Goal: Task Accomplishment & Management: Manage account settings

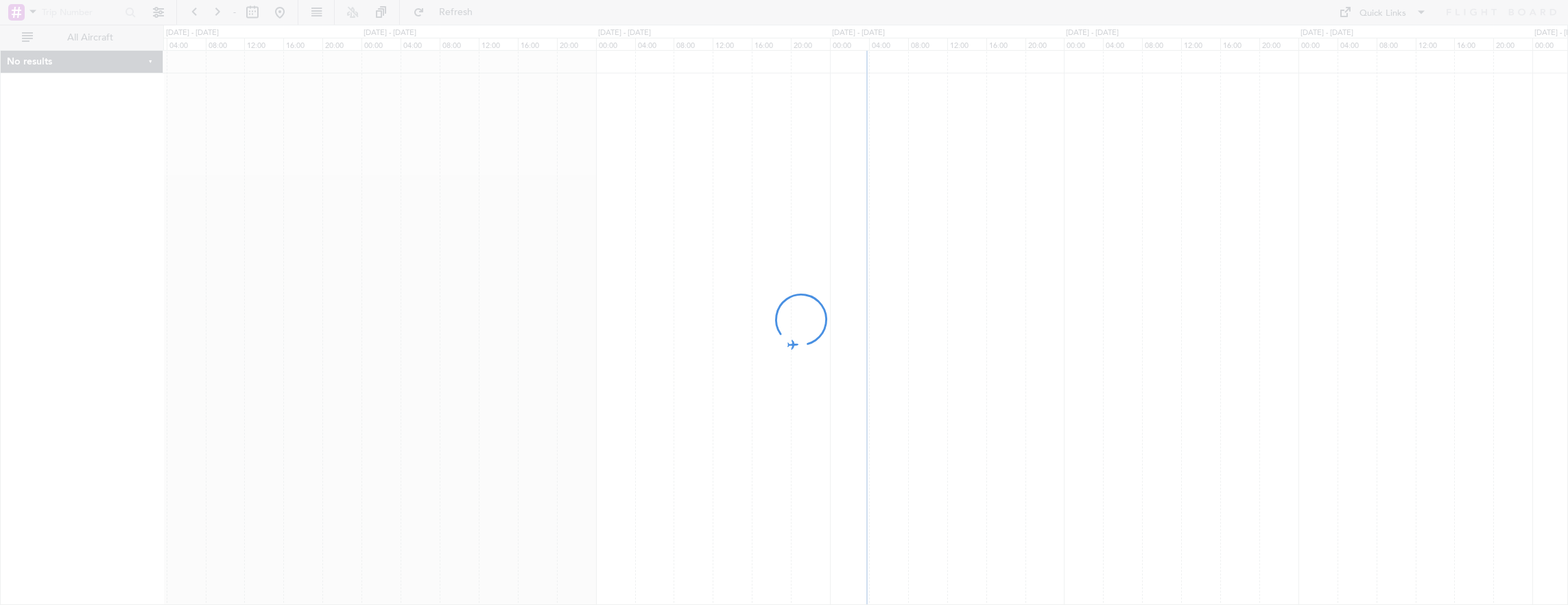
drag, startPoint x: 0, startPoint y: 0, endPoint x: 424, endPoint y: 241, distance: 487.7
click at [424, 241] on div at bounding box center [784, 302] width 1568 height 605
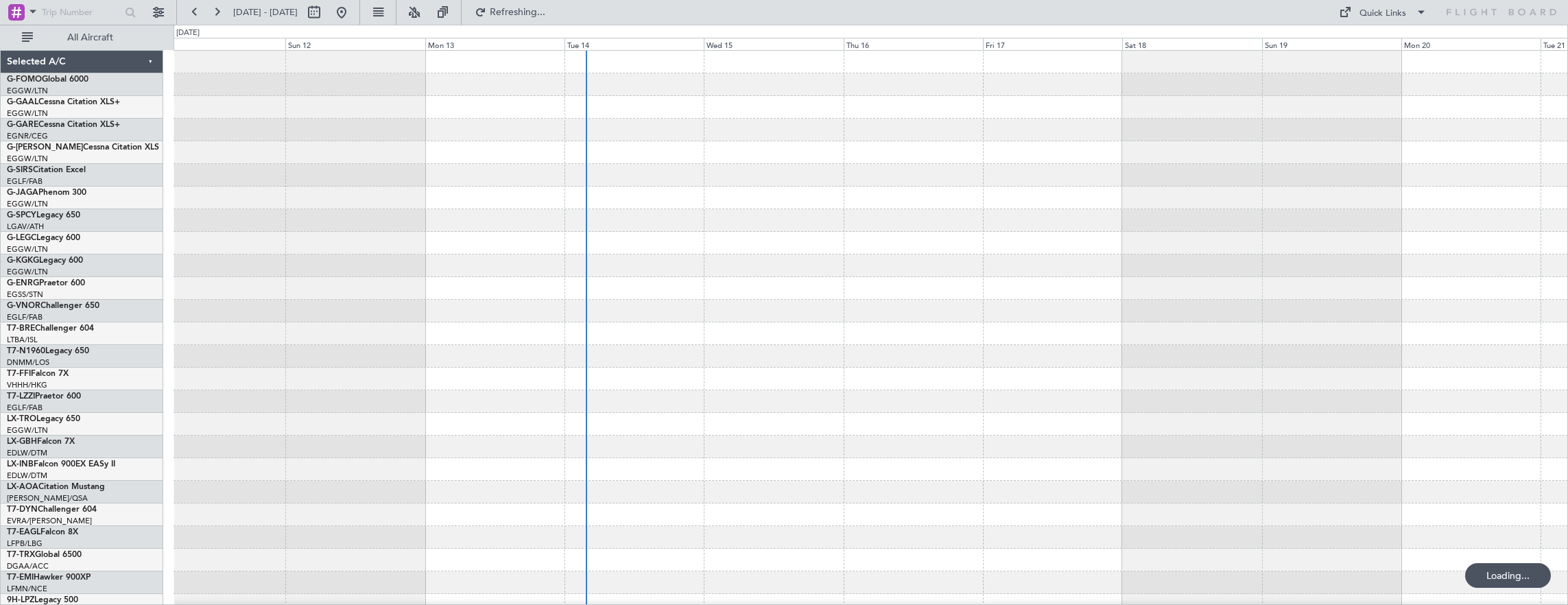
click at [599, 240] on div at bounding box center [871, 243] width 1395 height 22
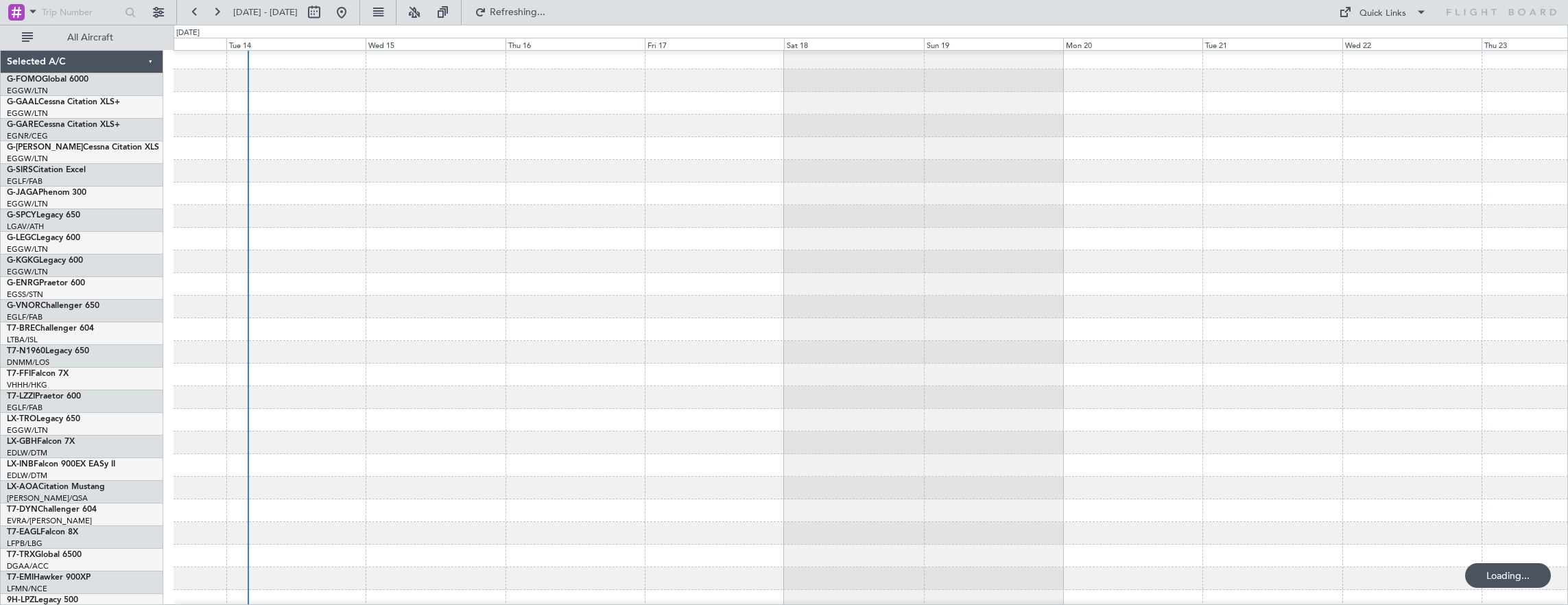
scroll to position [4, 0]
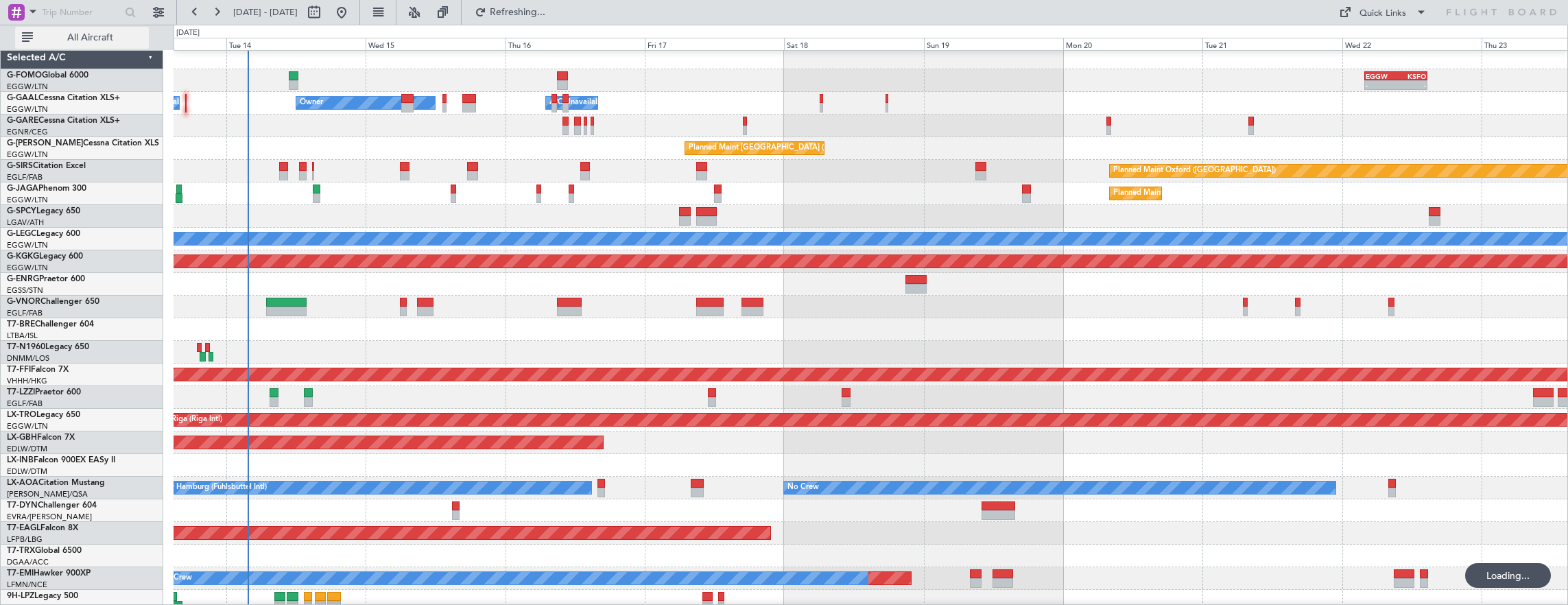
click at [100, 42] on span "All Aircraft" at bounding box center [90, 38] width 109 height 10
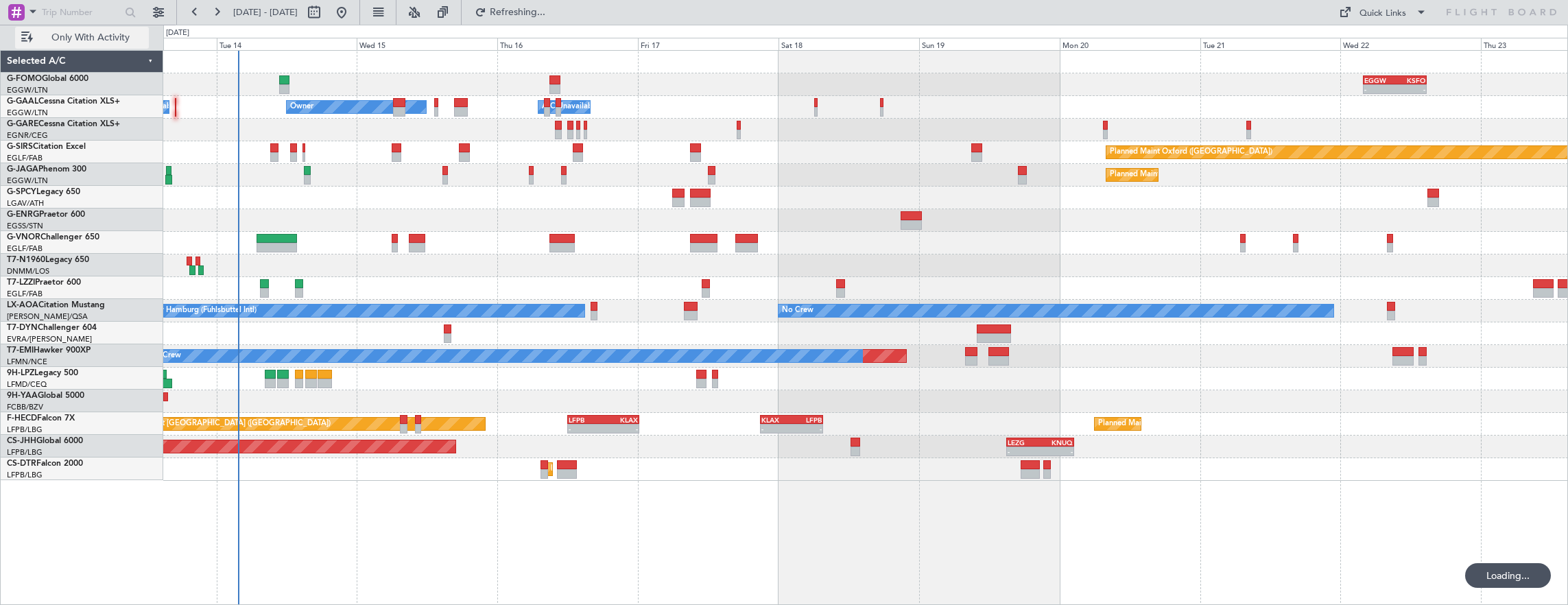
scroll to position [0, 0]
click at [773, 489] on div "- - EGGW 03:55 Z KSFO 14:45 Z - - KSFO 22:15 Z EGGW 08:00 Z Owner A/C Unavailab…" at bounding box center [865, 327] width 1406 height 555
click at [535, 16] on span "Refresh" at bounding box center [517, 12] width 57 height 10
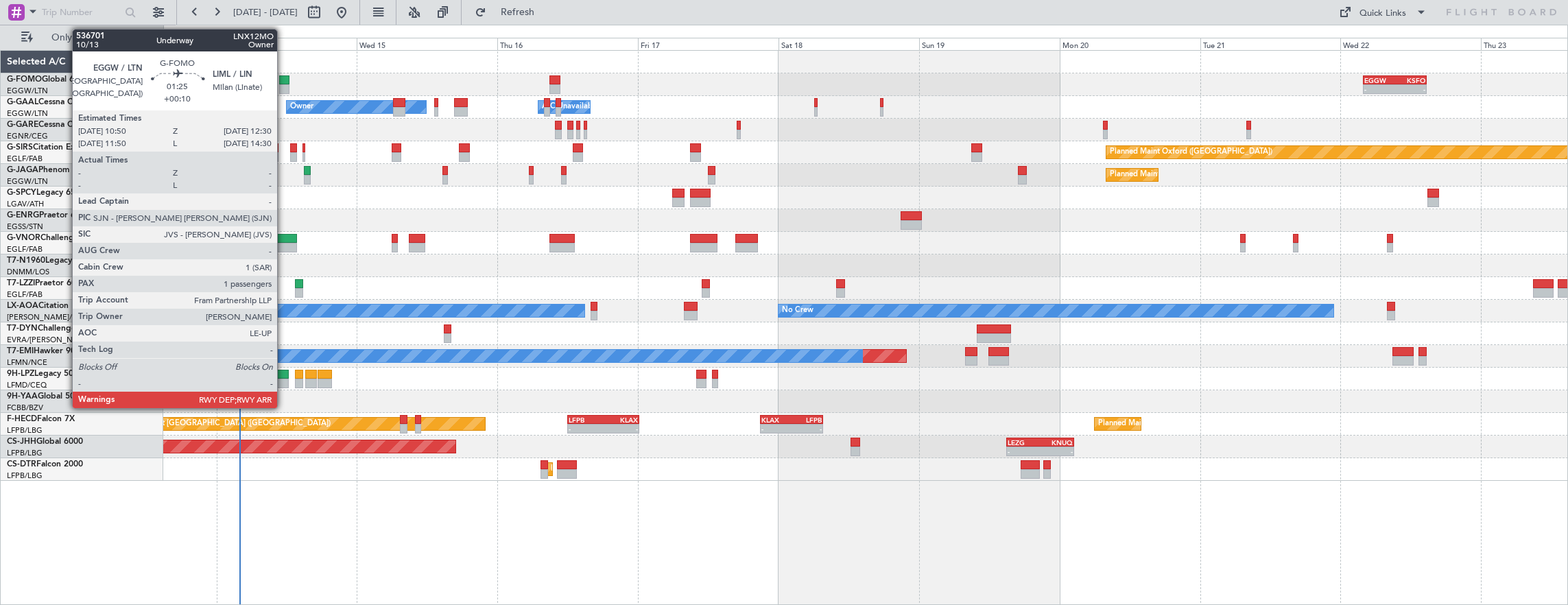
click at [284, 84] on div at bounding box center [284, 89] width 10 height 10
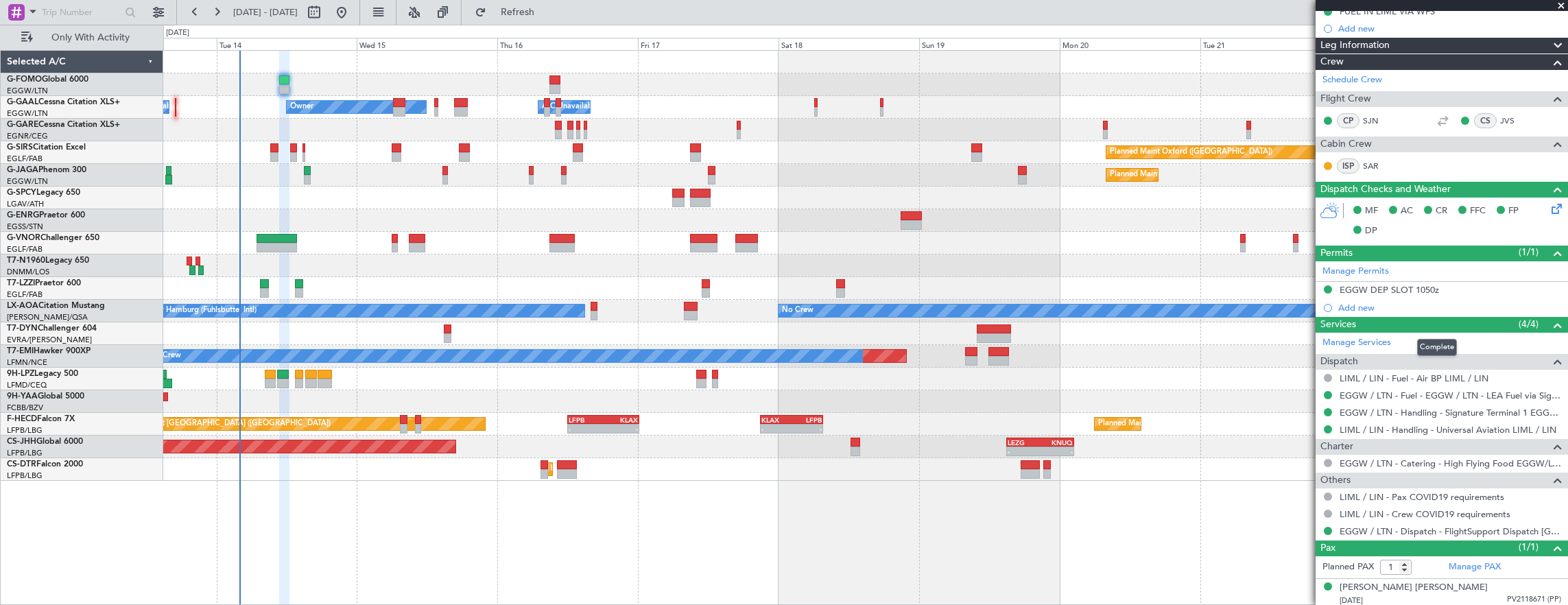
scroll to position [27, 0]
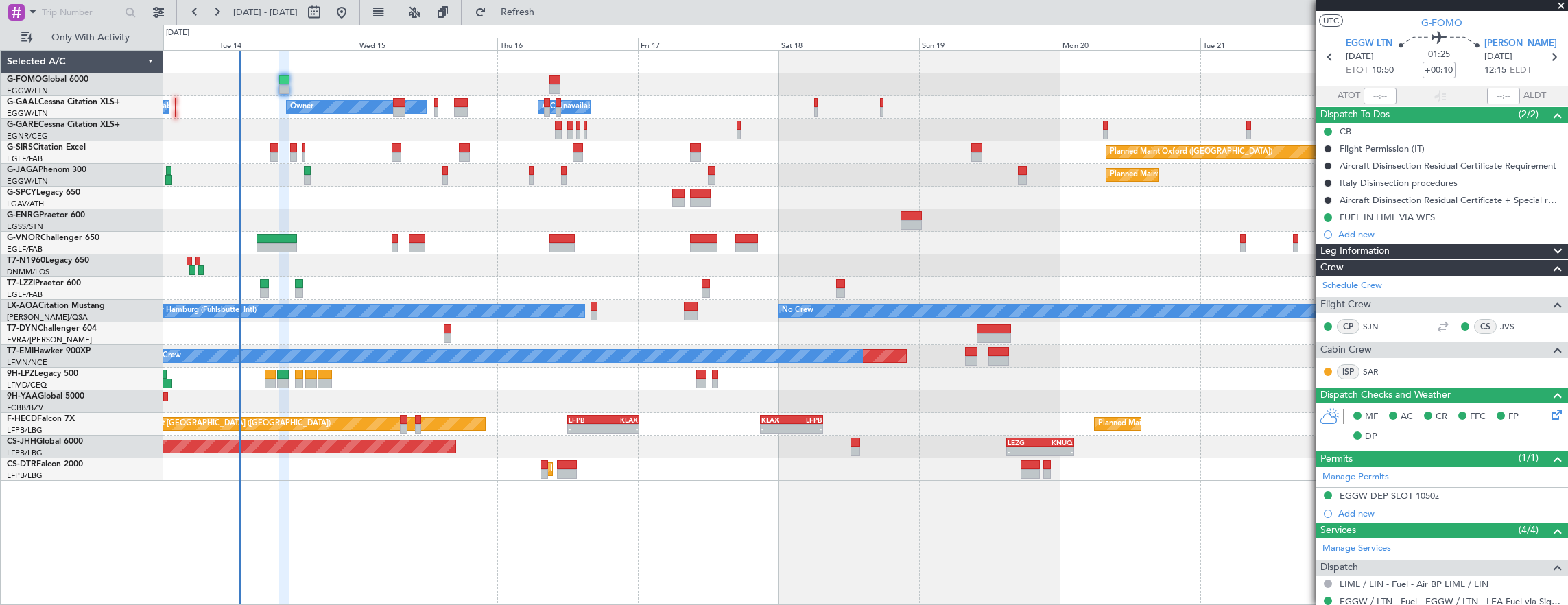
click at [310, 171] on div at bounding box center [308, 171] width 7 height 10
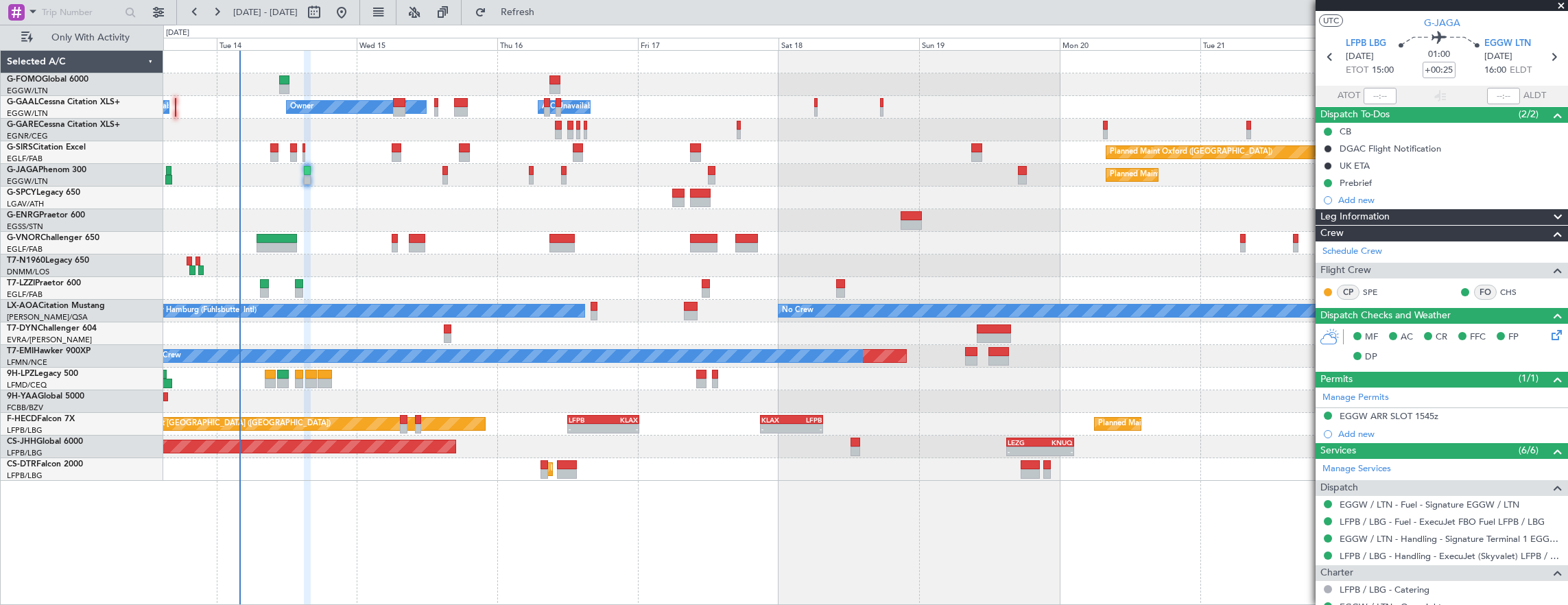
scroll to position [0, 0]
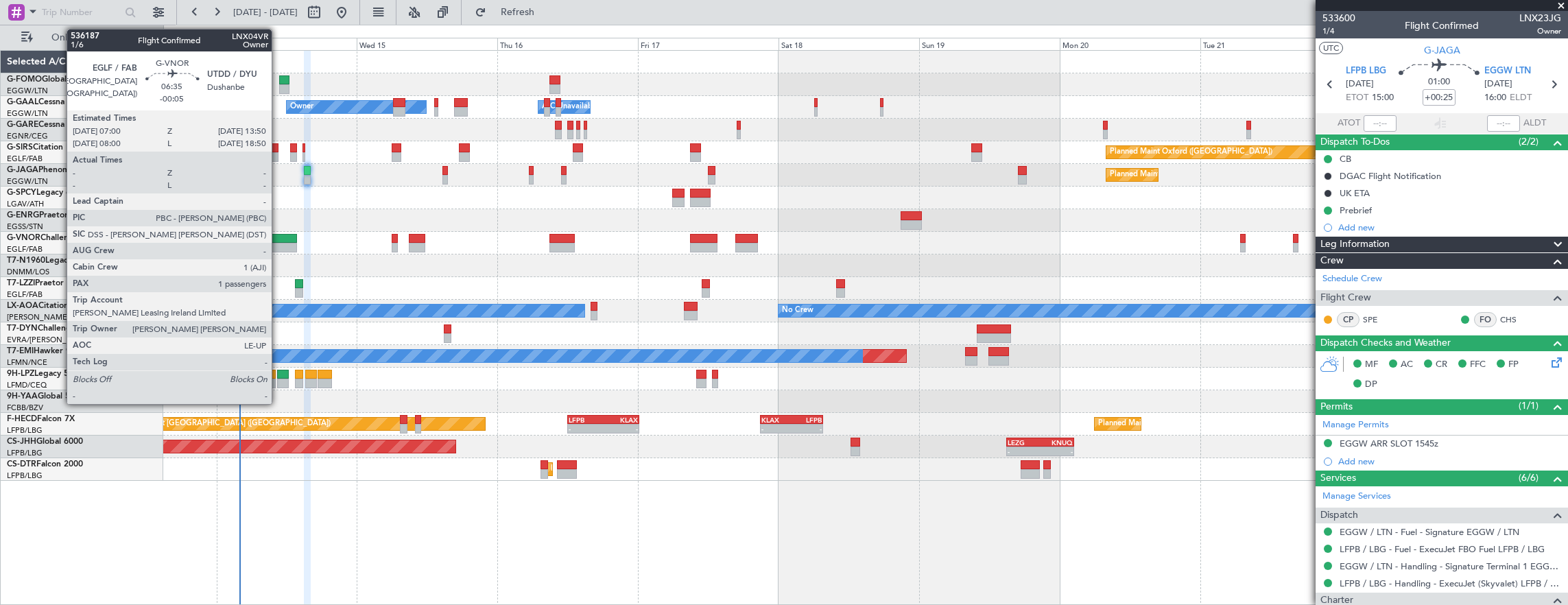
click at [279, 243] on div at bounding box center [277, 248] width 41 height 10
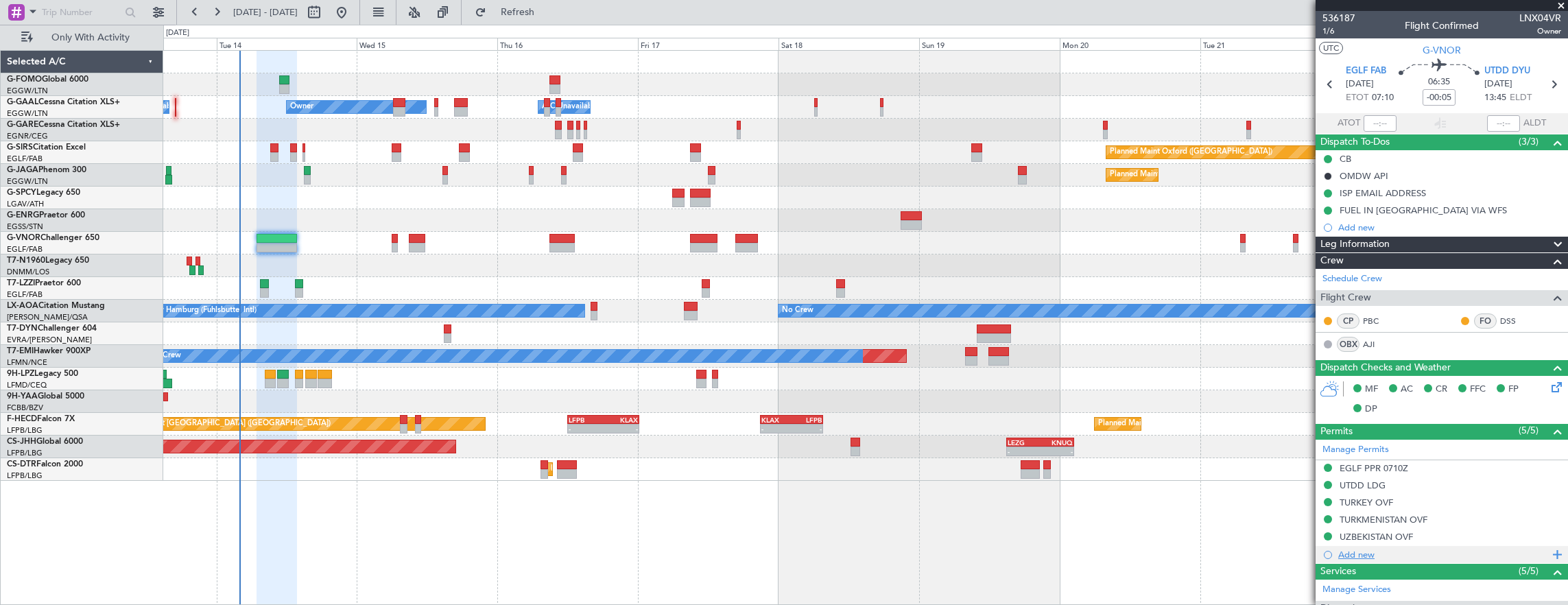
scroll to position [265, 0]
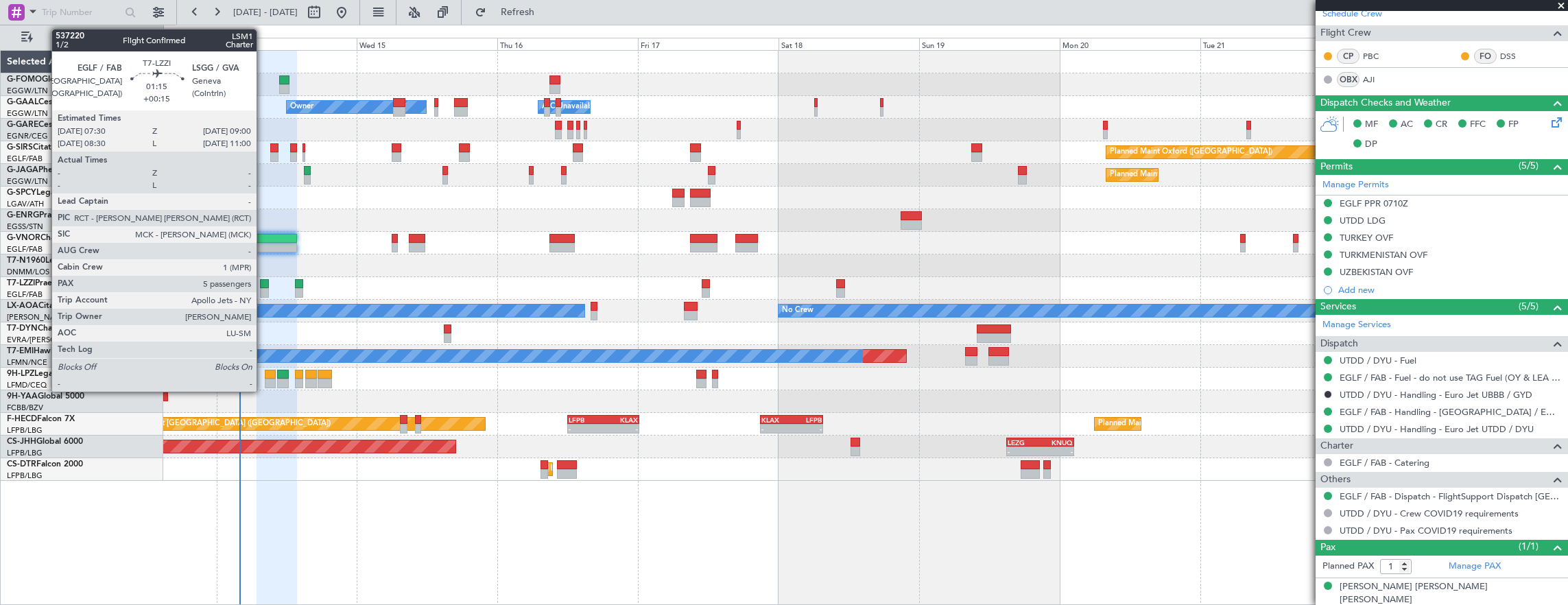
click at [264, 286] on div at bounding box center [264, 284] width 9 height 10
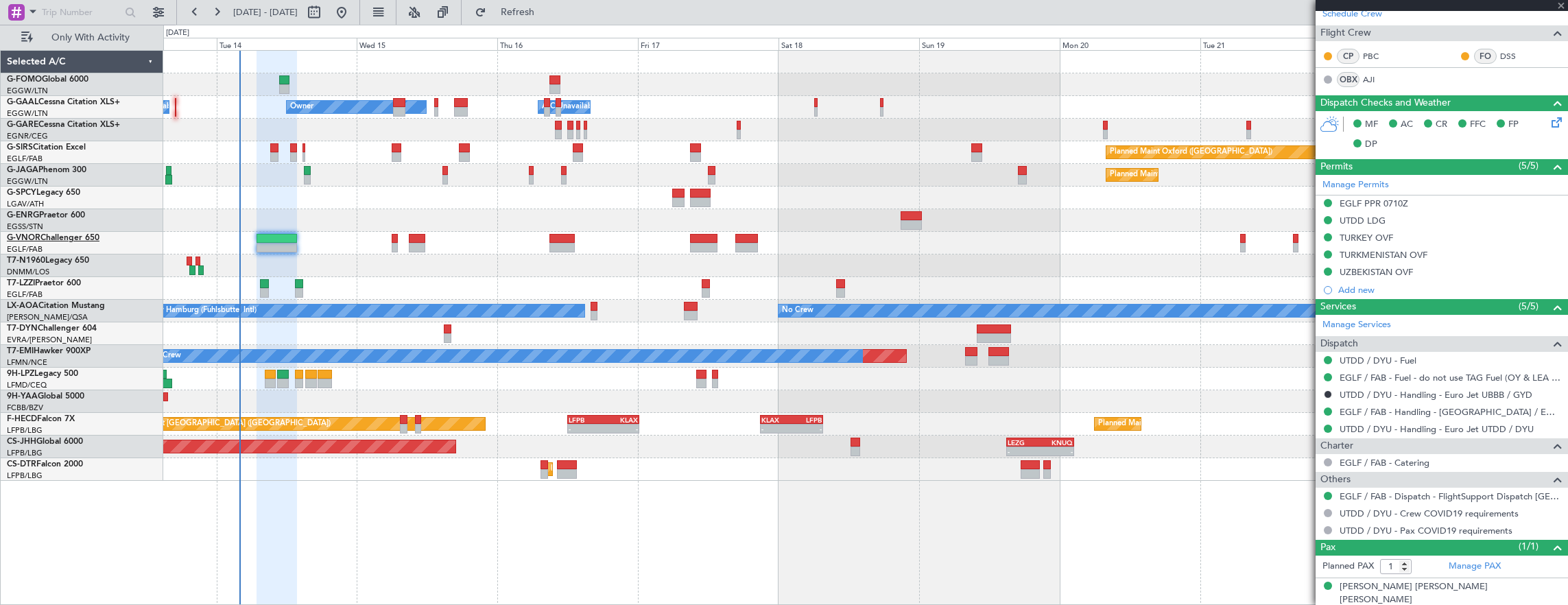
type input "+00:15"
type input "5"
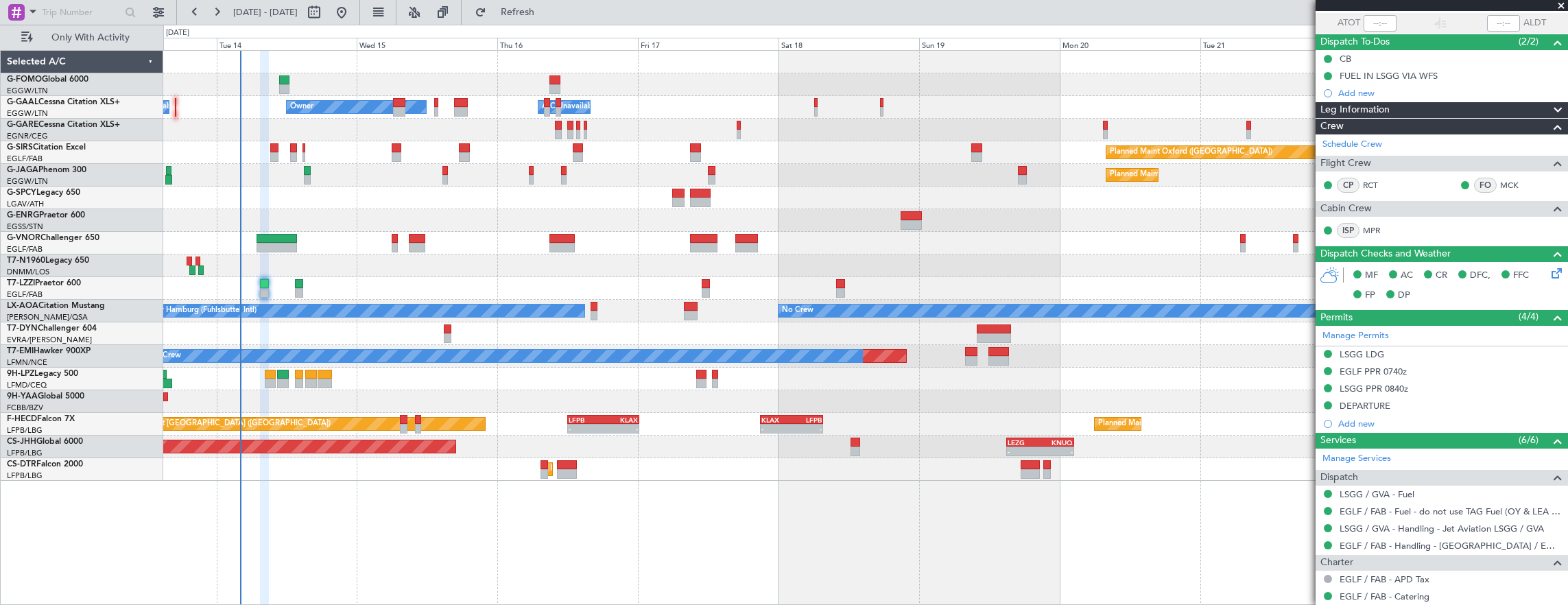
scroll to position [0, 0]
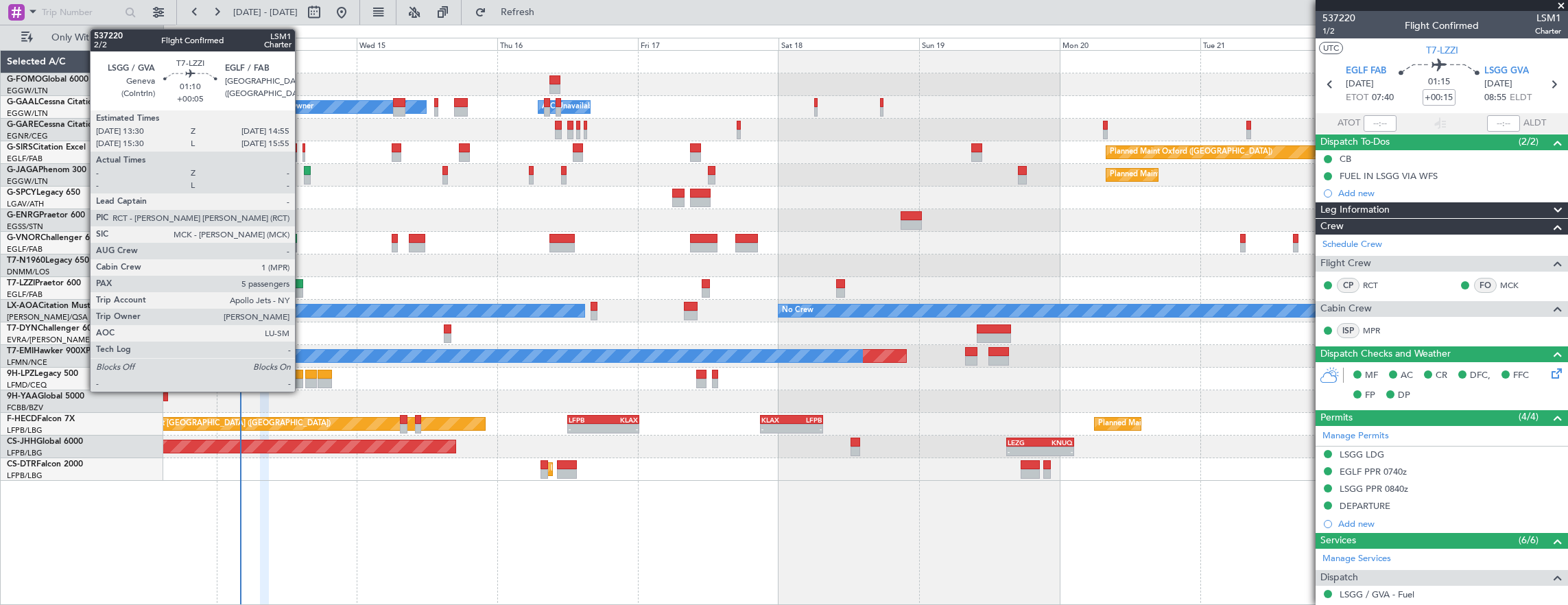
click at [302, 286] on div at bounding box center [299, 284] width 9 height 10
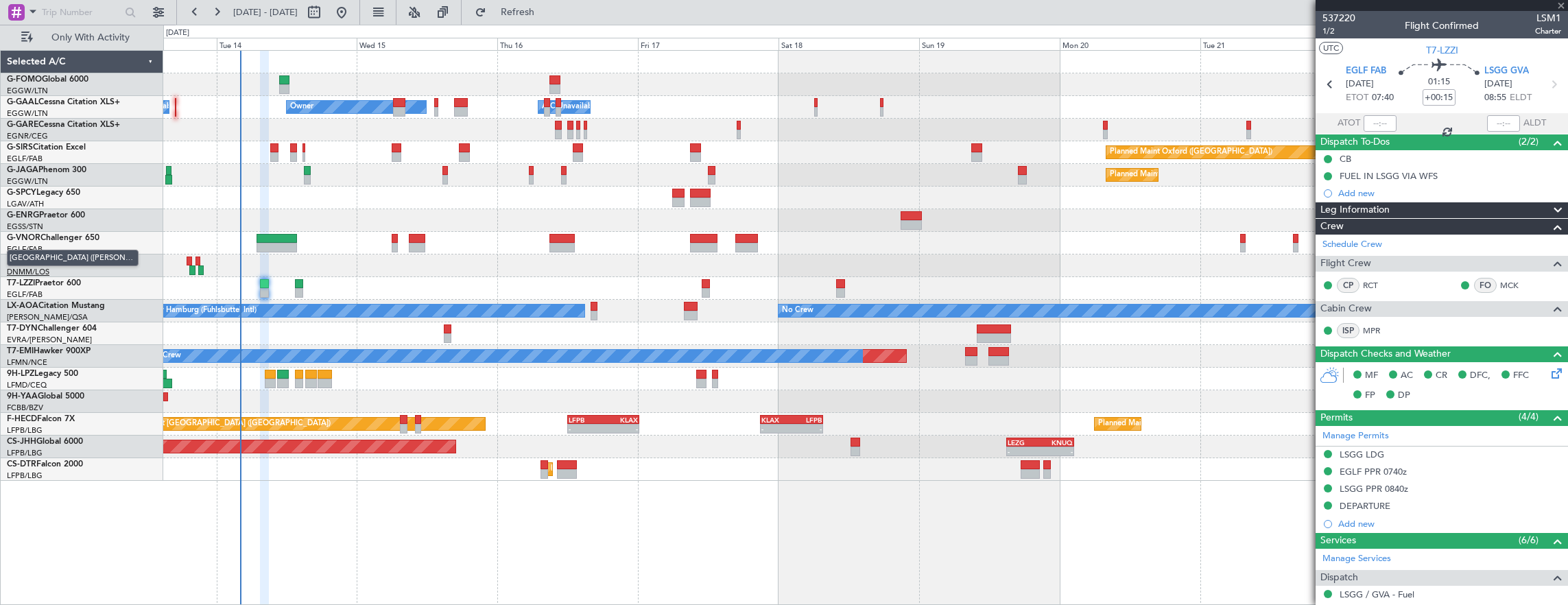
type input "+00:05"
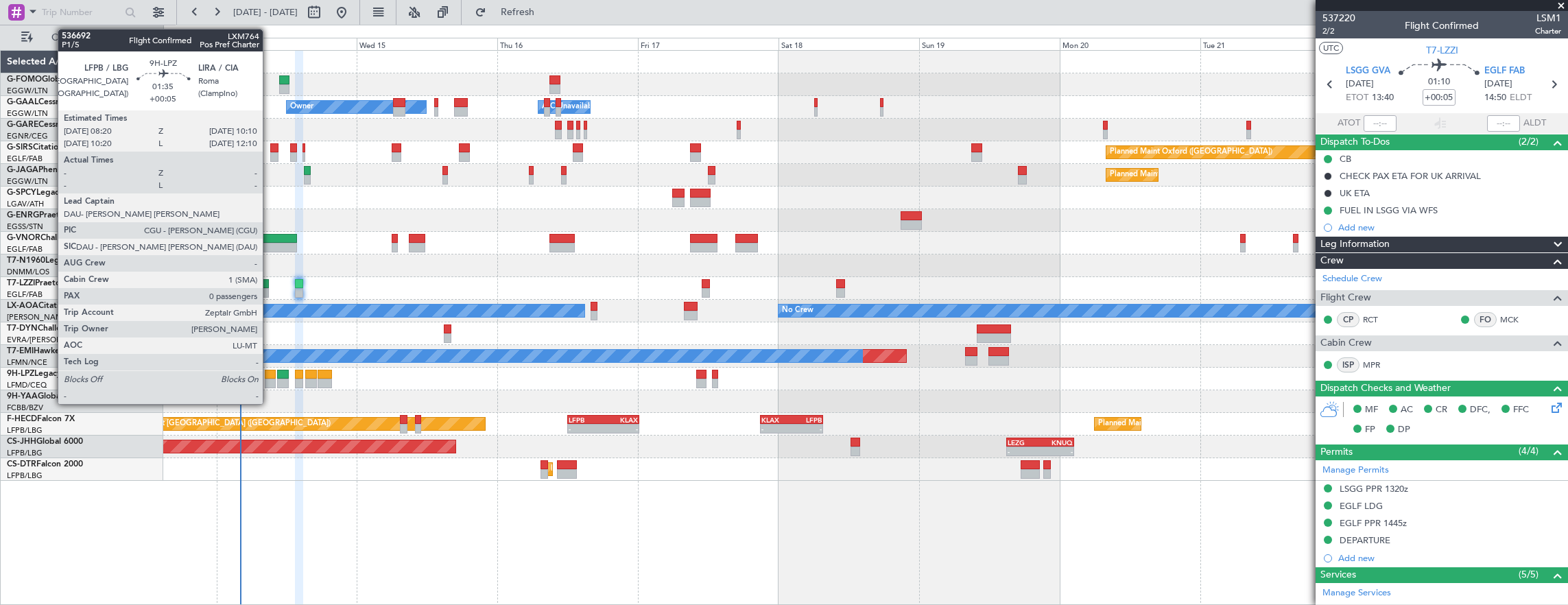
click at [269, 380] on div at bounding box center [270, 383] width 11 height 10
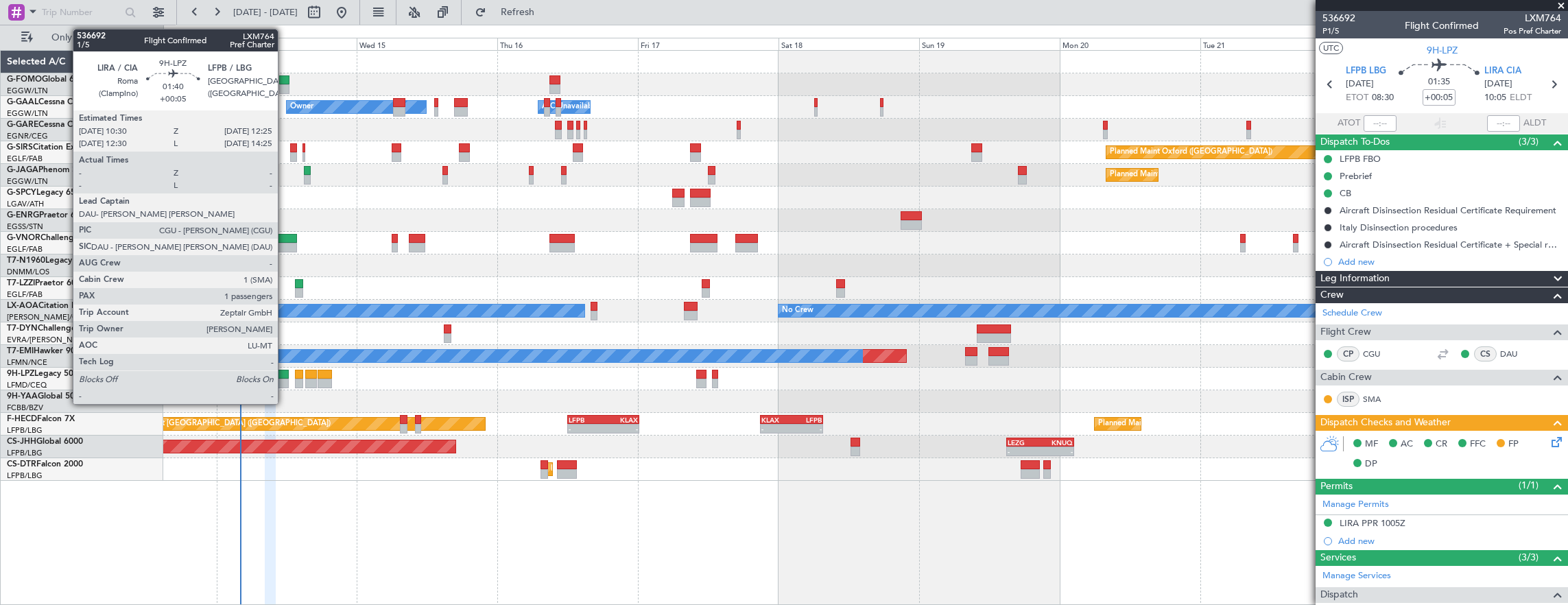
click at [284, 378] on div at bounding box center [283, 383] width 12 height 10
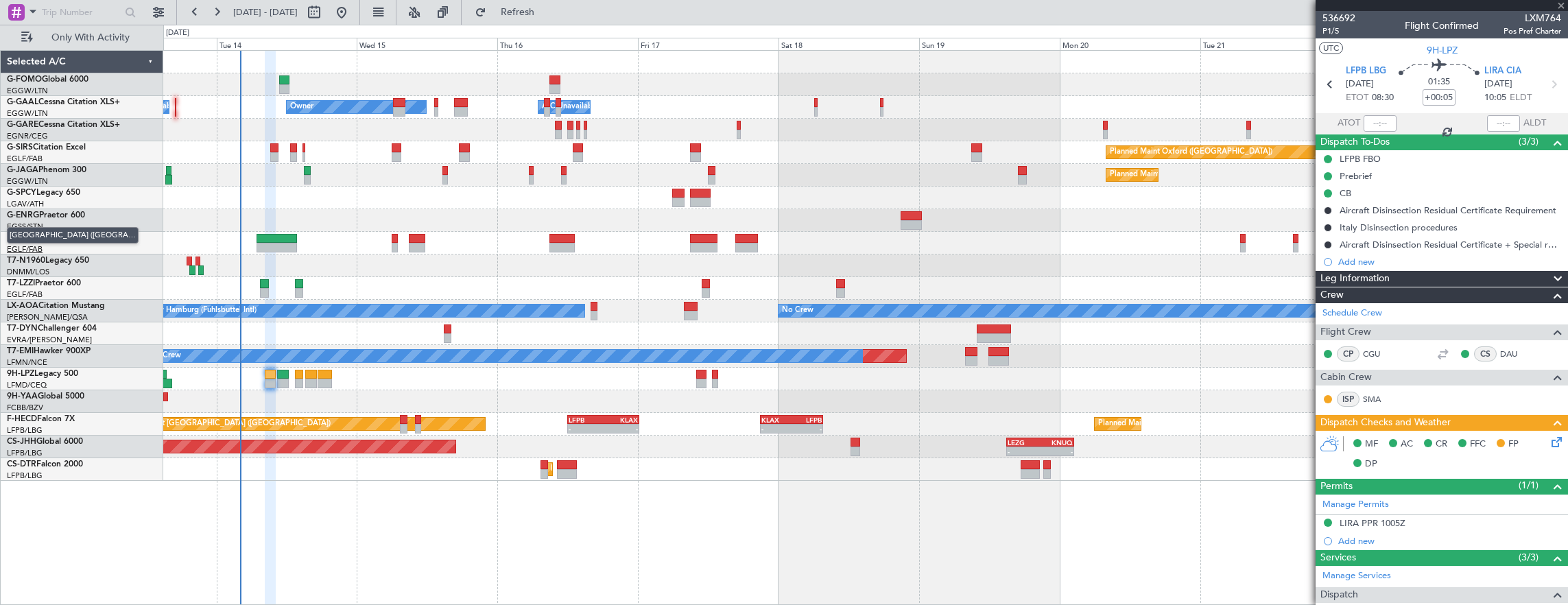
type input "1"
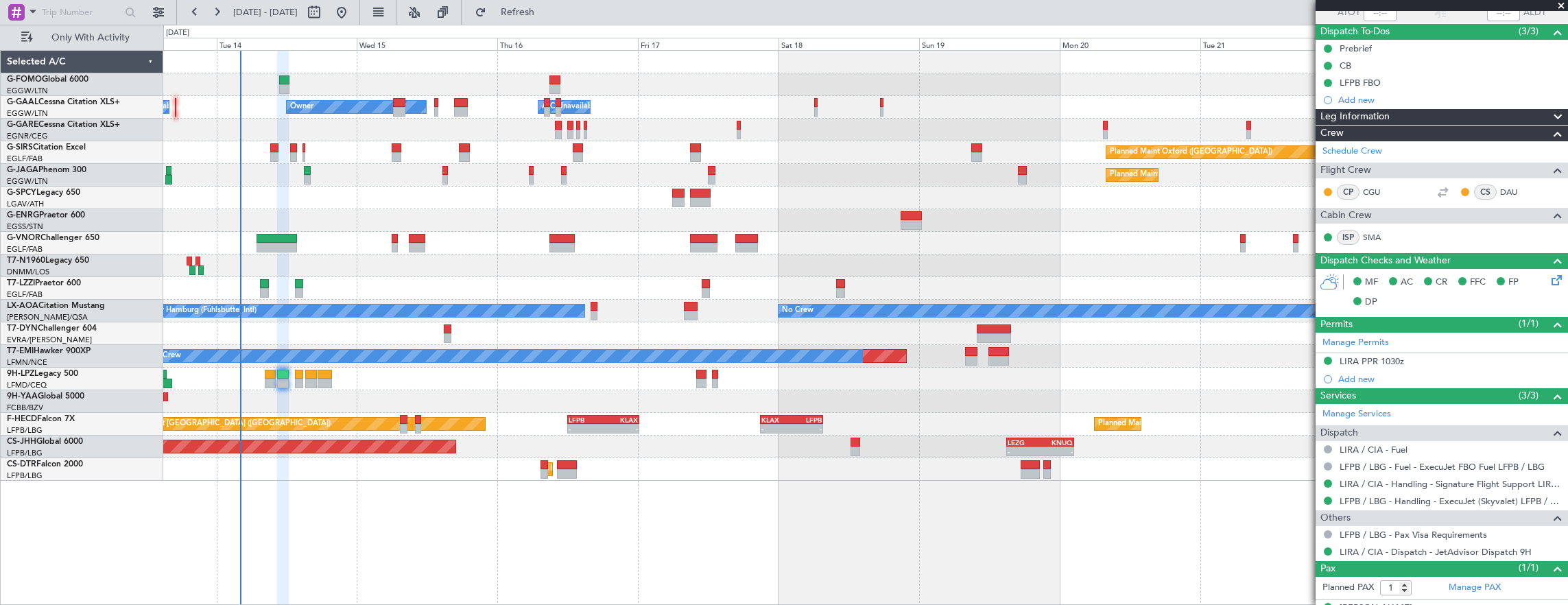
scroll to position [131, 0]
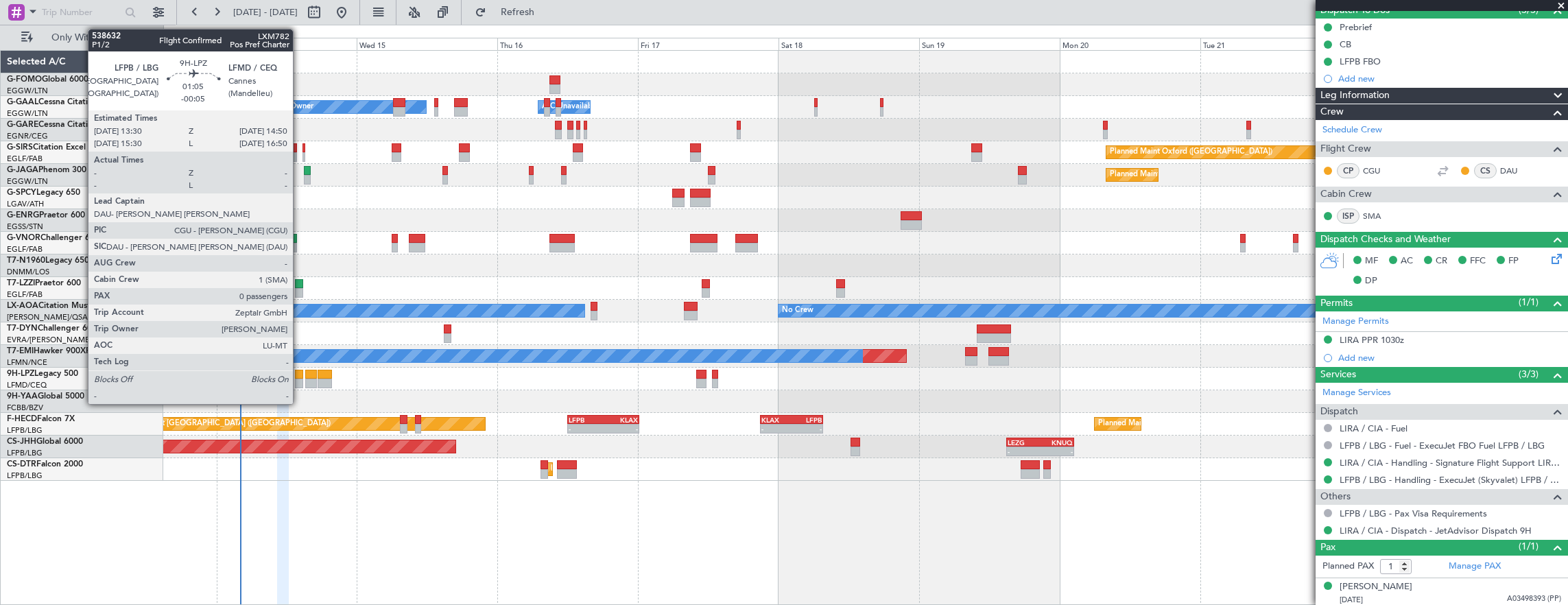
click at [299, 380] on div at bounding box center [299, 383] width 8 height 10
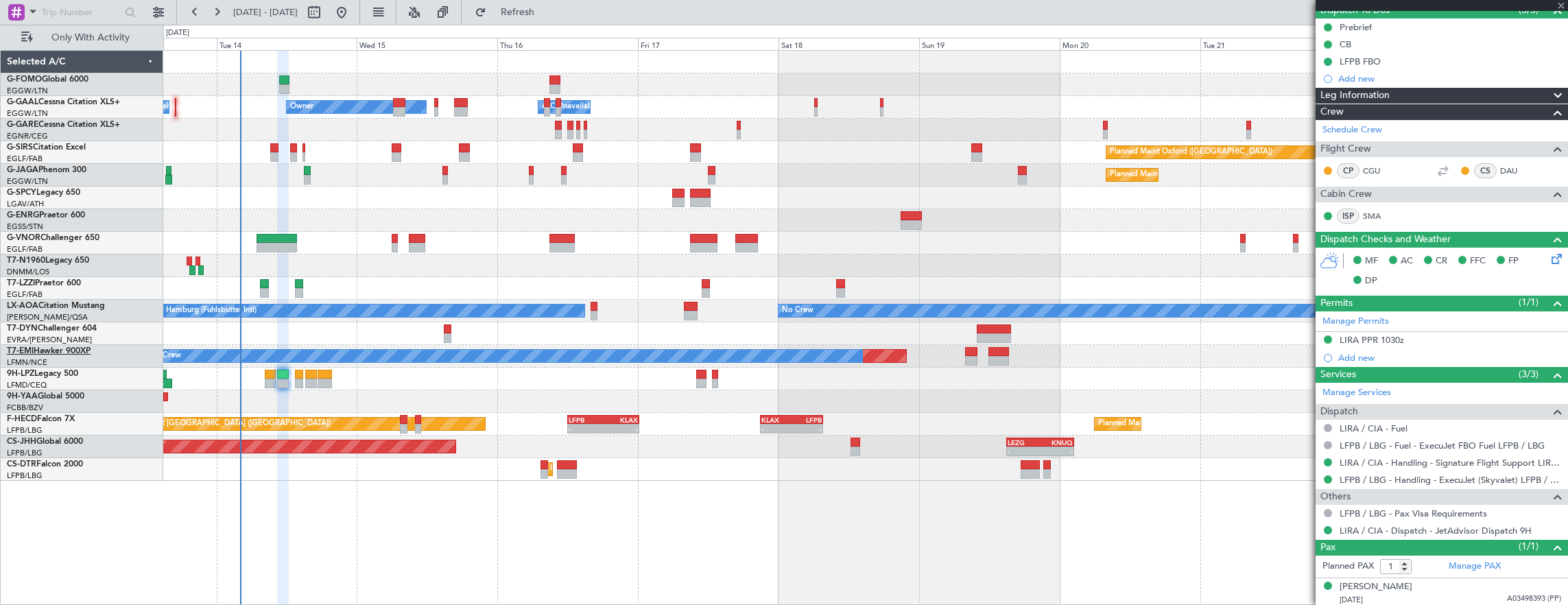
type input "-00:05"
type input "0"
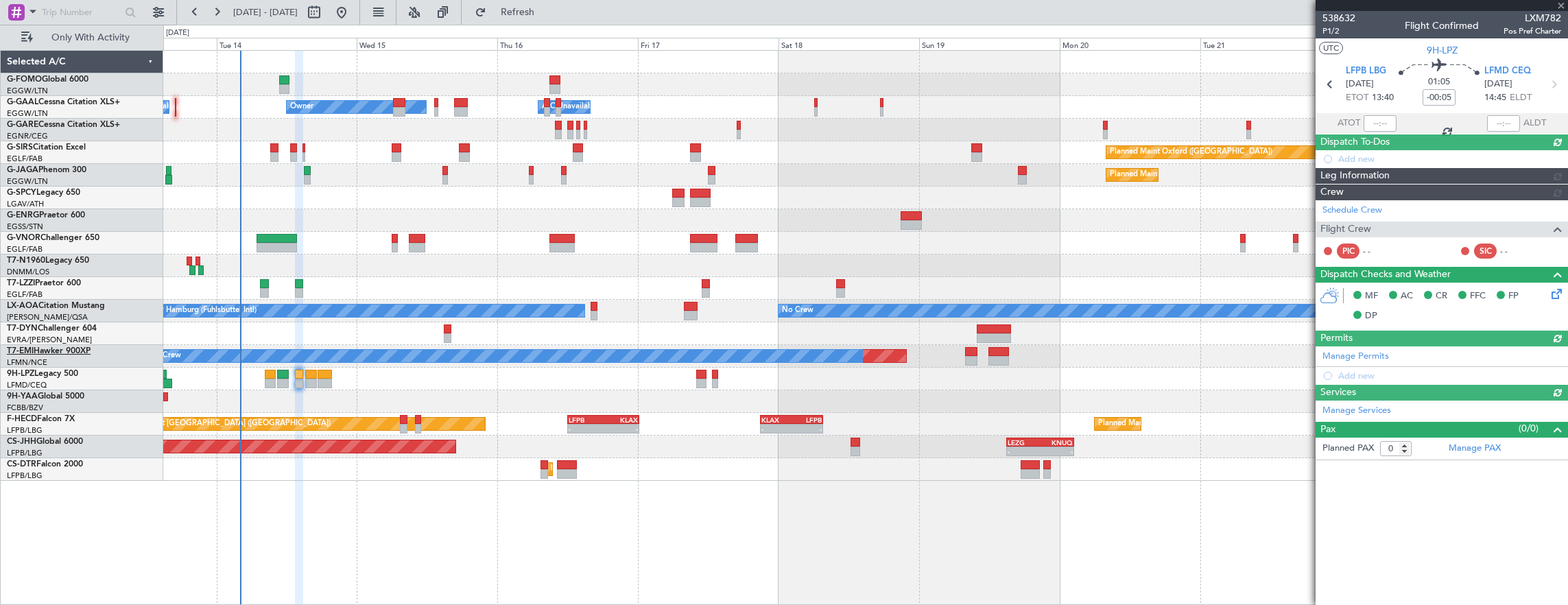
scroll to position [0, 0]
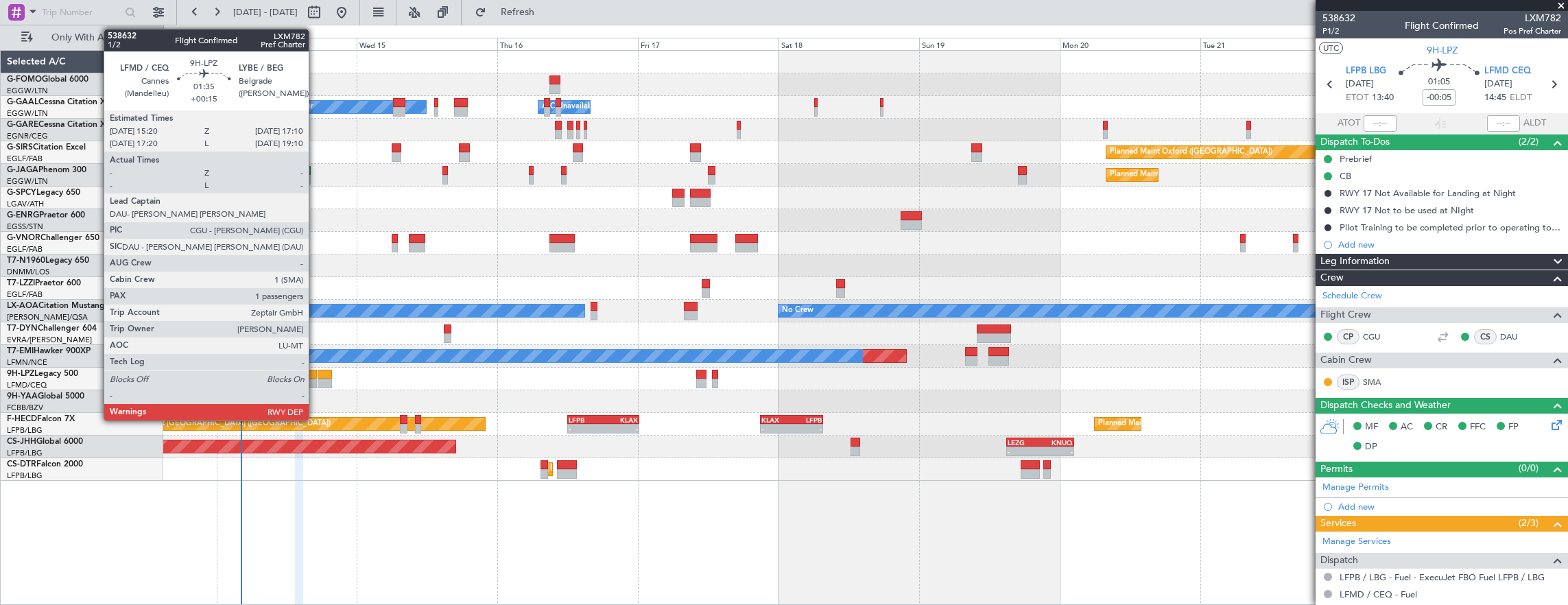
click at [316, 377] on div at bounding box center [310, 375] width 11 height 10
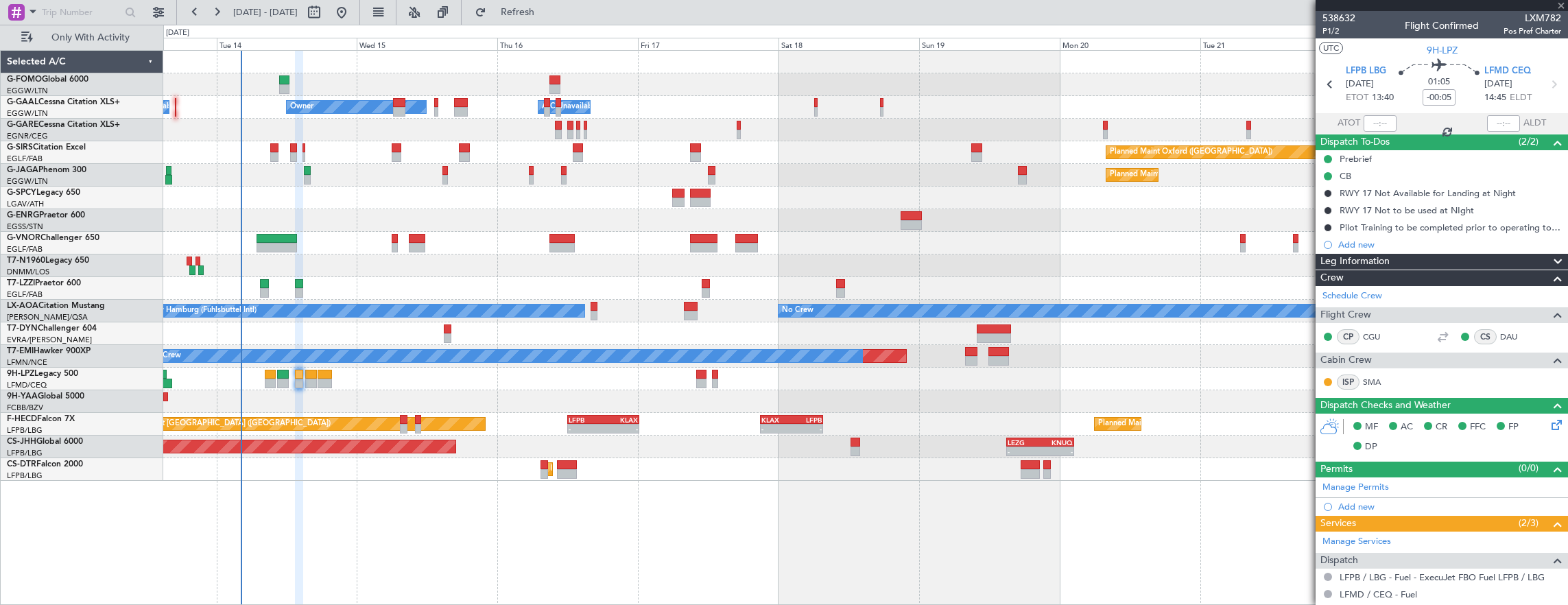
type input "+00:15"
type input "1"
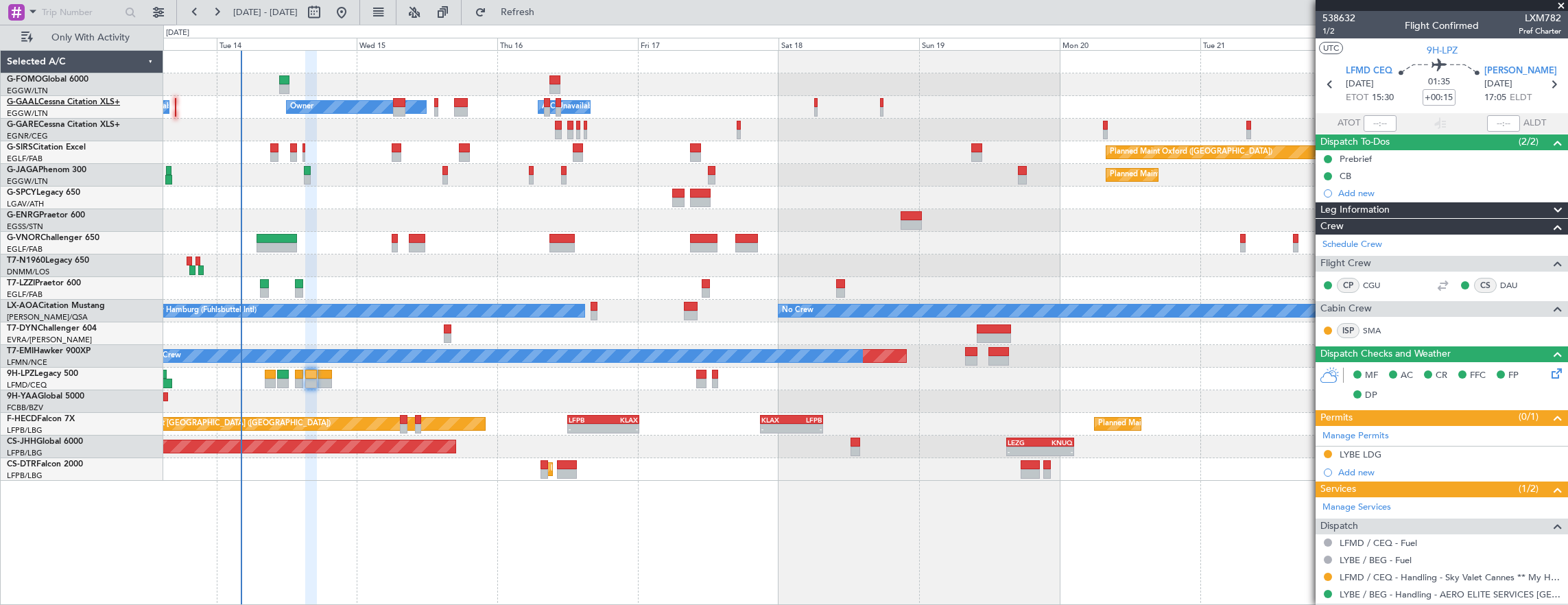
click at [56, 101] on link "G-GAAL Cessna Citation XLS+" at bounding box center [63, 102] width 113 height 8
click at [1332, 32] on span "1/2" at bounding box center [1339, 32] width 33 height 12
click at [1340, 36] on span "1/2" at bounding box center [1339, 32] width 33 height 12
click at [1329, 33] on span "1/2" at bounding box center [1339, 32] width 33 height 12
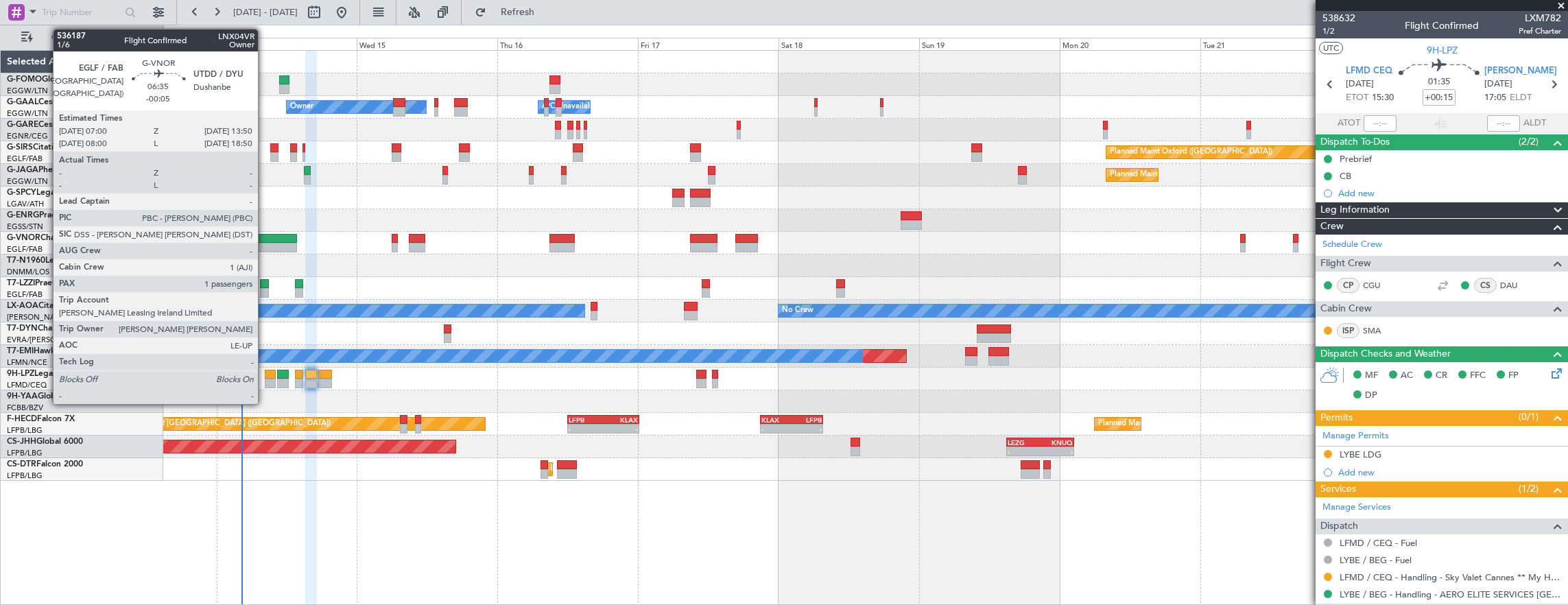
click at [265, 245] on div at bounding box center [277, 248] width 41 height 10
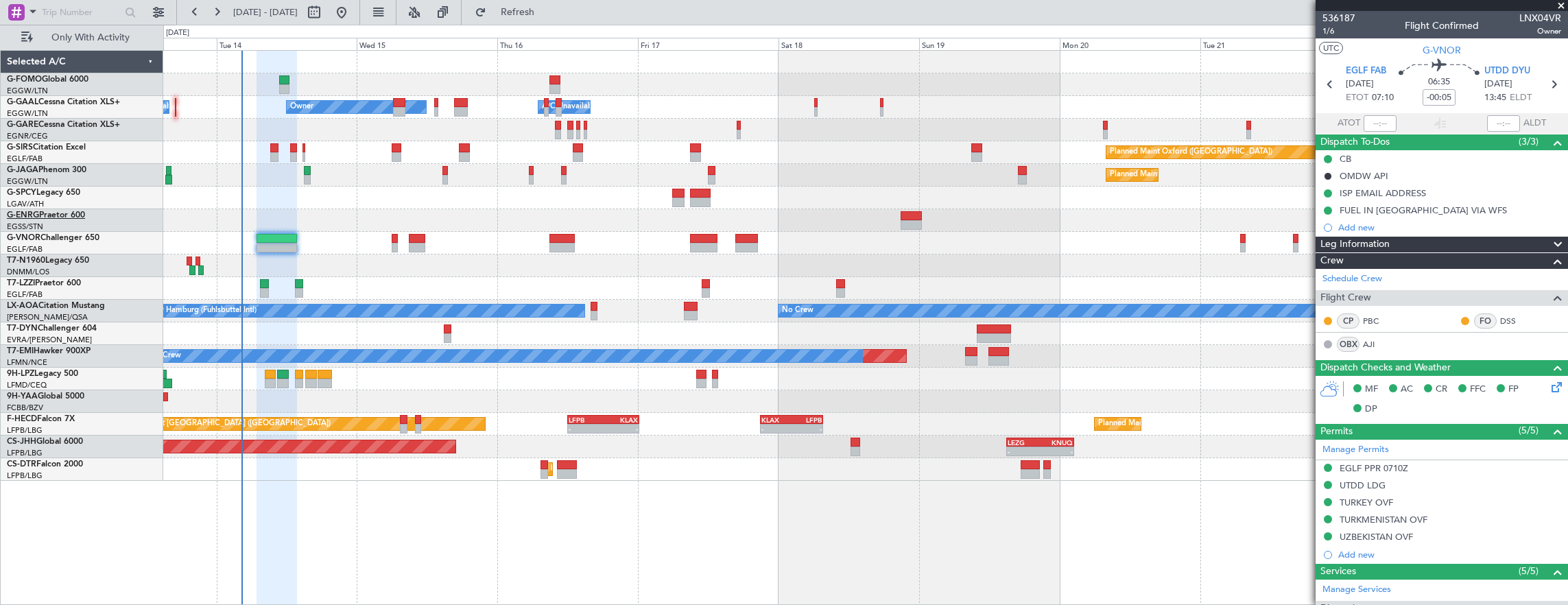
click at [63, 215] on link "G-ENRG Praetor 600" at bounding box center [46, 215] width 78 height 8
click at [1336, 37] on span "1/6" at bounding box center [1339, 32] width 33 height 12
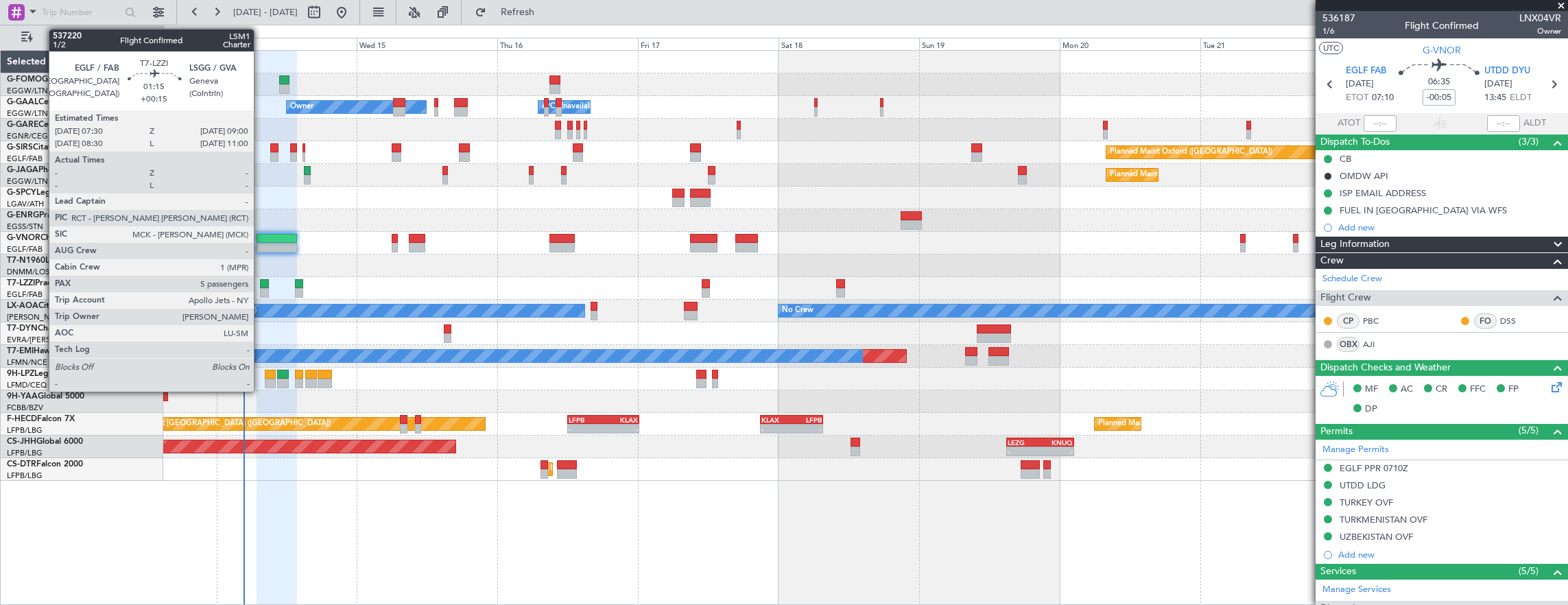
click at [261, 280] on div at bounding box center [264, 284] width 9 height 10
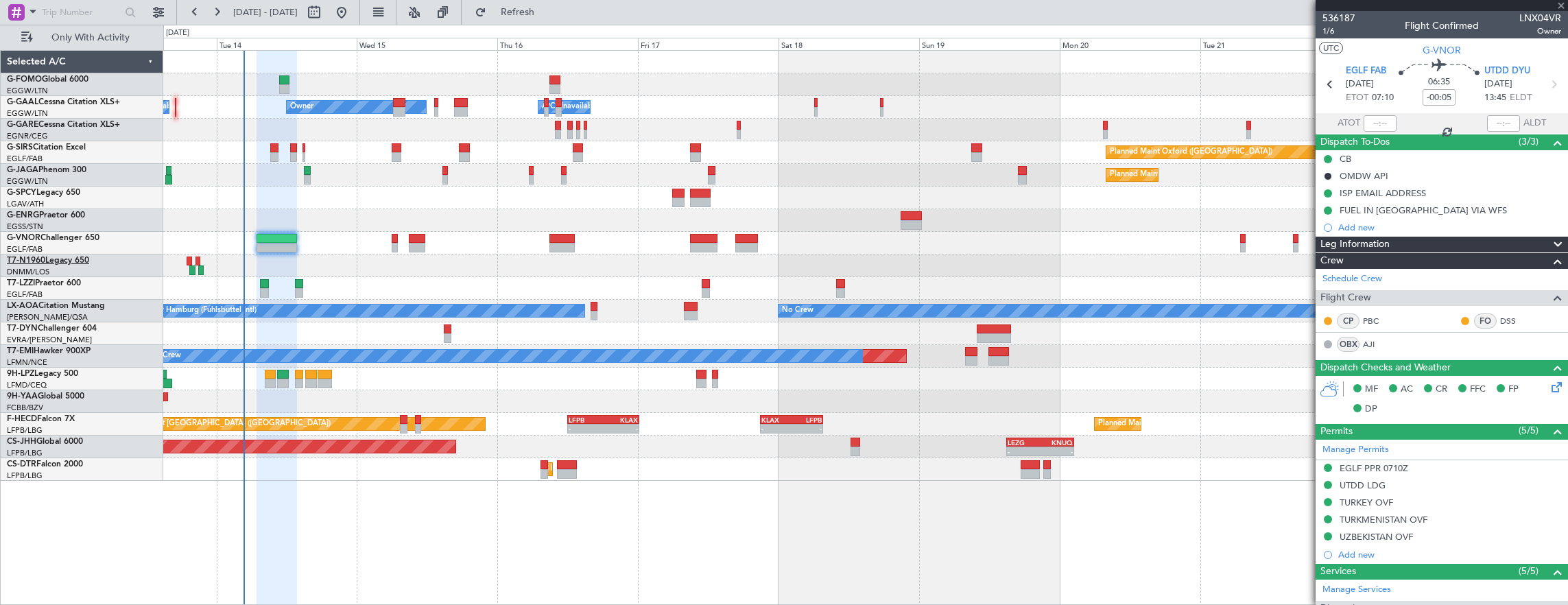
type input "+00:15"
type input "5"
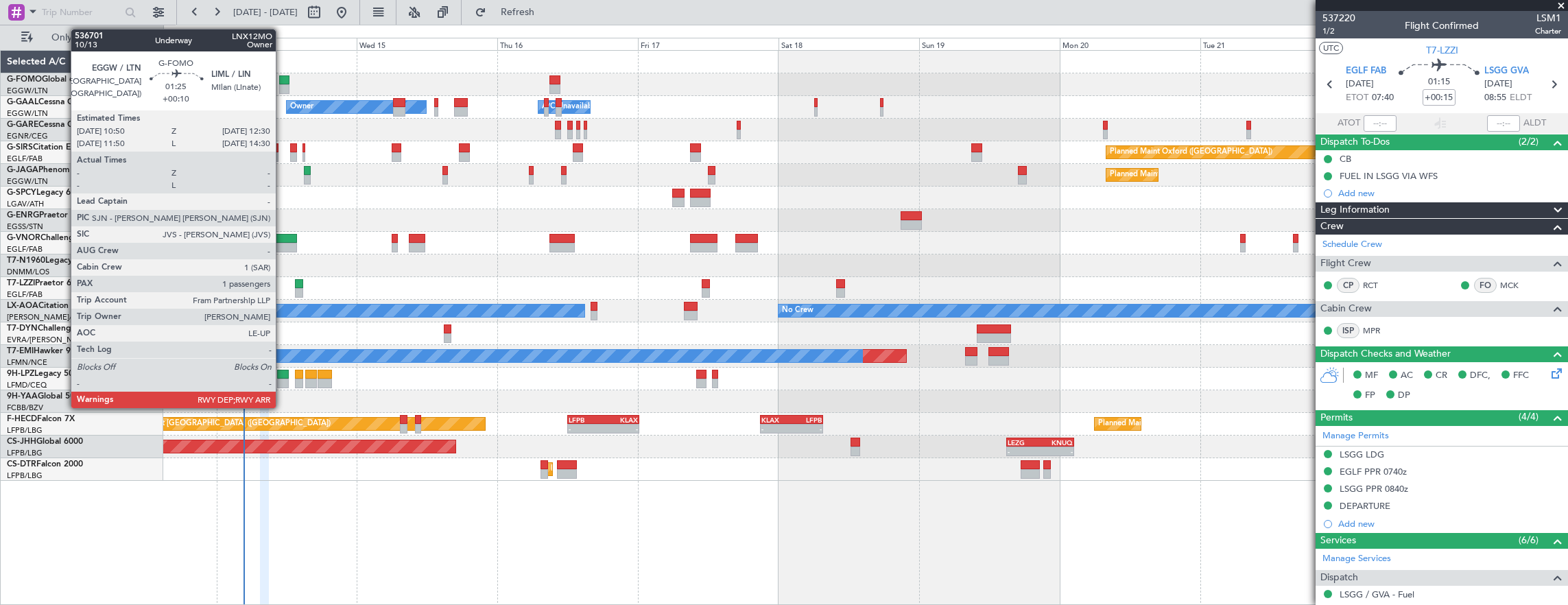
click at [283, 76] on div at bounding box center [284, 81] width 10 height 10
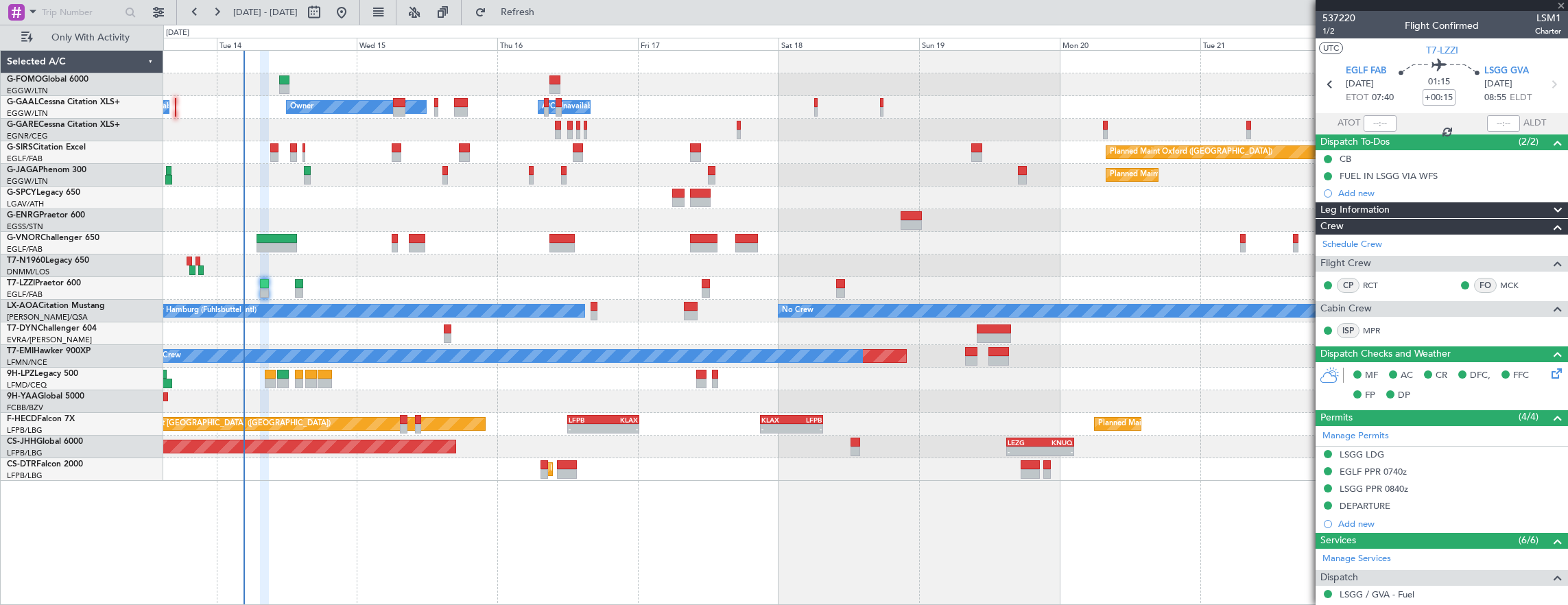
type input "+00:10"
type input "1"
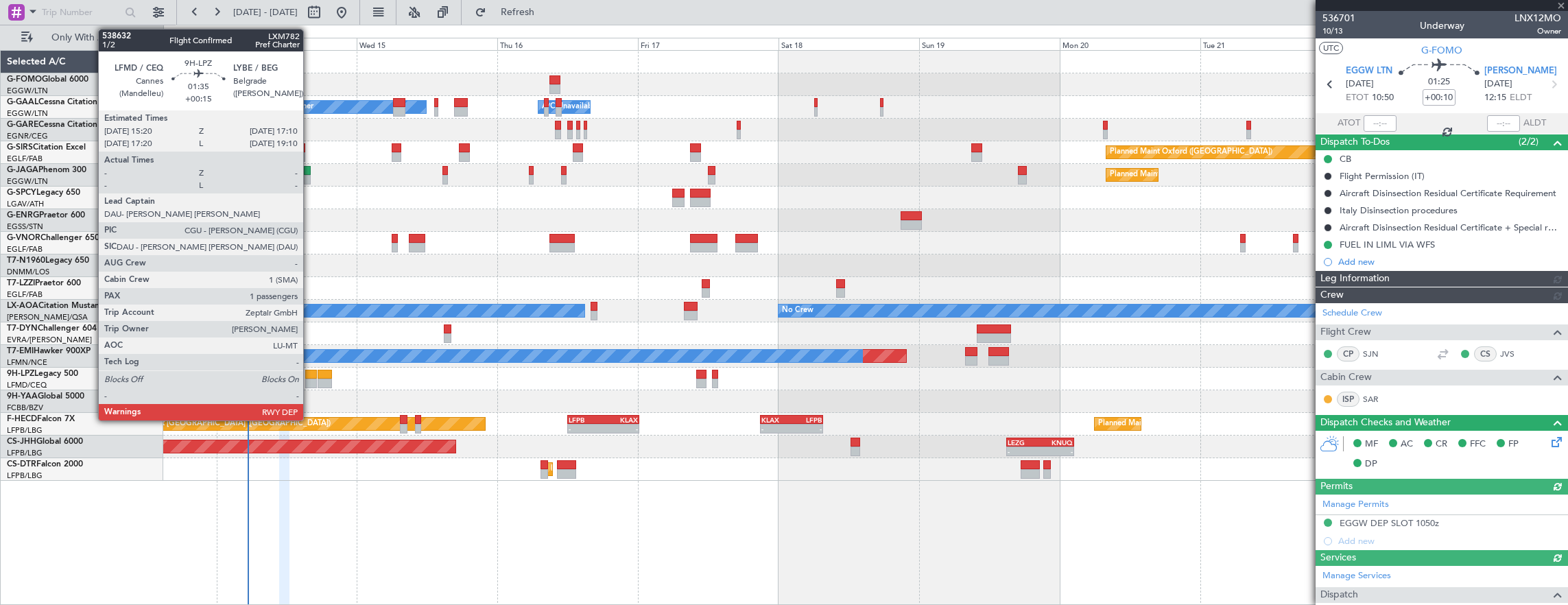
click at [310, 381] on div at bounding box center [310, 383] width 11 height 10
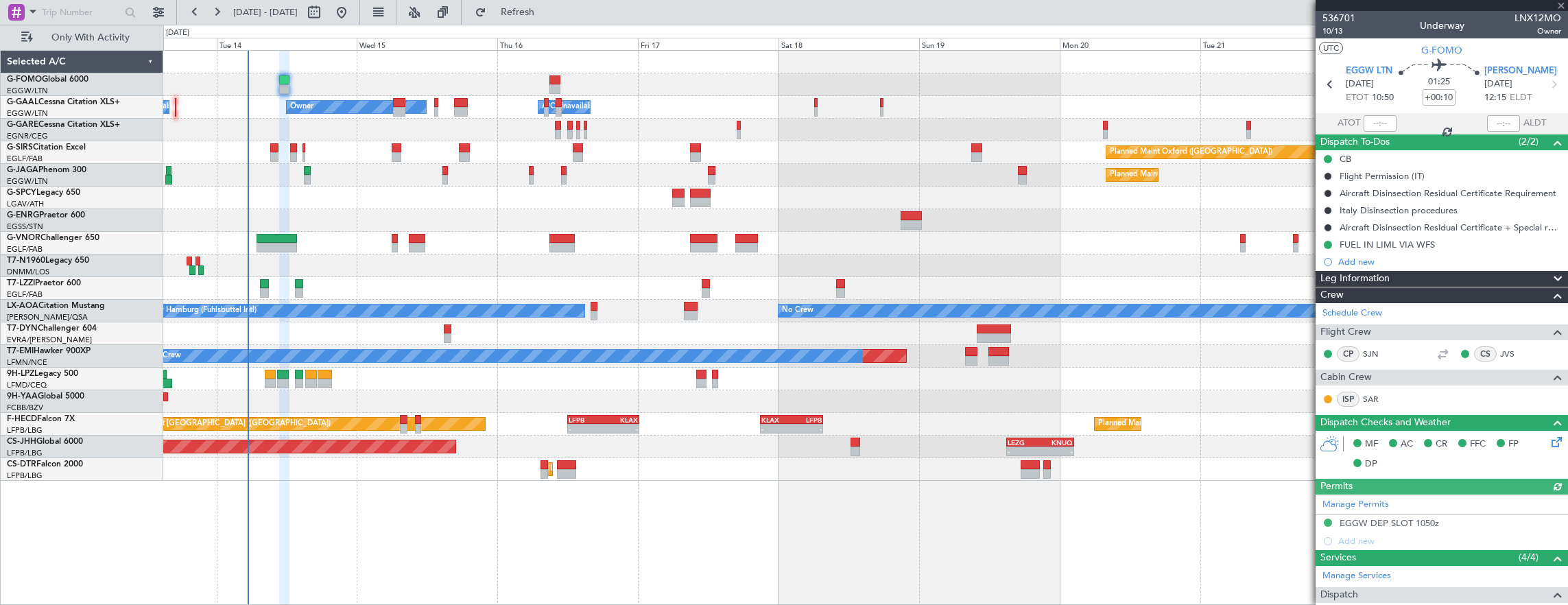
type input "+00:15"
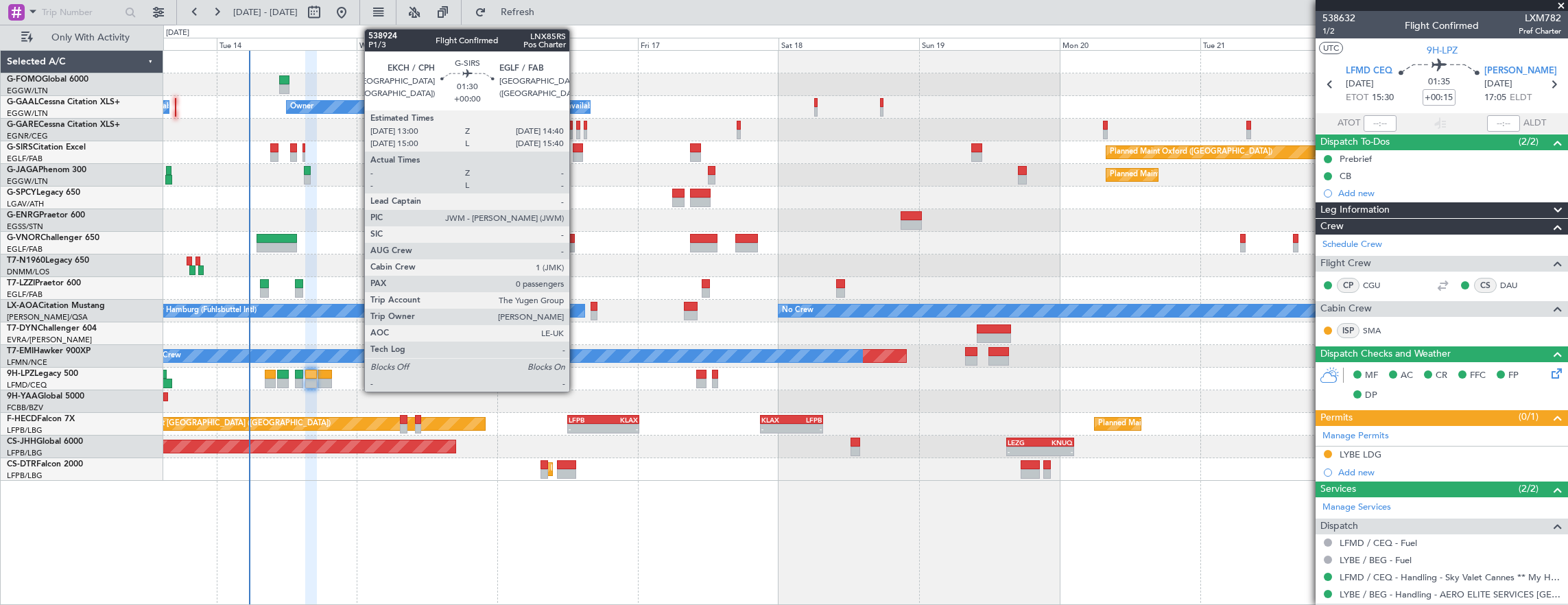
click at [576, 150] on div at bounding box center [578, 148] width 10 height 10
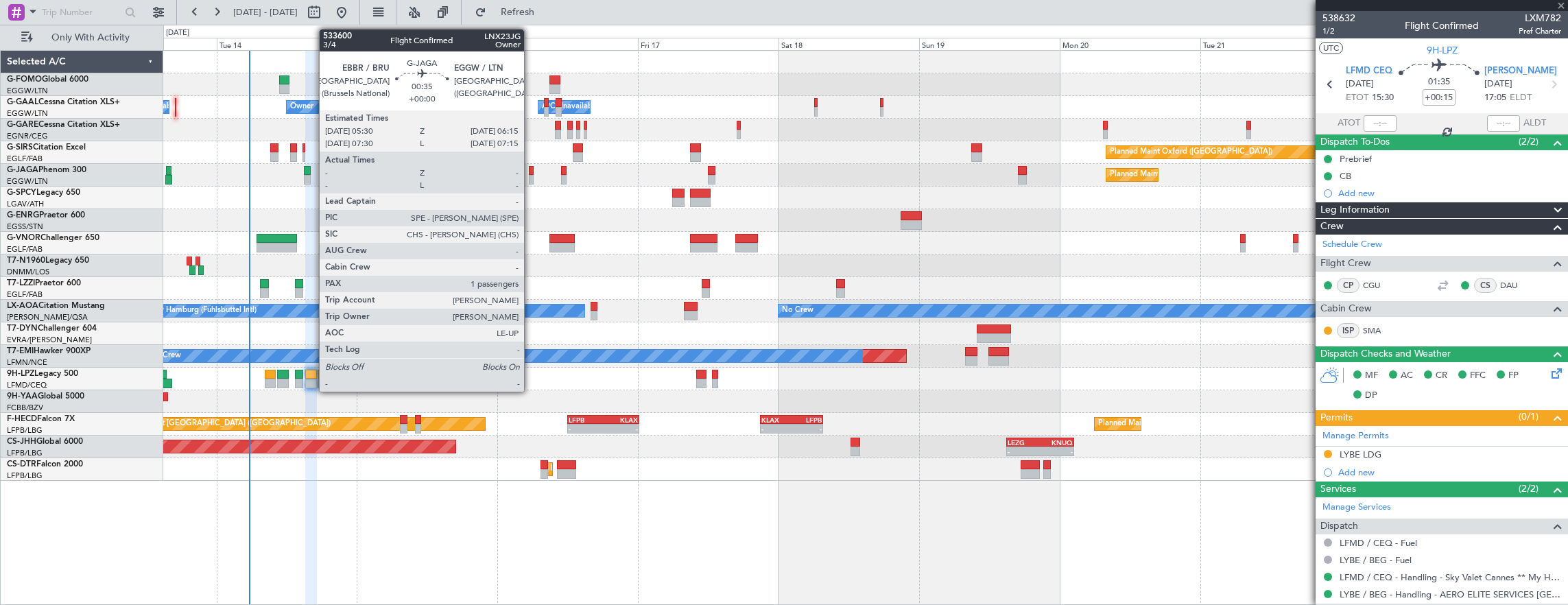
type input "0"
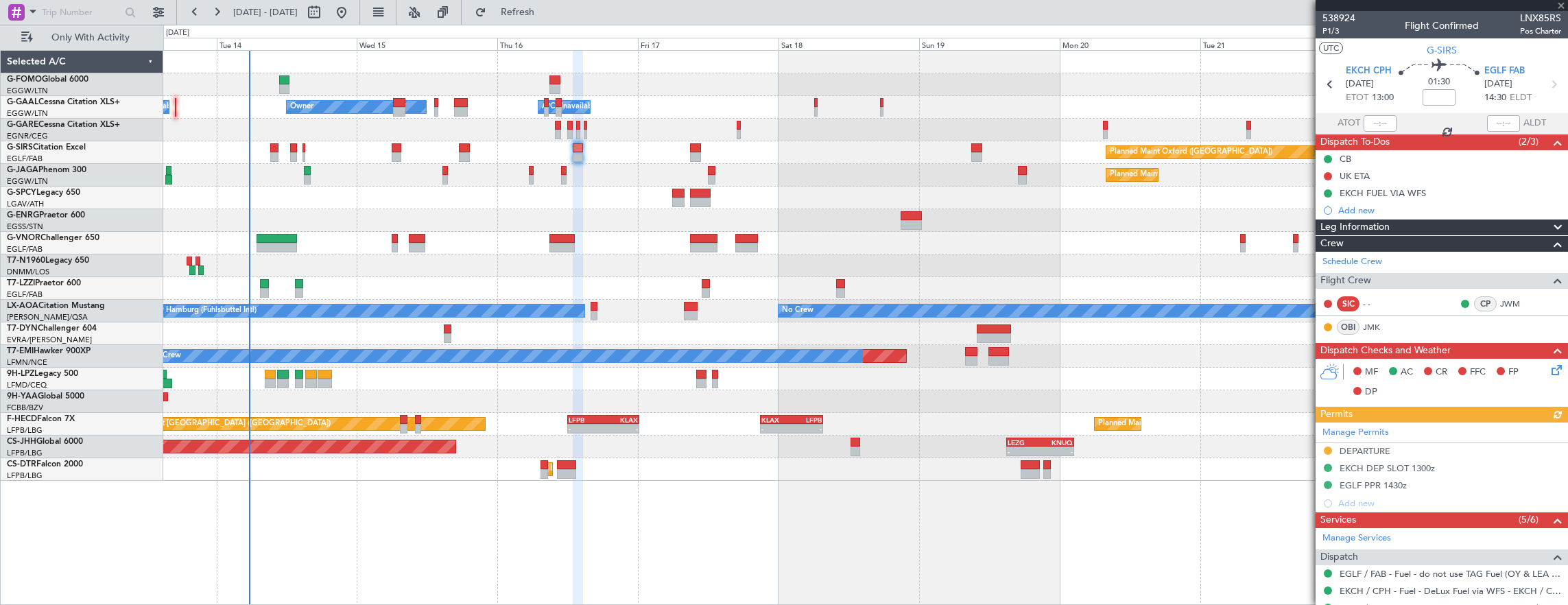
click at [590, 127] on div at bounding box center [865, 130] width 1405 height 22
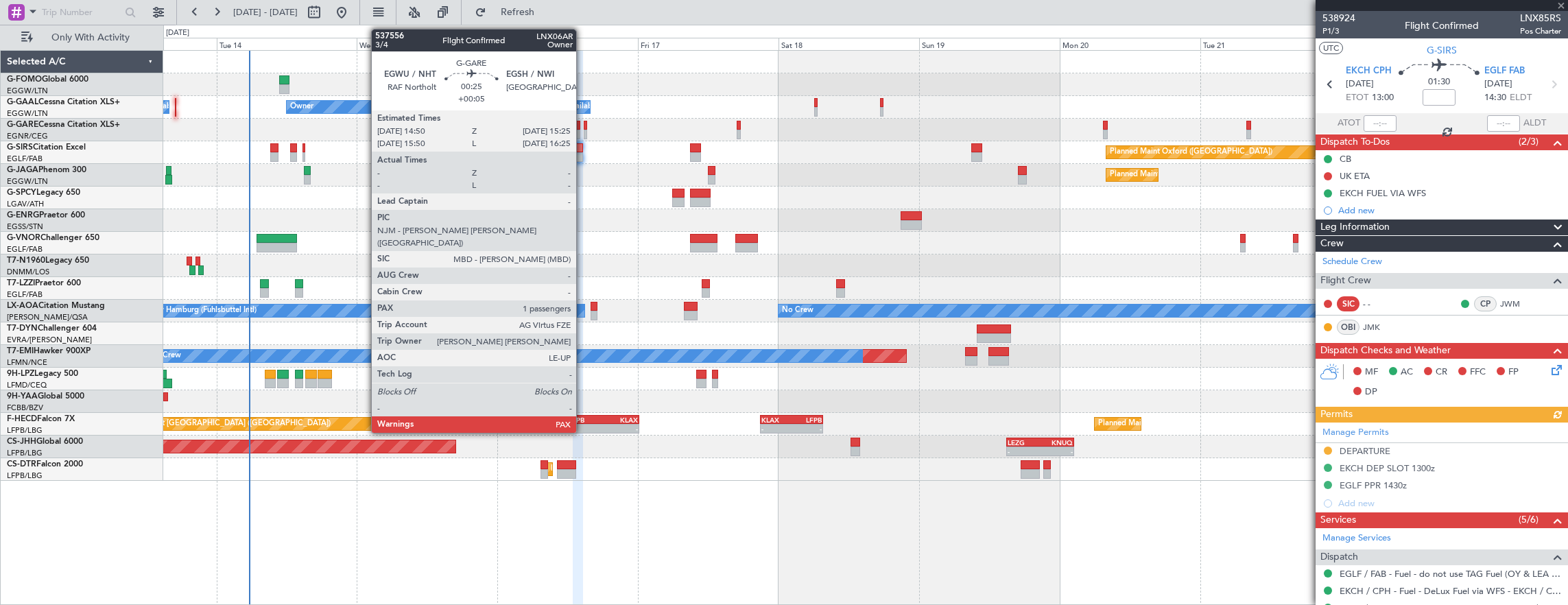
click at [584, 127] on div at bounding box center [585, 125] width 3 height 10
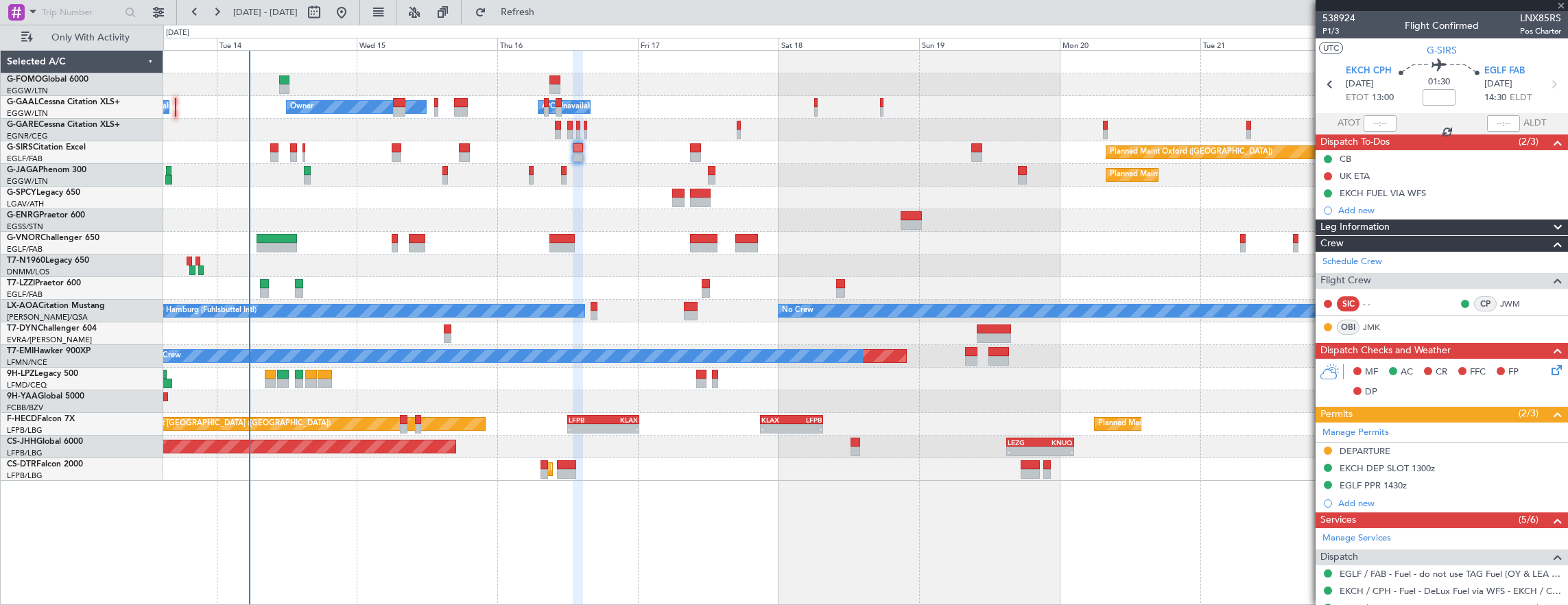
type input "+00:05"
type input "2"
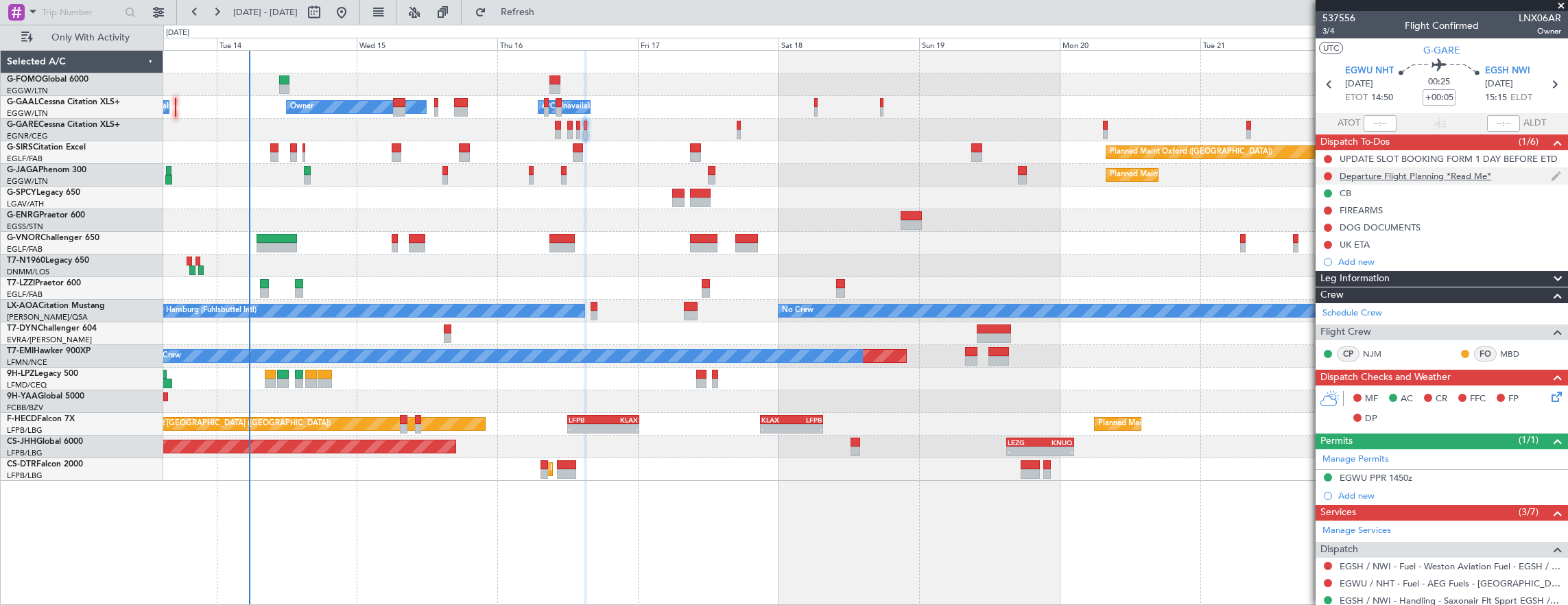
click at [1501, 175] on div "Departure Flight Planning *Read Me*" at bounding box center [1442, 175] width 253 height 17
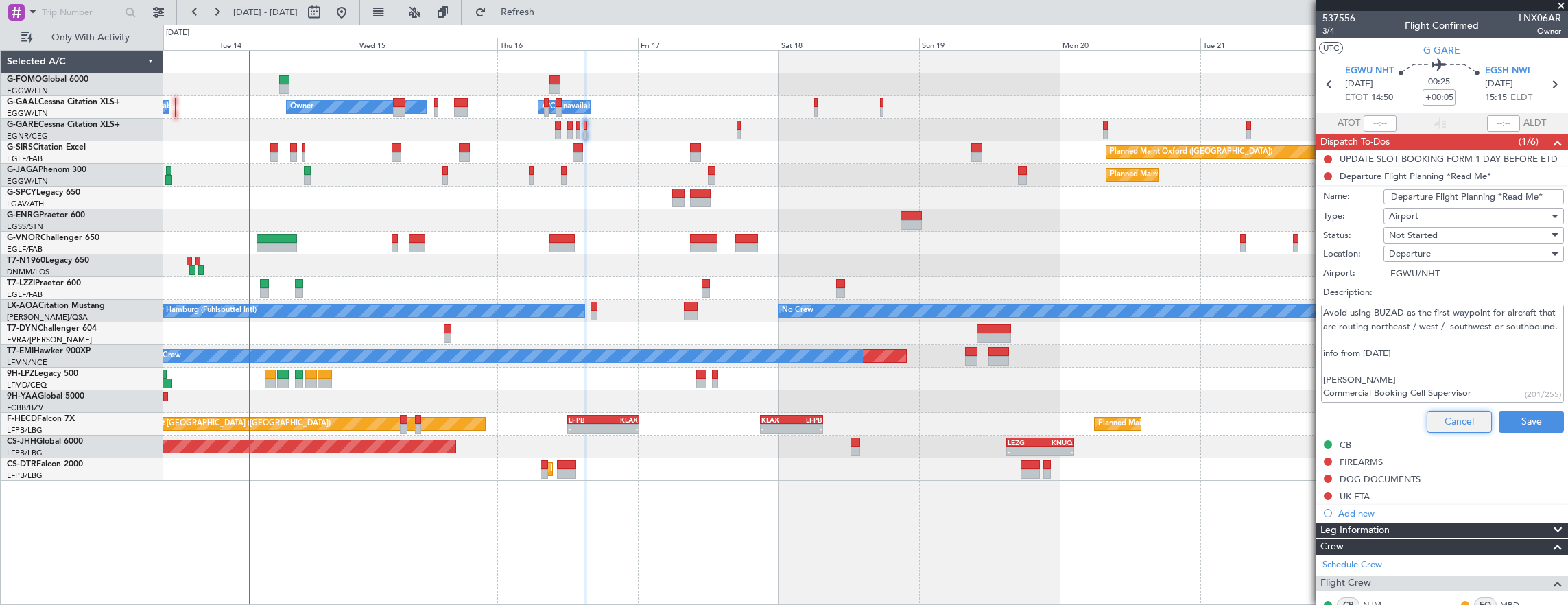
click at [1434, 413] on button "Cancel" at bounding box center [1459, 421] width 65 height 22
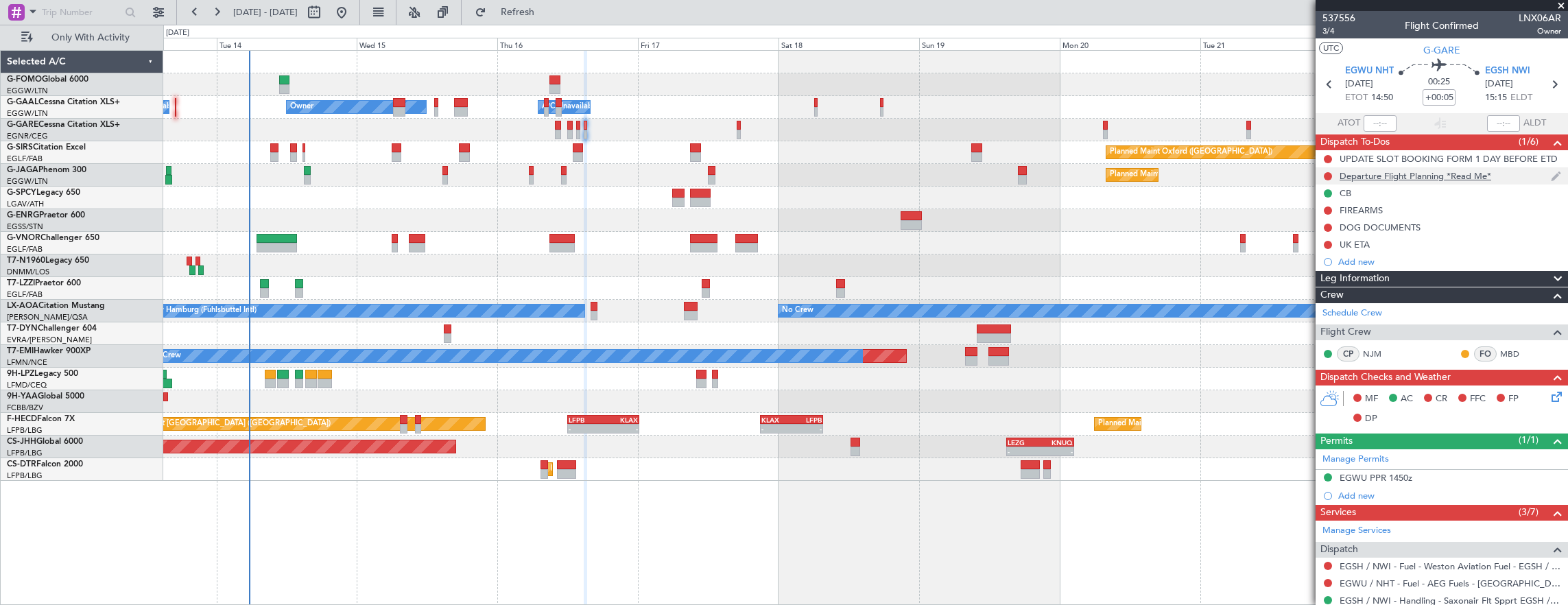
click at [1501, 175] on div "Departure Flight Planning *Read Me*" at bounding box center [1442, 175] width 253 height 17
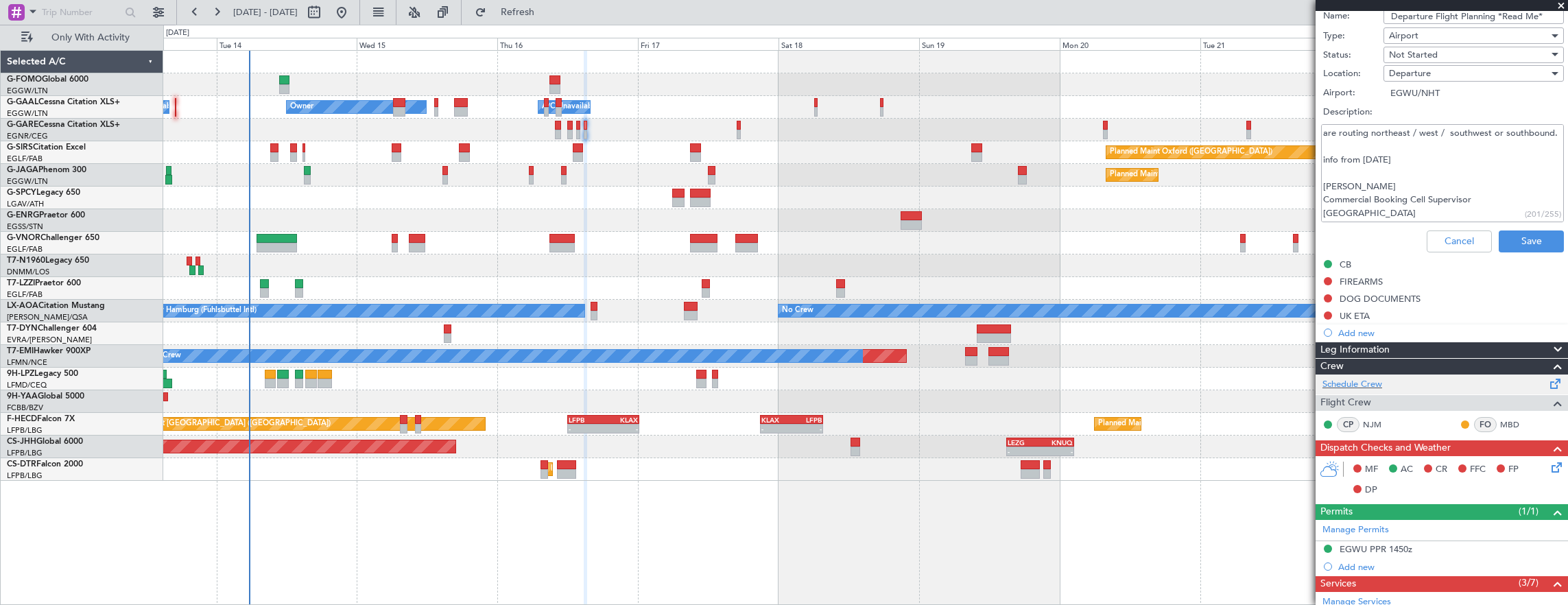
scroll to position [206, 0]
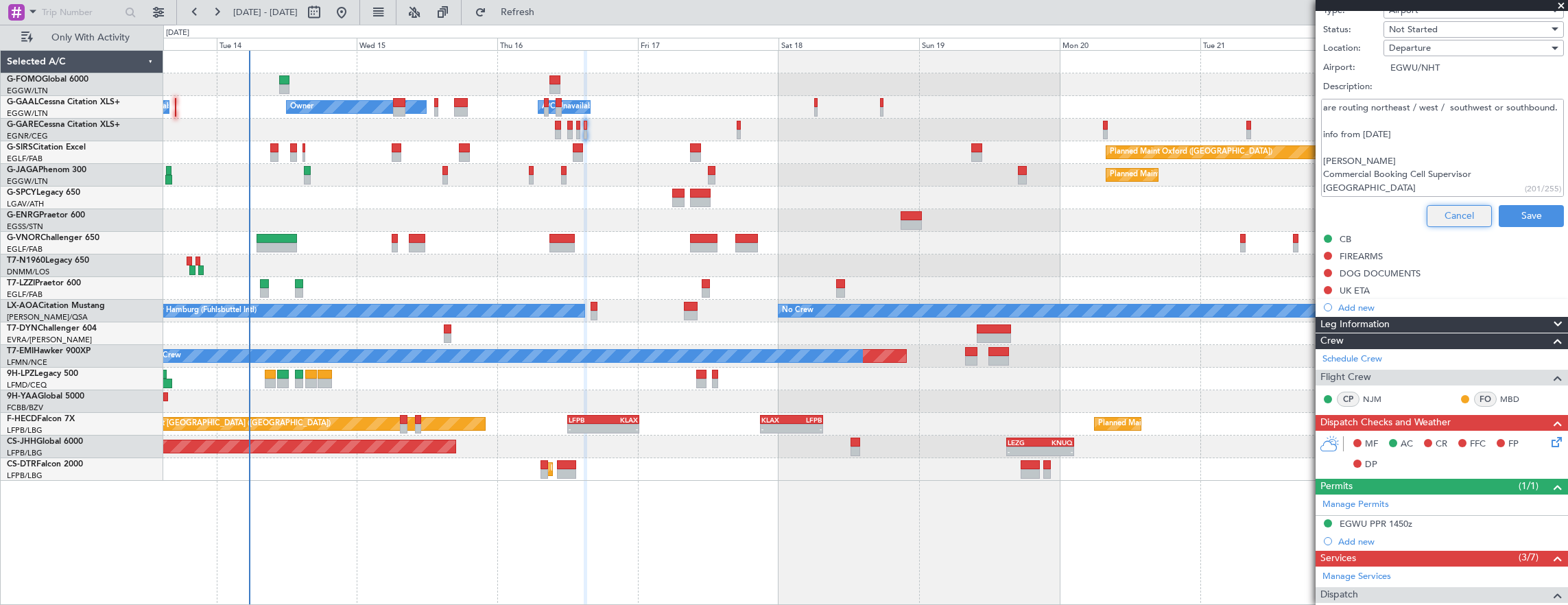
click at [1450, 209] on button "Cancel" at bounding box center [1459, 216] width 65 height 22
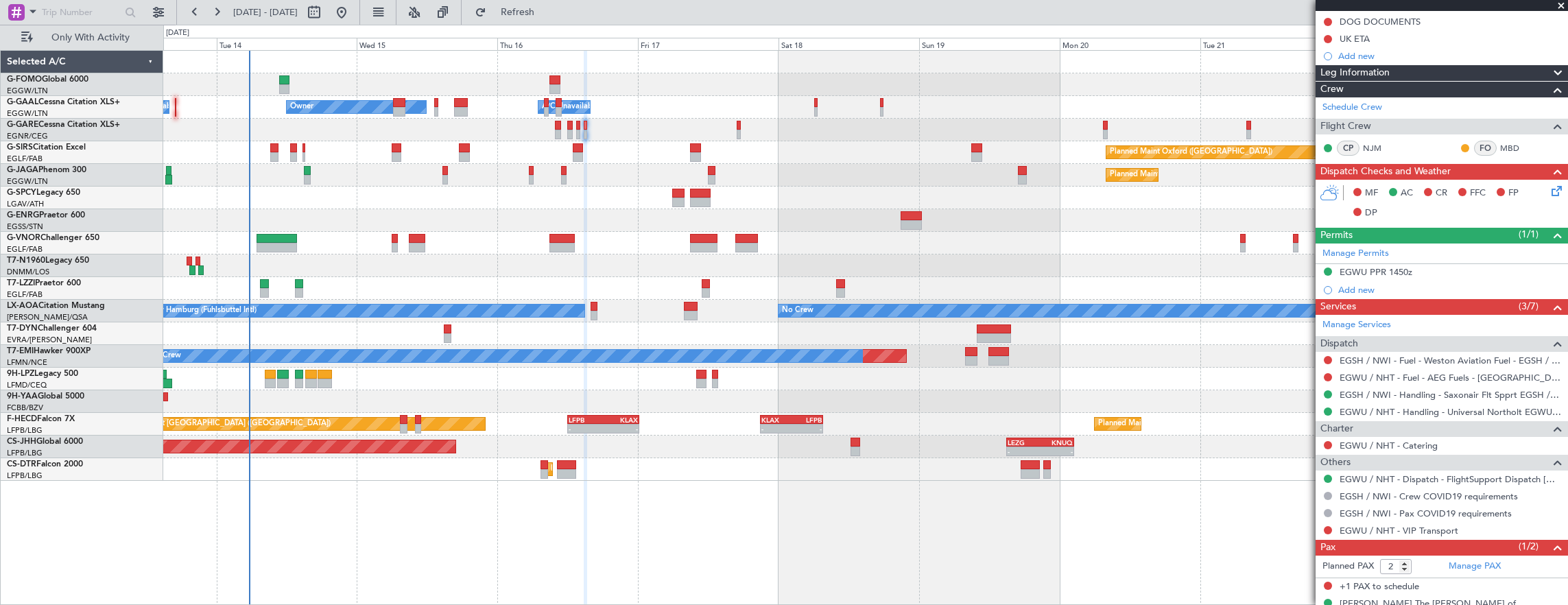
scroll to position [0, 0]
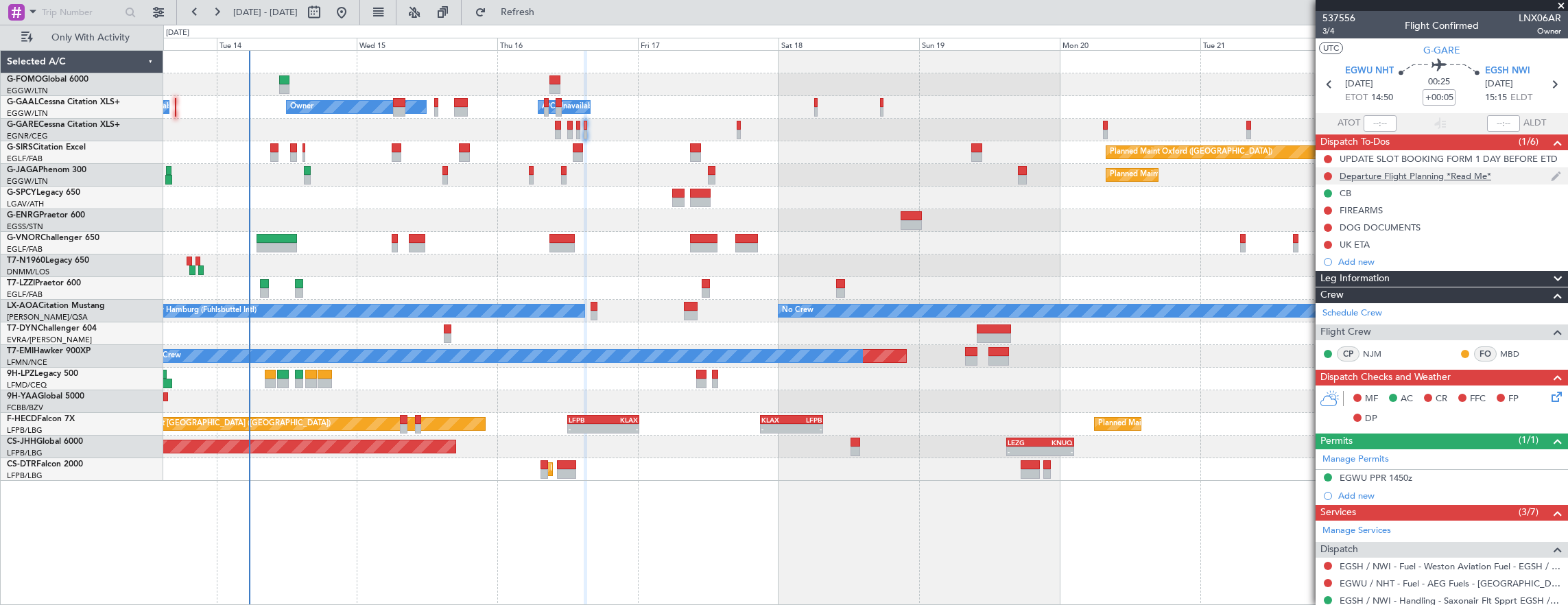
click at [1521, 171] on div "Departure Flight Planning *Read Me*" at bounding box center [1442, 175] width 253 height 17
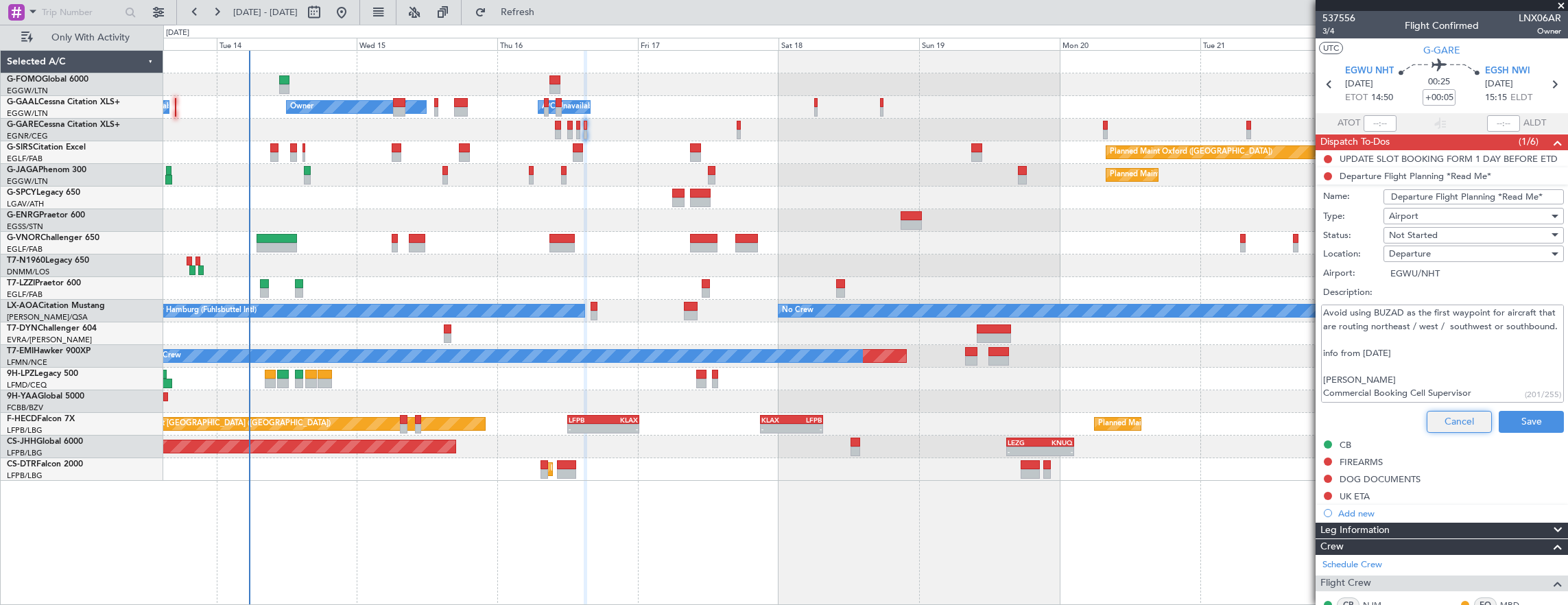
click at [1435, 421] on button "Cancel" at bounding box center [1459, 421] width 65 height 22
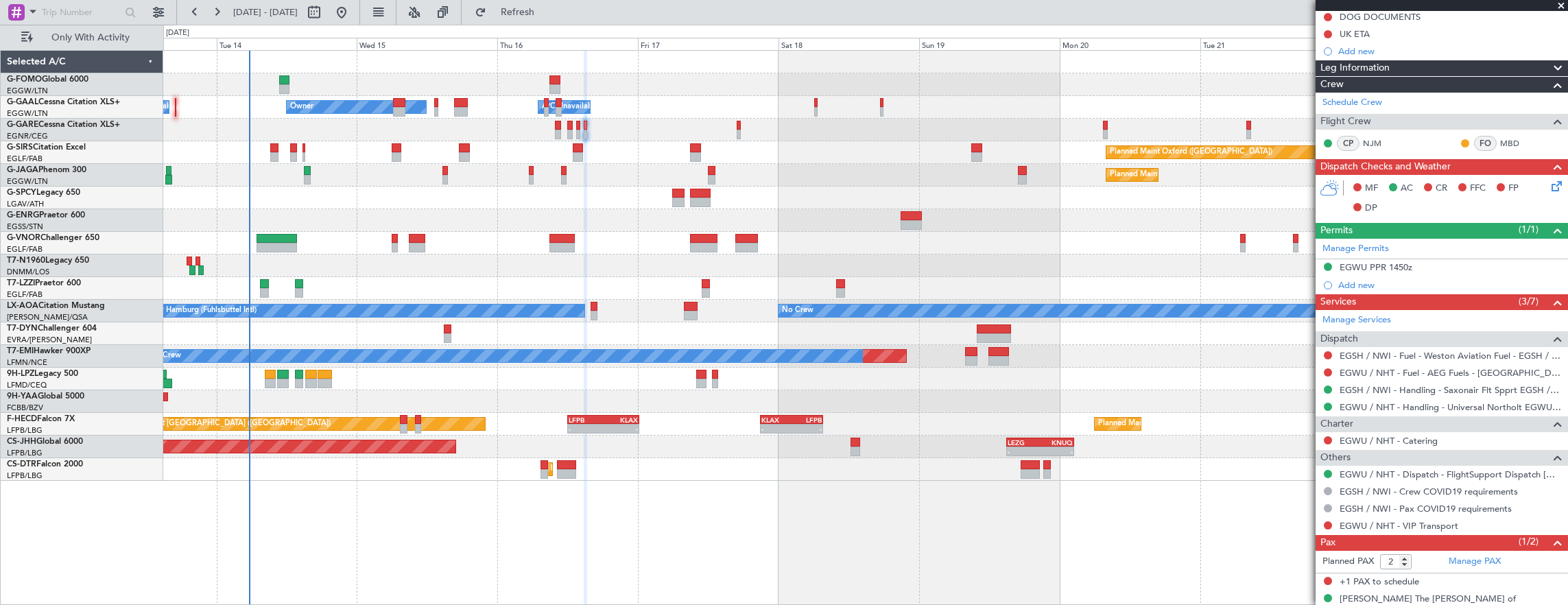
scroll to position [224, 0]
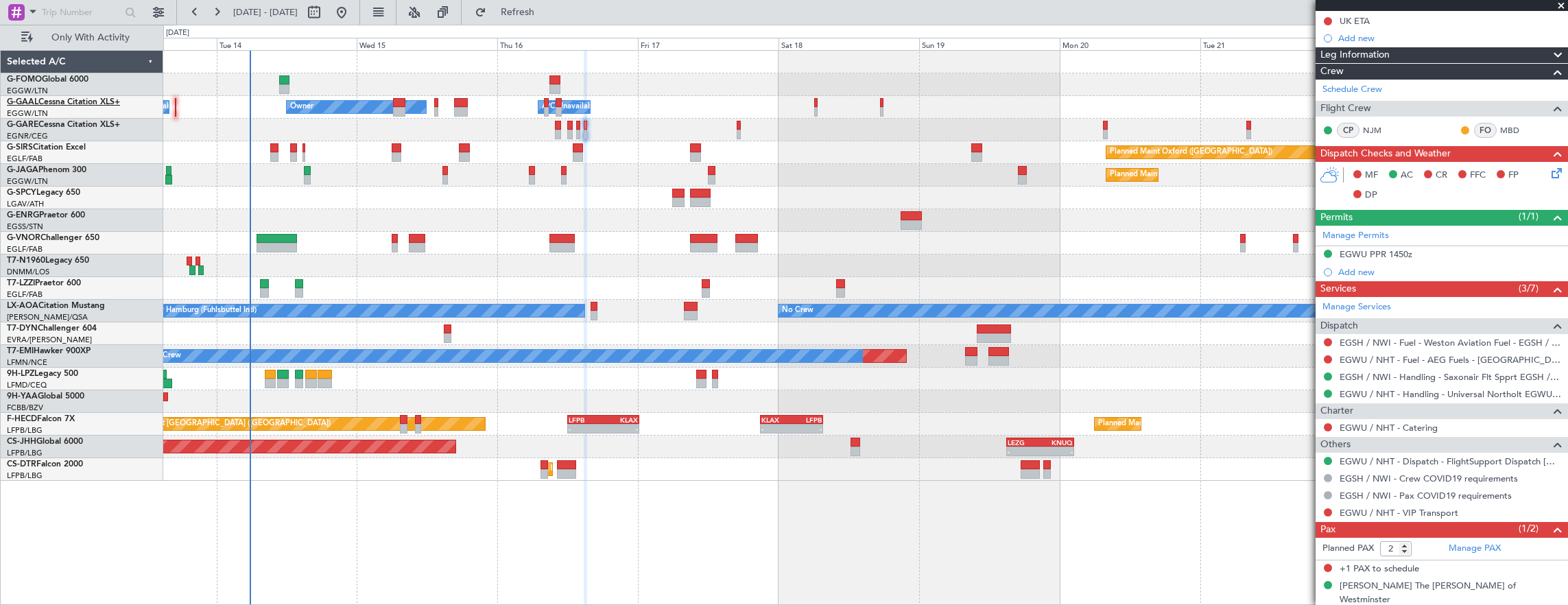
click at [53, 98] on link "G-GAAL Cessna Citation XLS+" at bounding box center [63, 102] width 113 height 8
click at [105, 40] on span "Only With Activity" at bounding box center [90, 38] width 109 height 10
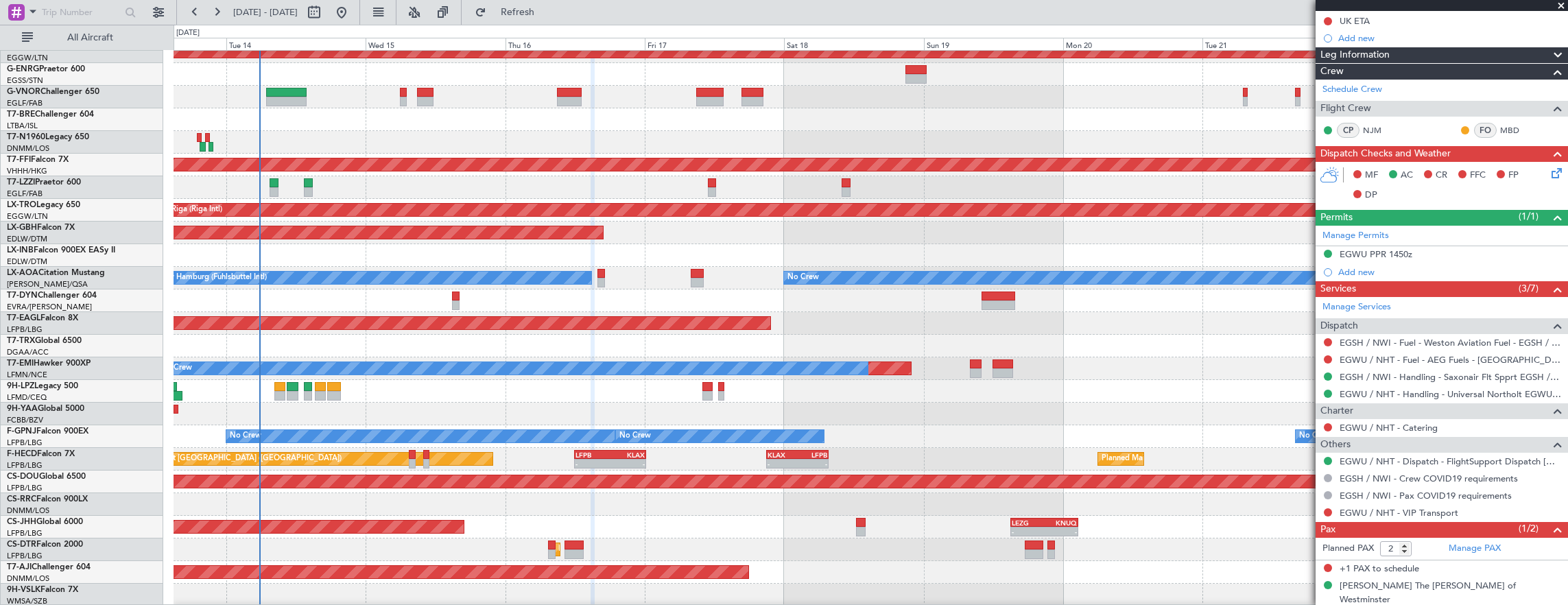
scroll to position [214, 0]
click at [74, 44] on button "All Aircraft" at bounding box center [81, 37] width 134 height 22
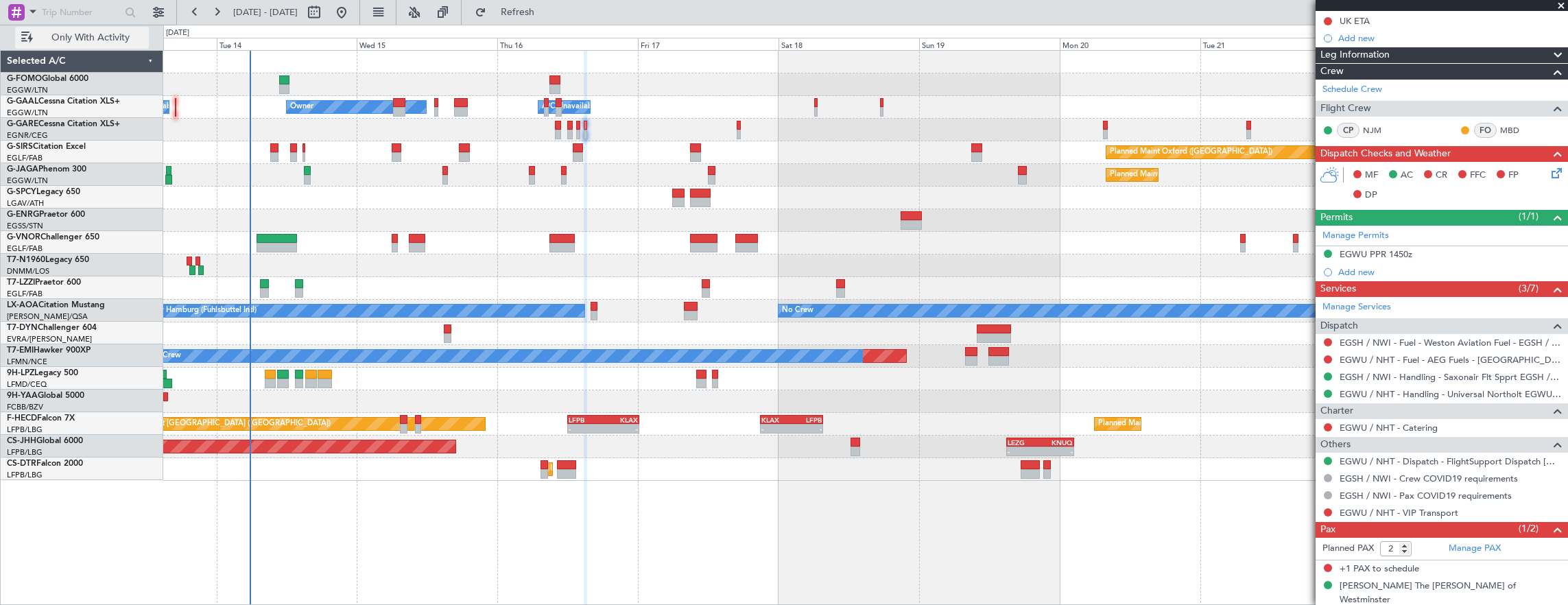
scroll to position [0, 0]
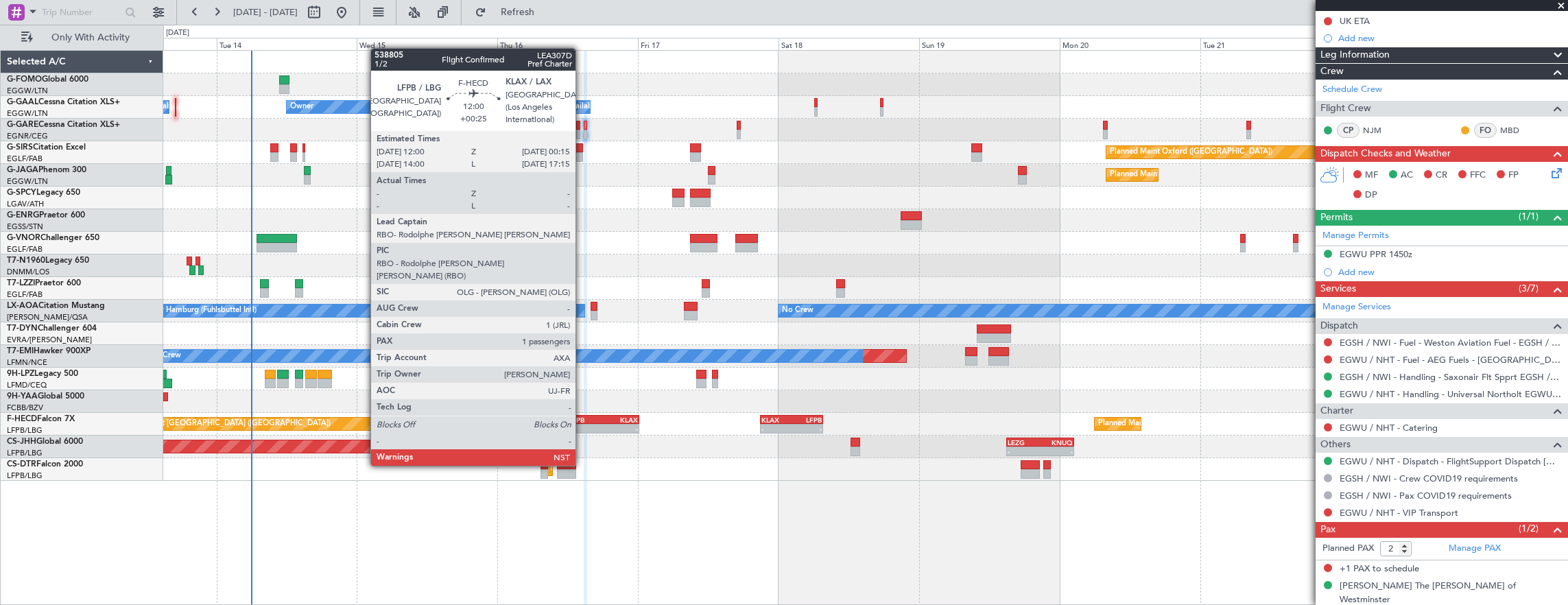
click at [583, 427] on div "-" at bounding box center [586, 429] width 35 height 8
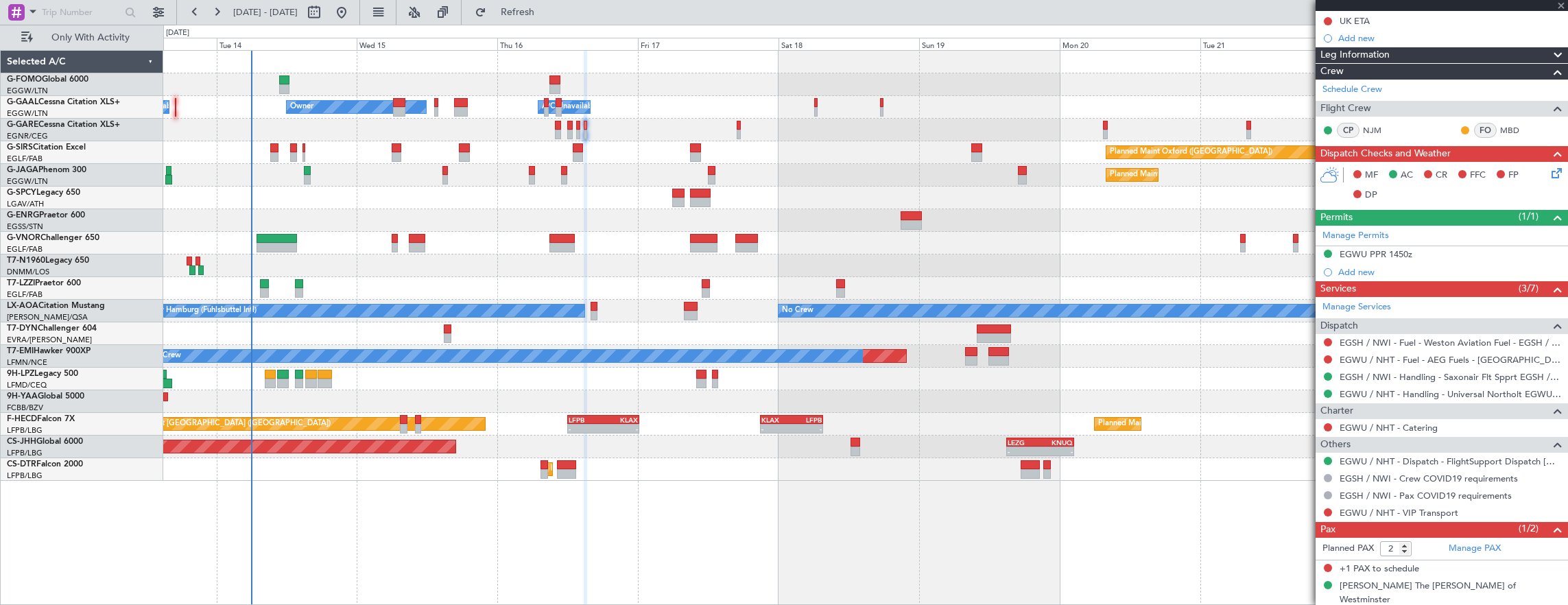
type input "+00:25"
type input "1"
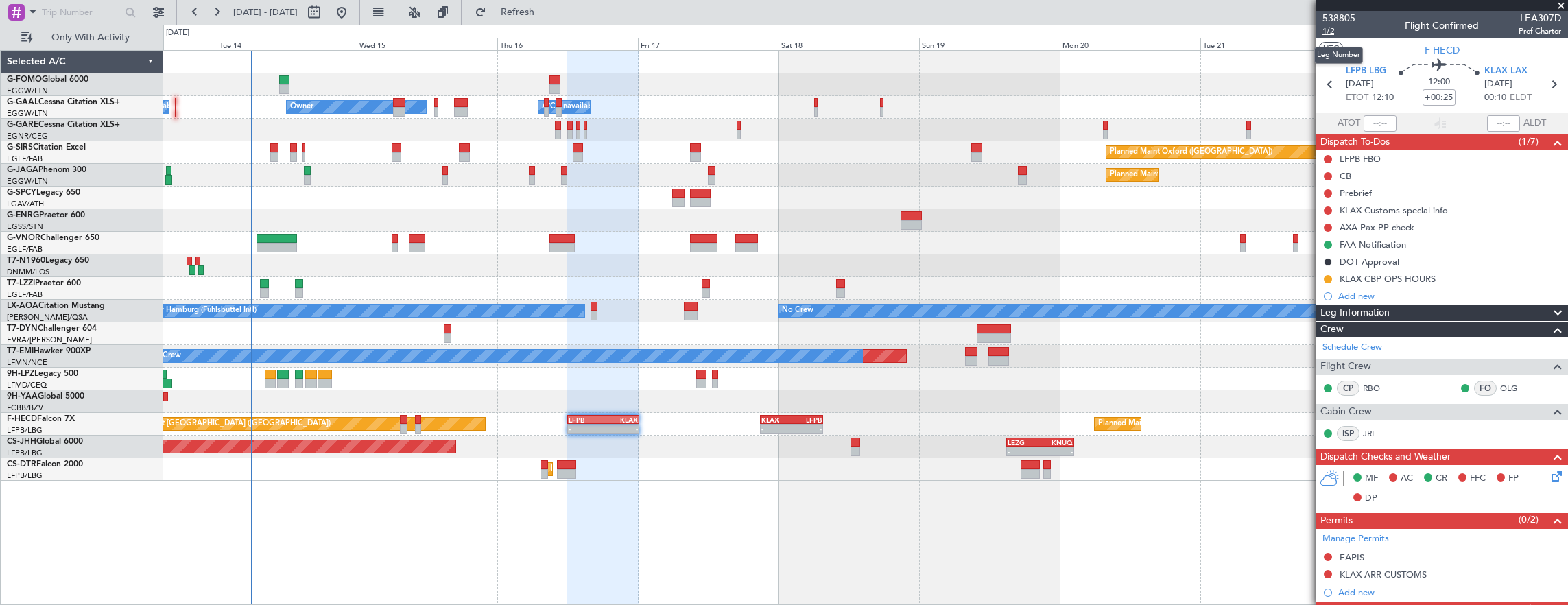
click at [1336, 27] on span "1/2" at bounding box center [1339, 32] width 33 height 12
click at [1334, 30] on span "1/2" at bounding box center [1339, 32] width 33 height 12
click at [489, 426] on div "Planned Maint Paris (Le Bourget) Planned Maint Paris (Le Bourget) - - LFPB 12:0…" at bounding box center [865, 424] width 1405 height 22
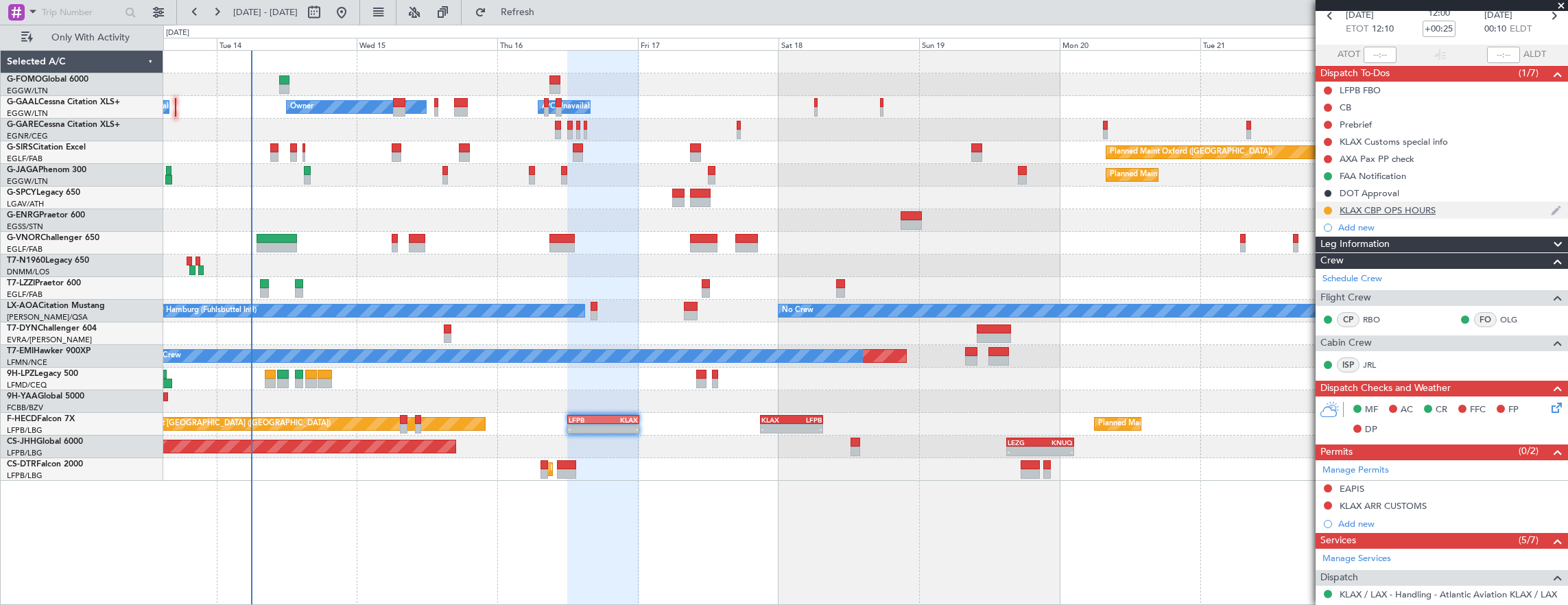
scroll to position [285, 0]
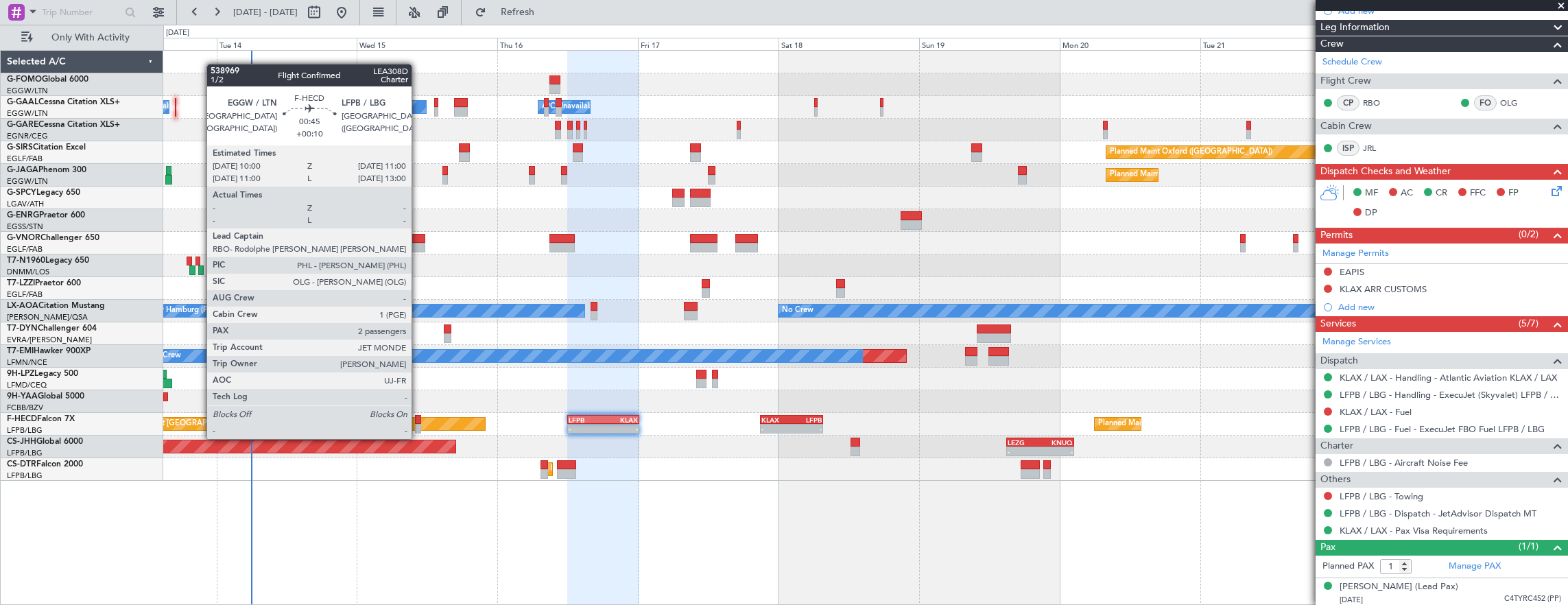
click at [418, 425] on div at bounding box center [417, 429] width 6 height 10
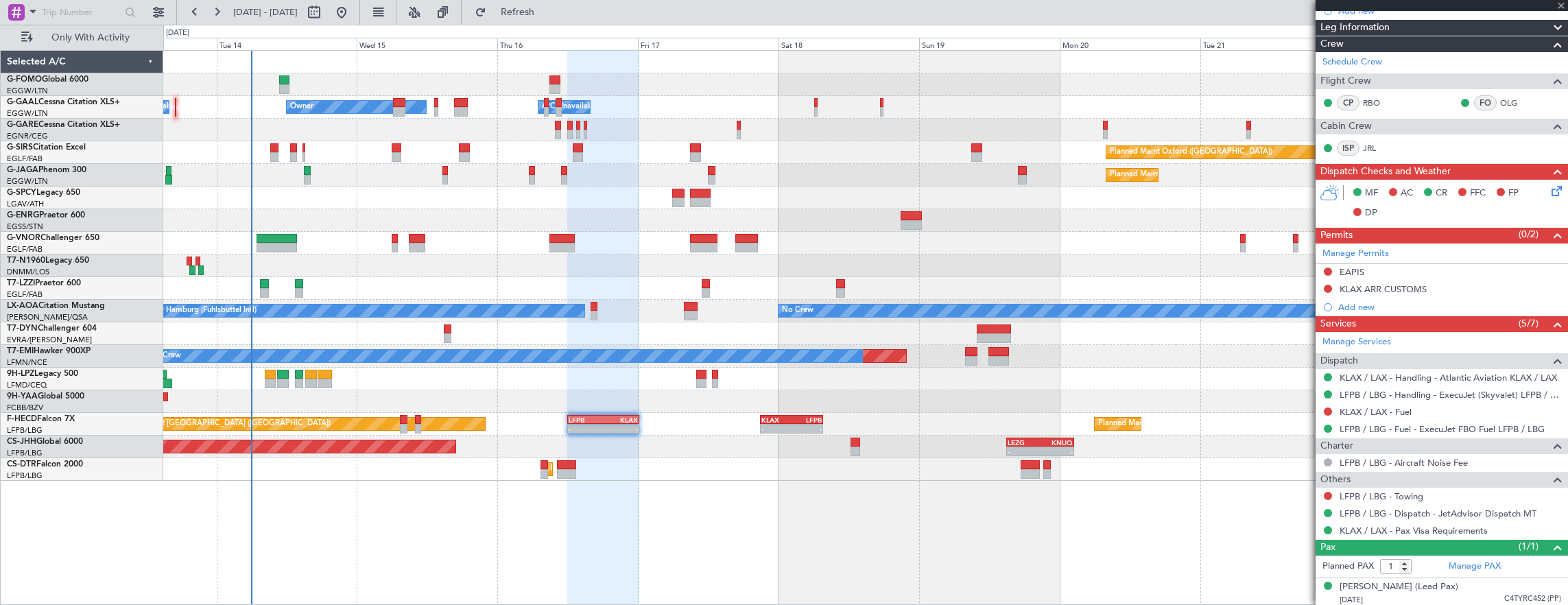
type input "+00:10"
type input "2"
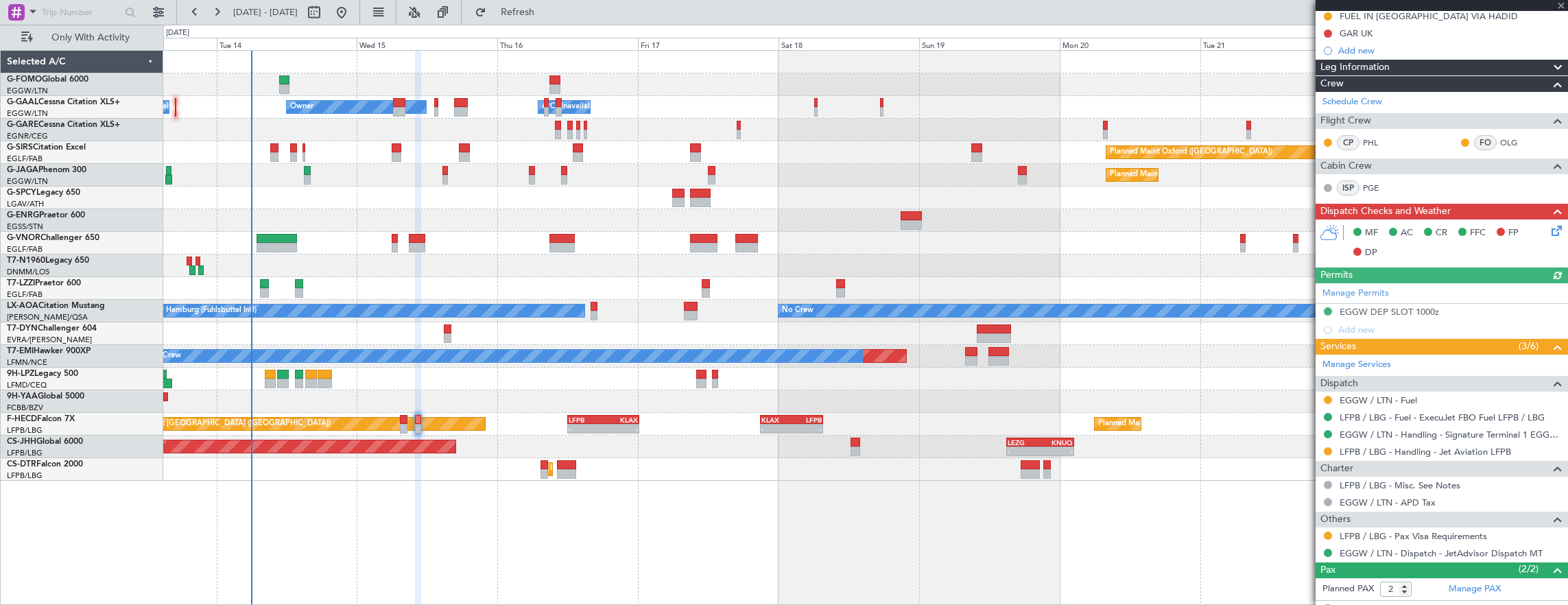
scroll to position [265, 0]
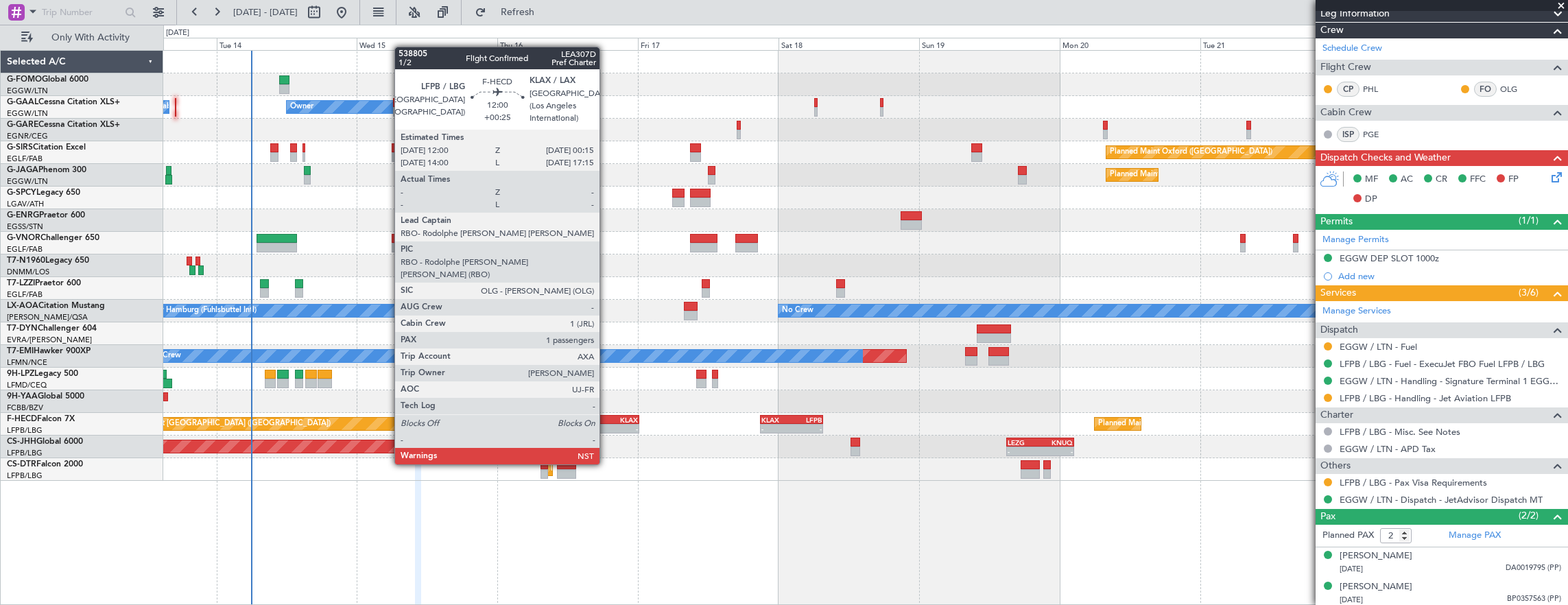
click at [606, 425] on div "-" at bounding box center [620, 429] width 35 height 8
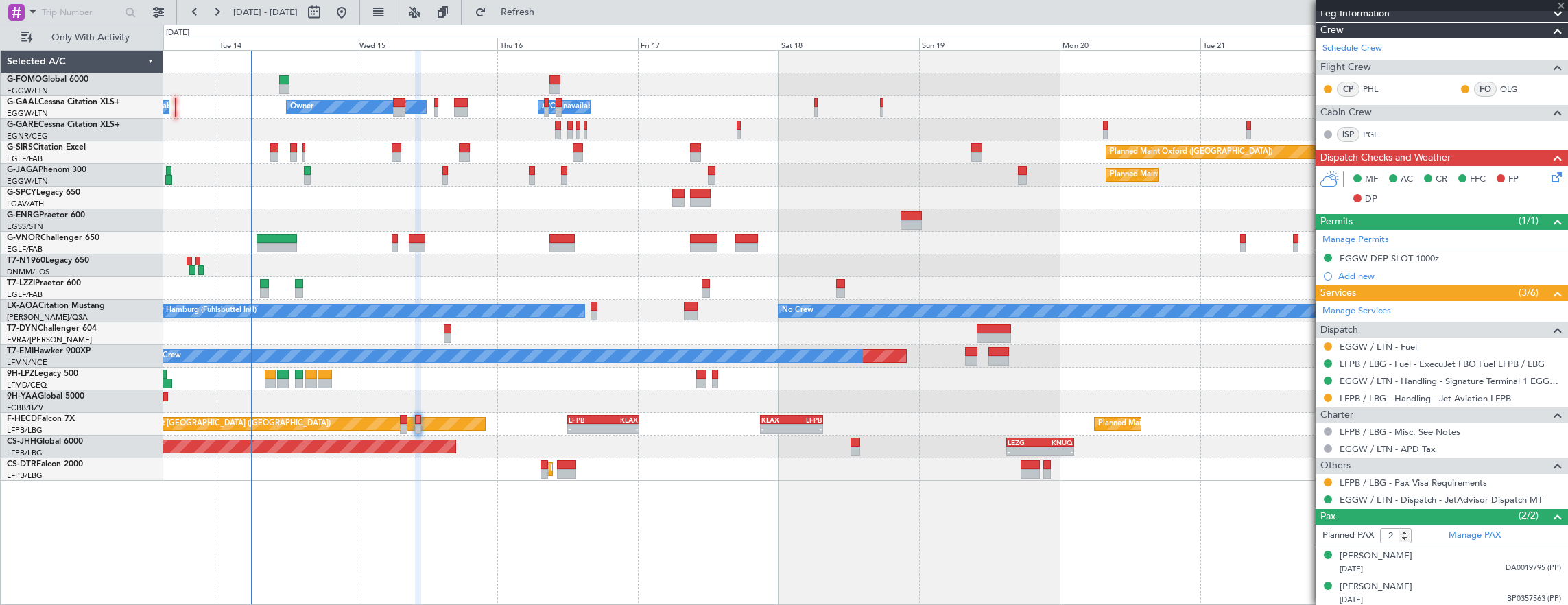
type input "+00:25"
type input "1"
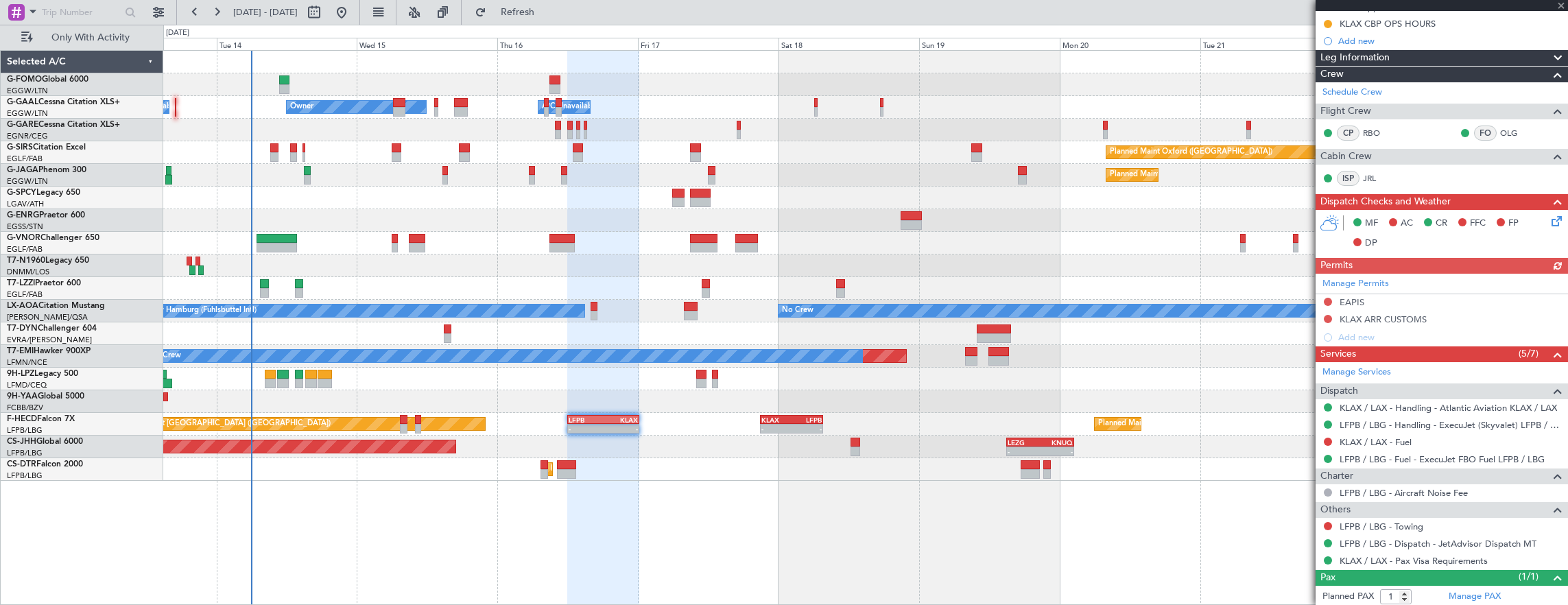
scroll to position [274, 0]
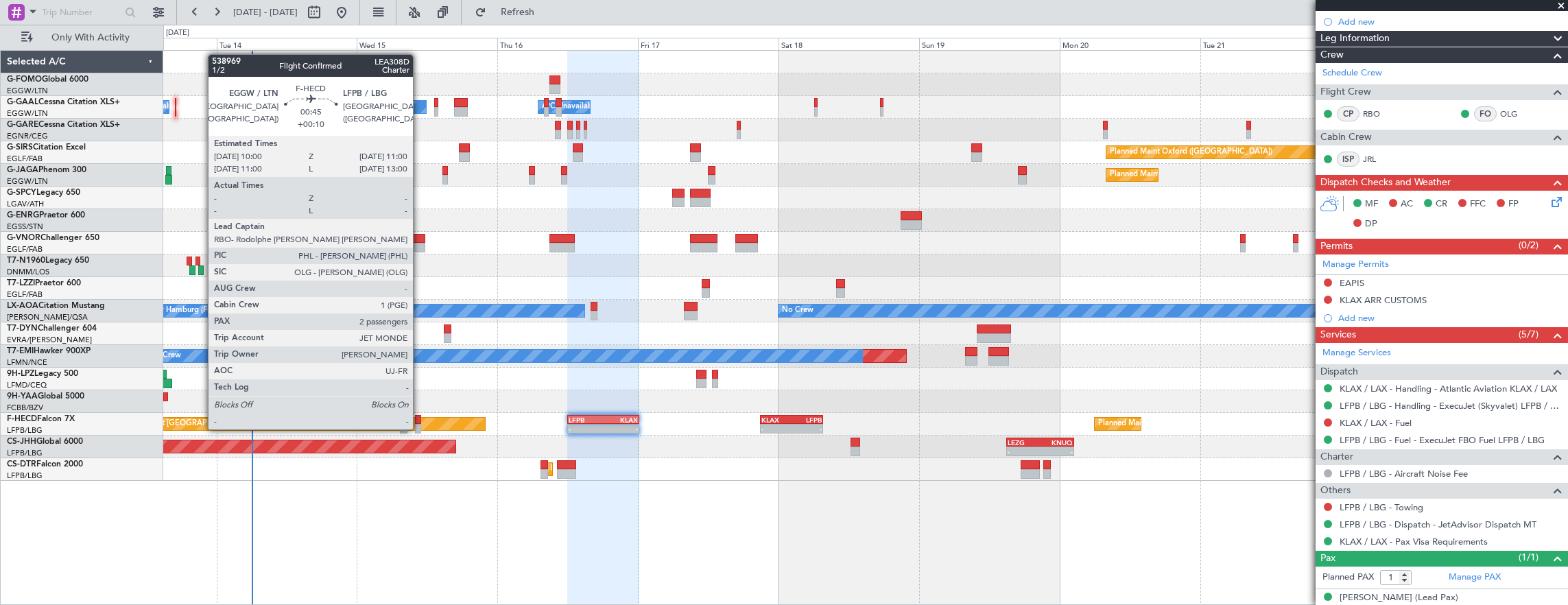
click at [420, 416] on div at bounding box center [417, 420] width 6 height 10
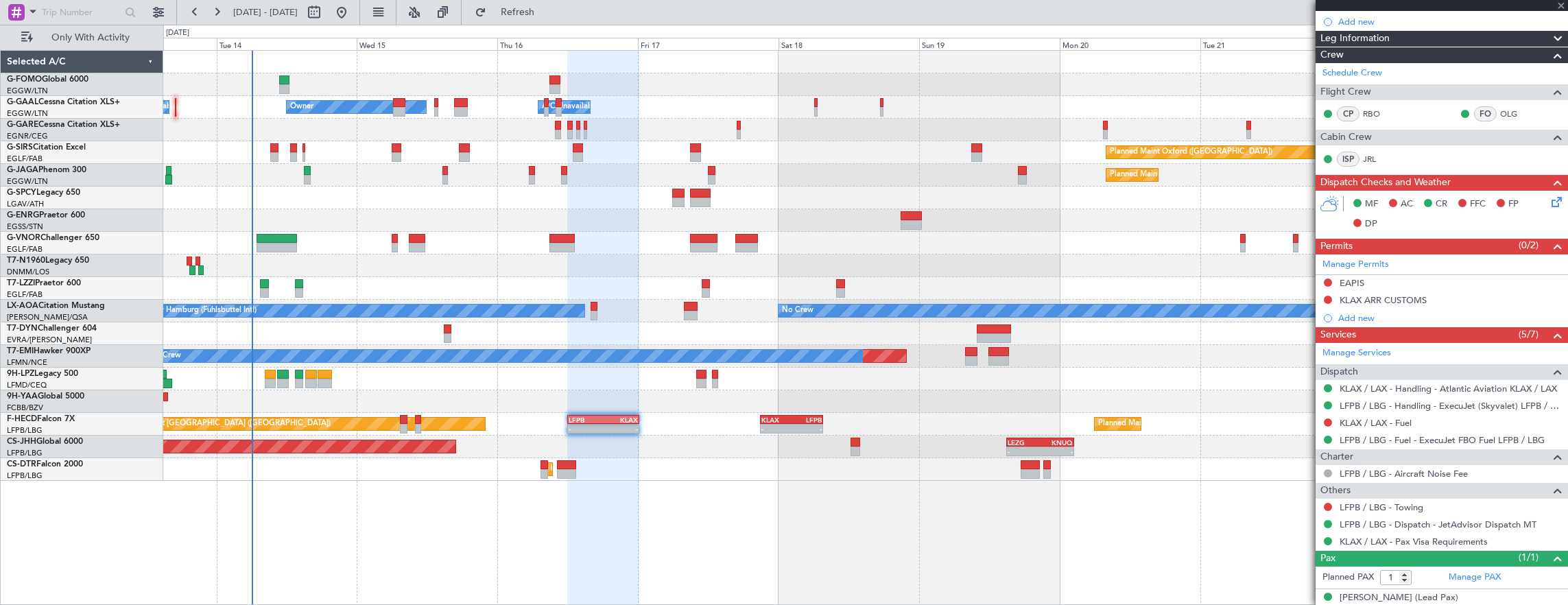
type input "+00:10"
type input "2"
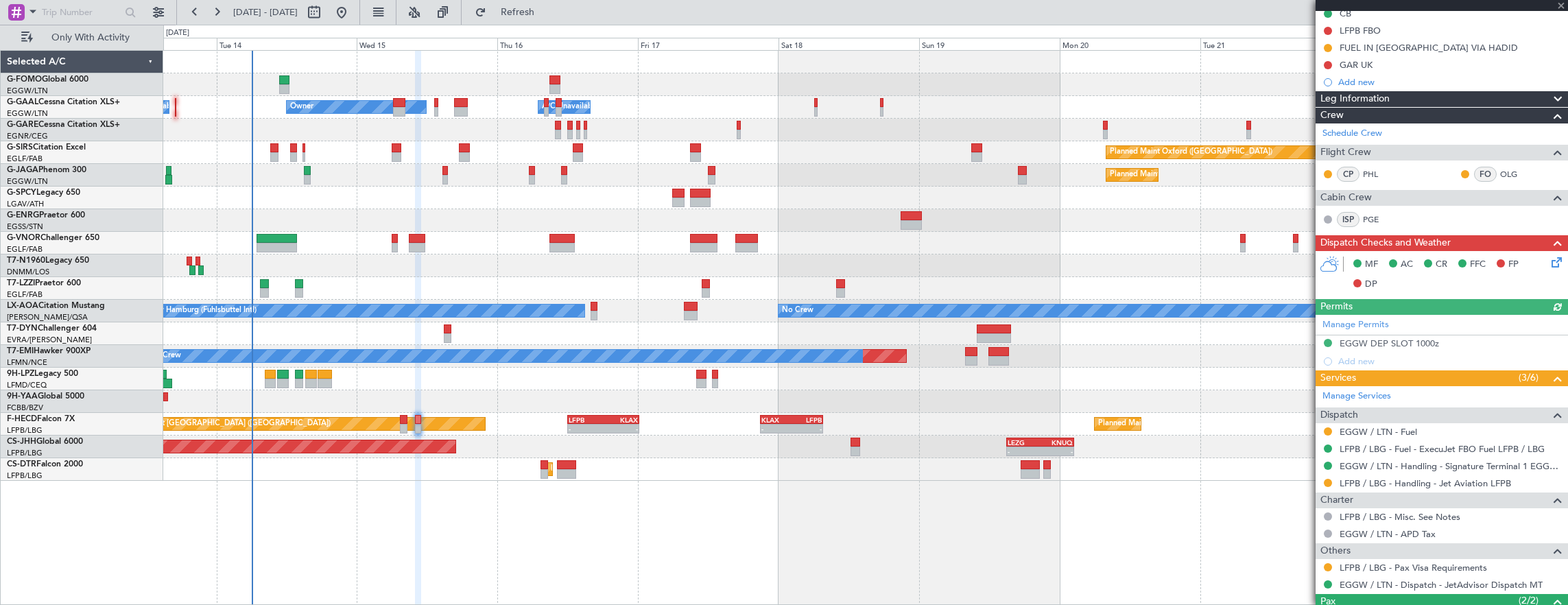
scroll to position [206, 0]
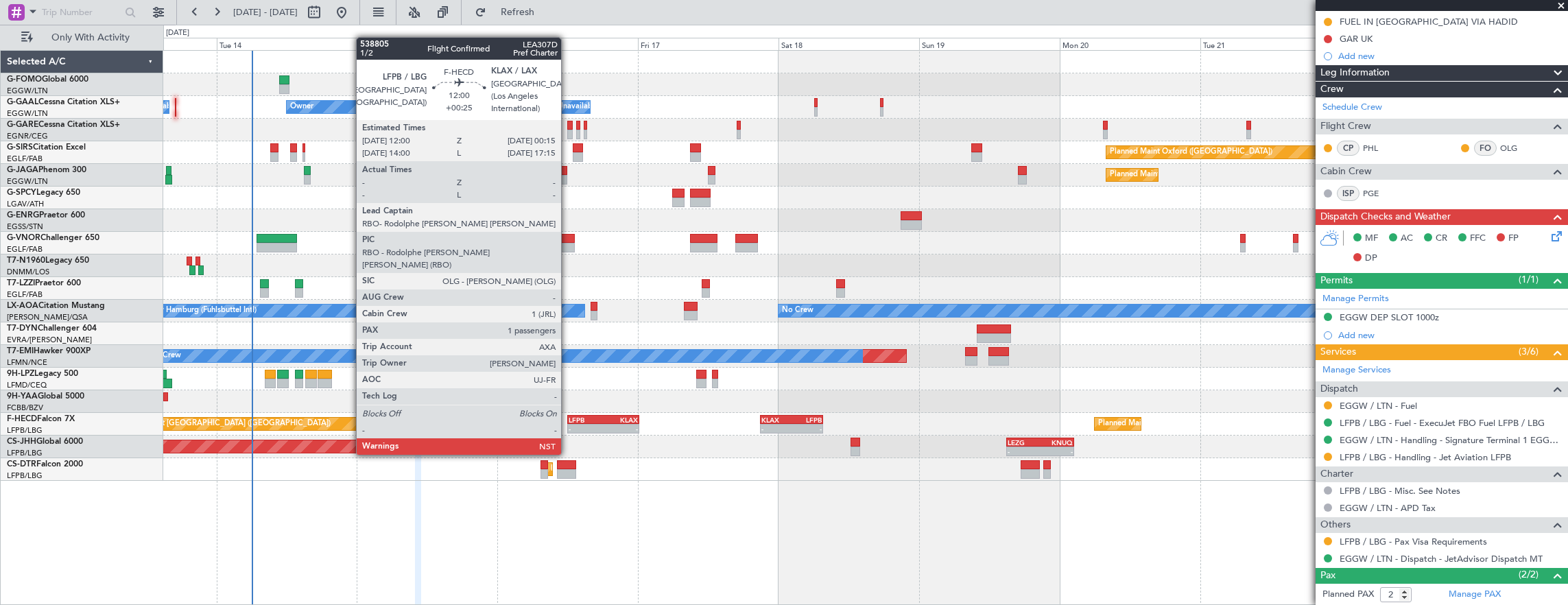
click at [569, 416] on div "LFPB" at bounding box center [586, 420] width 35 height 8
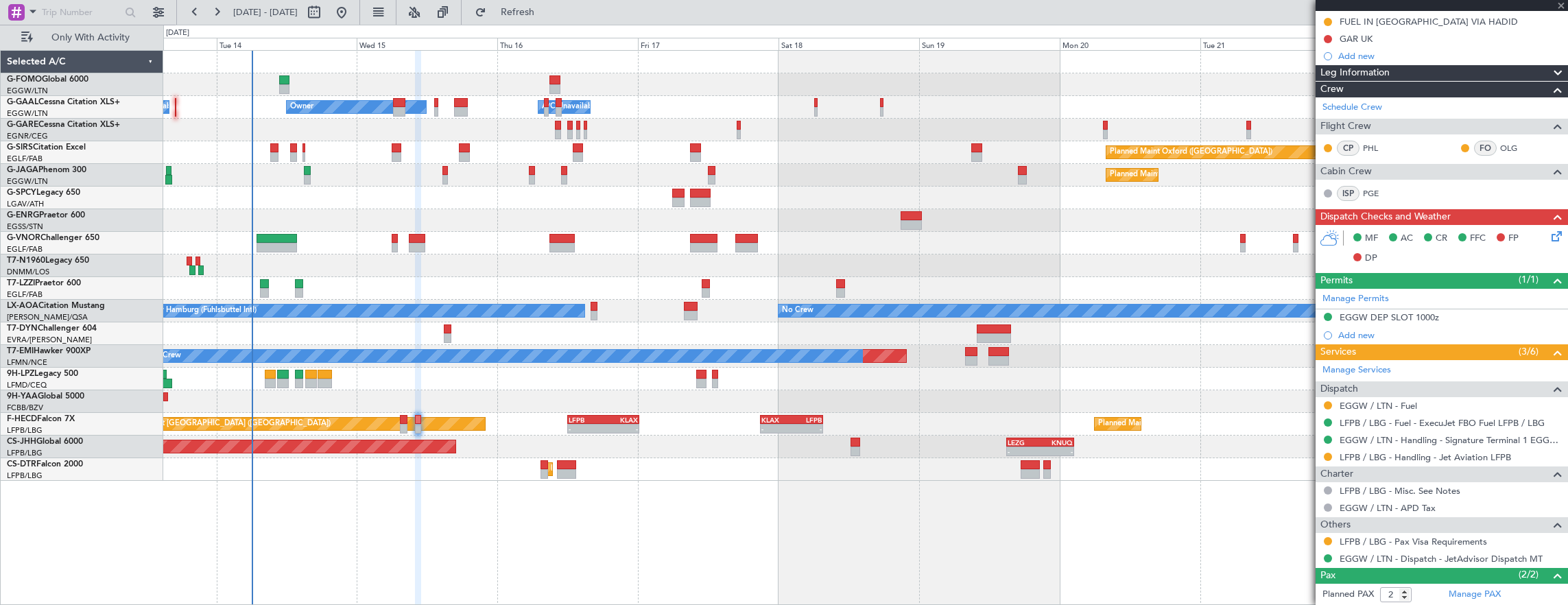
type input "+00:25"
type input "1"
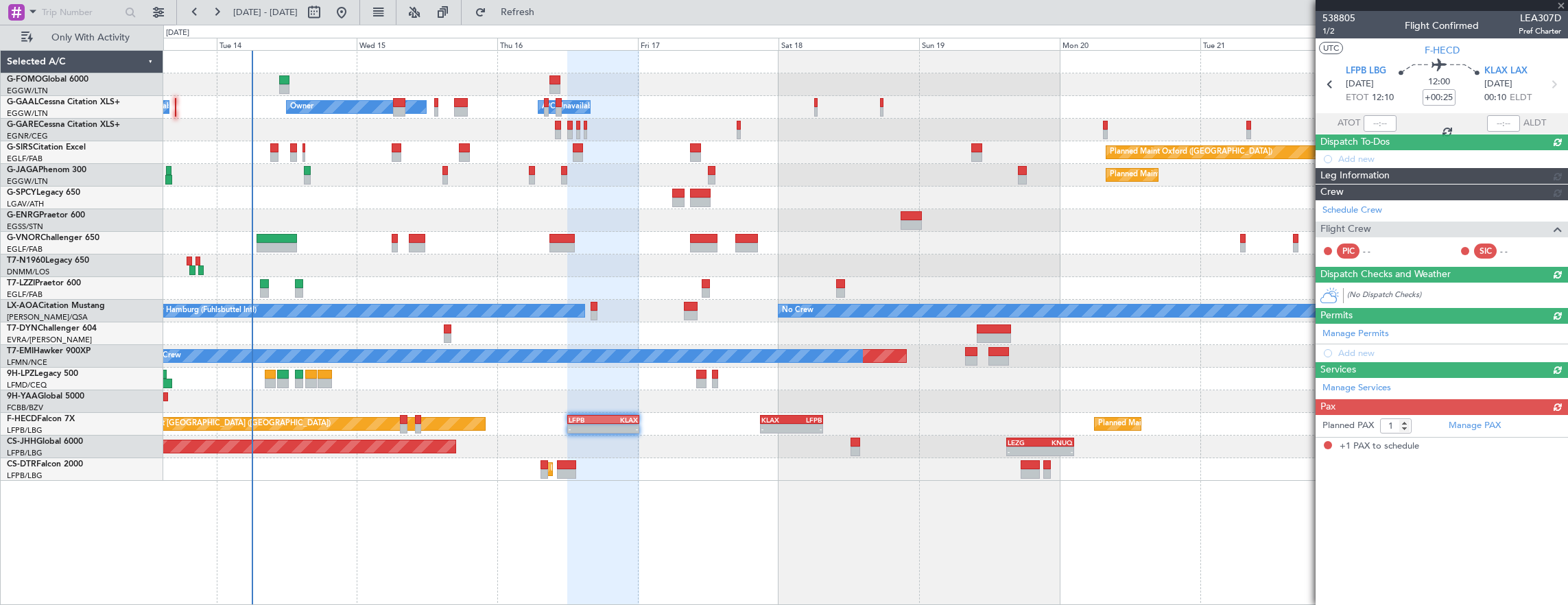
scroll to position [0, 0]
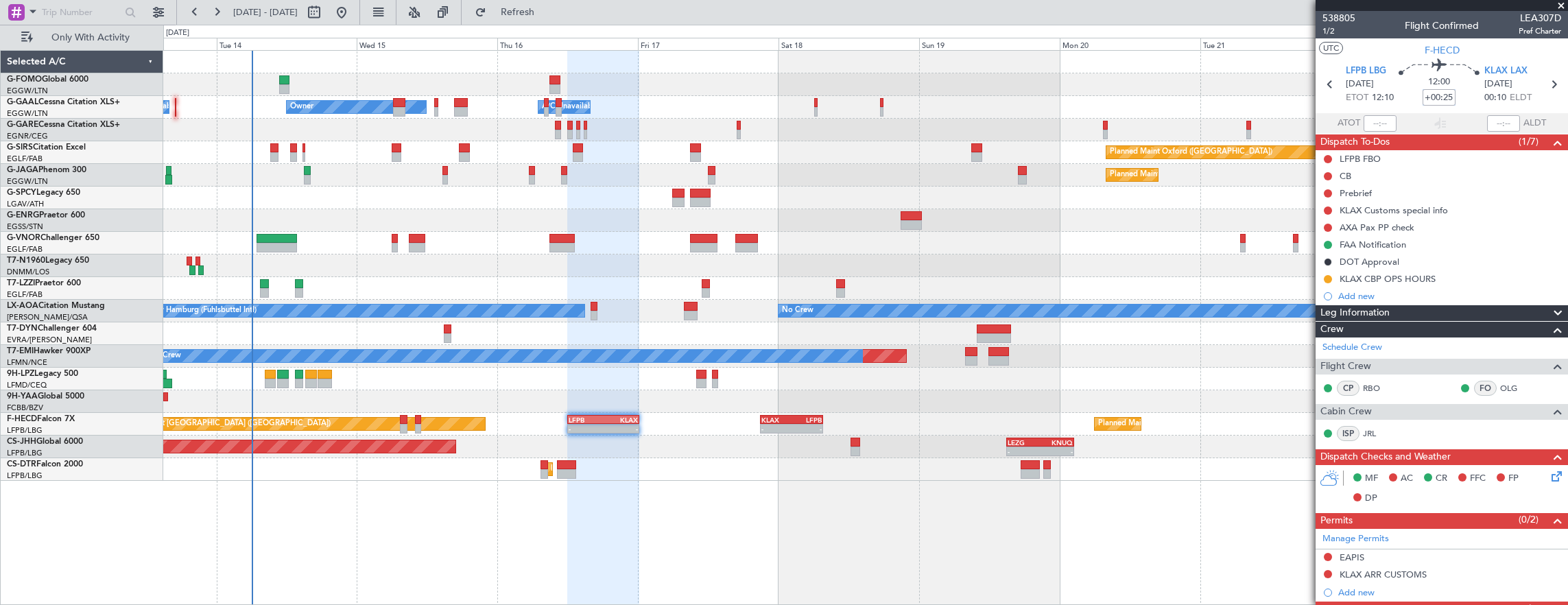
click at [1440, 103] on input "+00:25" at bounding box center [1439, 97] width 33 height 17
type input "+00:00"
click at [1459, 280] on div "KLAX CBP OPS HOURS" at bounding box center [1442, 278] width 253 height 17
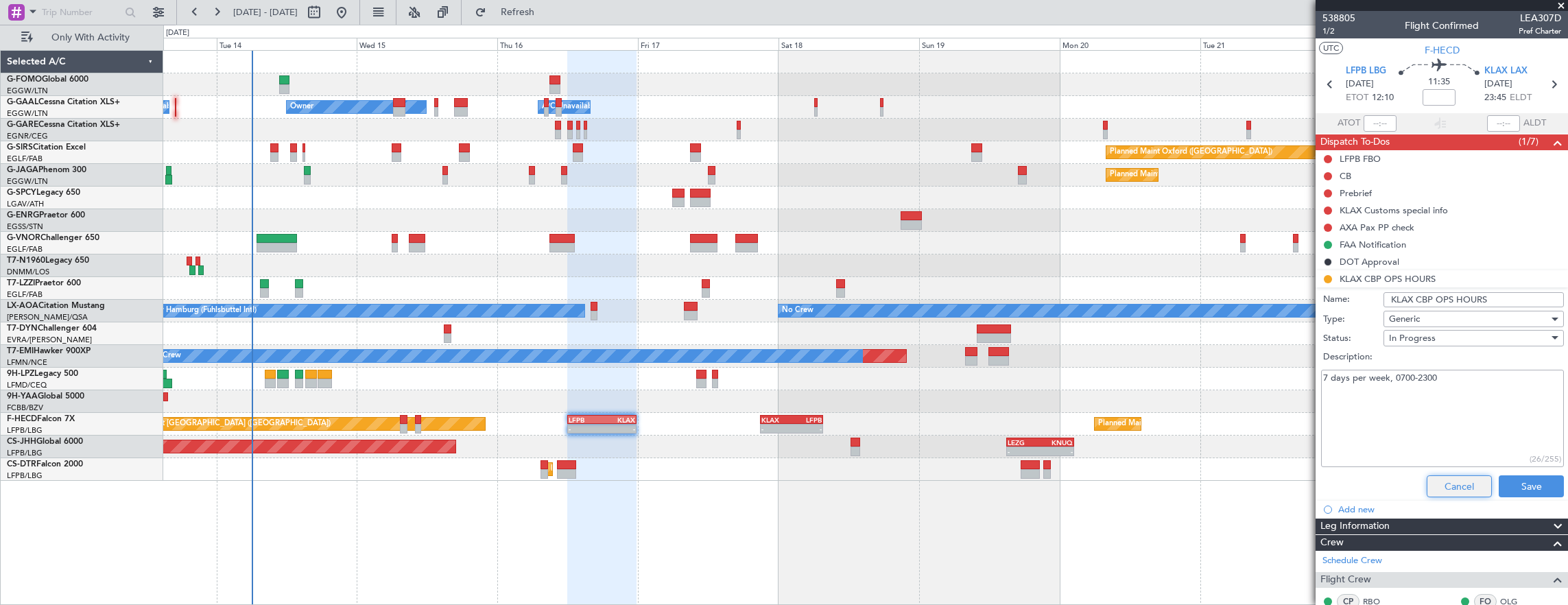
click at [1434, 484] on button "Cancel" at bounding box center [1459, 486] width 65 height 22
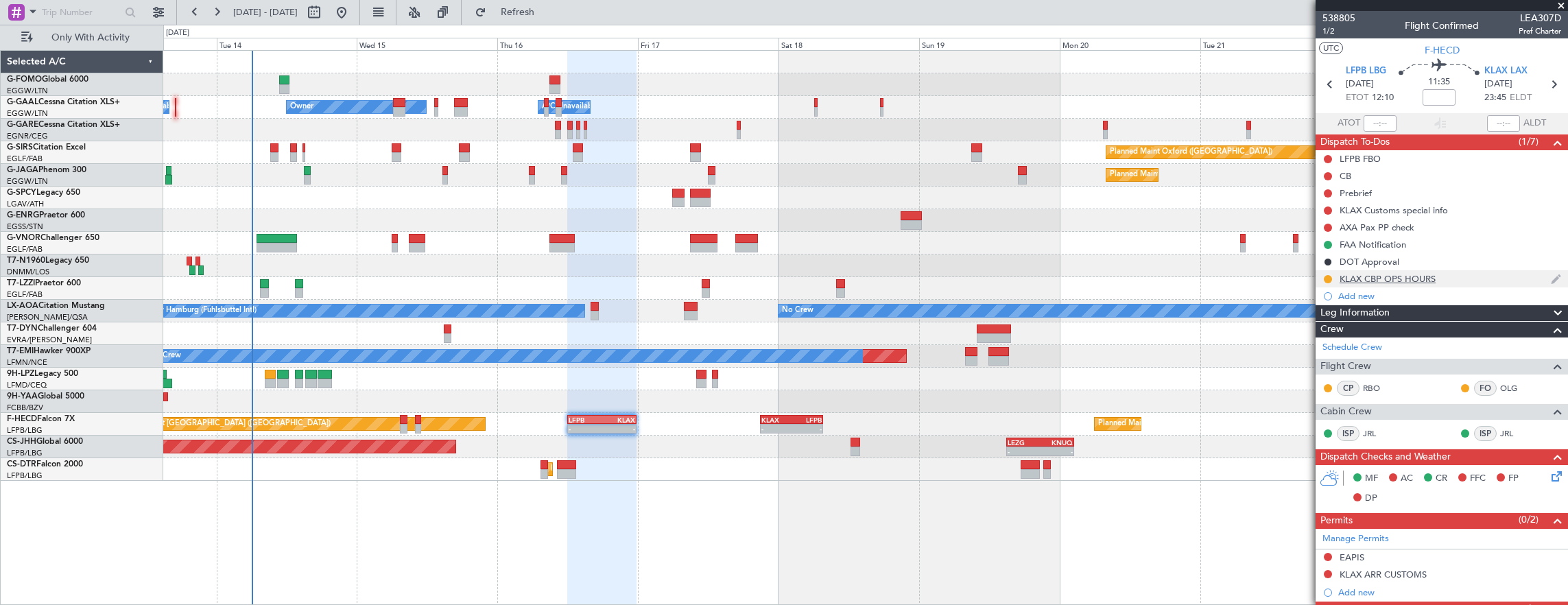
click at [1485, 273] on div "KLAX CBP OPS HOURS" at bounding box center [1442, 278] width 253 height 17
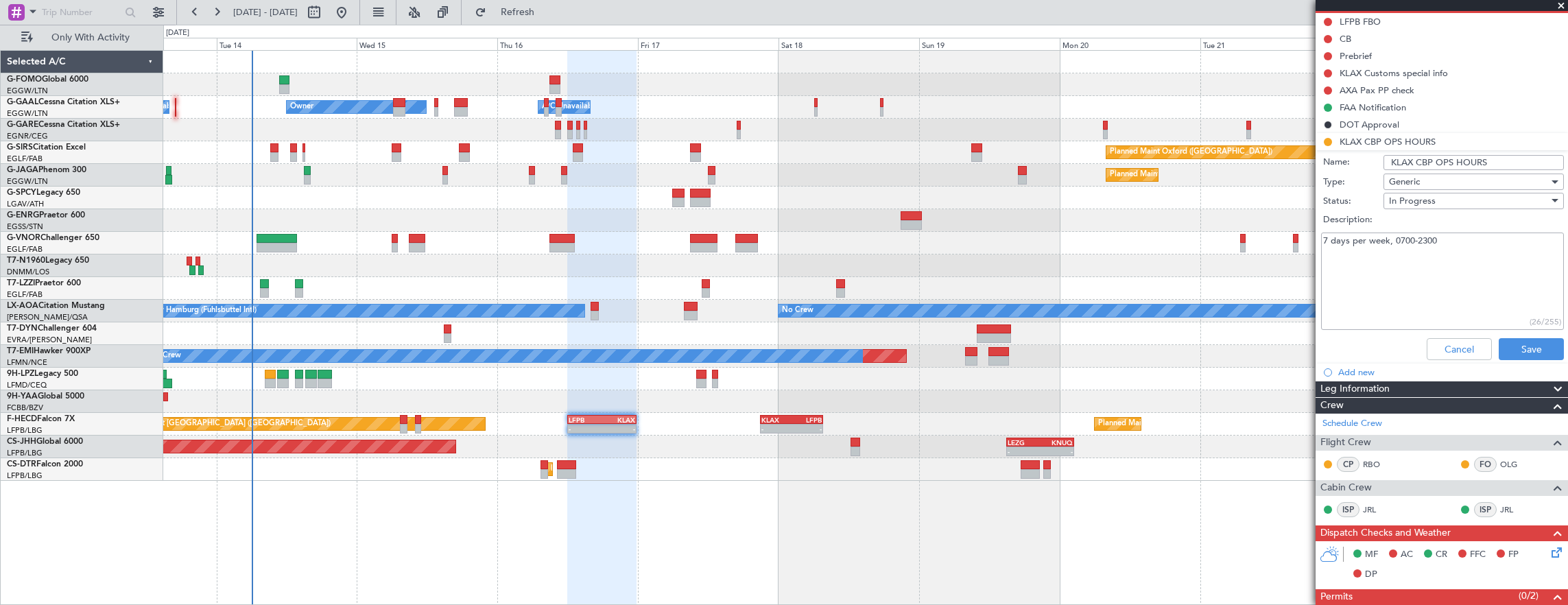
scroll to position [69, 0]
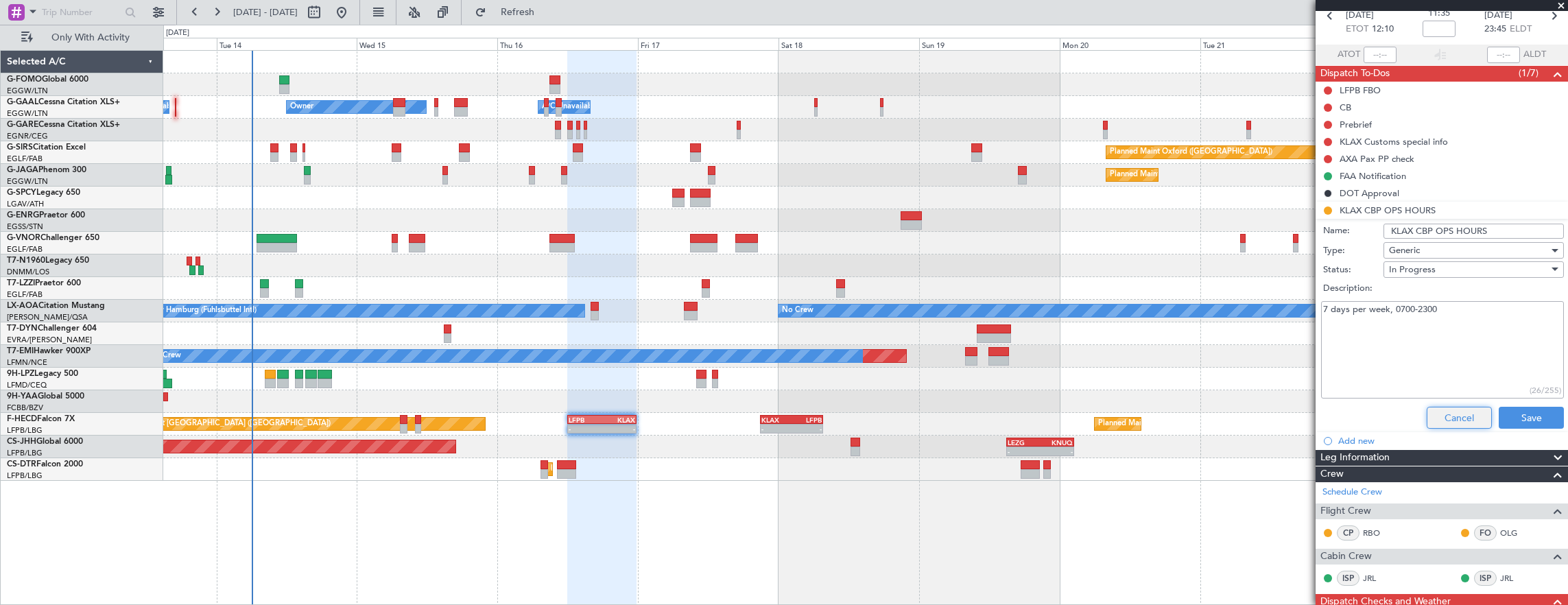
click at [1462, 420] on button "Cancel" at bounding box center [1459, 417] width 65 height 22
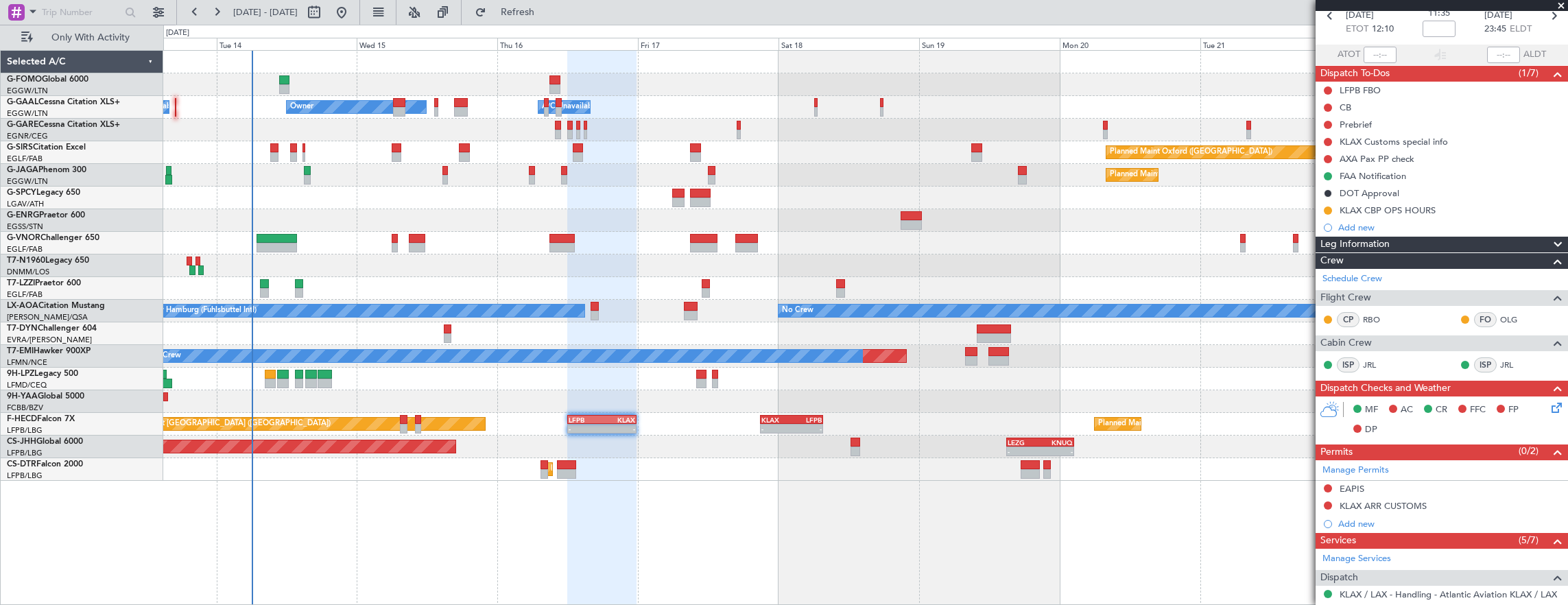
click at [1553, 411] on icon at bounding box center [1554, 405] width 11 height 11
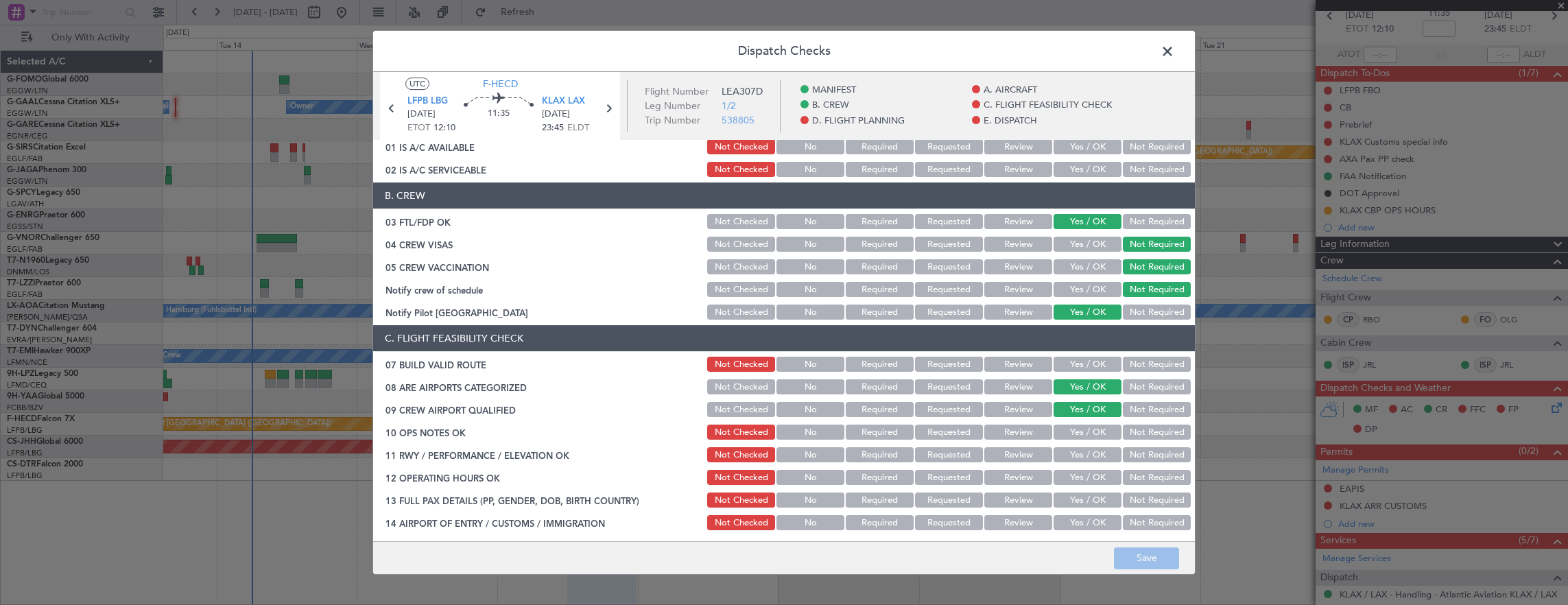
scroll to position [137, 0]
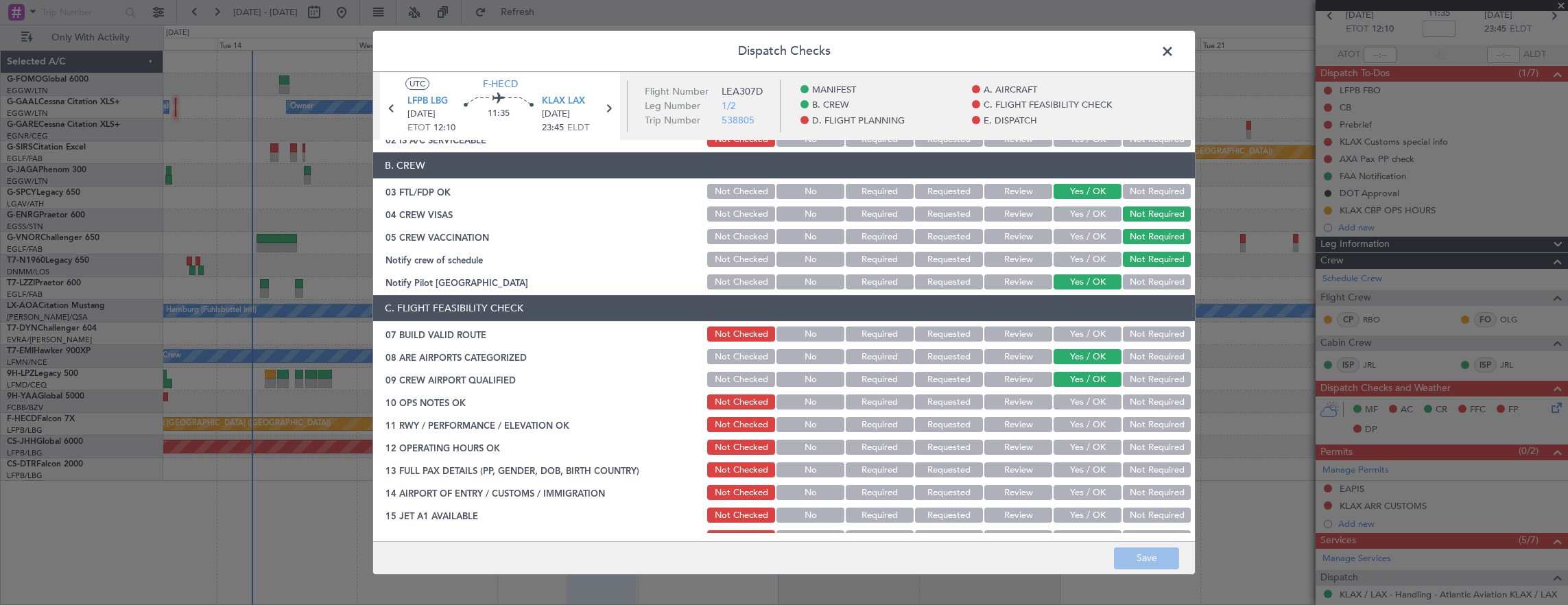
click at [1092, 334] on button "Yes / OK" at bounding box center [1087, 334] width 68 height 15
click at [1084, 398] on button "Yes / OK" at bounding box center [1087, 401] width 68 height 15
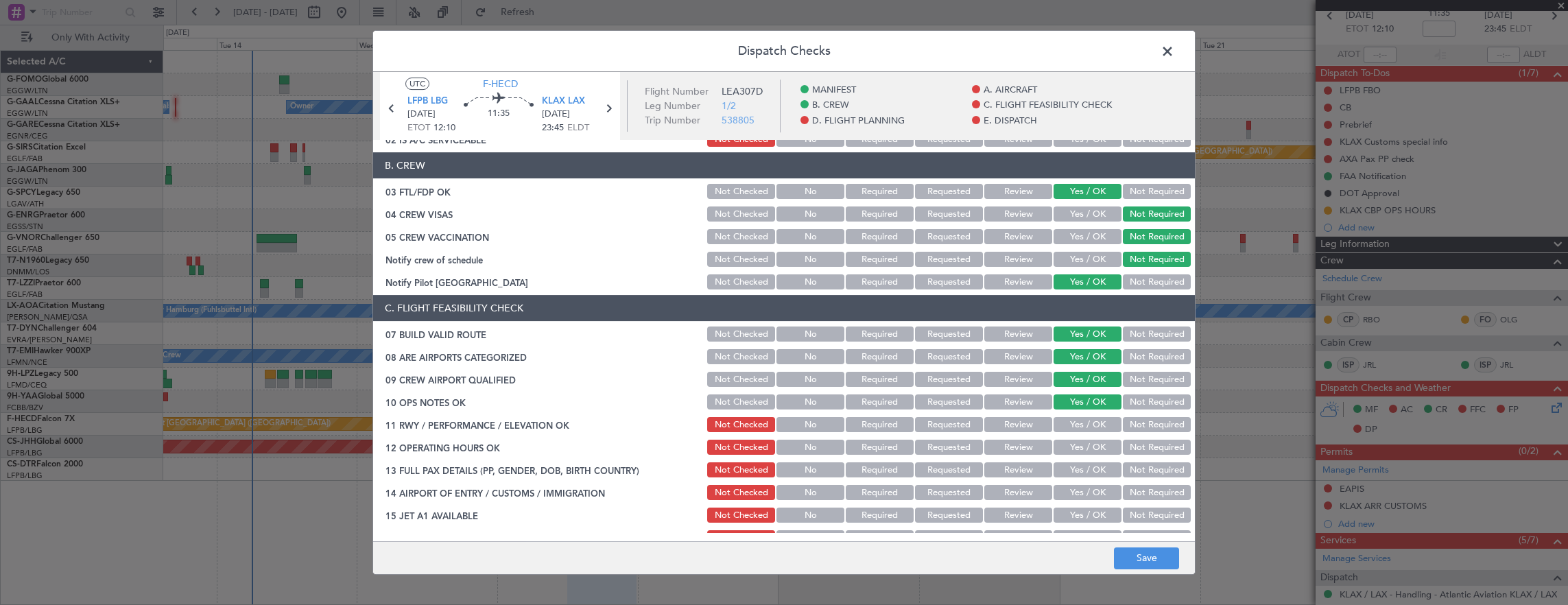
click at [1085, 430] on button "Yes / OK" at bounding box center [1087, 425] width 68 height 15
click at [1082, 453] on button "Yes / OK" at bounding box center [1087, 447] width 68 height 15
click at [1087, 475] on button "Yes / OK" at bounding box center [1087, 470] width 68 height 15
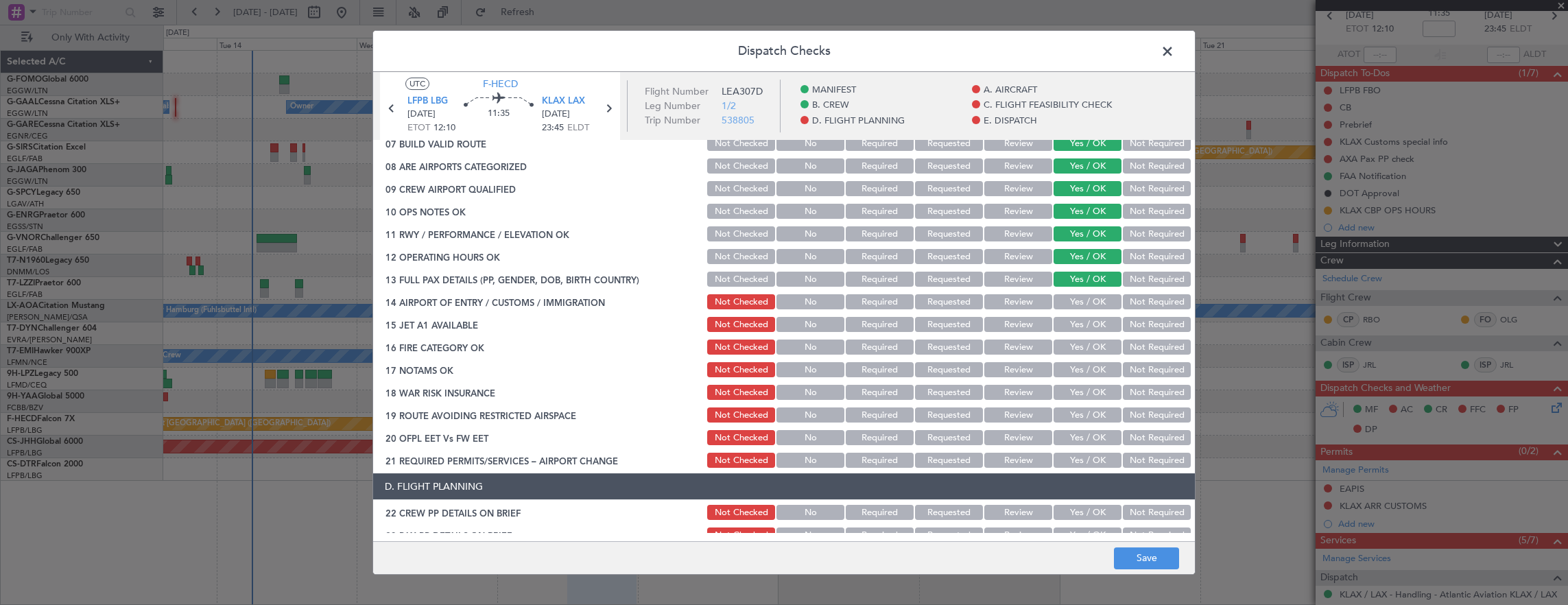
scroll to position [343, 0]
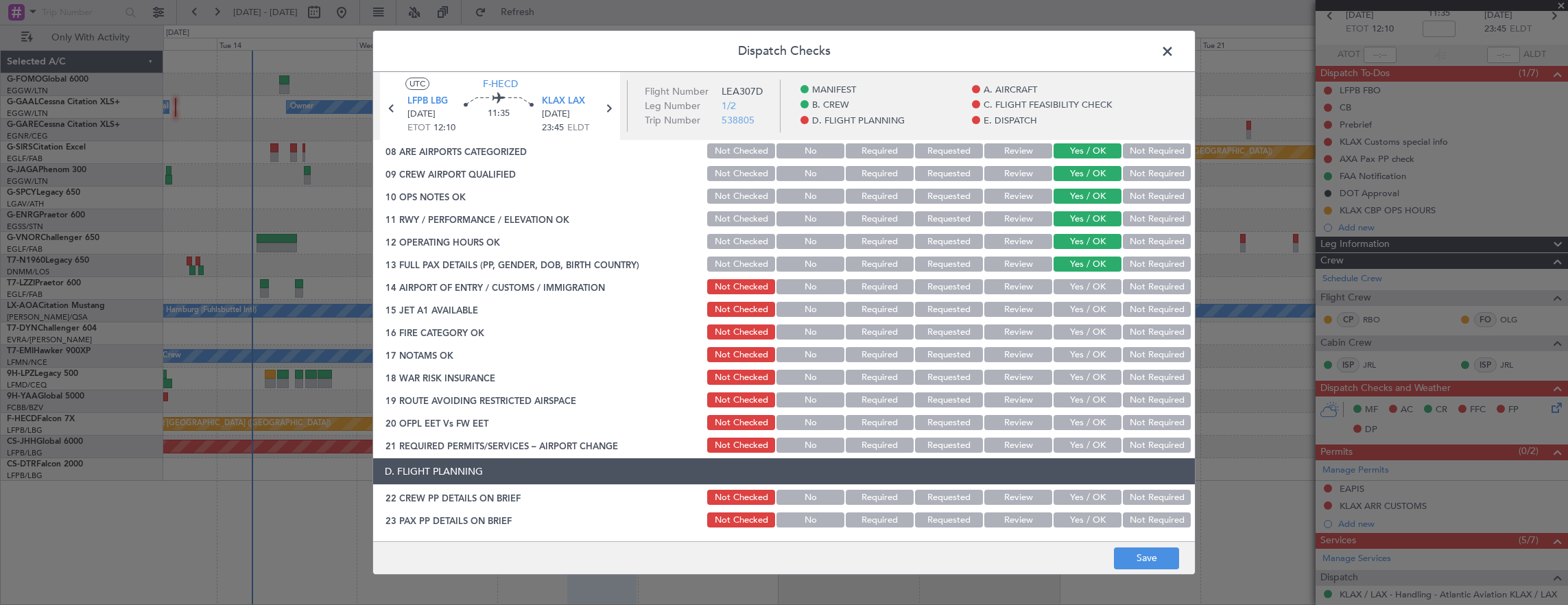
drag, startPoint x: 1081, startPoint y: 284, endPoint x: 1082, endPoint y: 307, distance: 23.0
click at [1081, 289] on button "Yes / OK" at bounding box center [1087, 287] width 68 height 15
drag, startPoint x: 1082, startPoint y: 308, endPoint x: 1085, endPoint y: 323, distance: 15.3
click at [1082, 309] on button "Yes / OK" at bounding box center [1087, 309] width 68 height 15
click at [1077, 335] on button "Yes / OK" at bounding box center [1087, 332] width 68 height 15
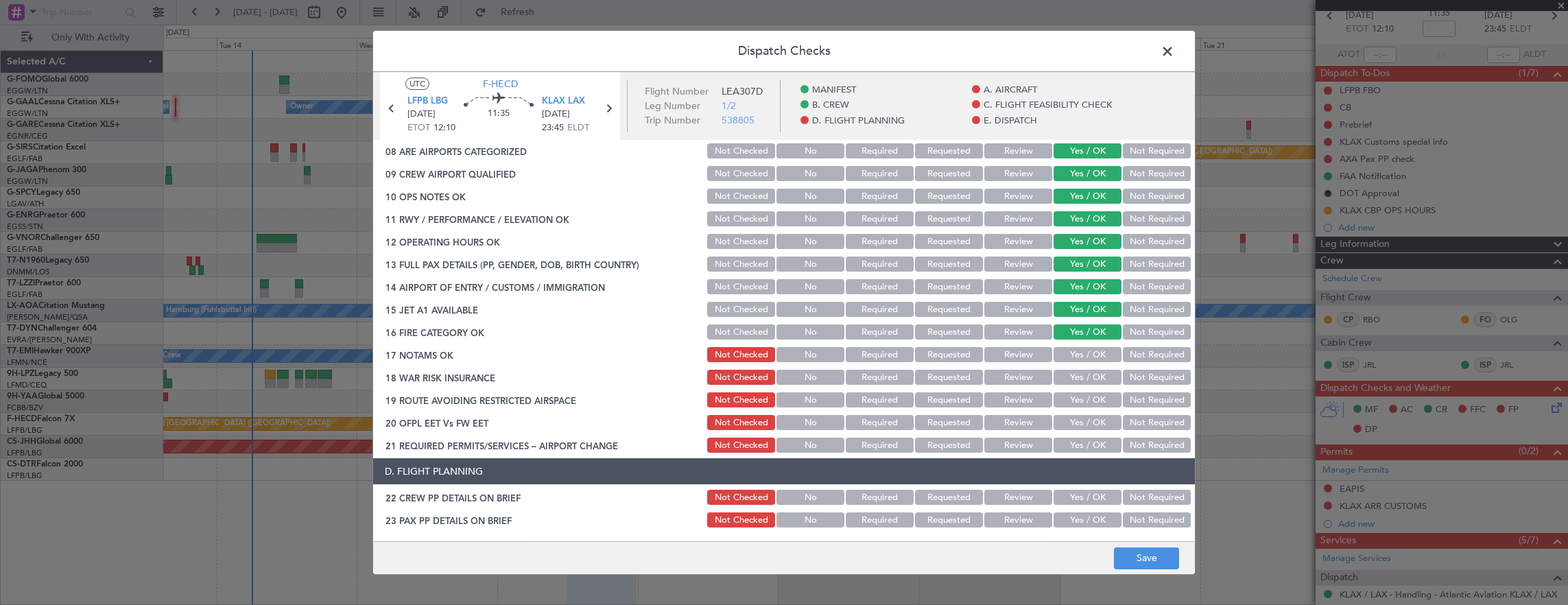
click at [1156, 352] on button "Not Required" at bounding box center [1157, 355] width 68 height 15
click at [1078, 378] on button "Yes / OK" at bounding box center [1087, 377] width 68 height 15
click at [1089, 401] on button "Yes / OK" at bounding box center [1087, 400] width 68 height 15
click at [1092, 425] on button "Yes / OK" at bounding box center [1087, 422] width 68 height 15
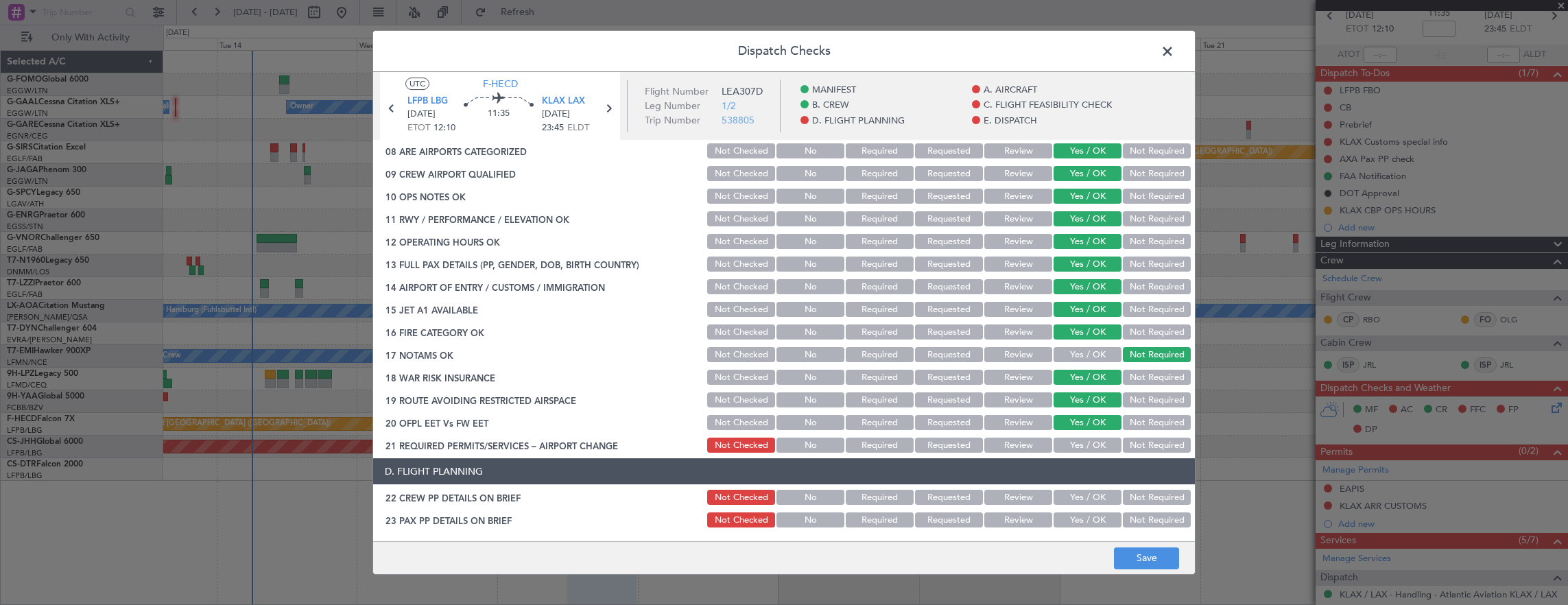
click at [1092, 446] on button "Yes / OK" at bounding box center [1087, 445] width 68 height 15
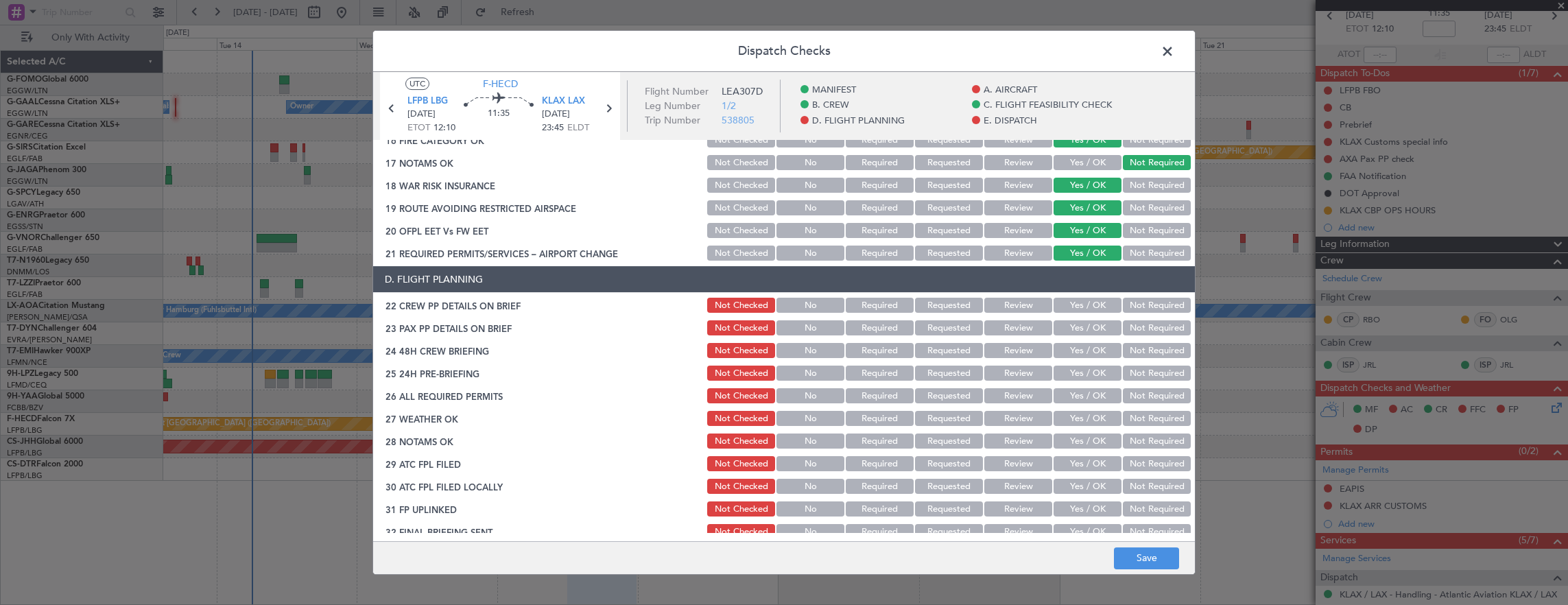
scroll to position [548, 0]
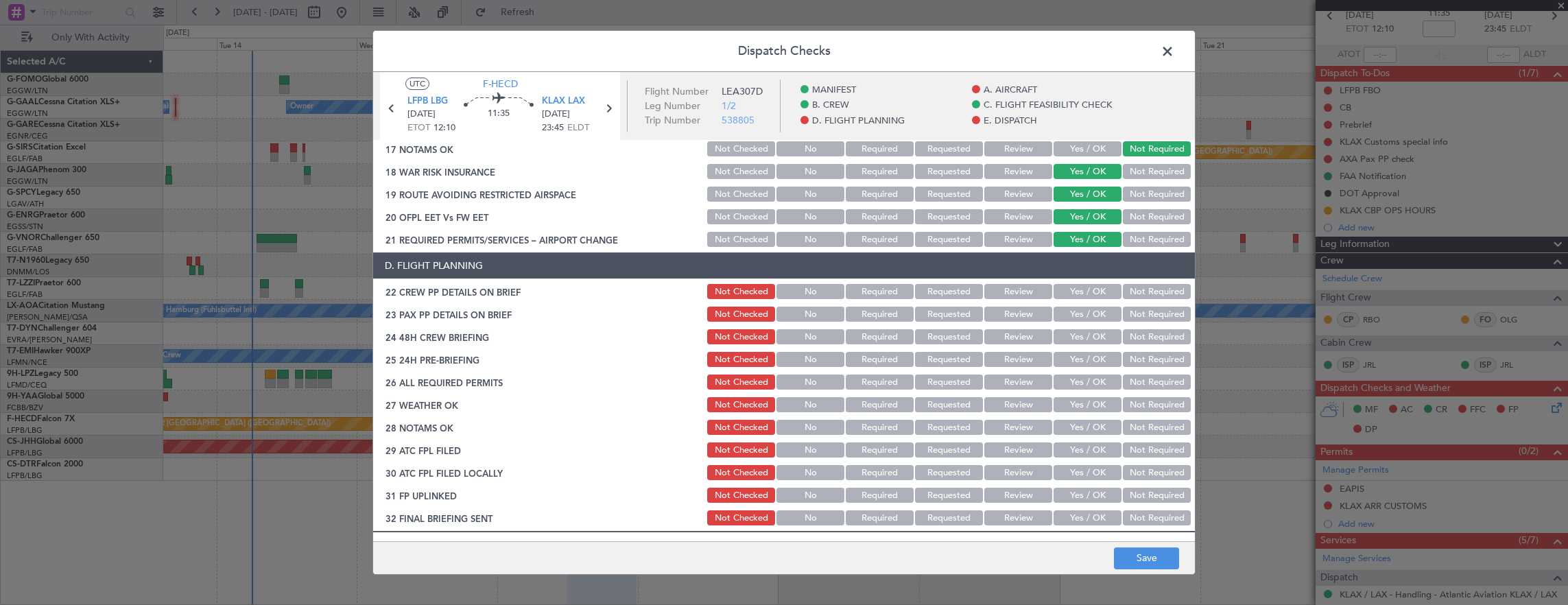
click at [1081, 299] on div "Yes / OK" at bounding box center [1086, 291] width 69 height 19
click at [1081, 323] on div "Yes / OK" at bounding box center [1086, 313] width 69 height 19
drag, startPoint x: 1084, startPoint y: 289, endPoint x: 1081, endPoint y: 306, distance: 17.3
click at [1083, 291] on button "Yes / OK" at bounding box center [1087, 292] width 68 height 15
click at [1081, 309] on div "Yes / OK" at bounding box center [1086, 313] width 69 height 19
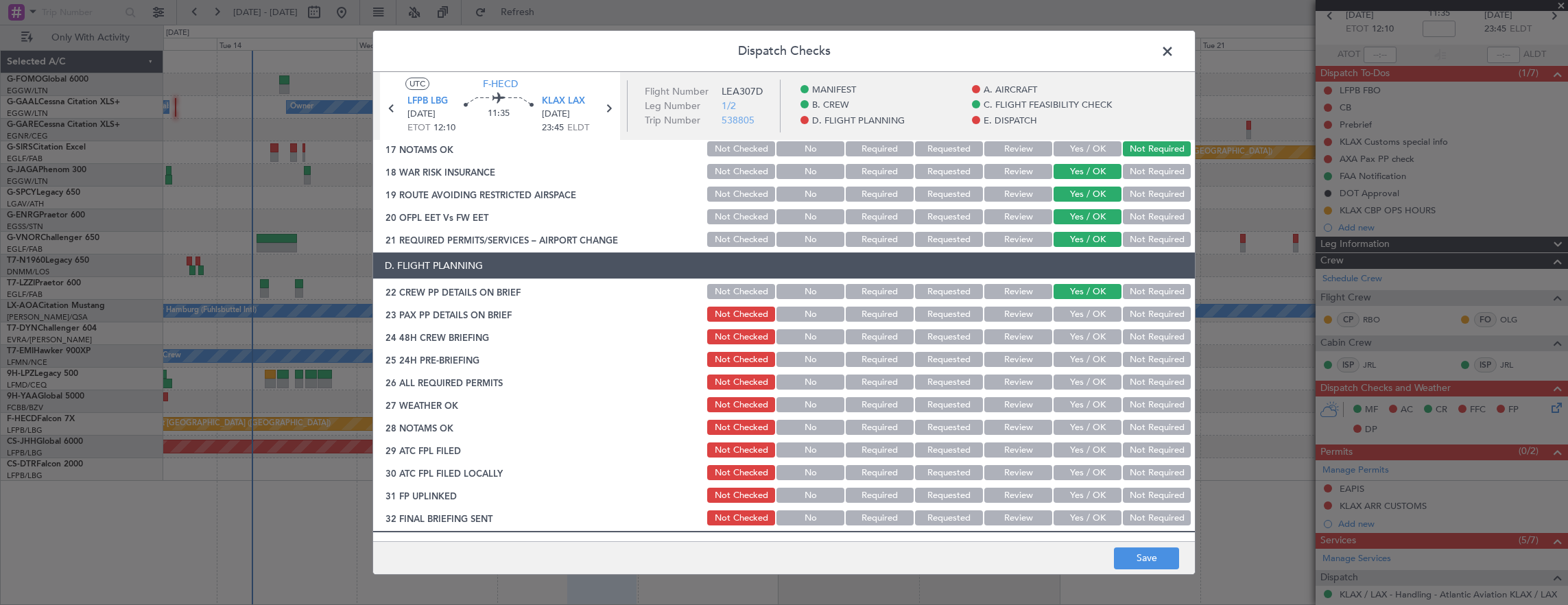
drag, startPoint x: 1084, startPoint y: 312, endPoint x: 1082, endPoint y: 335, distance: 23.1
click at [1084, 313] on button "Yes / OK" at bounding box center [1087, 314] width 68 height 15
click at [1082, 335] on button "Yes / OK" at bounding box center [1087, 337] width 68 height 15
click at [1140, 359] on button "Not Required" at bounding box center [1157, 359] width 68 height 15
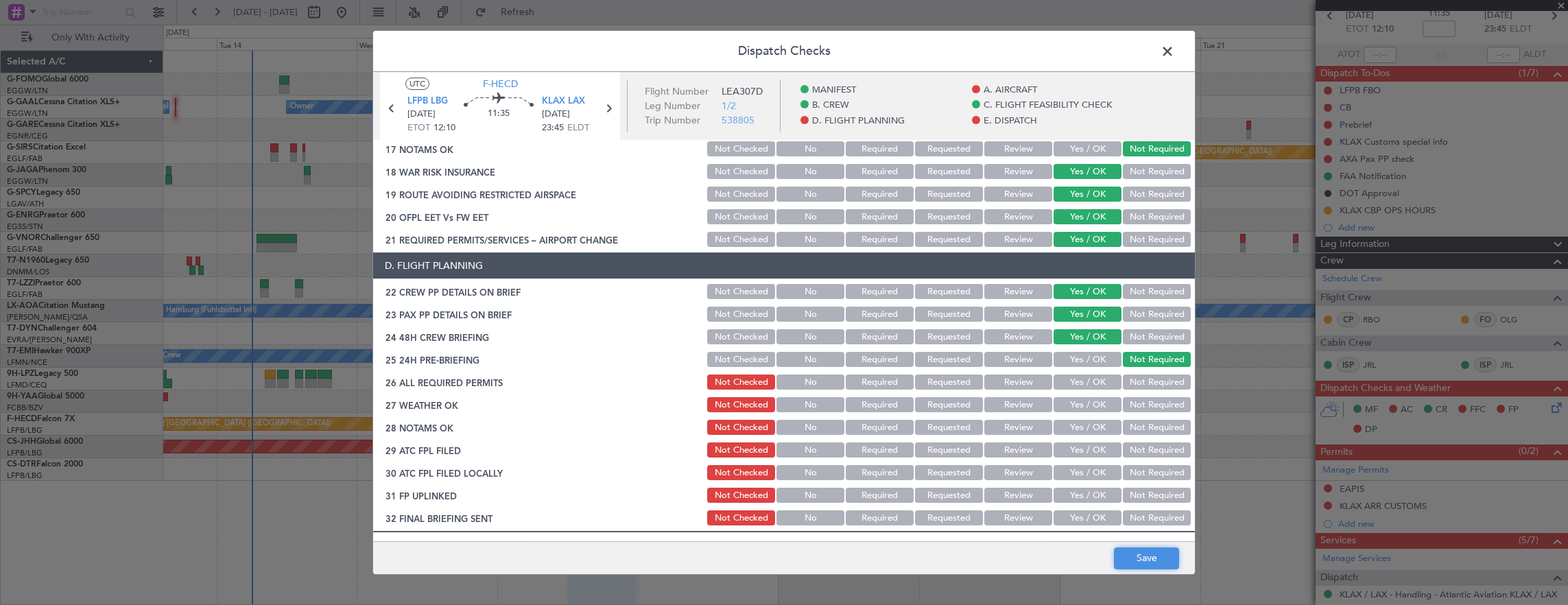
click at [1137, 556] on button "Save" at bounding box center [1146, 558] width 65 height 22
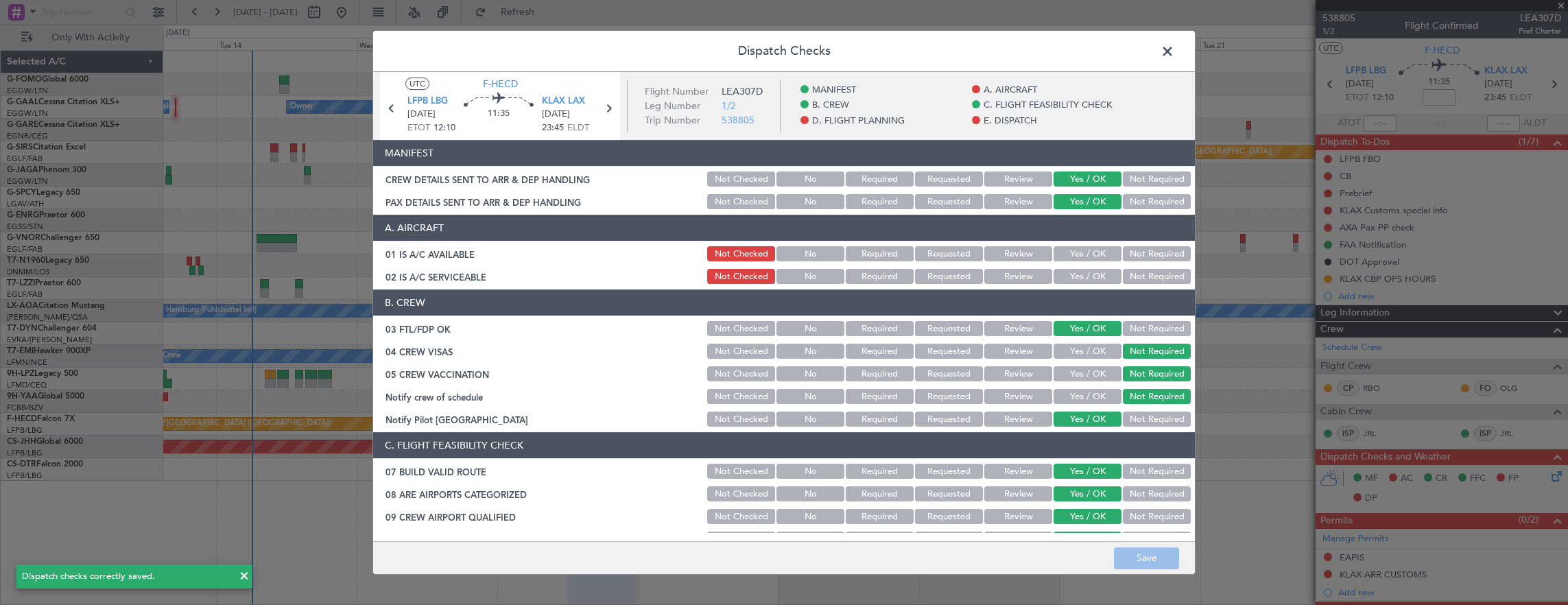
scroll to position [548, 0]
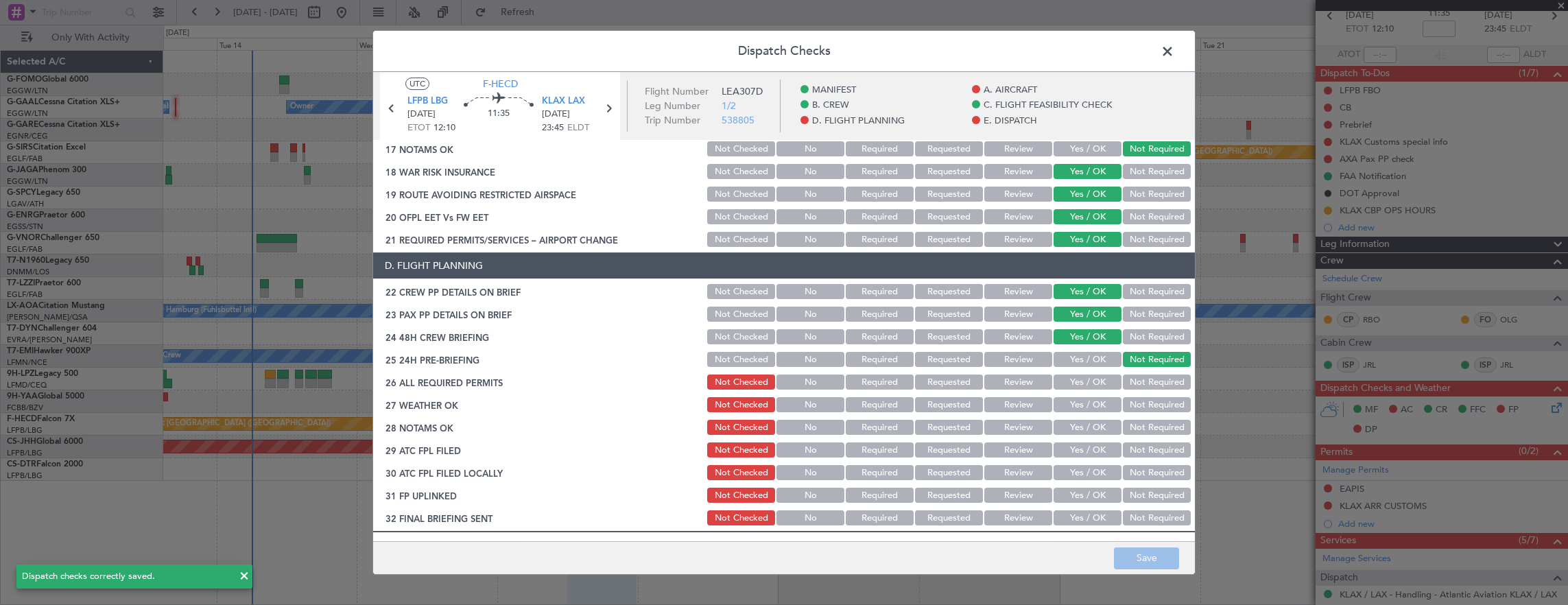
click at [1175, 52] on span at bounding box center [1175, 55] width 0 height 27
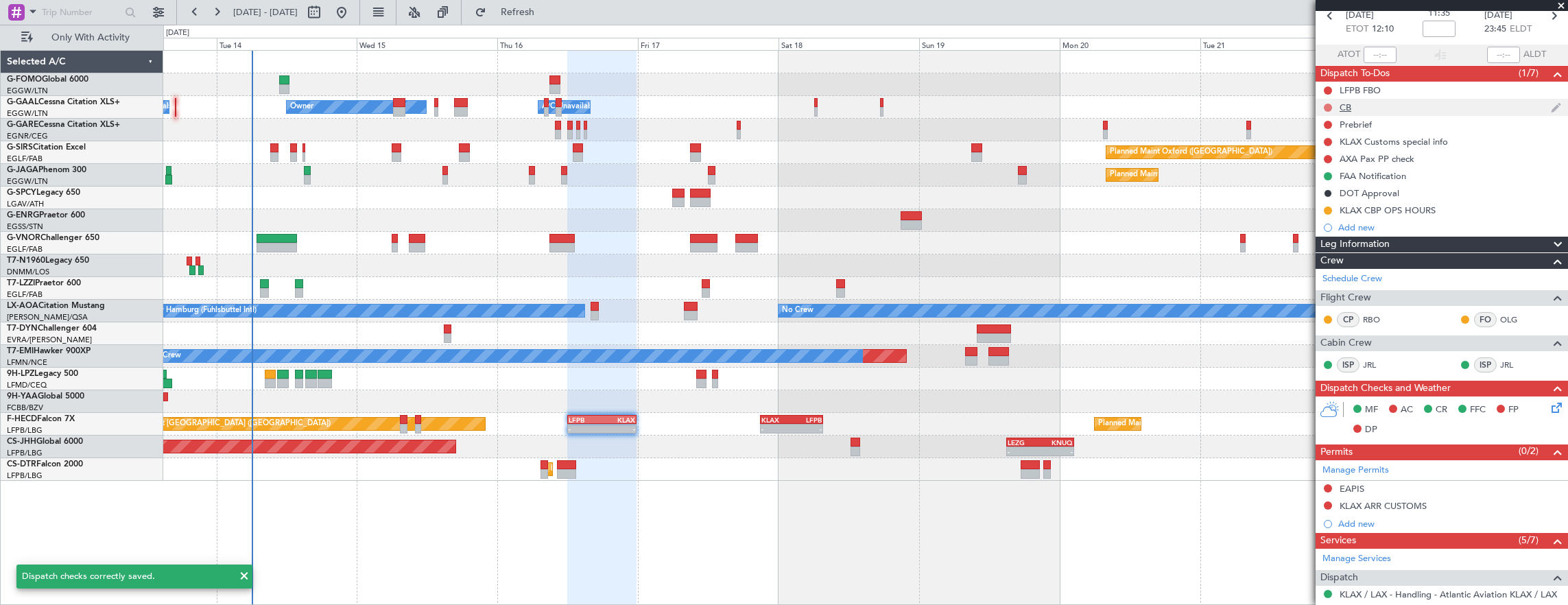
click at [1325, 106] on button at bounding box center [1329, 108] width 8 height 8
click at [1340, 160] on li "Completed" at bounding box center [1329, 167] width 72 height 21
click at [1332, 123] on button at bounding box center [1329, 125] width 8 height 8
drag, startPoint x: 1294, startPoint y: 170, endPoint x: 1303, endPoint y: 170, distance: 9.0
click at [1297, 170] on li "In Progress" at bounding box center [1329, 164] width 72 height 21
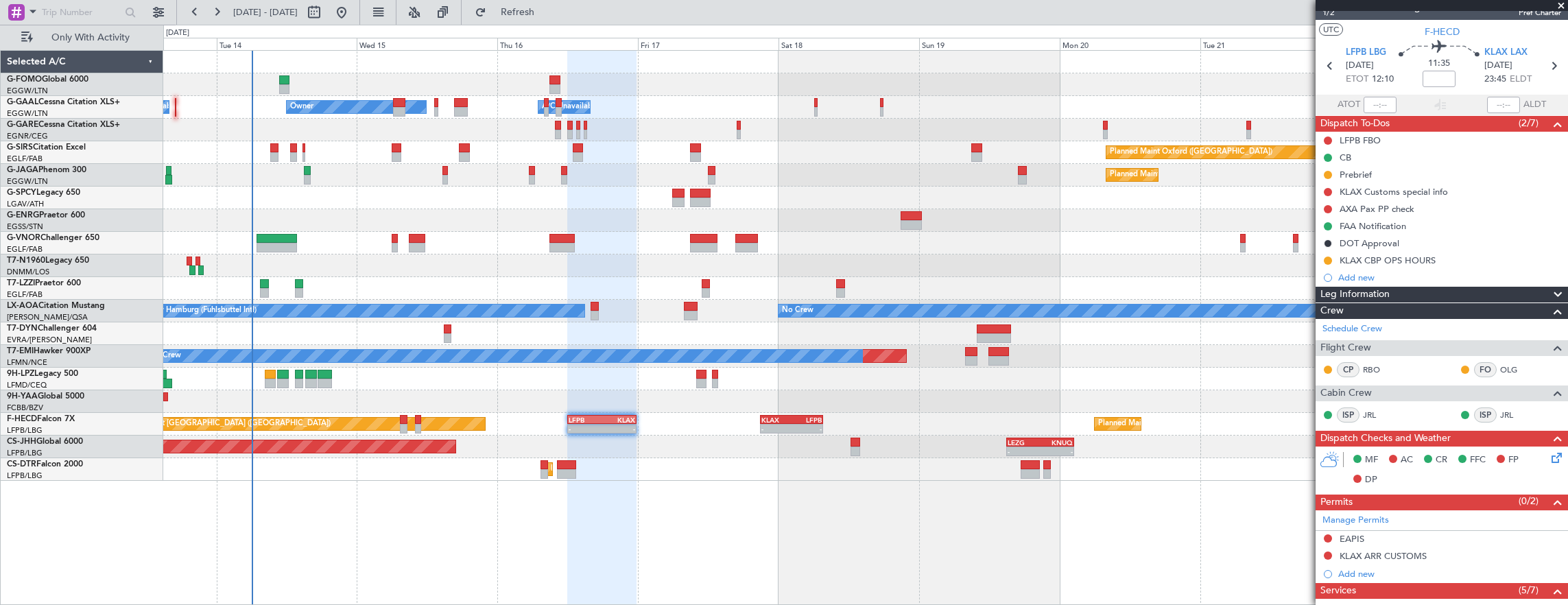
scroll to position [0, 0]
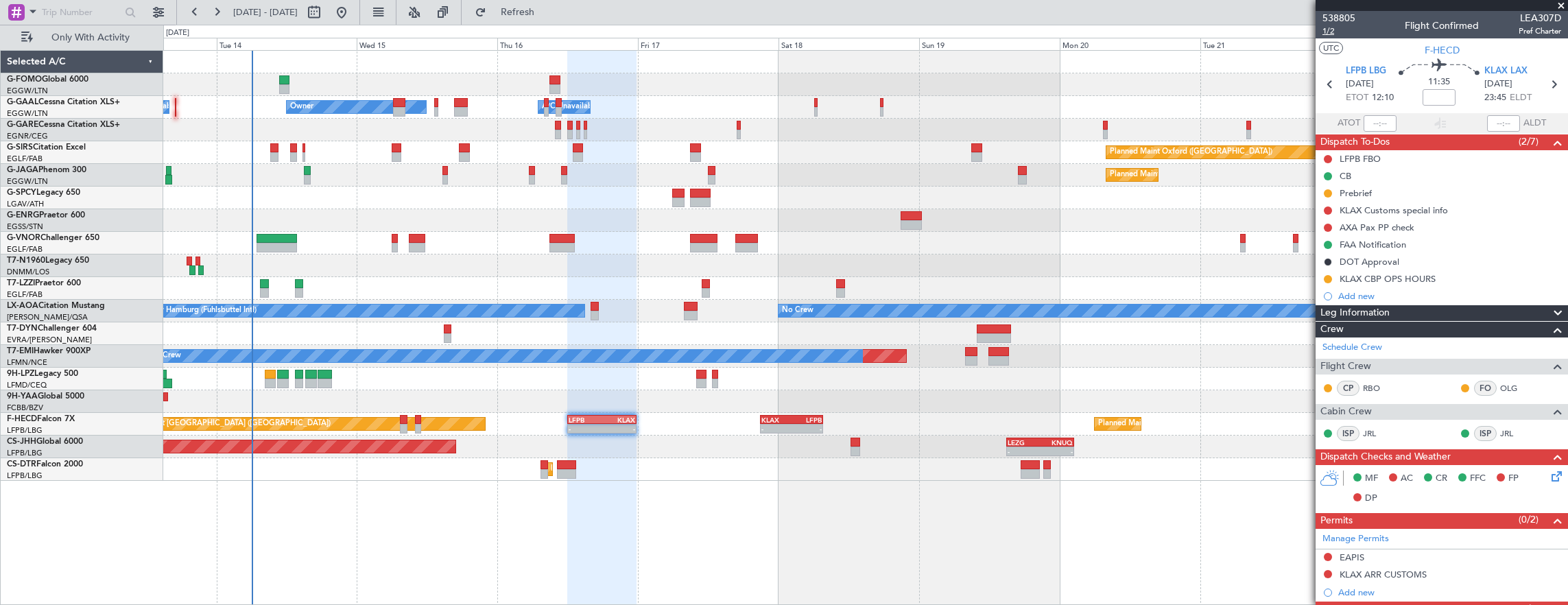
click at [1336, 30] on span "1/2" at bounding box center [1339, 32] width 33 height 12
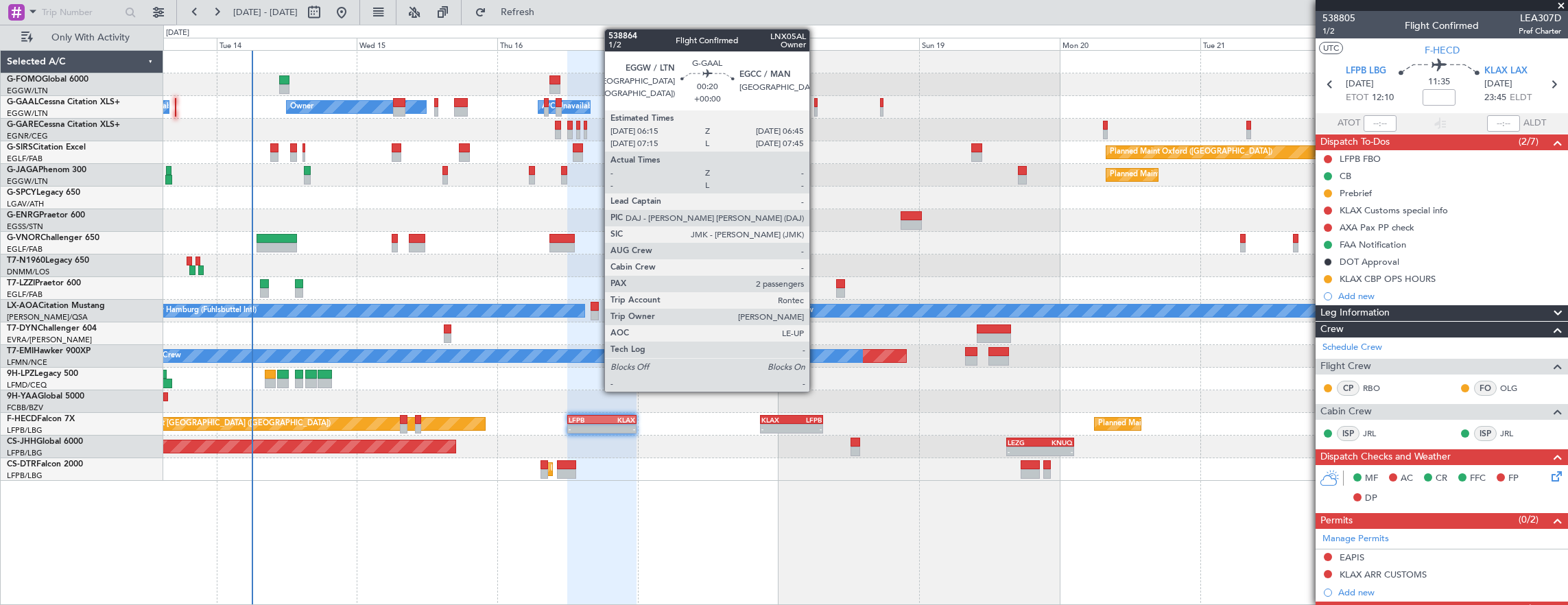
click at [816, 104] on div at bounding box center [816, 103] width 3 height 10
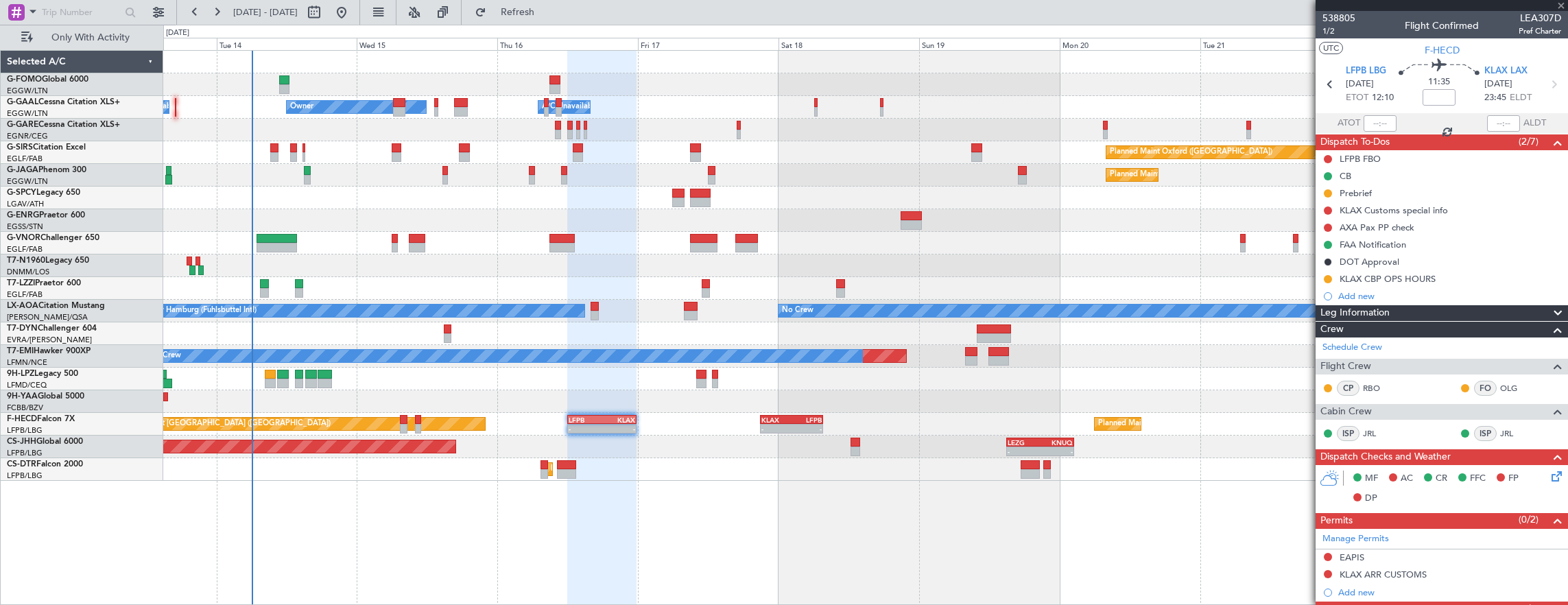
type input "2"
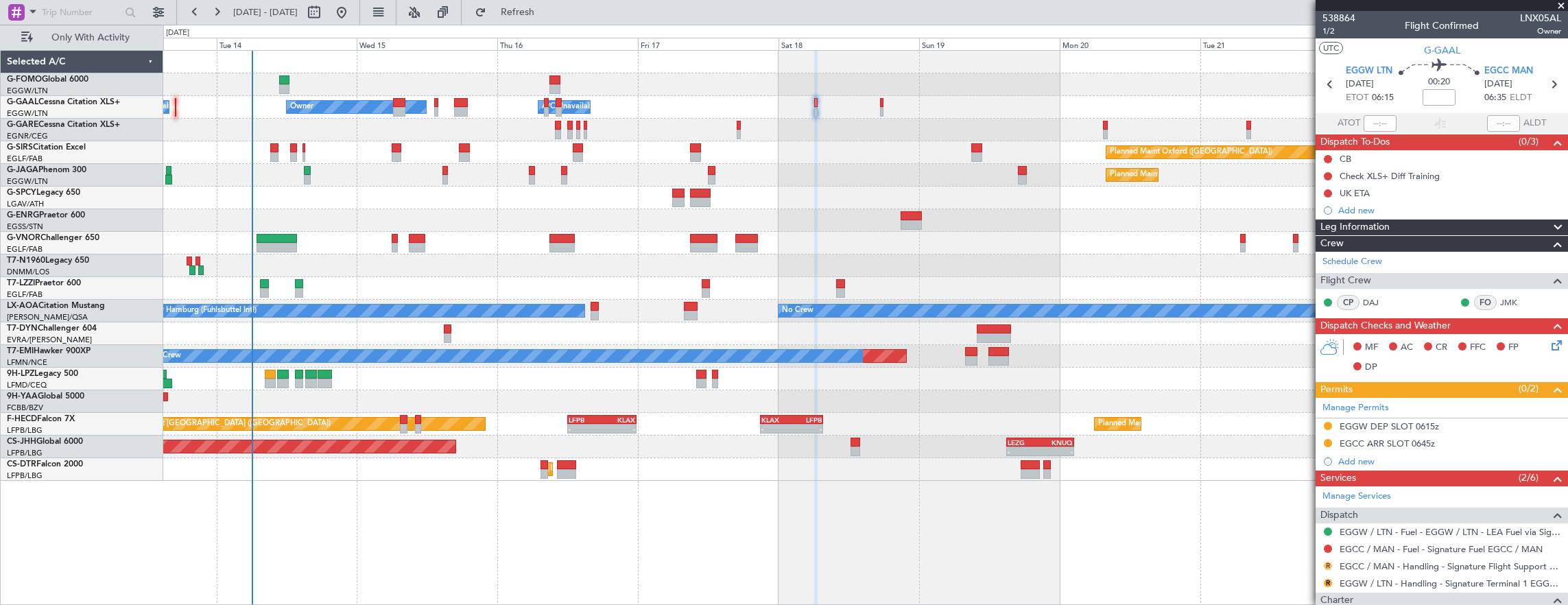
click at [1325, 562] on button "R" at bounding box center [1329, 566] width 8 height 8
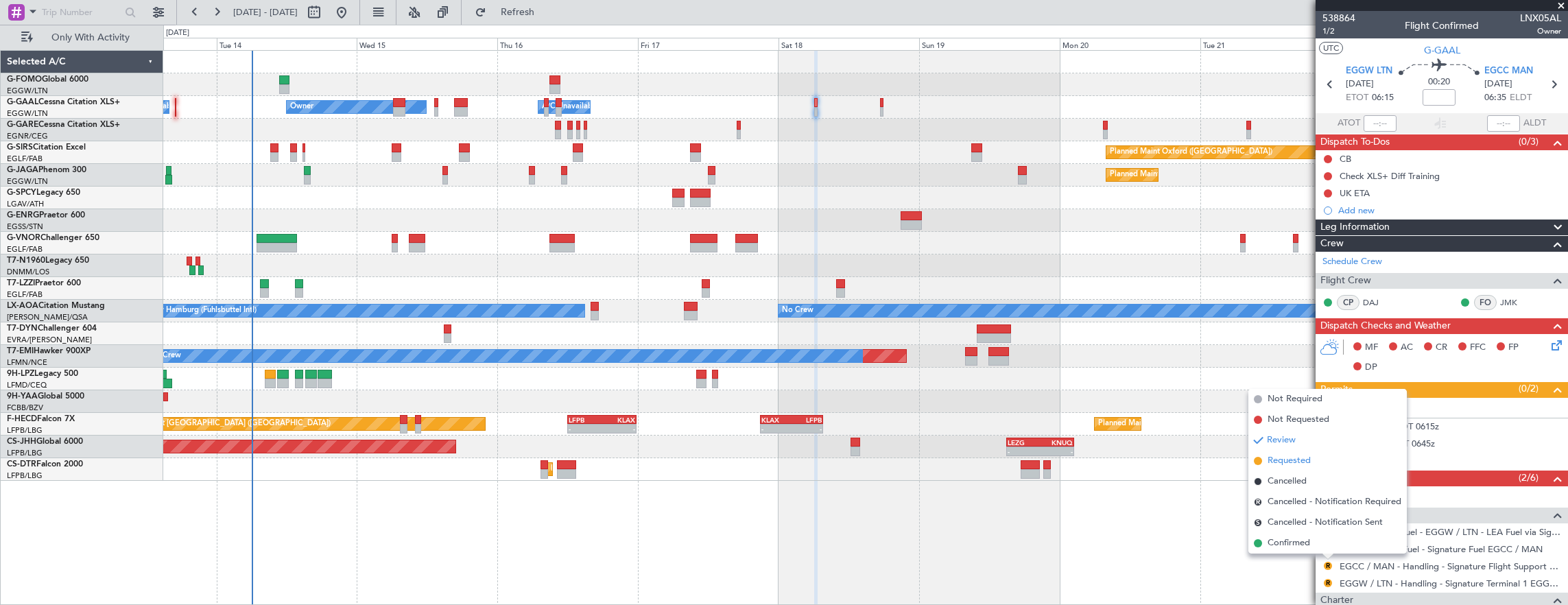
click at [1313, 460] on li "Requested" at bounding box center [1328, 460] width 159 height 21
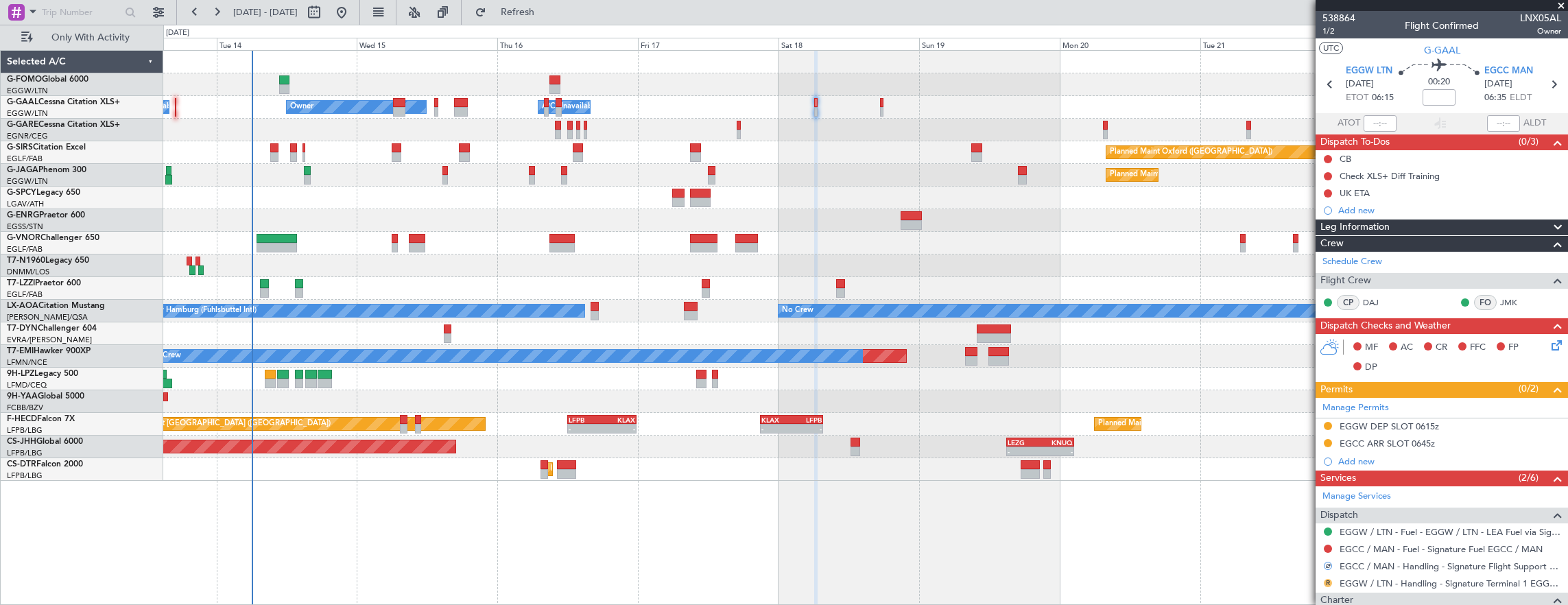
click at [1326, 580] on button "R" at bounding box center [1329, 583] width 8 height 8
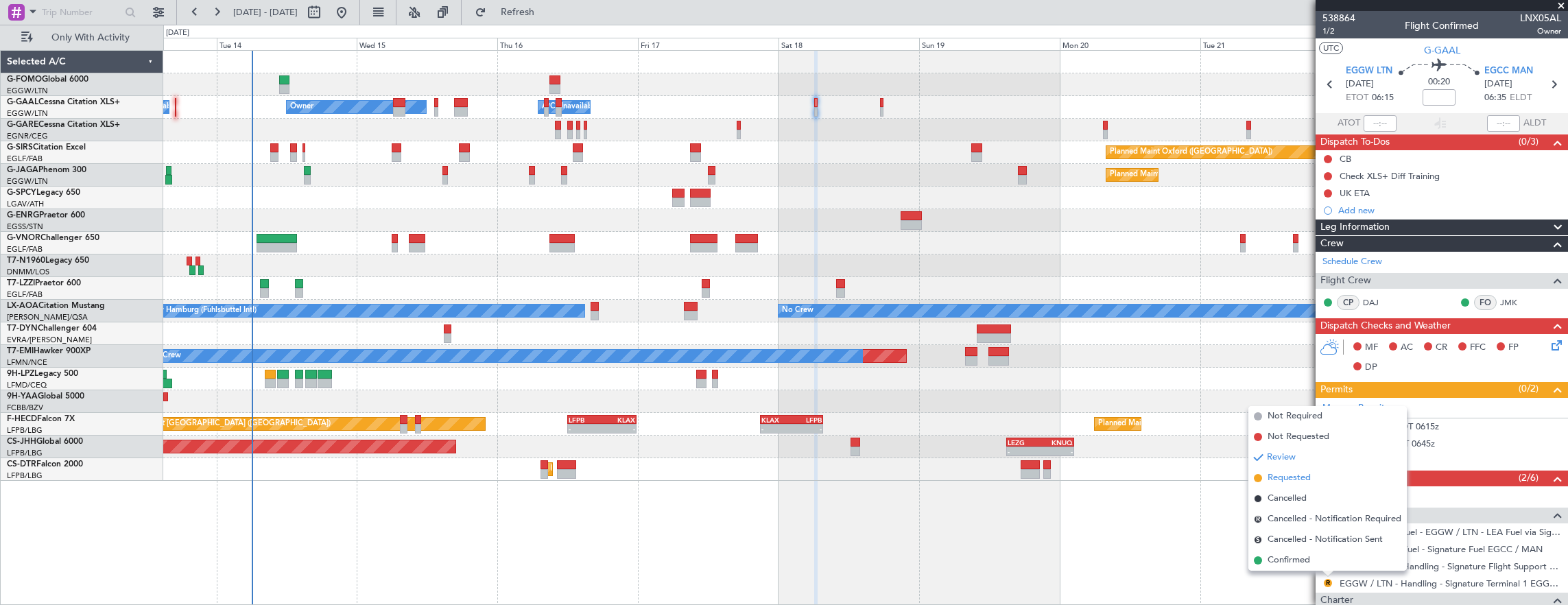
click at [1301, 473] on span "Requested" at bounding box center [1289, 478] width 43 height 14
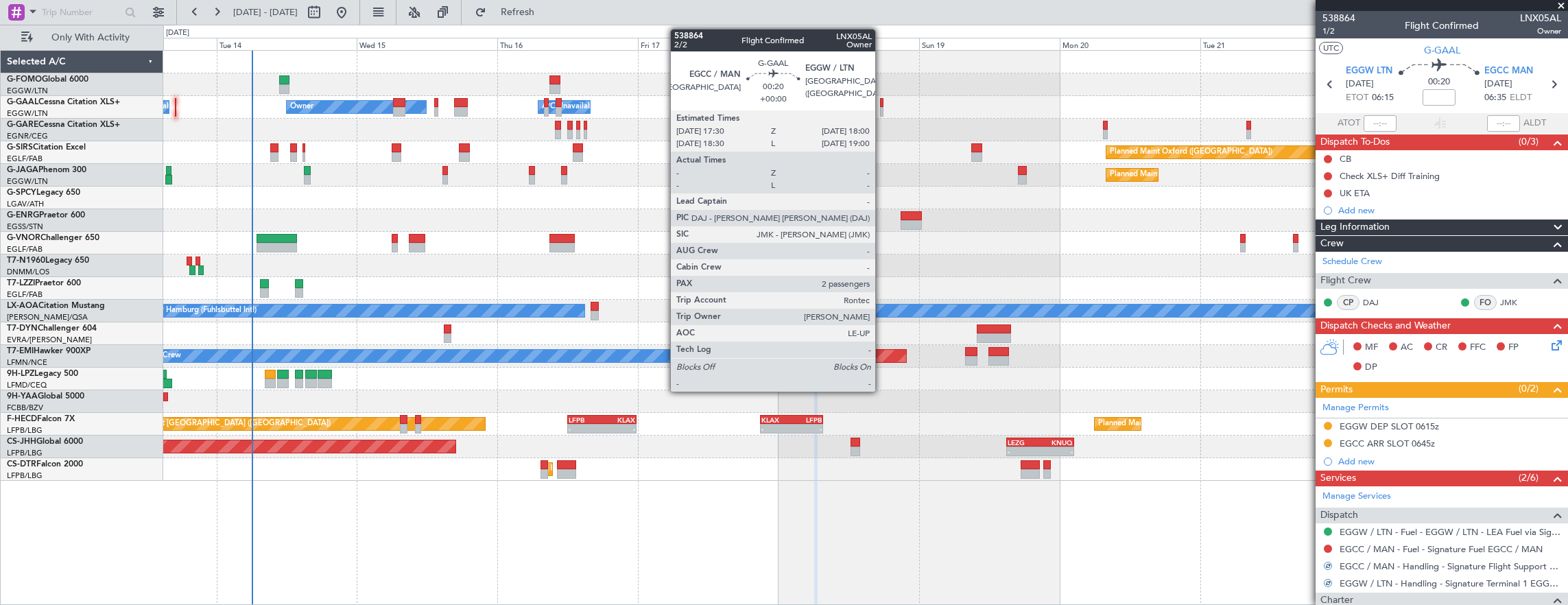
click at [884, 107] on div "Owner A/C Unavailable Owner A/C Unavailable Owner" at bounding box center [865, 107] width 1405 height 22
click at [882, 110] on div at bounding box center [882, 112] width 3 height 10
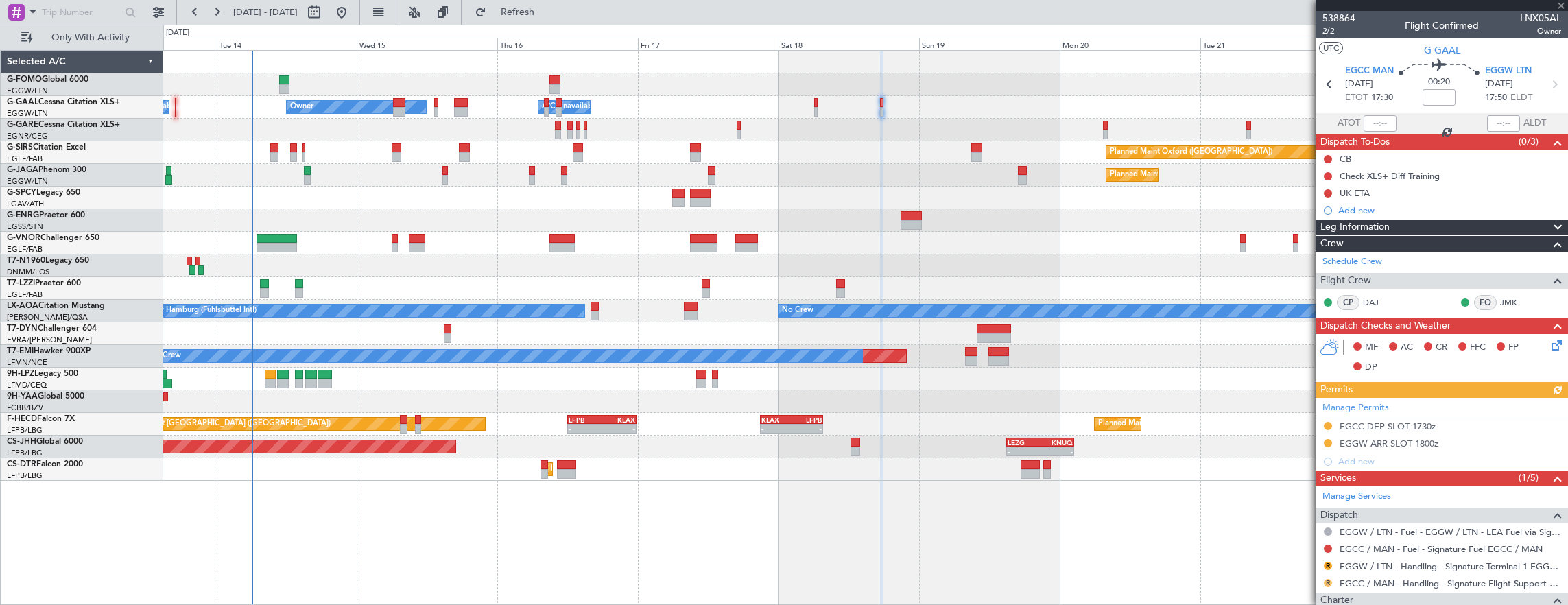
click at [1329, 583] on button "R" at bounding box center [1329, 583] width 8 height 8
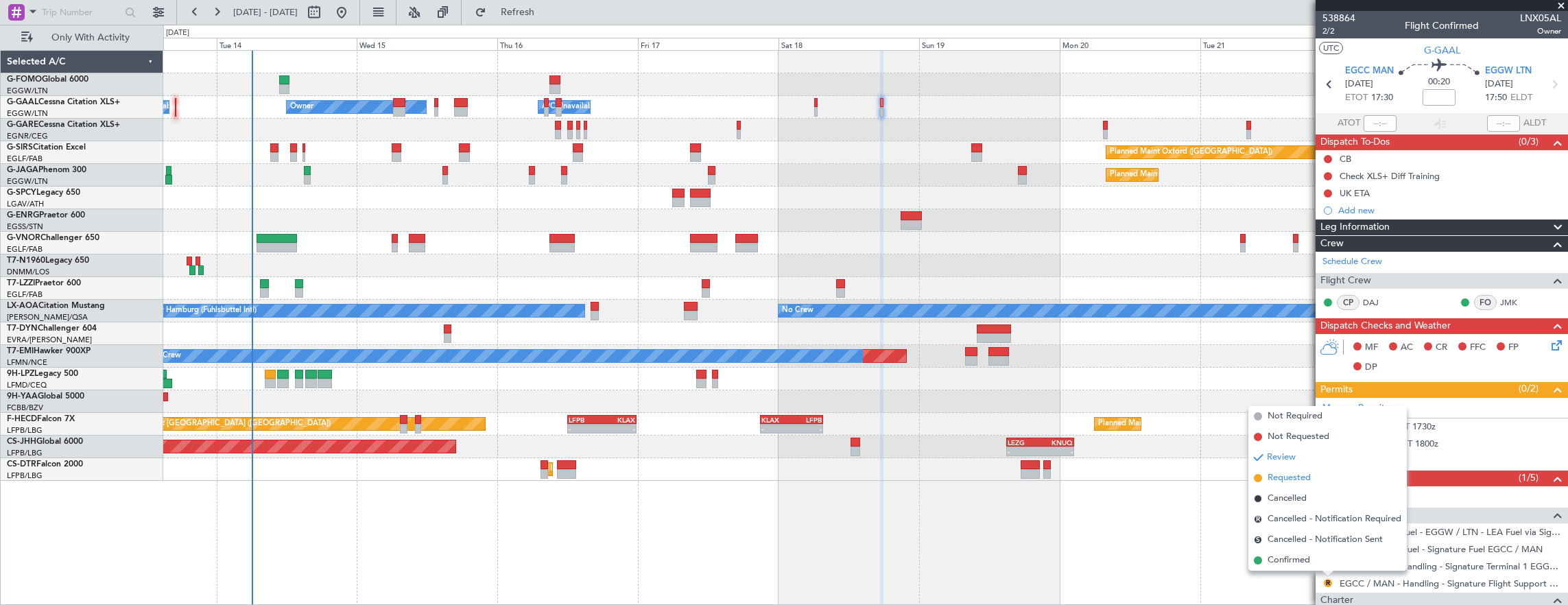
click at [1316, 483] on li "Requested" at bounding box center [1328, 478] width 159 height 21
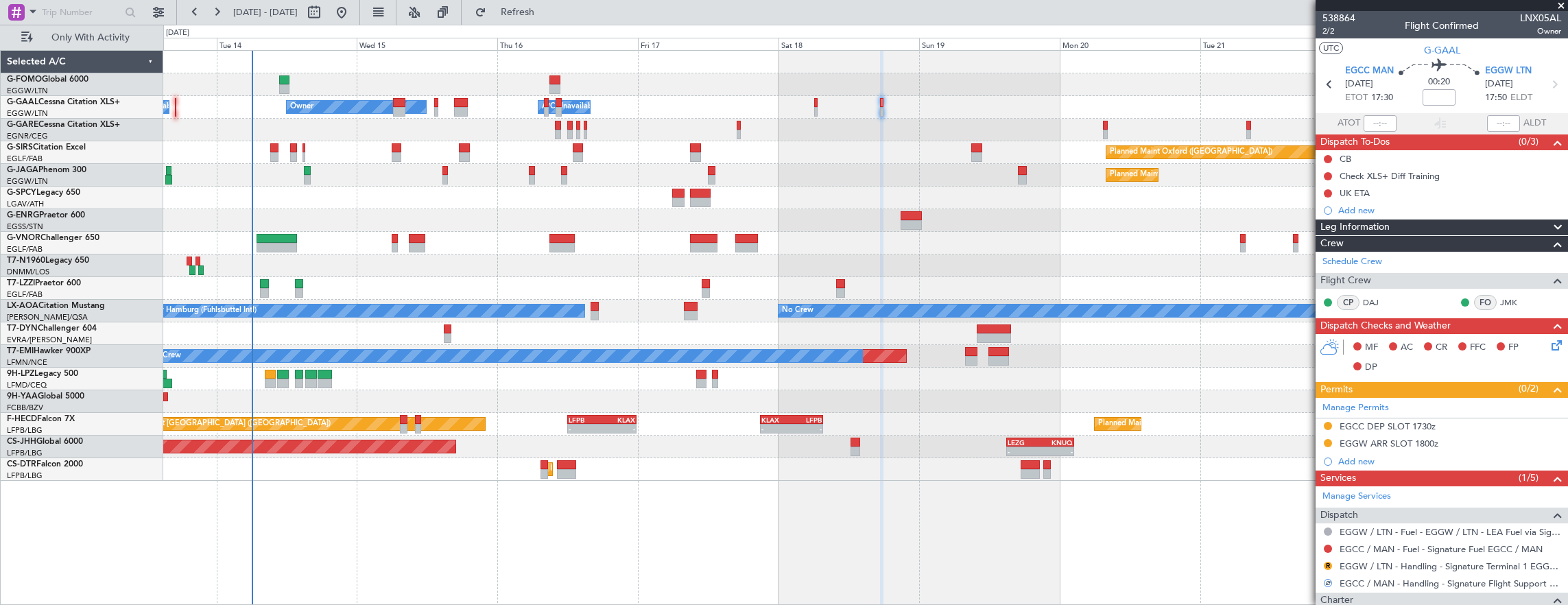
click at [1323, 561] on div "R" at bounding box center [1328, 565] width 11 height 11
click at [1327, 563] on button "R" at bounding box center [1329, 566] width 8 height 8
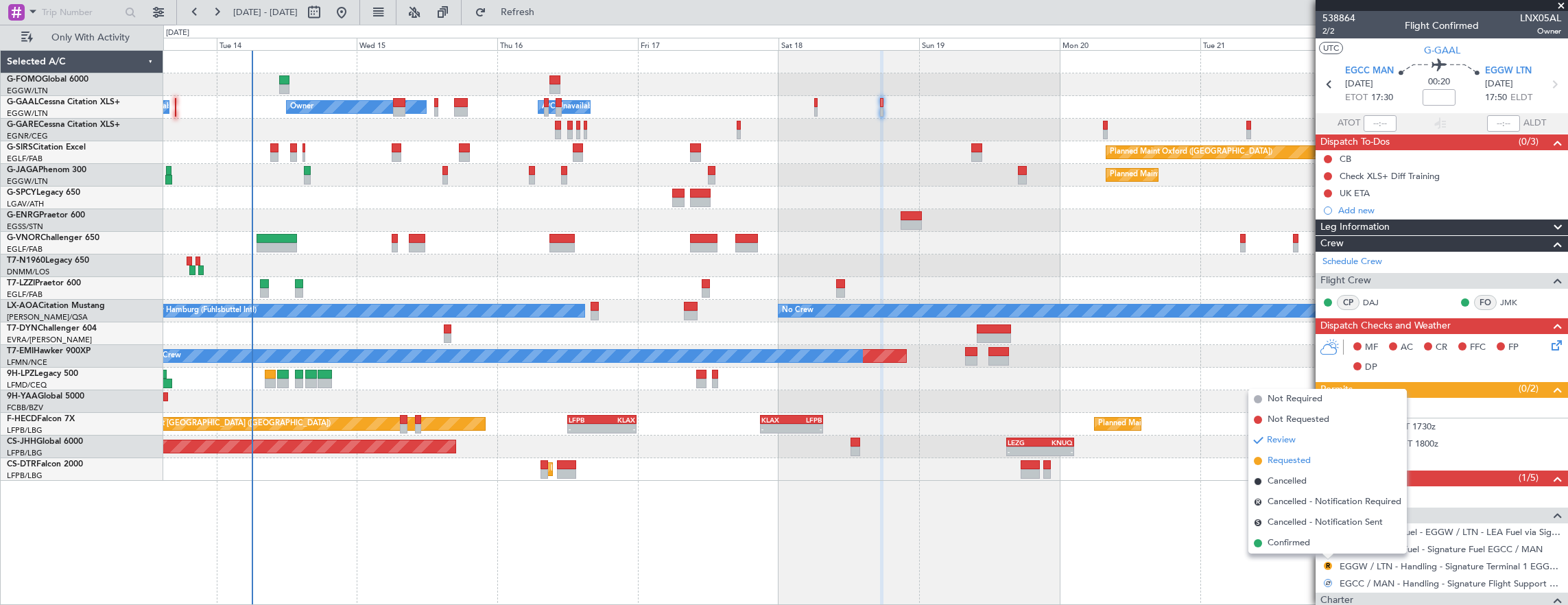
click at [1309, 458] on span "Requested" at bounding box center [1289, 460] width 43 height 14
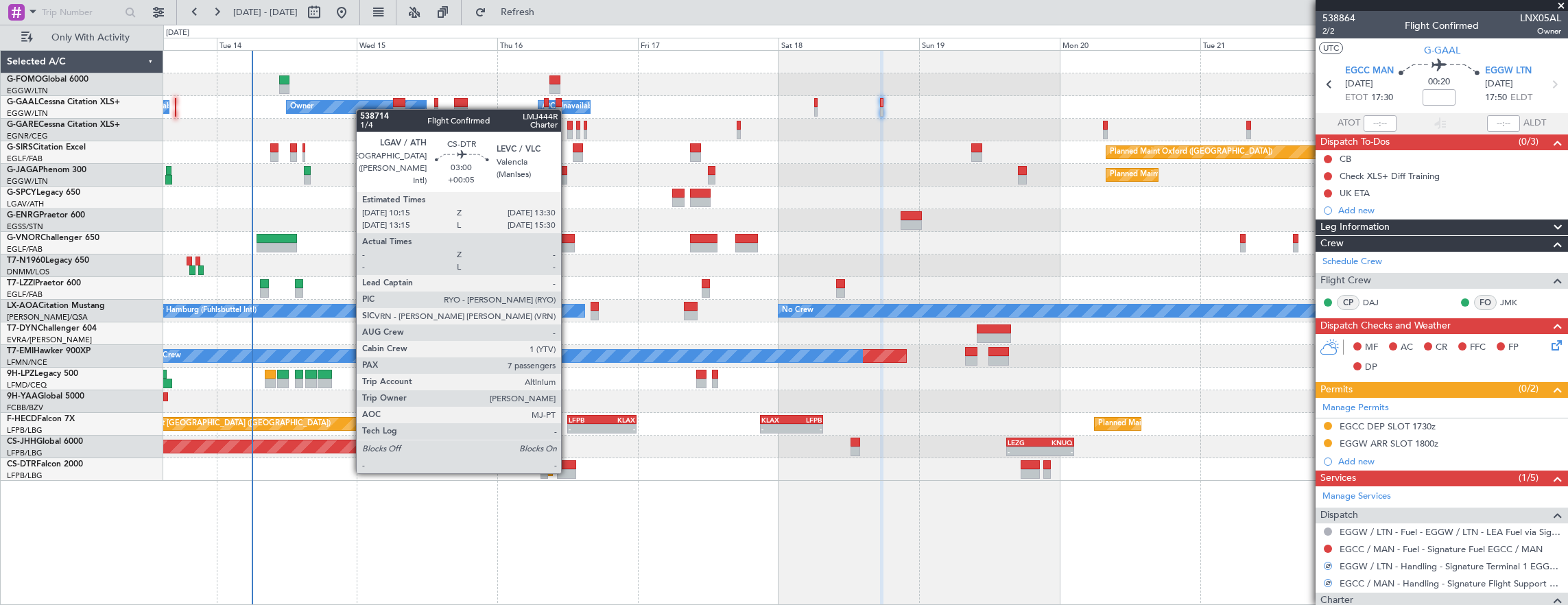
click at [568, 472] on div at bounding box center [566, 474] width 19 height 10
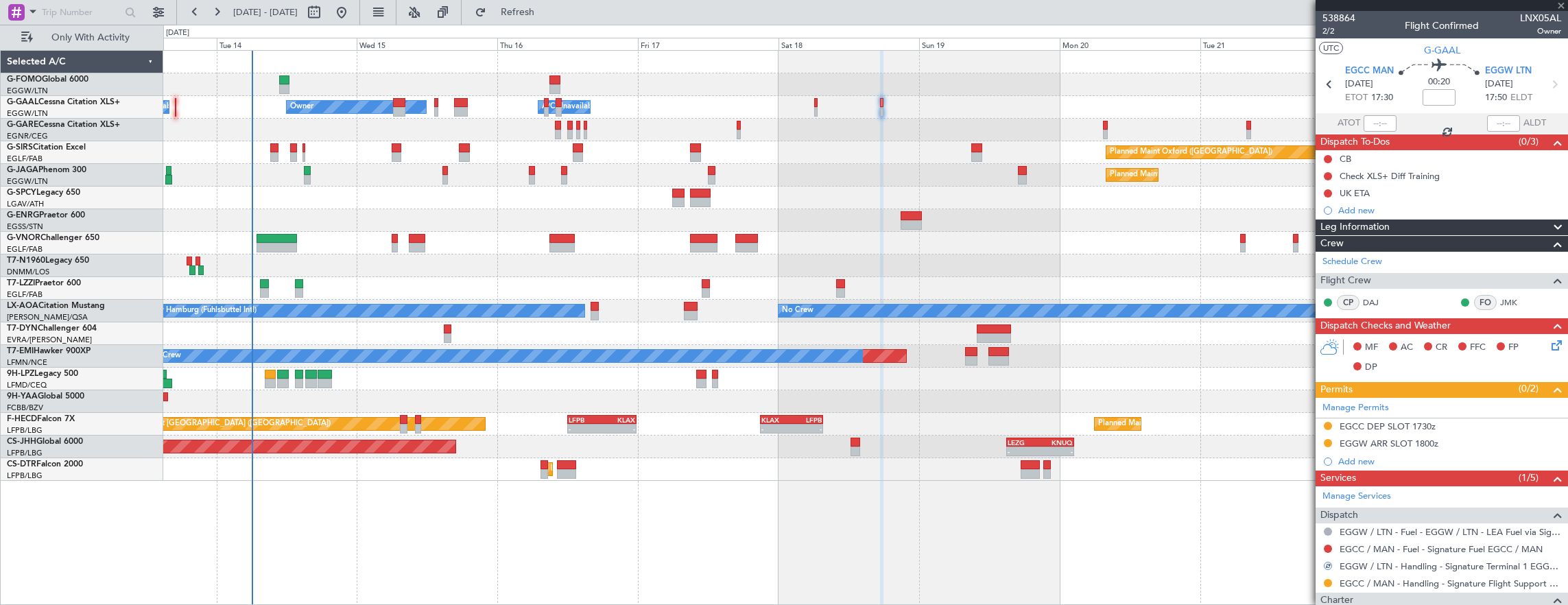
type input "+00:05"
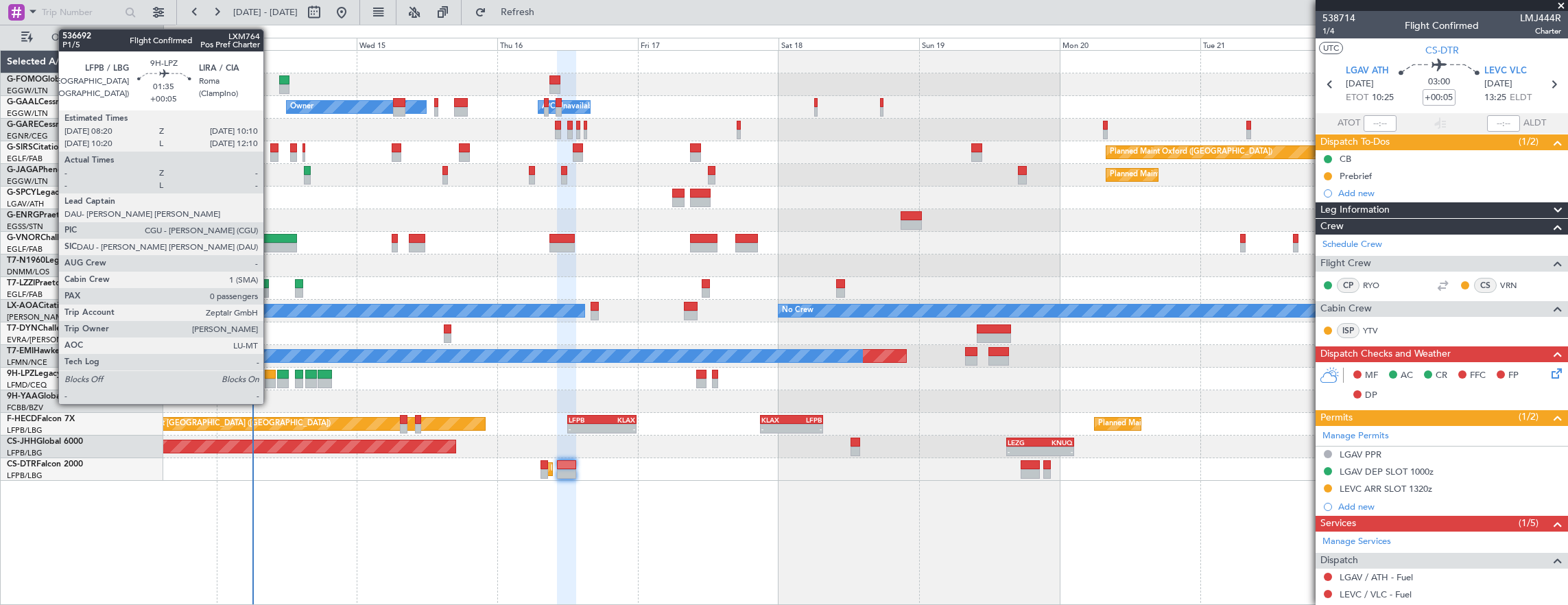
click at [269, 375] on div at bounding box center [270, 375] width 11 height 10
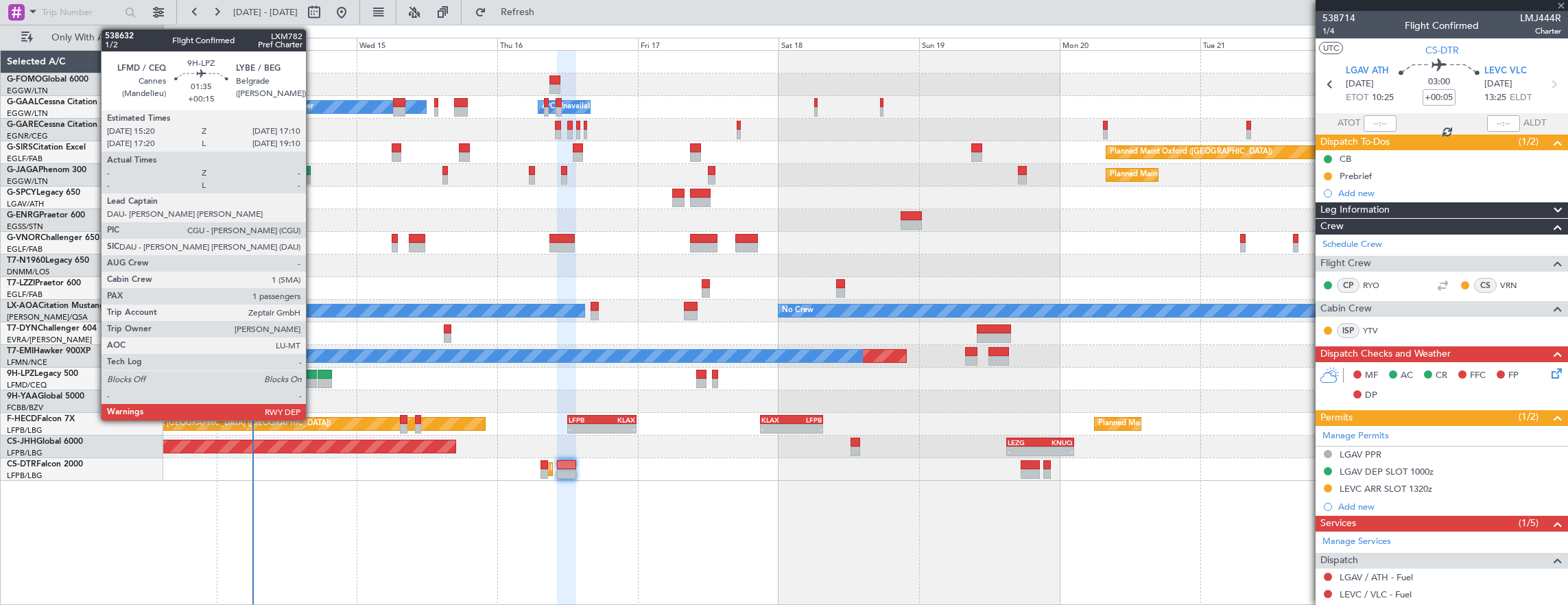
type input "0"
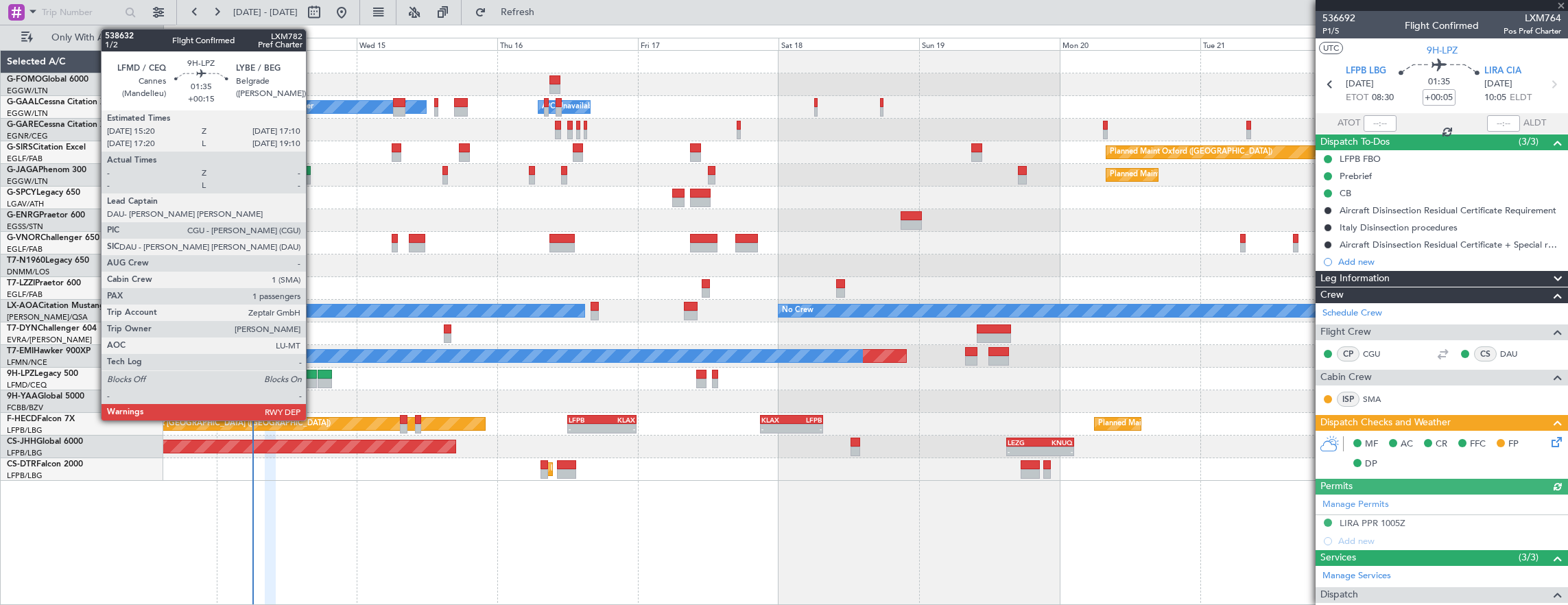
click at [313, 378] on div at bounding box center [310, 383] width 11 height 10
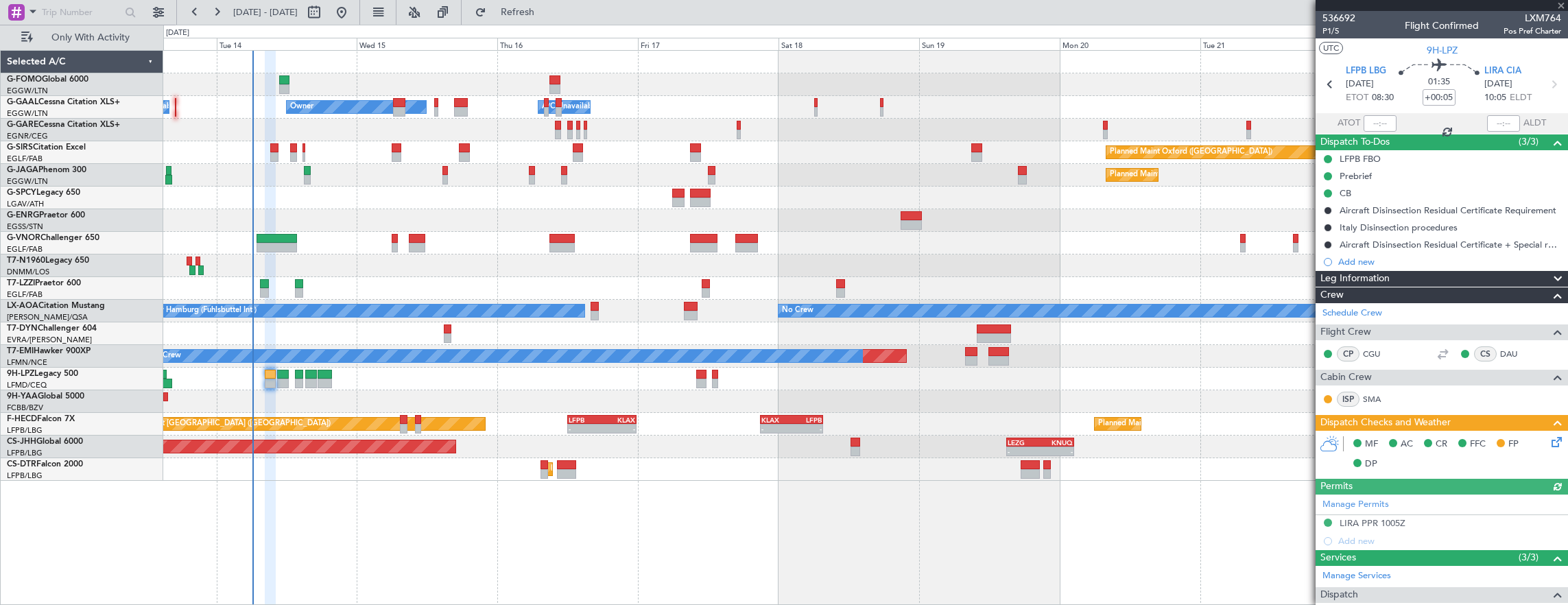
type input "+00:15"
type input "1"
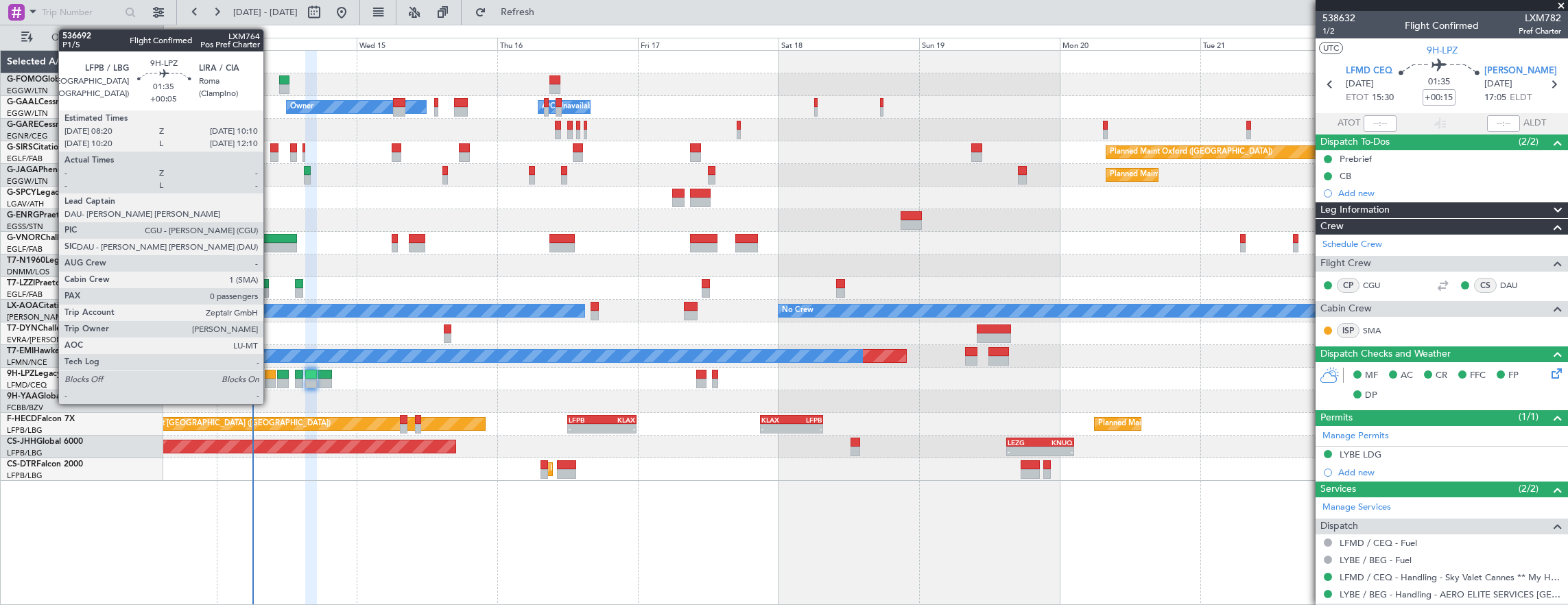
click at [269, 375] on div at bounding box center [270, 375] width 11 height 10
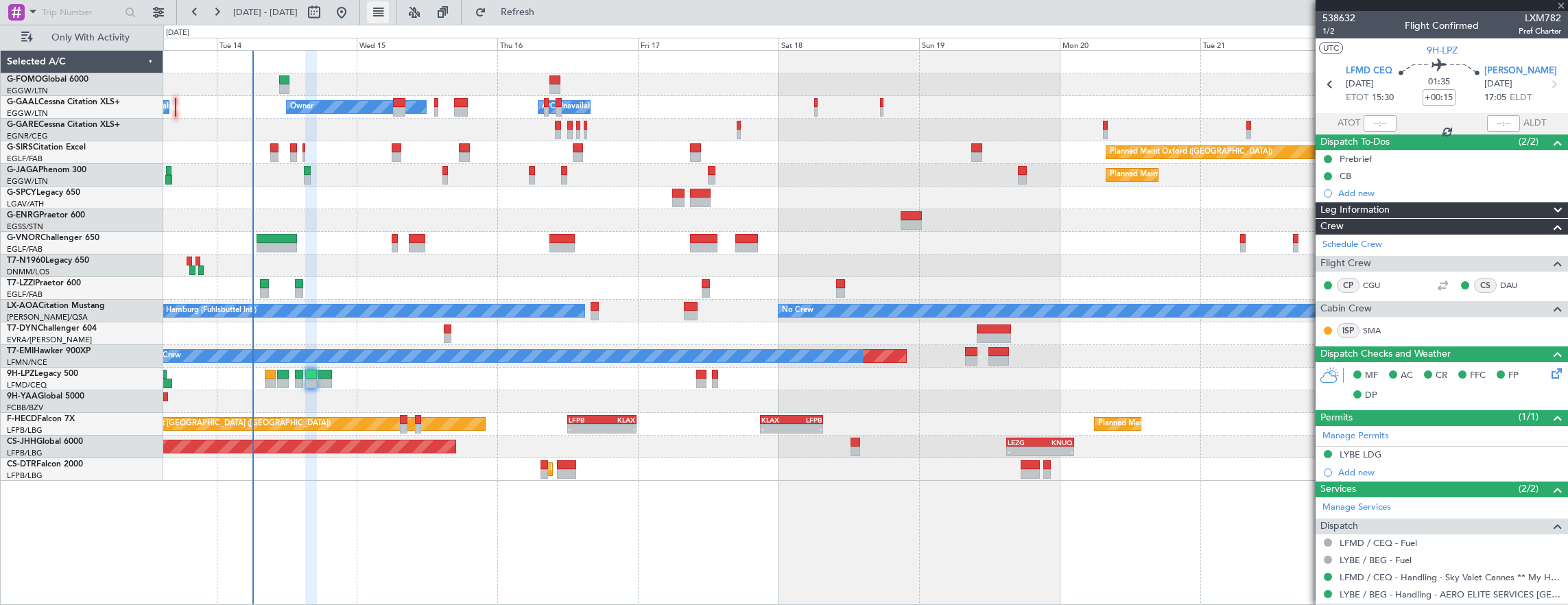
type input "+00:05"
type input "0"
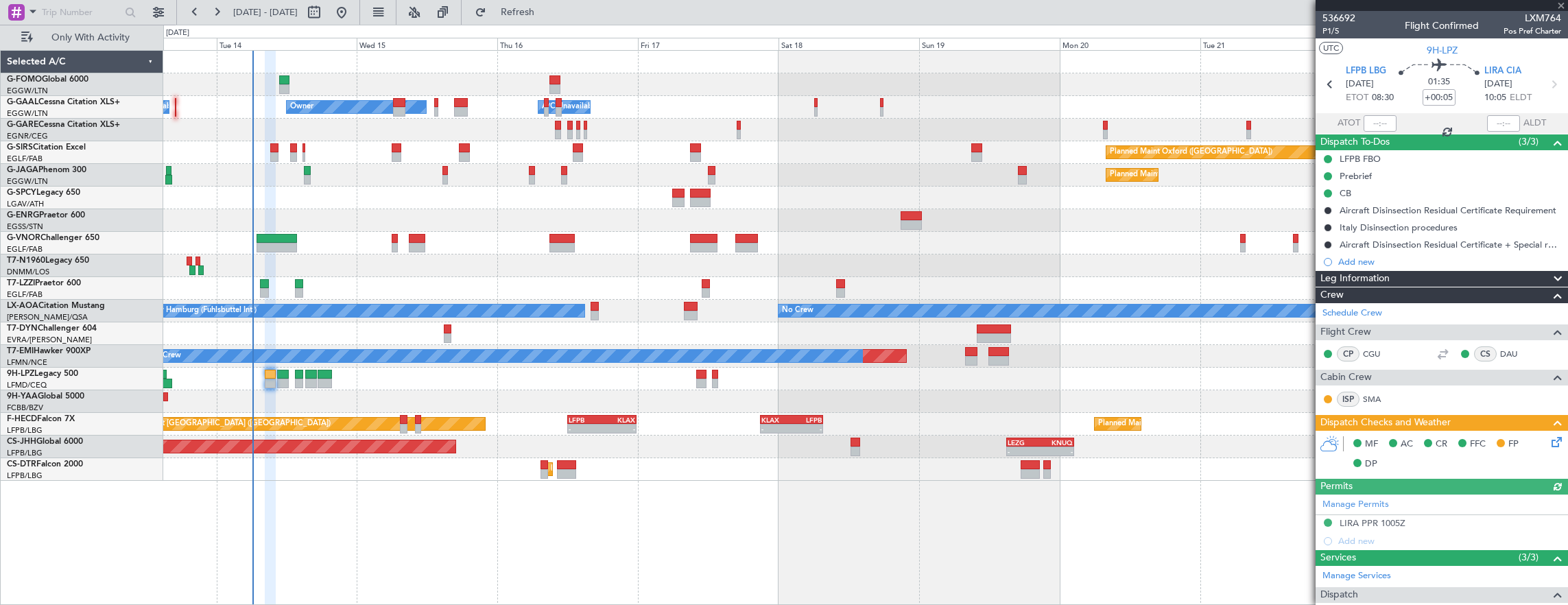
click at [1551, 445] on icon at bounding box center [1554, 439] width 11 height 11
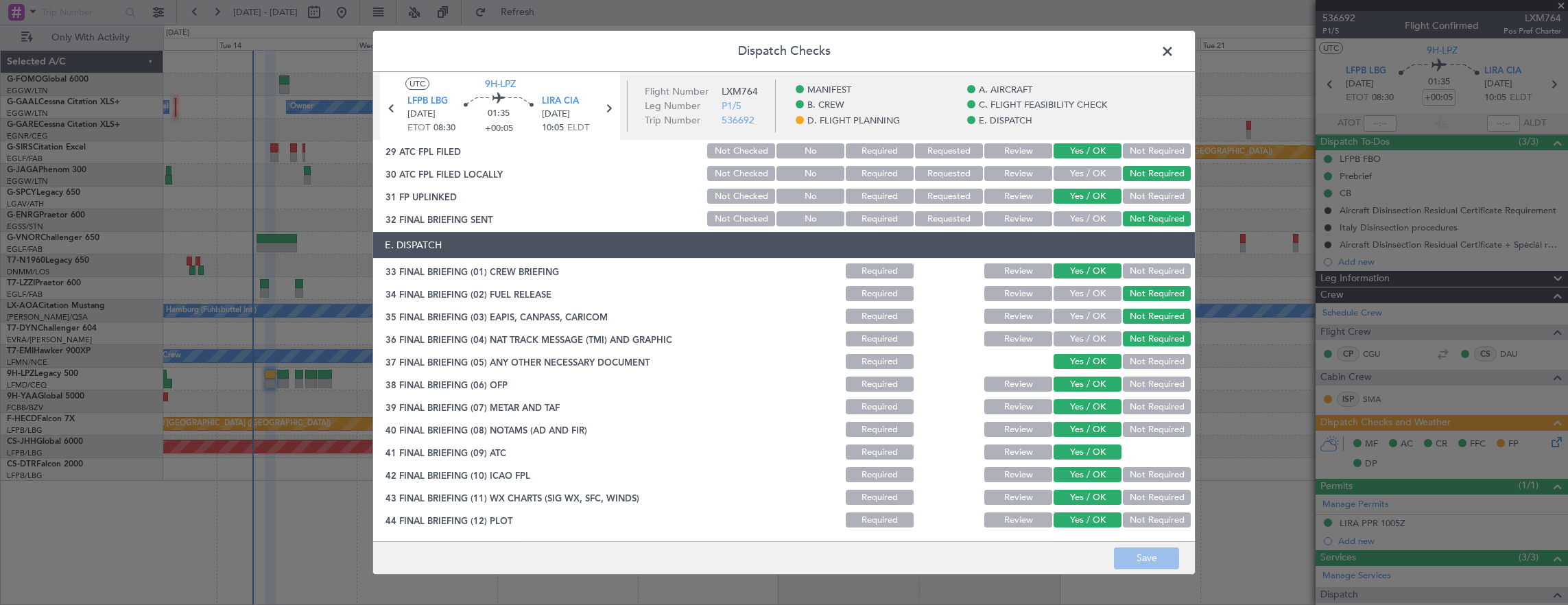
scroll to position [551, 0]
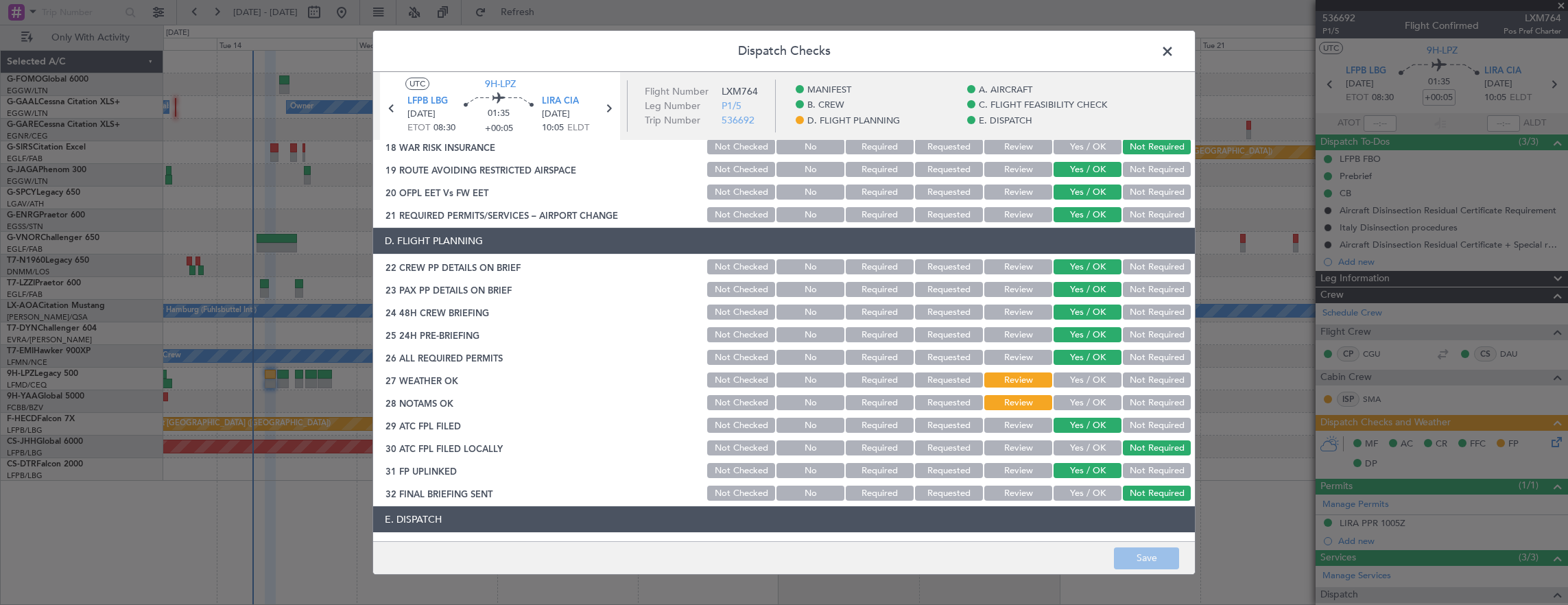
click at [1077, 378] on button "Yes / OK" at bounding box center [1087, 380] width 68 height 15
drag, startPoint x: 1077, startPoint y: 394, endPoint x: 1076, endPoint y: 401, distance: 7.1
click at [1077, 394] on div "Yes / OK" at bounding box center [1086, 402] width 69 height 19
click at [1076, 402] on button "Yes / OK" at bounding box center [1087, 402] width 68 height 15
click at [1156, 559] on button "Save" at bounding box center [1146, 558] width 65 height 22
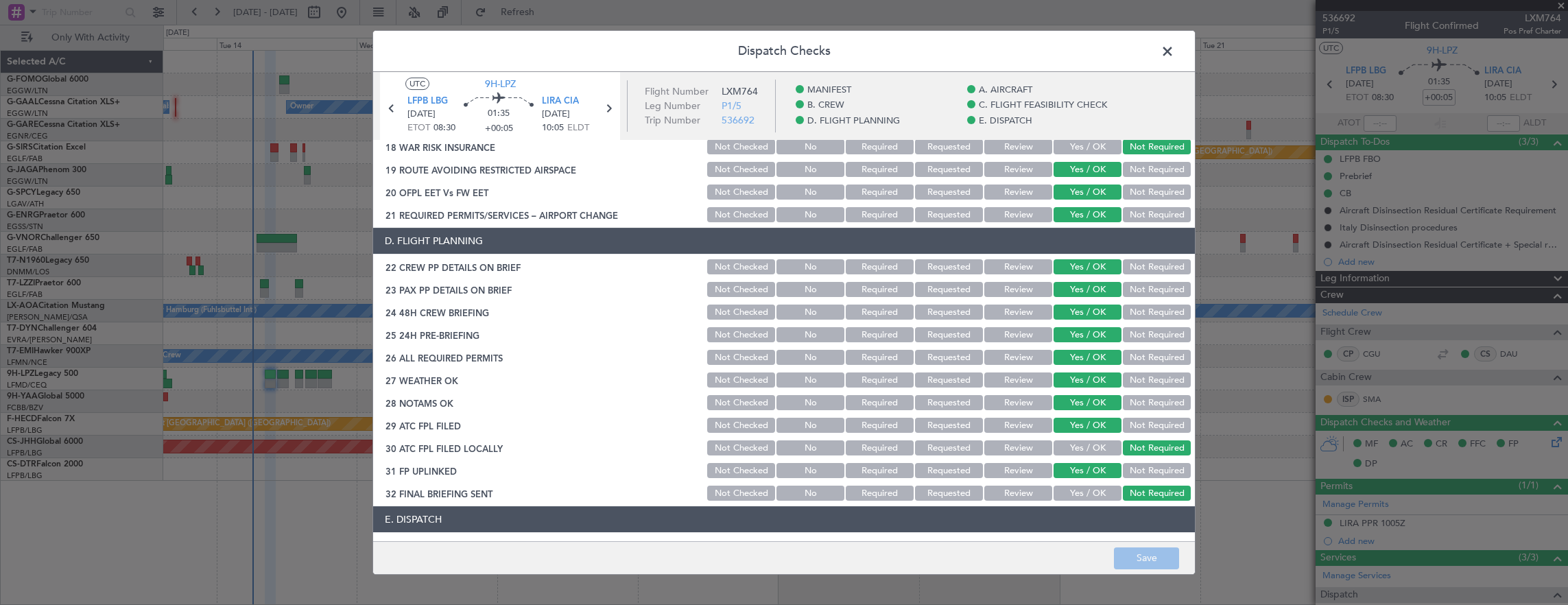
click at [1175, 42] on span at bounding box center [1175, 55] width 0 height 27
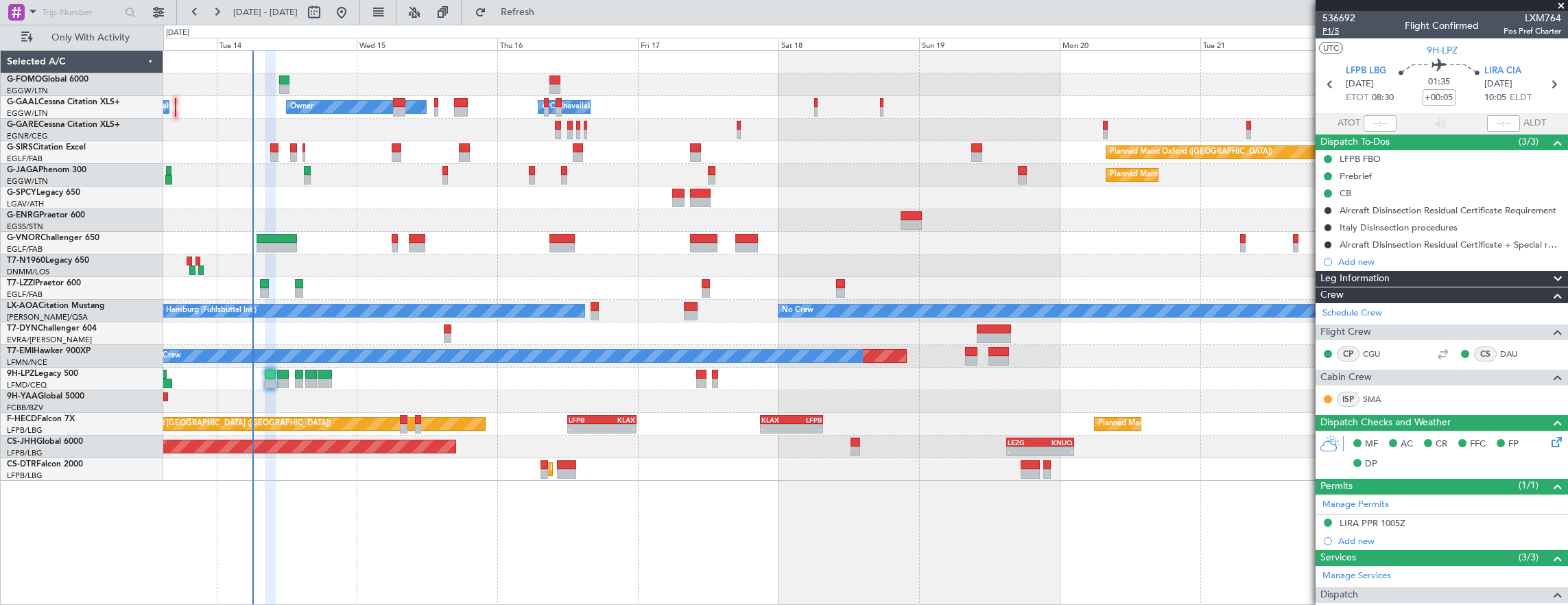
click at [1331, 33] on span "P1/5" at bounding box center [1339, 32] width 33 height 12
click at [85, 40] on span "Only With Activity" at bounding box center [90, 38] width 109 height 10
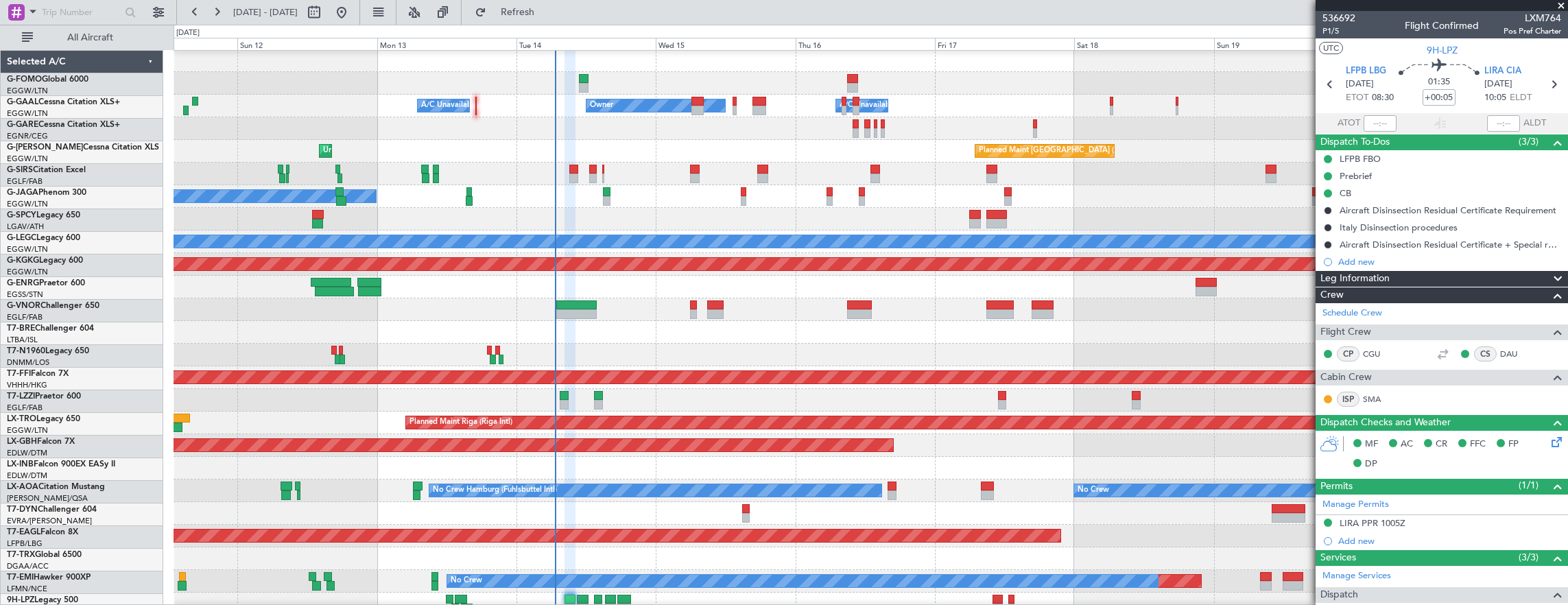
click at [752, 401] on div "Unplanned Maint [GEOGRAPHIC_DATA] ([GEOGRAPHIC_DATA]) A/C Unavailable [GEOGRAPH…" at bounding box center [871, 400] width 1395 height 22
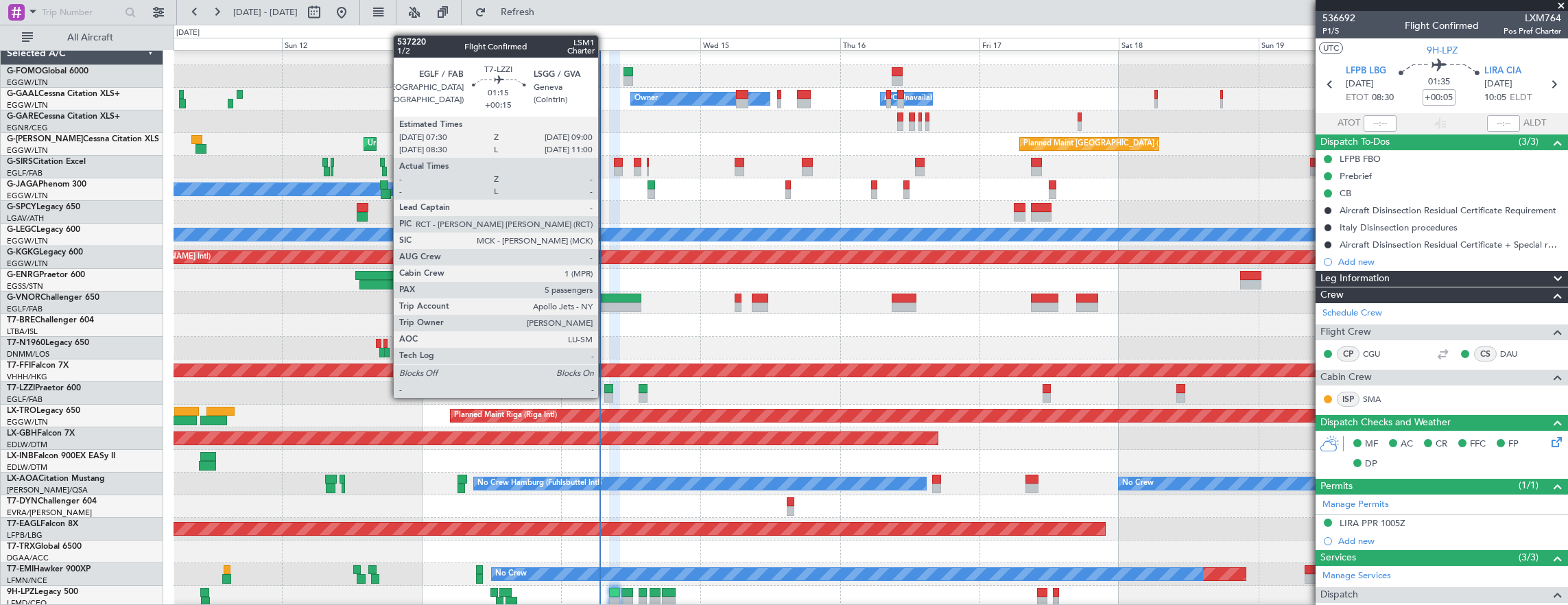
click at [742, 451] on div "- - EGGW 03:55 Z KSFO 14:45 Z Owner Owner A/C Unavailable A/C Unavailable Plann…" at bounding box center [871, 427] width 1395 height 770
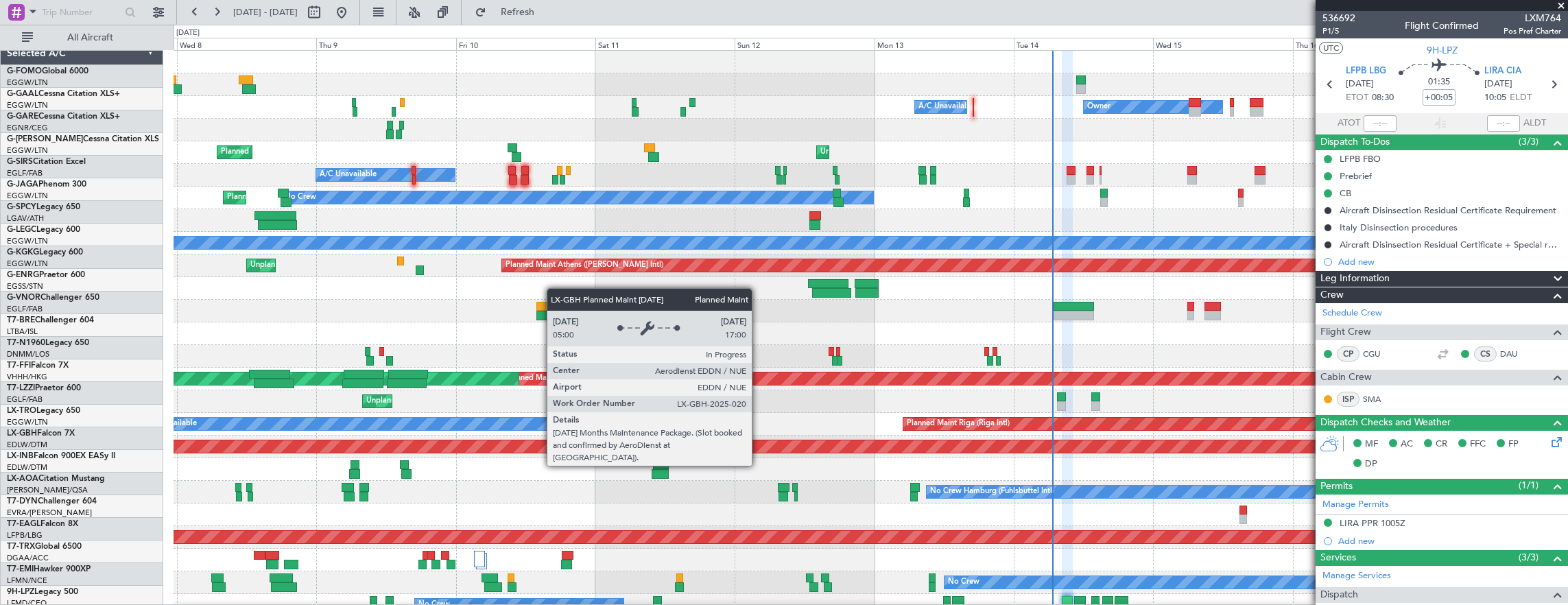
scroll to position [0, 0]
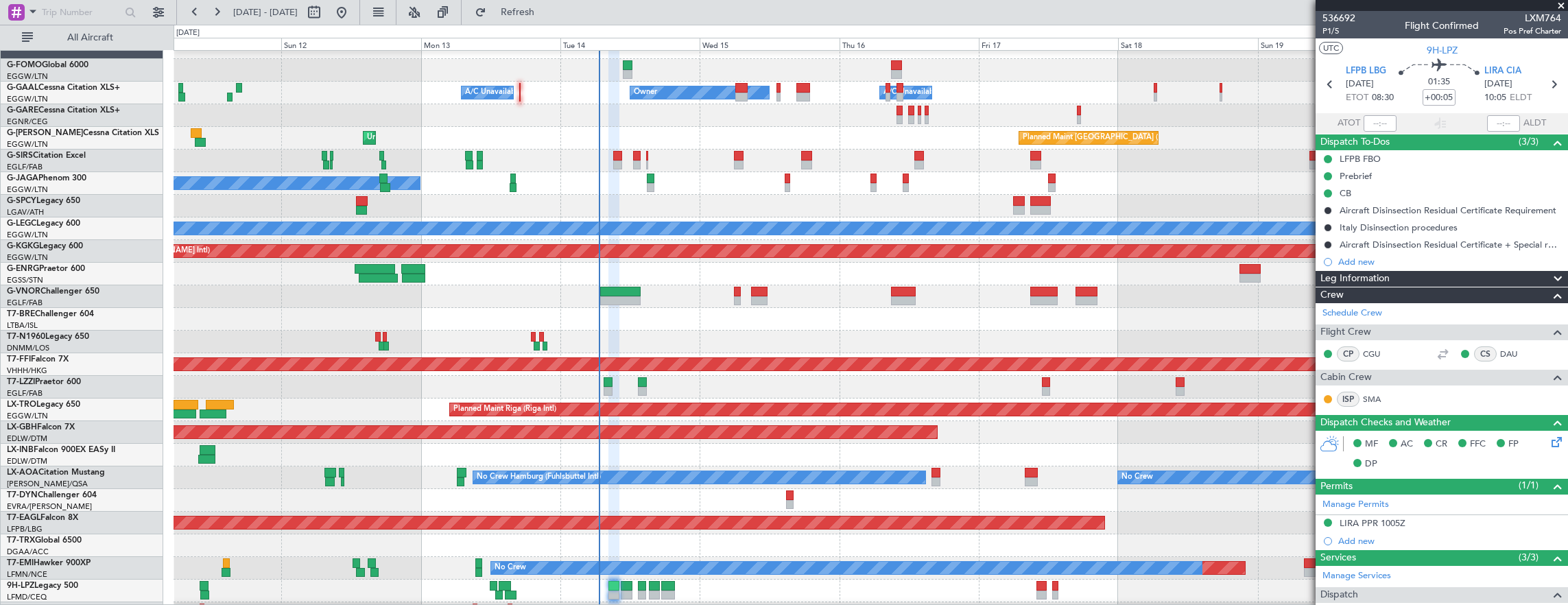
click at [479, 376] on div "Unplanned Maint [GEOGRAPHIC_DATA] ([GEOGRAPHIC_DATA])" at bounding box center [871, 386] width 1395 height 22
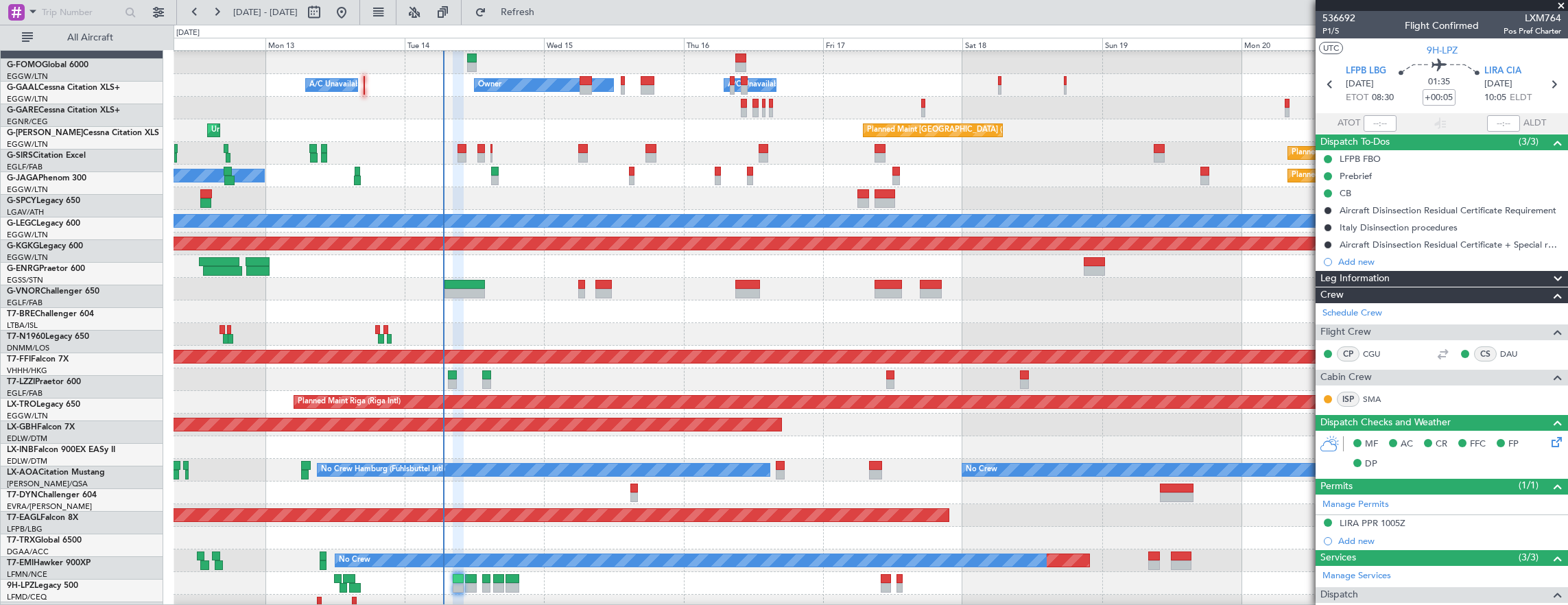
scroll to position [22, 0]
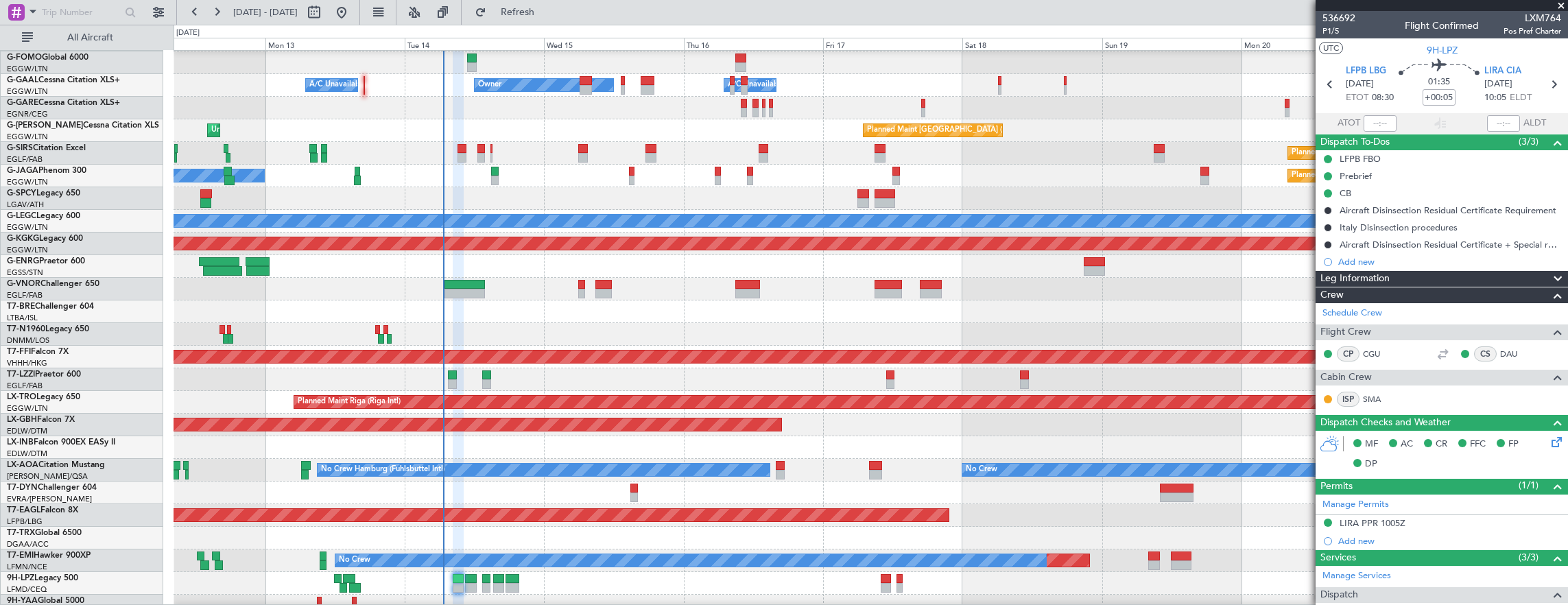
click at [475, 368] on div "A/C Unavailable [GEOGRAPHIC_DATA] ([GEOGRAPHIC_DATA])" at bounding box center [871, 379] width 1395 height 22
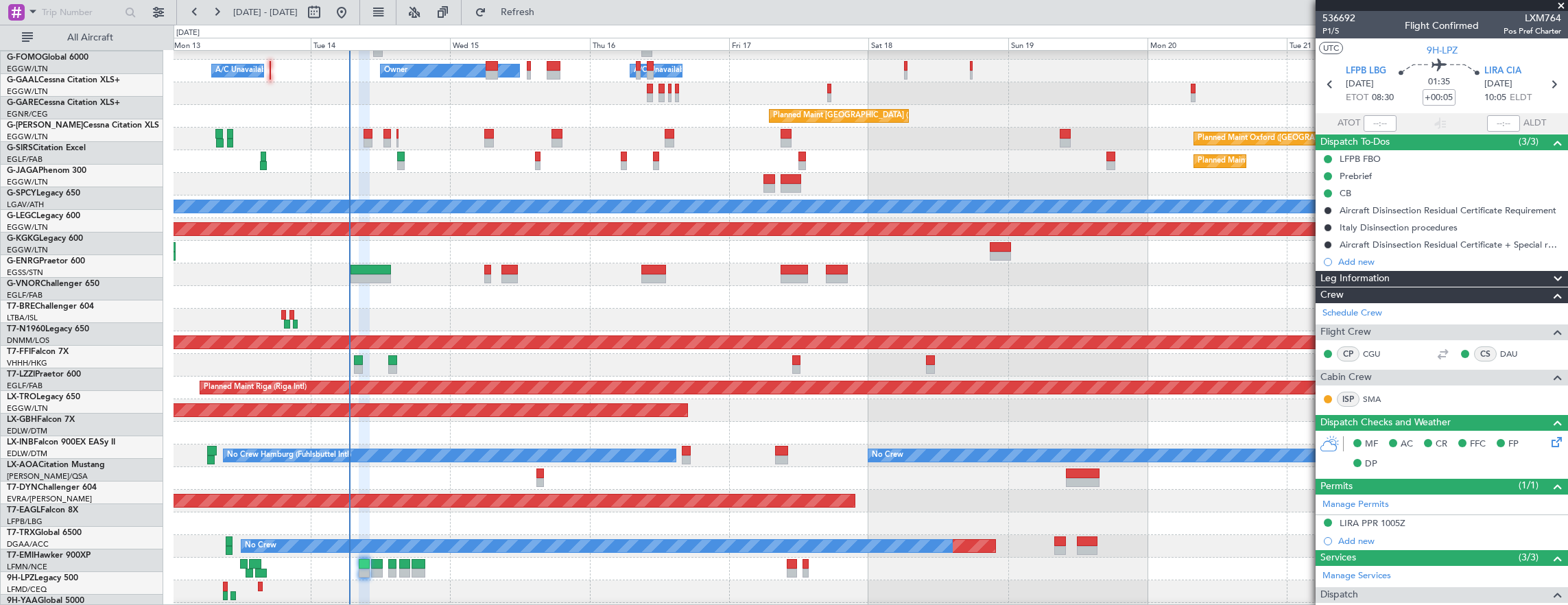
scroll to position [37, 0]
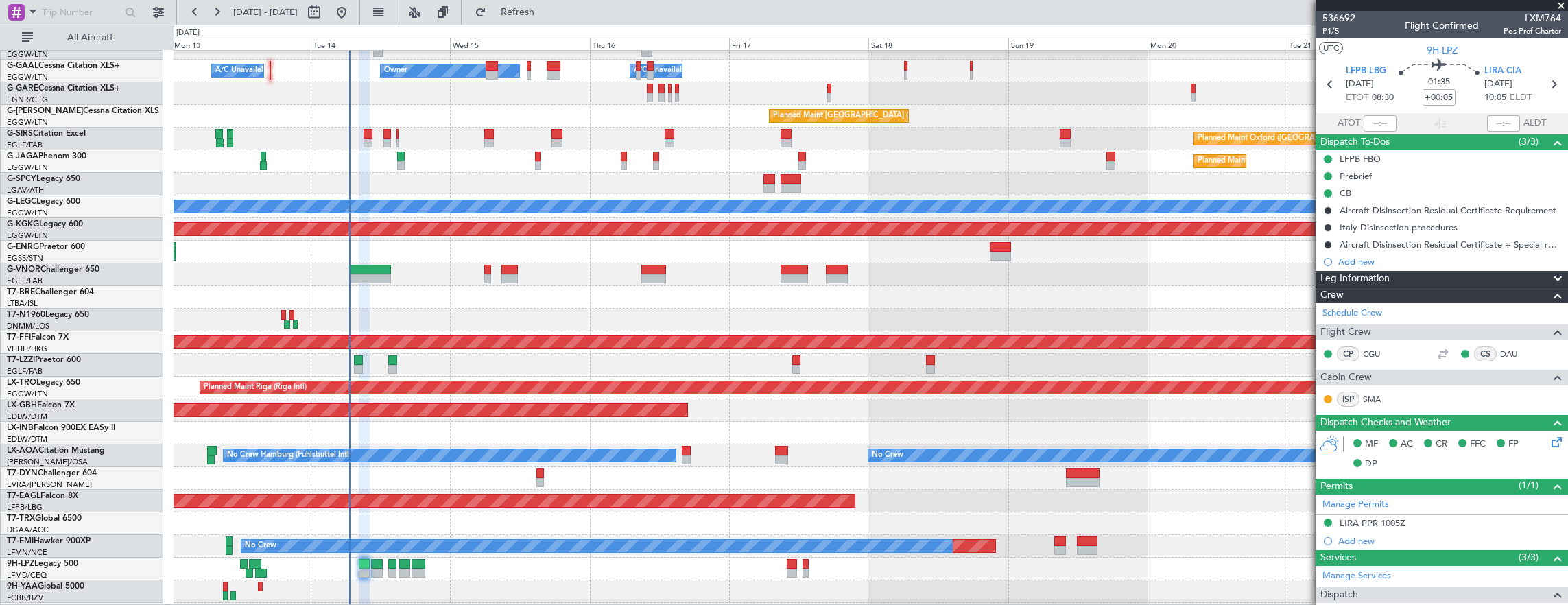
click at [579, 355] on div "A/C Unavailable [GEOGRAPHIC_DATA] ([GEOGRAPHIC_DATA])" at bounding box center [871, 365] width 1395 height 22
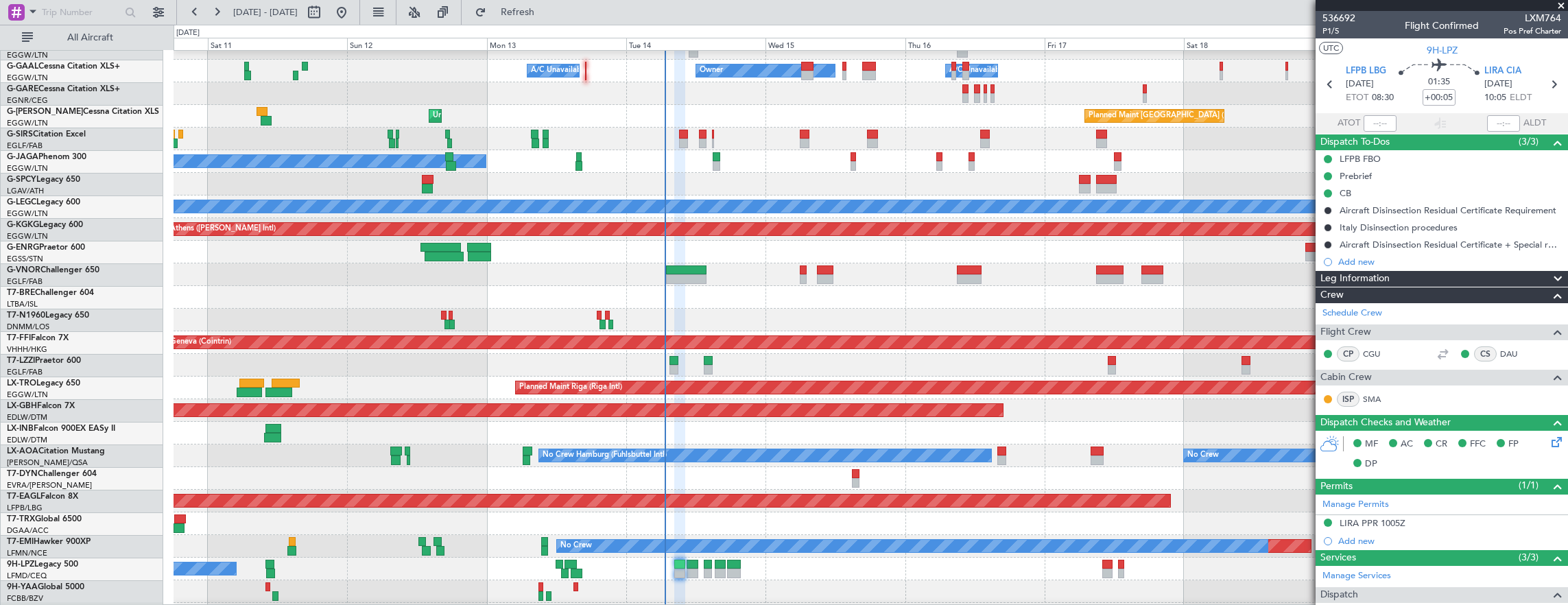
click at [696, 354] on div "Planned Maint Geneva (Cointrin) [PERSON_NAME] Geneva ([GEOGRAPHIC_DATA]) [PERSO…" at bounding box center [871, 342] width 1395 height 22
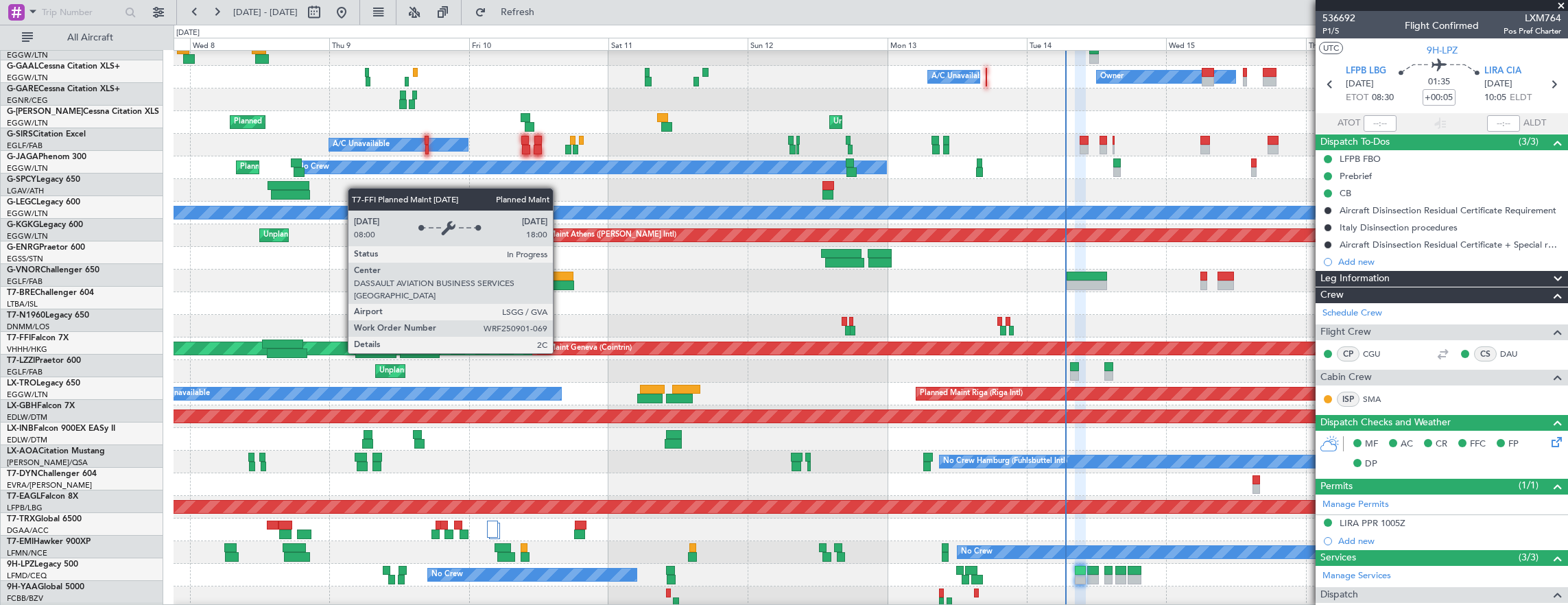
scroll to position [30, 0]
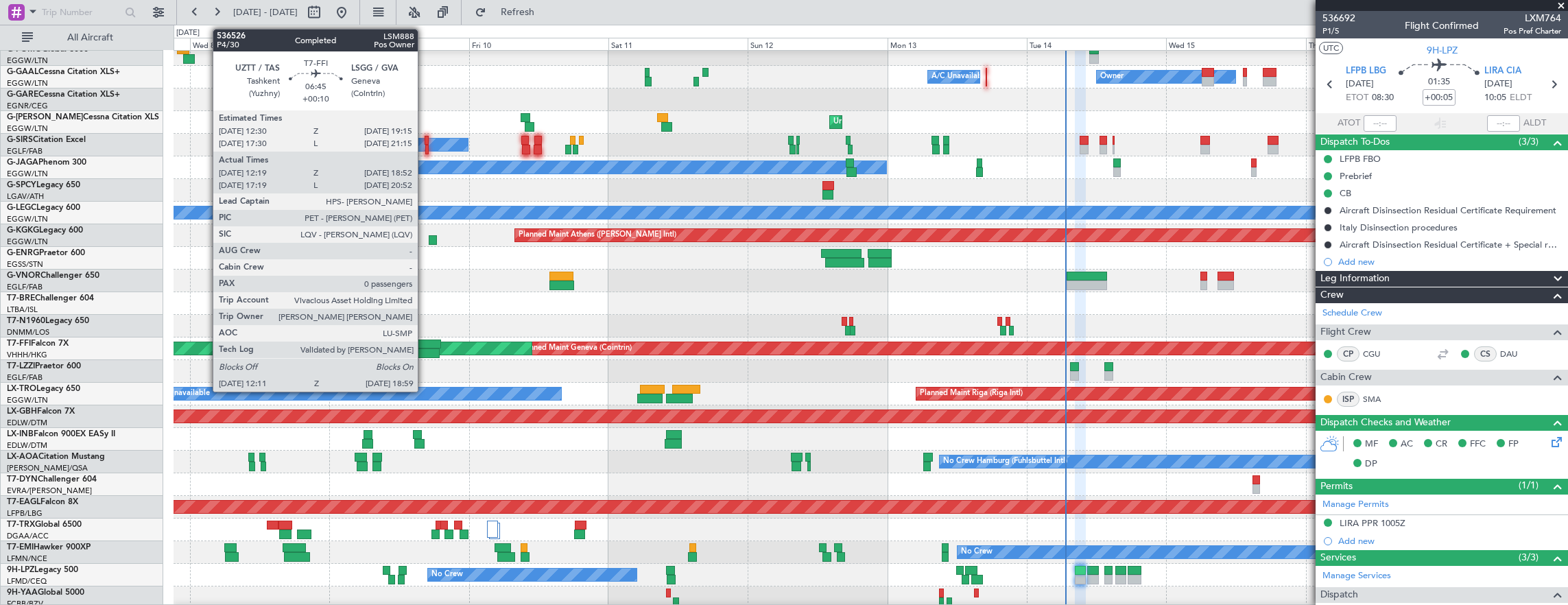
click at [425, 352] on div at bounding box center [420, 353] width 40 height 10
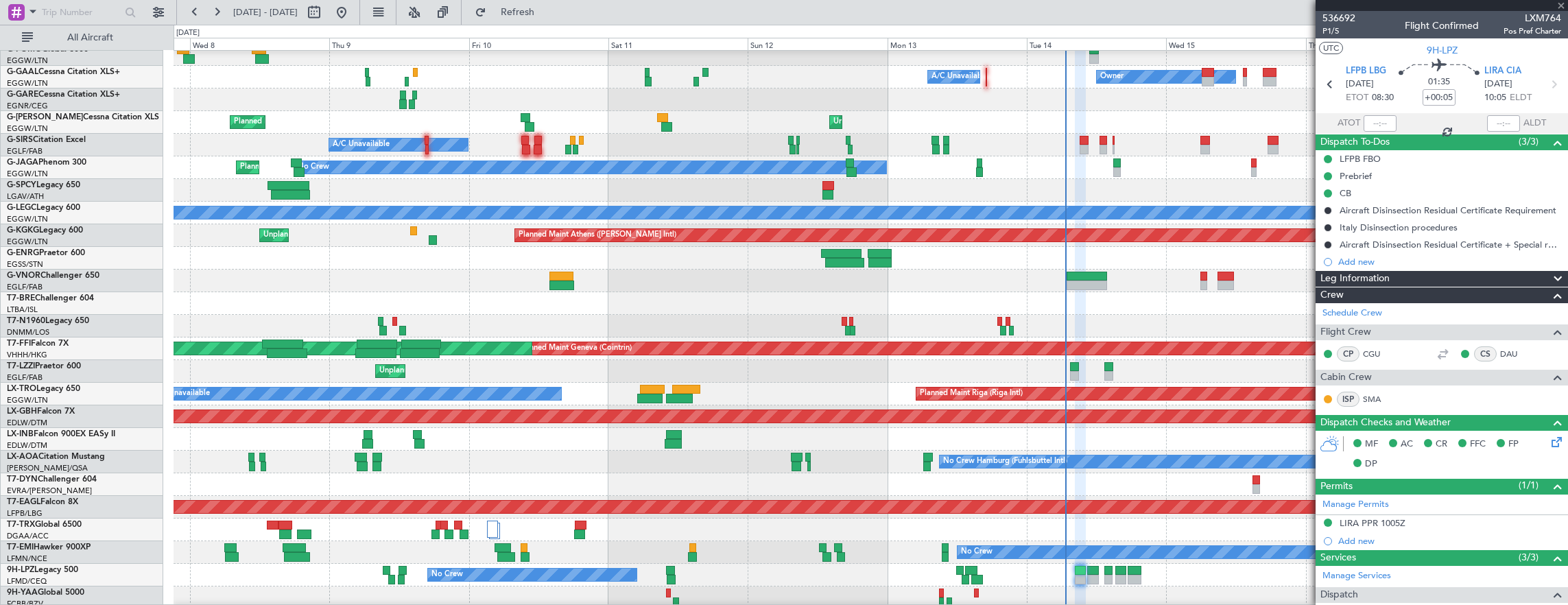
type input "+00:10"
type input "12:19"
type input "18:52"
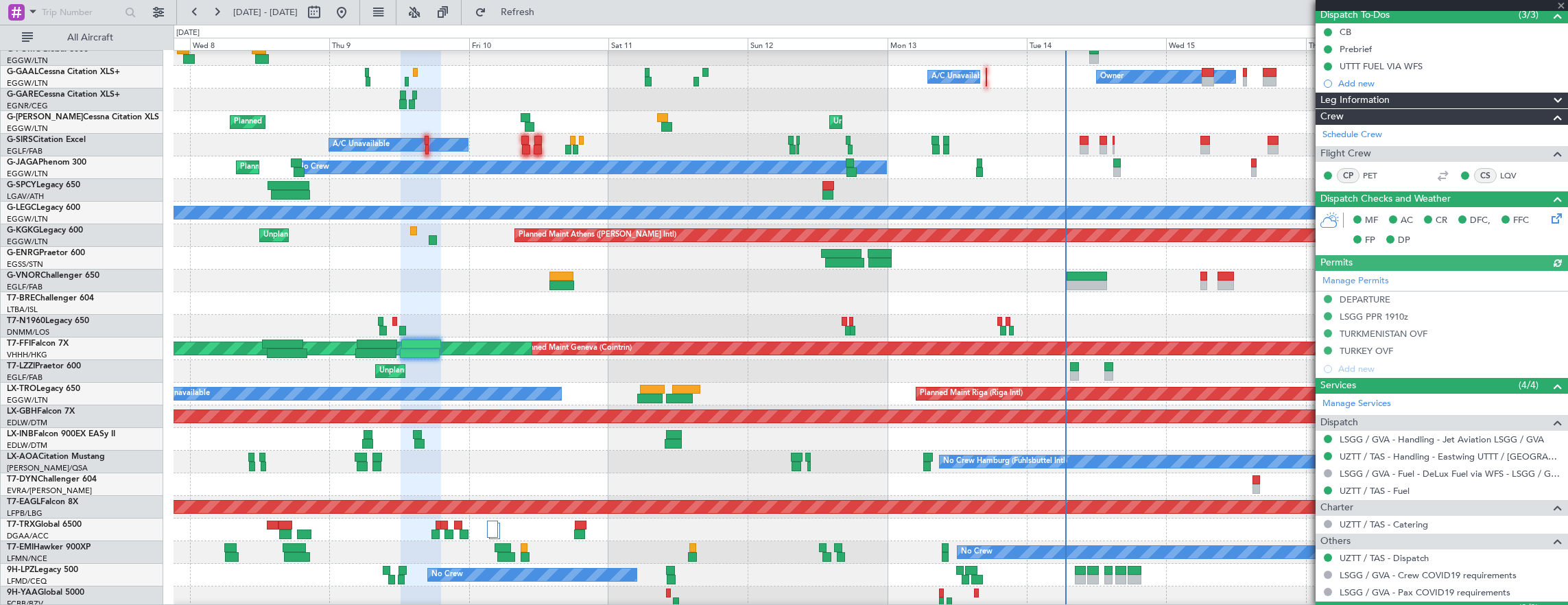
scroll to position [158, 0]
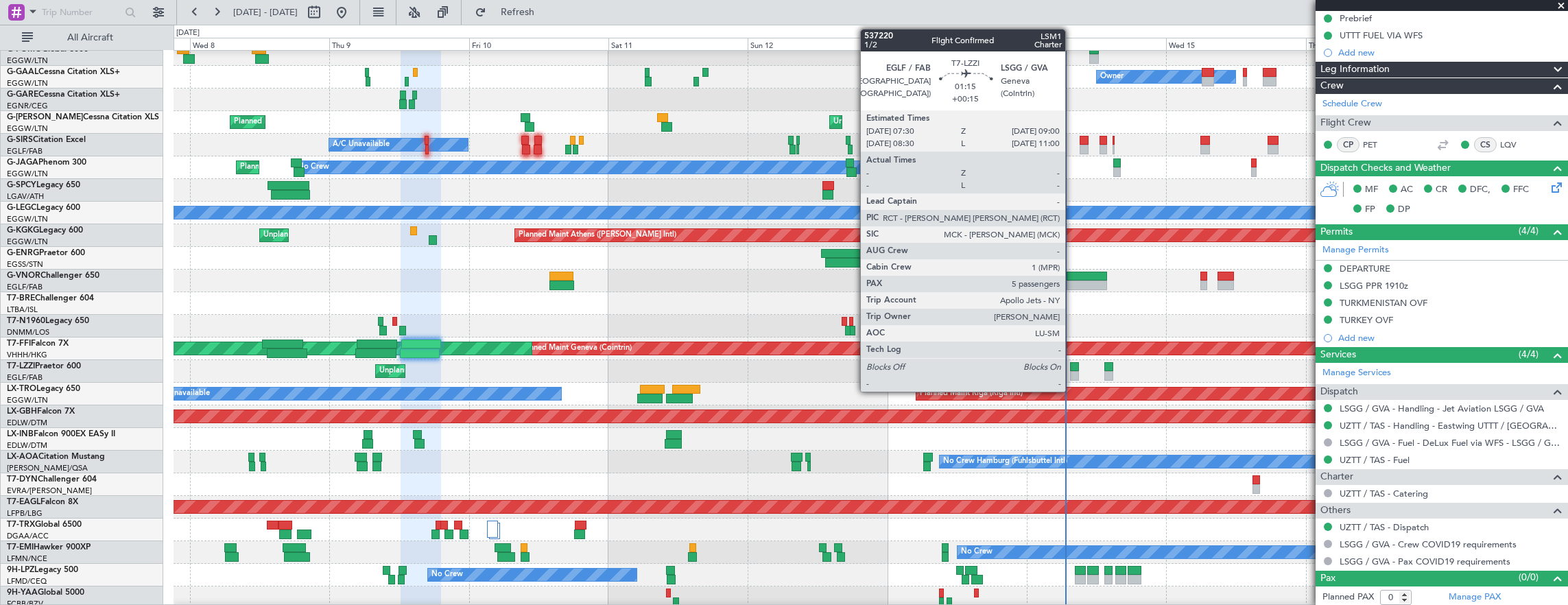
click at [1072, 366] on div at bounding box center [1074, 367] width 9 height 10
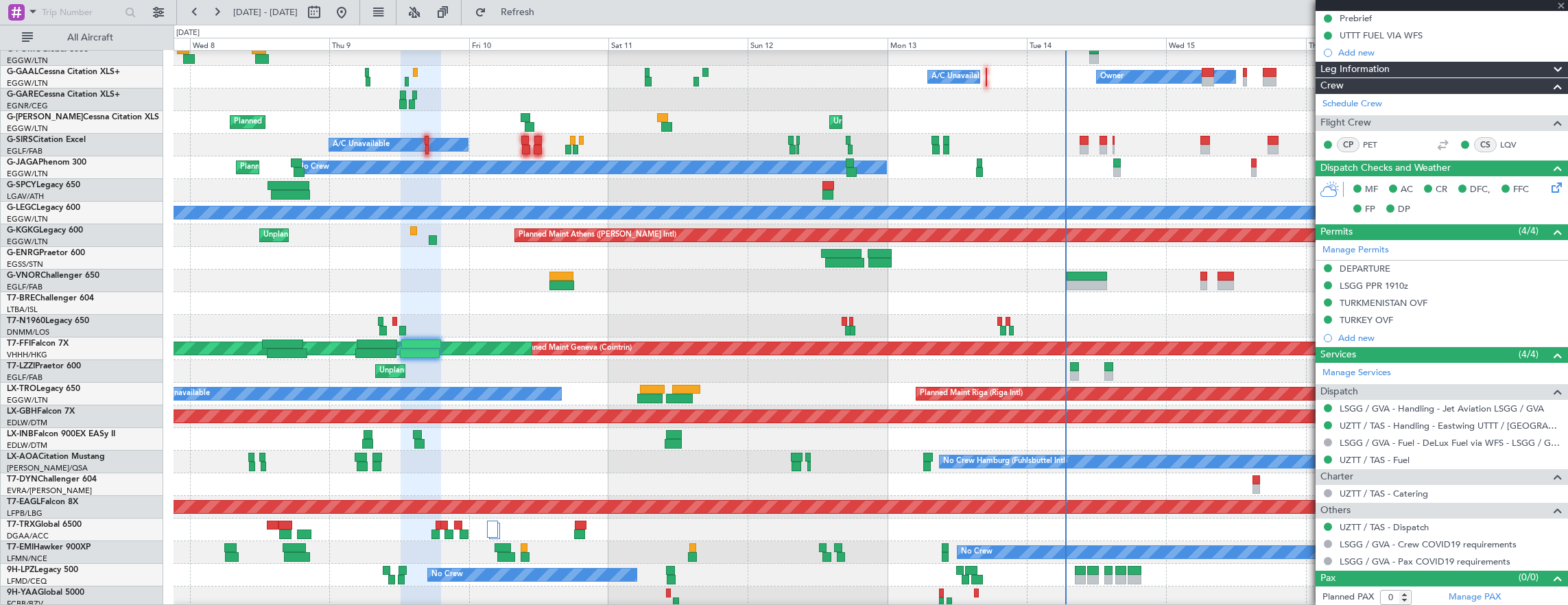
type input "+00:15"
type input "5"
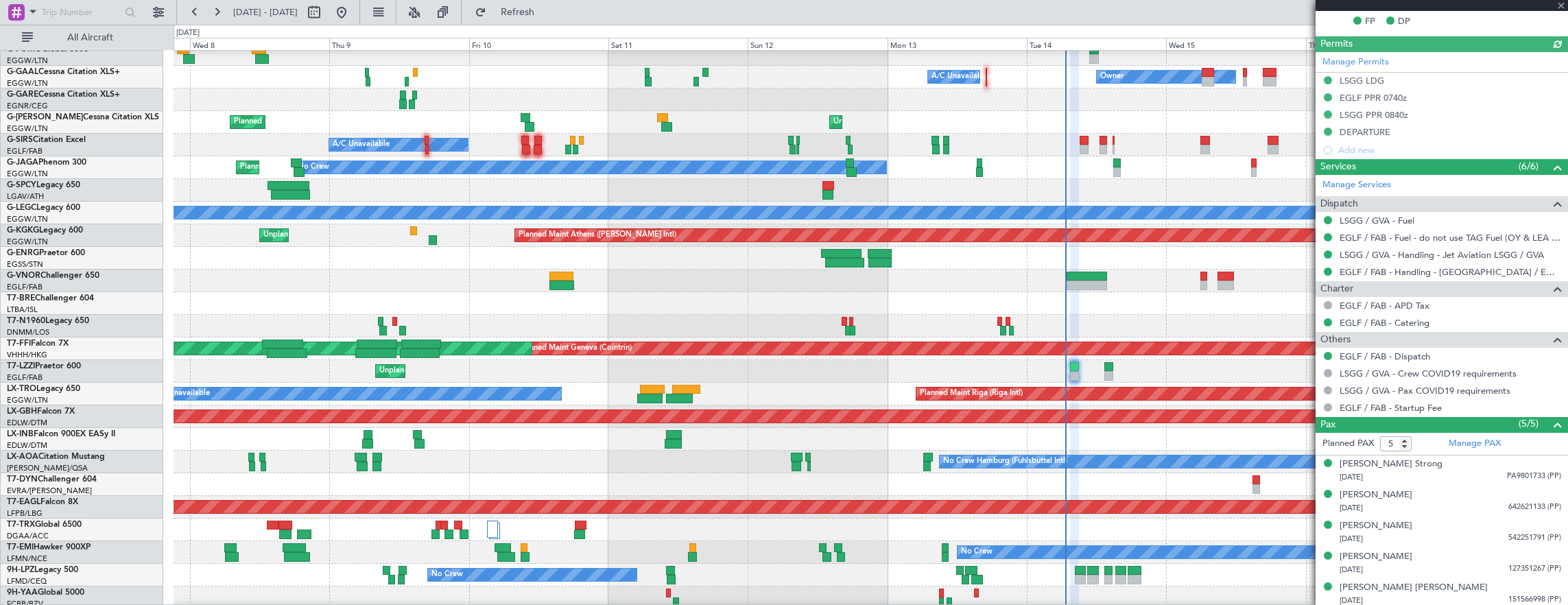
scroll to position [375, 0]
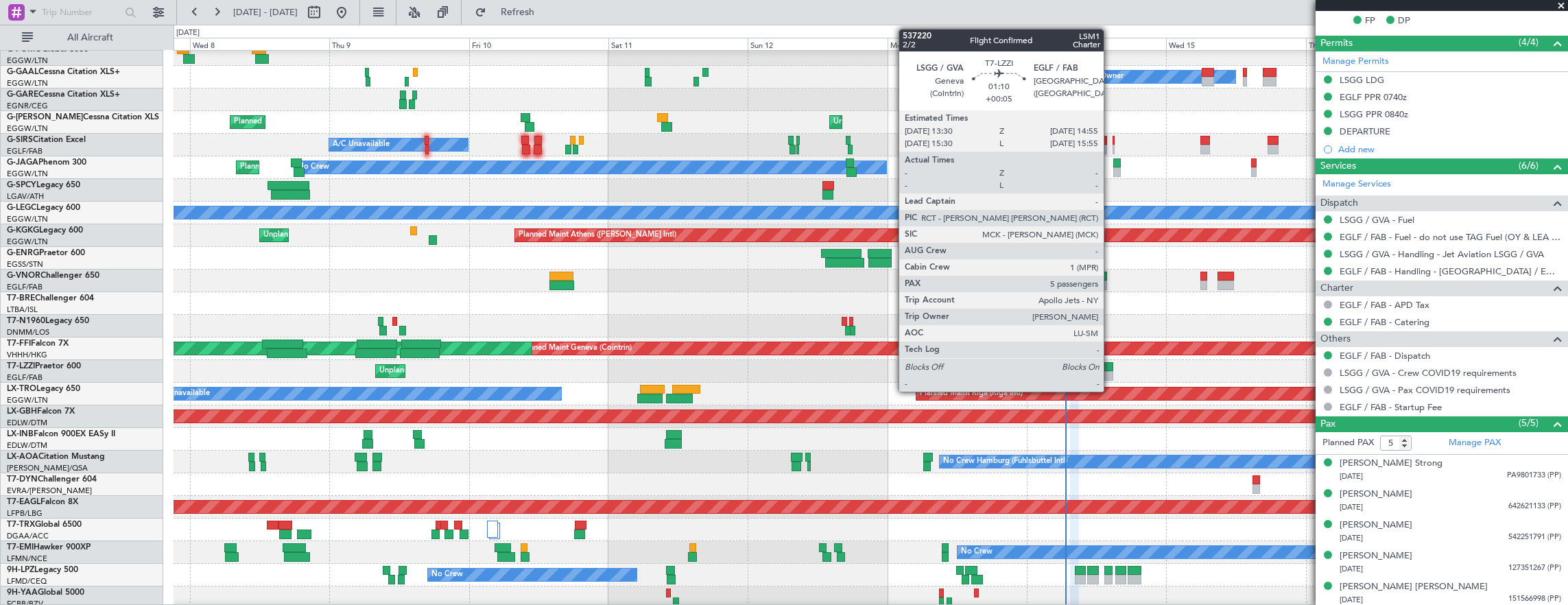
click at [1111, 367] on div at bounding box center [1109, 367] width 9 height 10
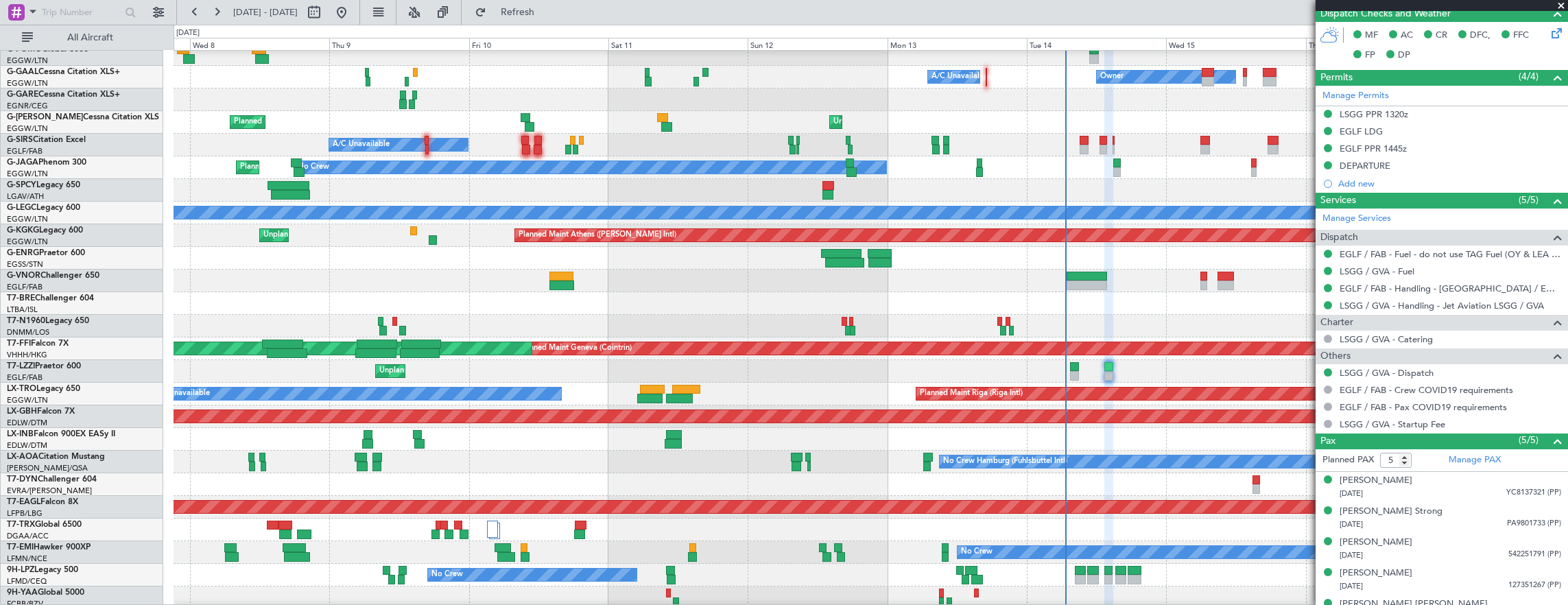
scroll to position [0, 0]
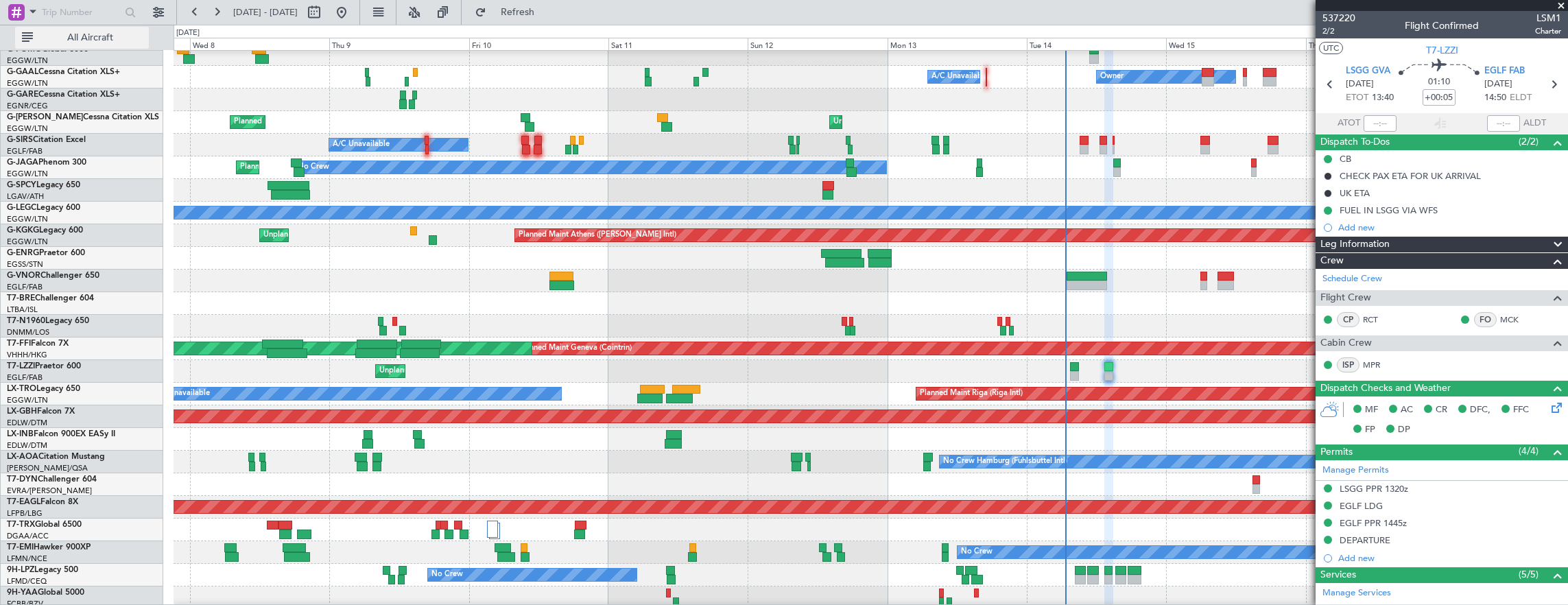
click at [65, 39] on span "All Aircraft" at bounding box center [90, 38] width 109 height 10
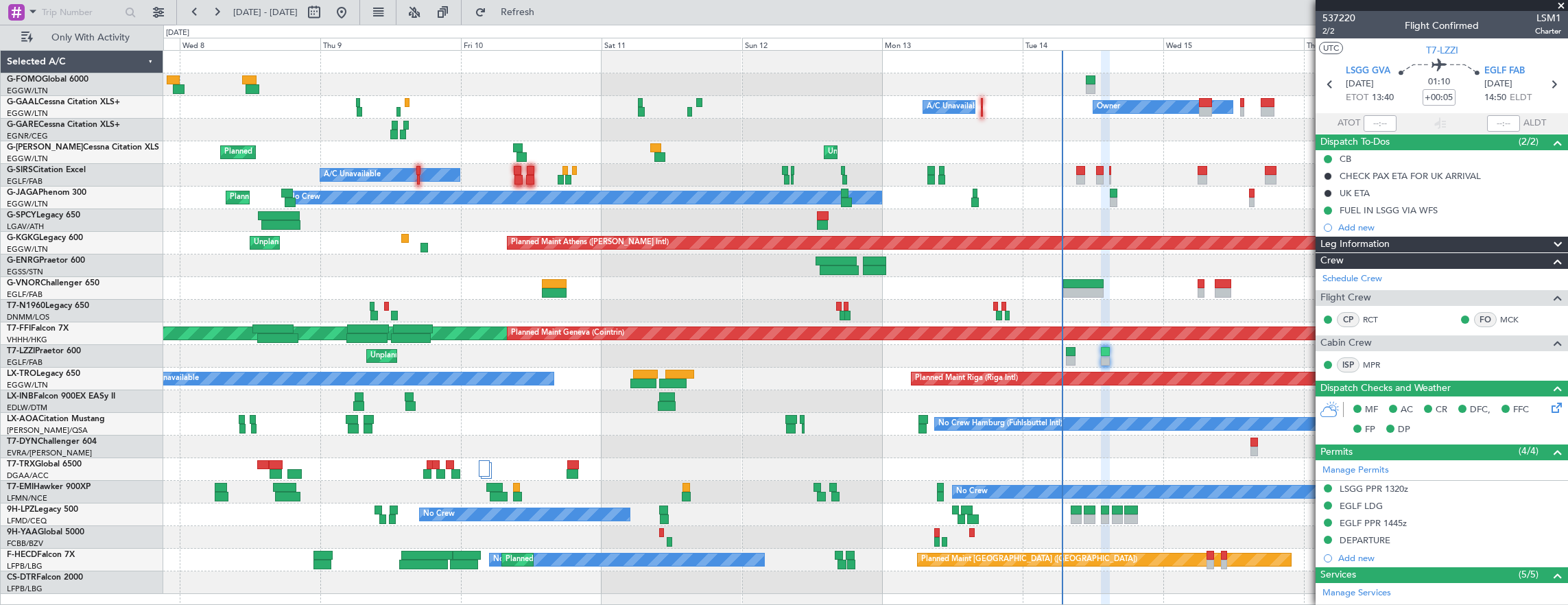
click at [0, 253] on html "[DATE] - [DATE] Refresh Quick Links Only With Activity Owner A/C Unavailable Ow…" at bounding box center [784, 302] width 1568 height 605
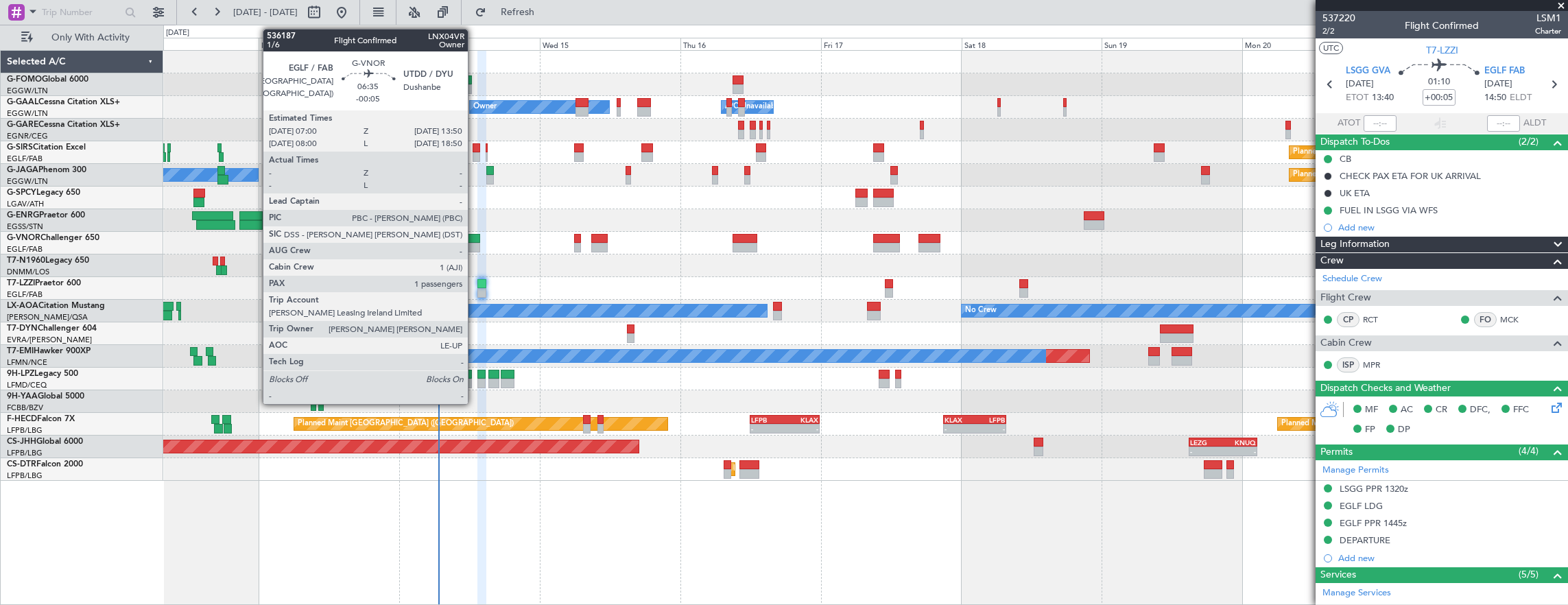
click at [475, 241] on div at bounding box center [460, 239] width 41 height 10
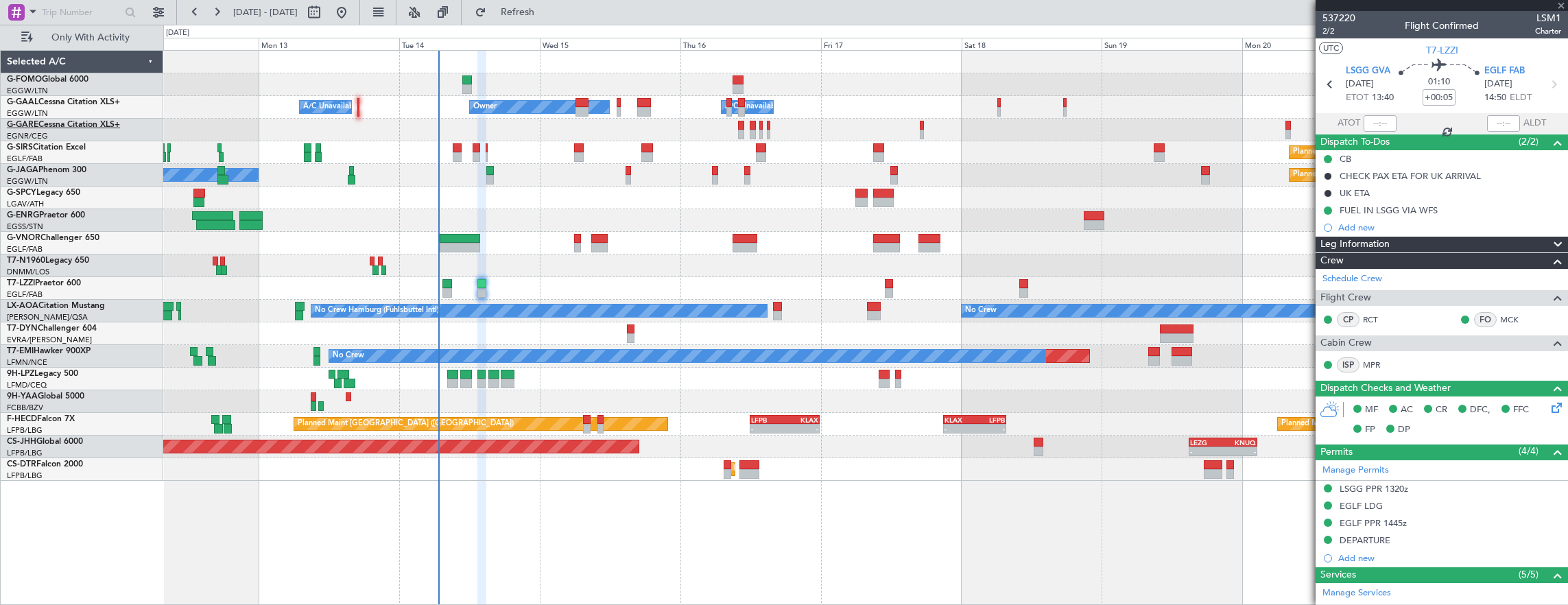
type input "-00:05"
type input "1"
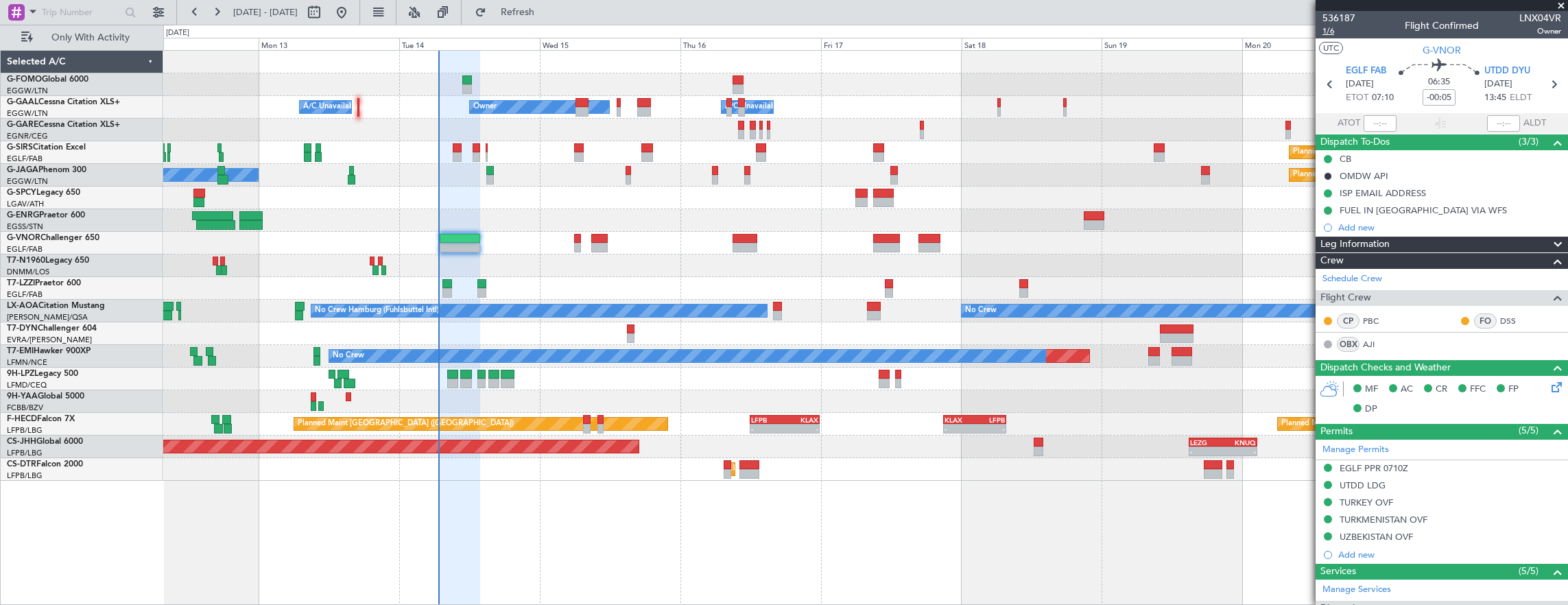
click at [1329, 30] on span "1/6" at bounding box center [1339, 32] width 33 height 12
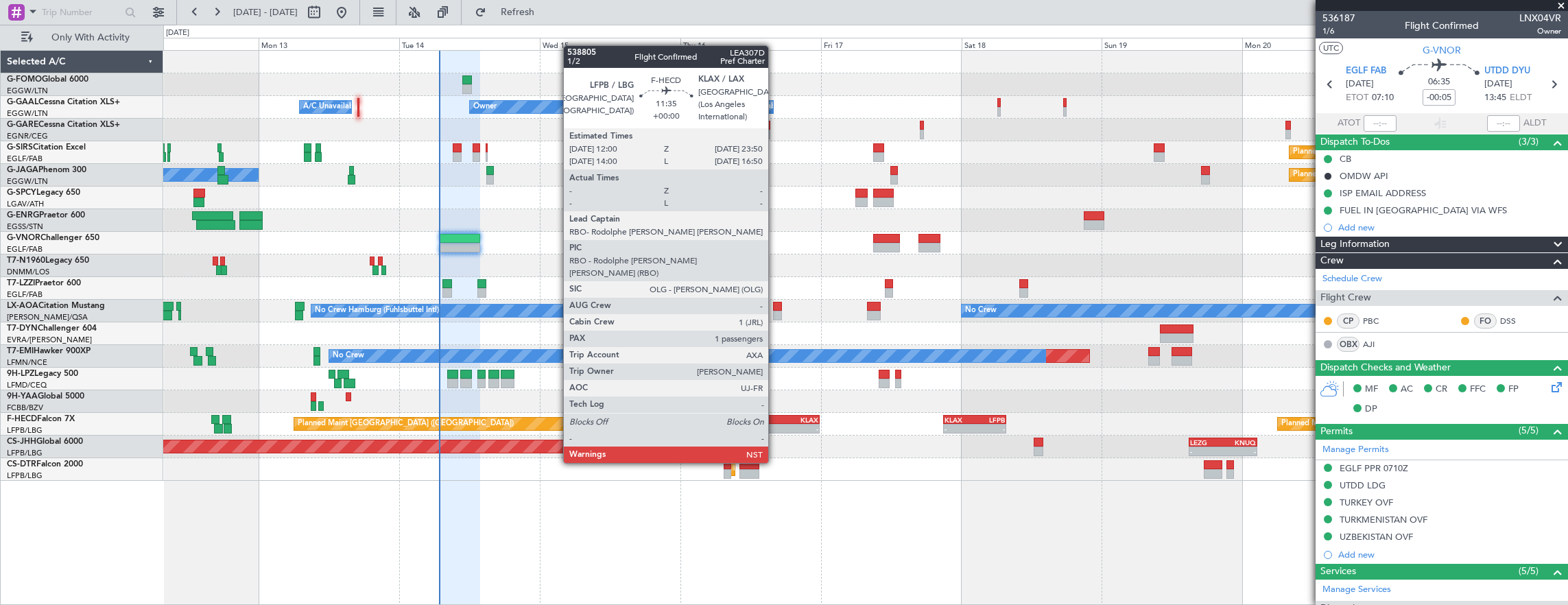
click at [775, 425] on div "-" at bounding box center [768, 429] width 33 height 8
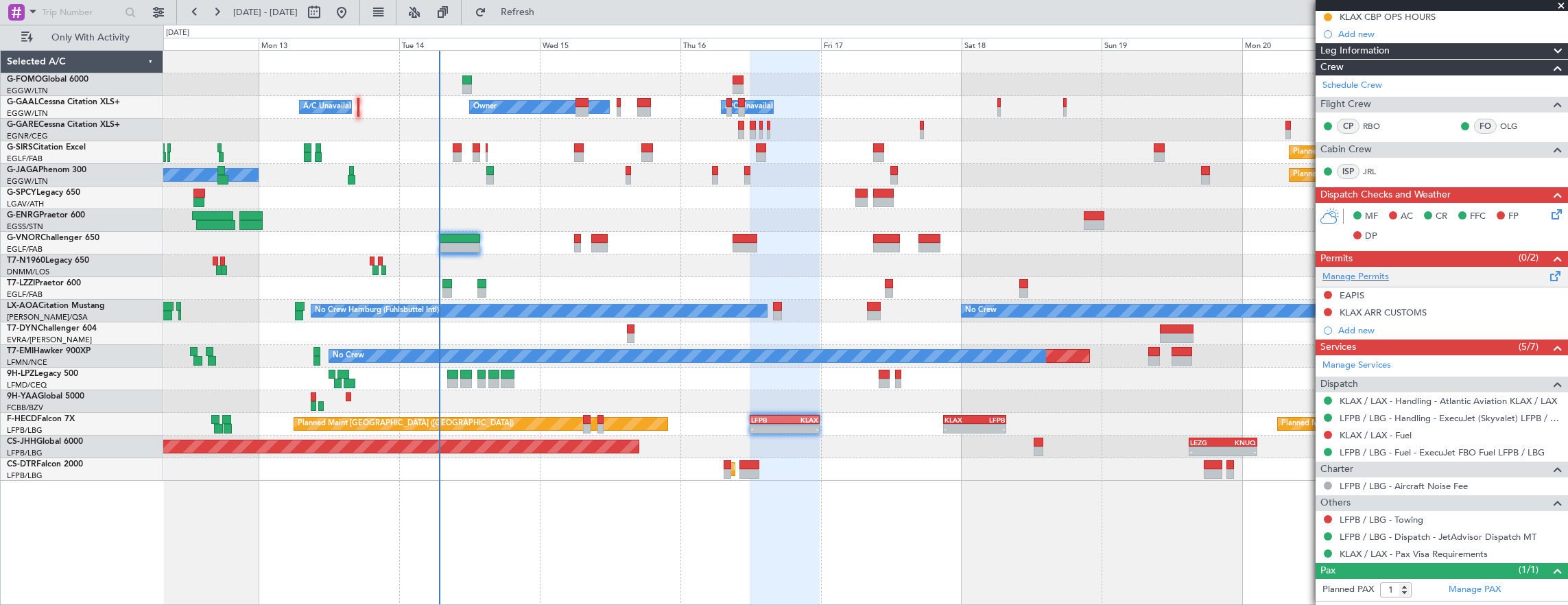
scroll to position [285, 0]
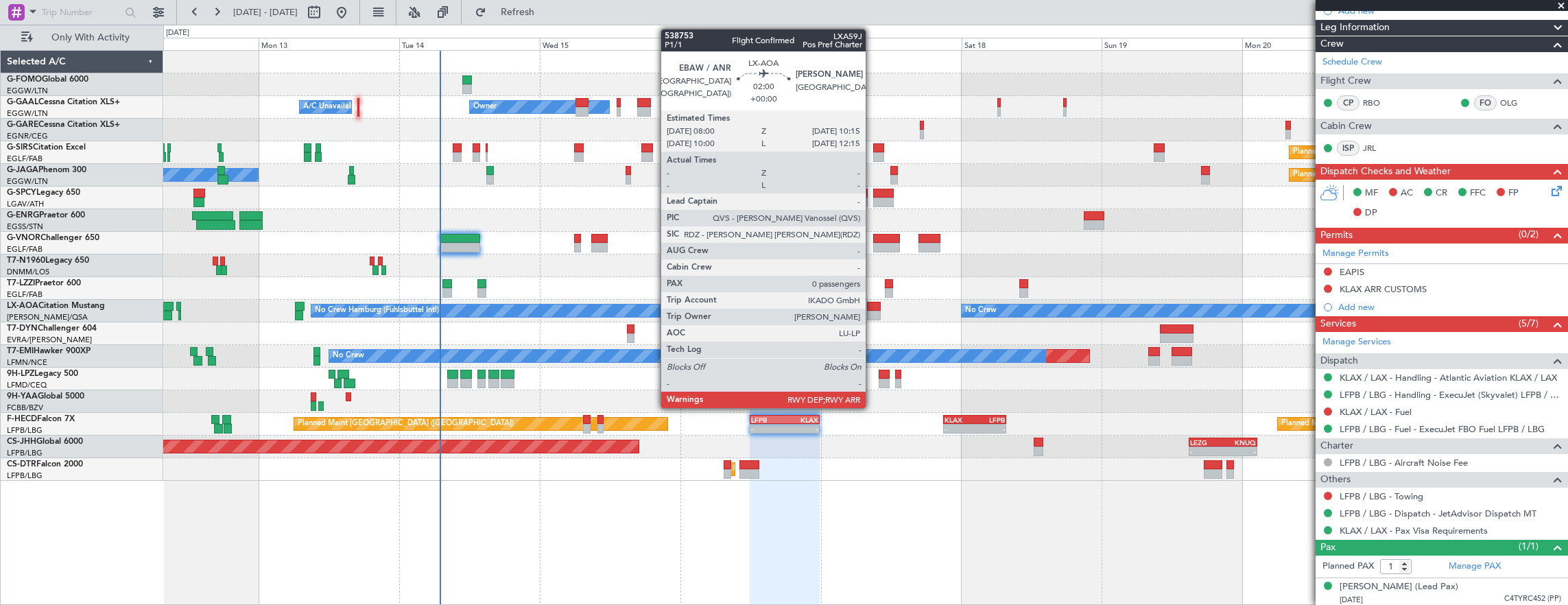
click at [873, 313] on div at bounding box center [874, 316] width 14 height 10
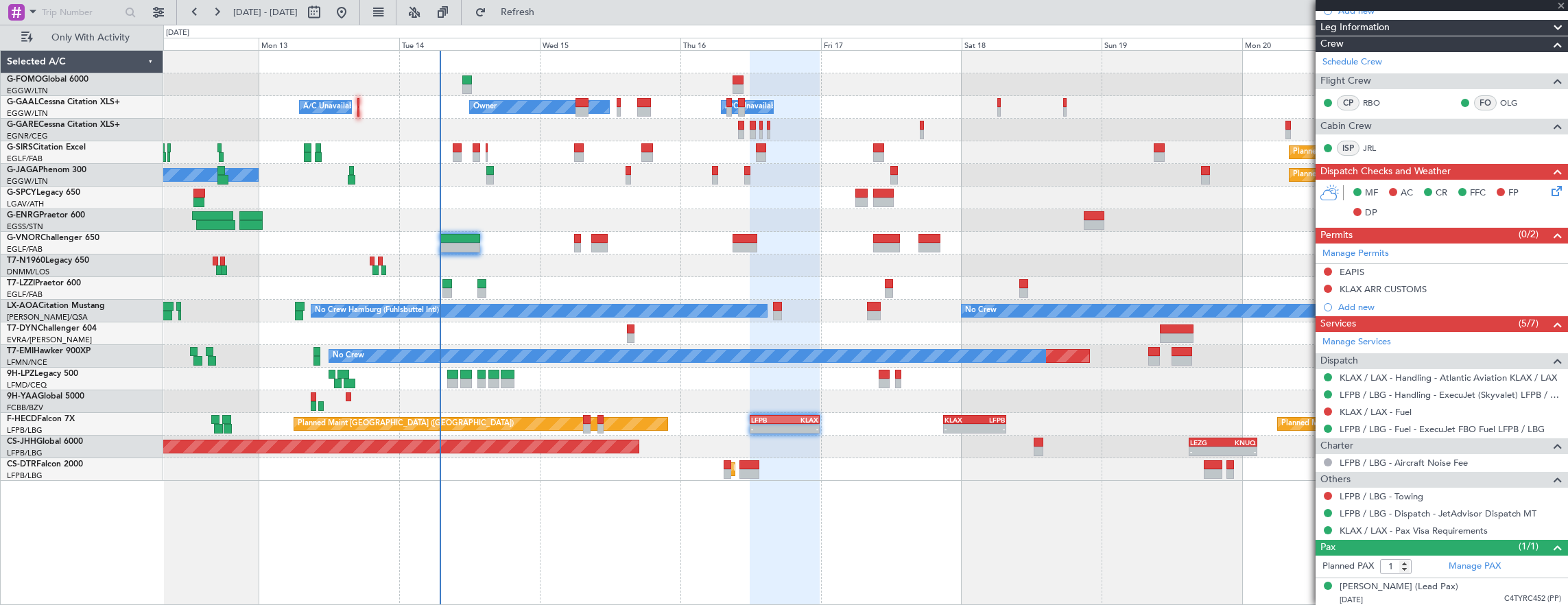
type input "0"
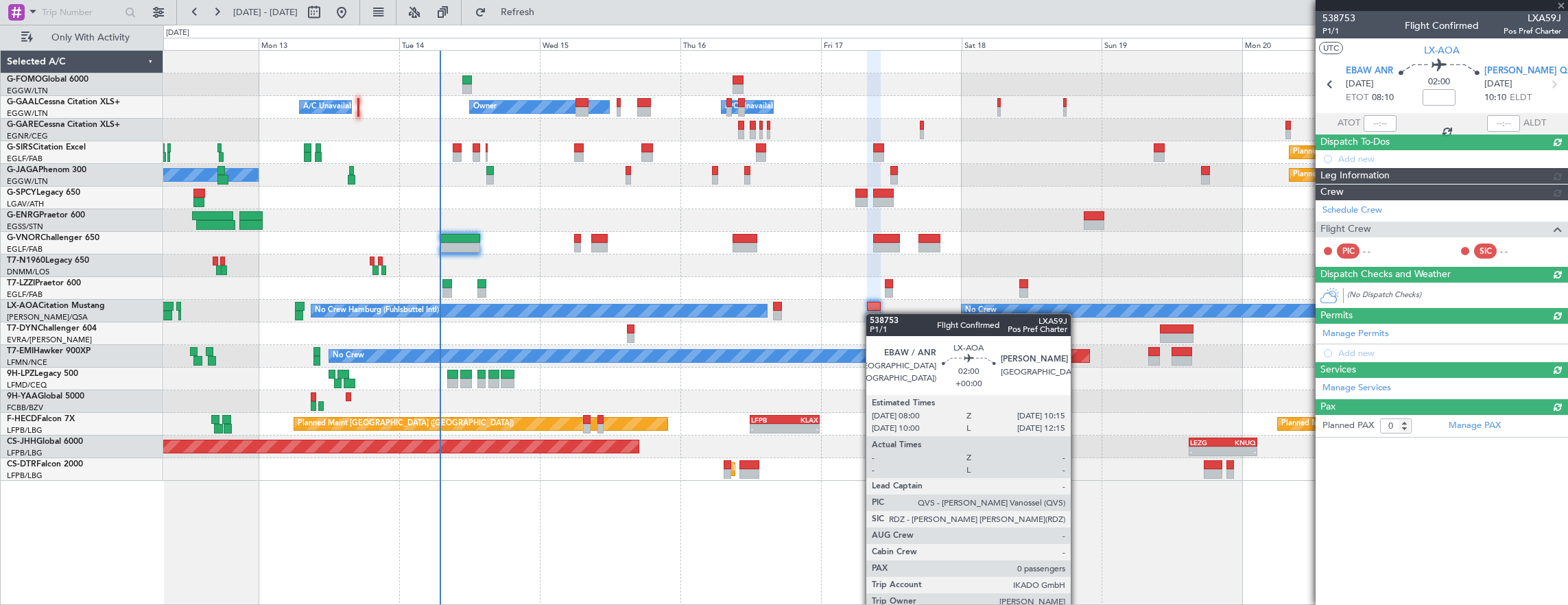
scroll to position [0, 0]
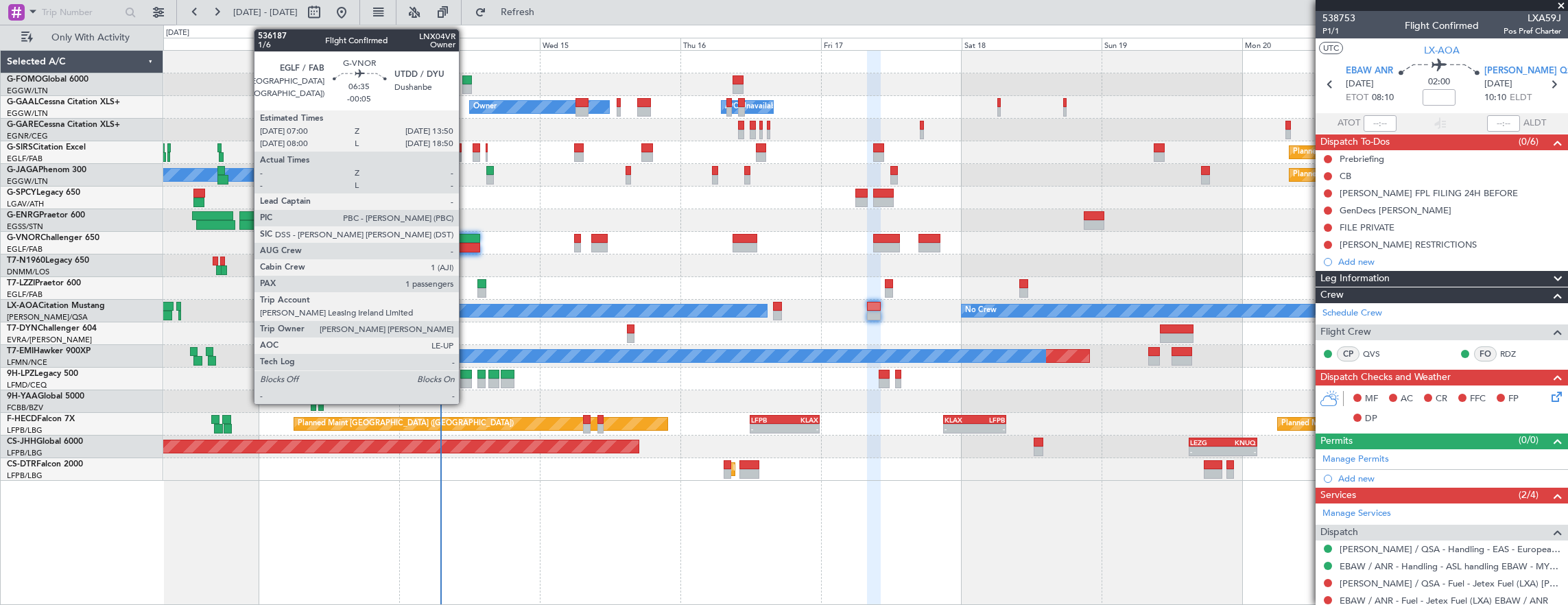
click at [466, 241] on div at bounding box center [460, 239] width 41 height 10
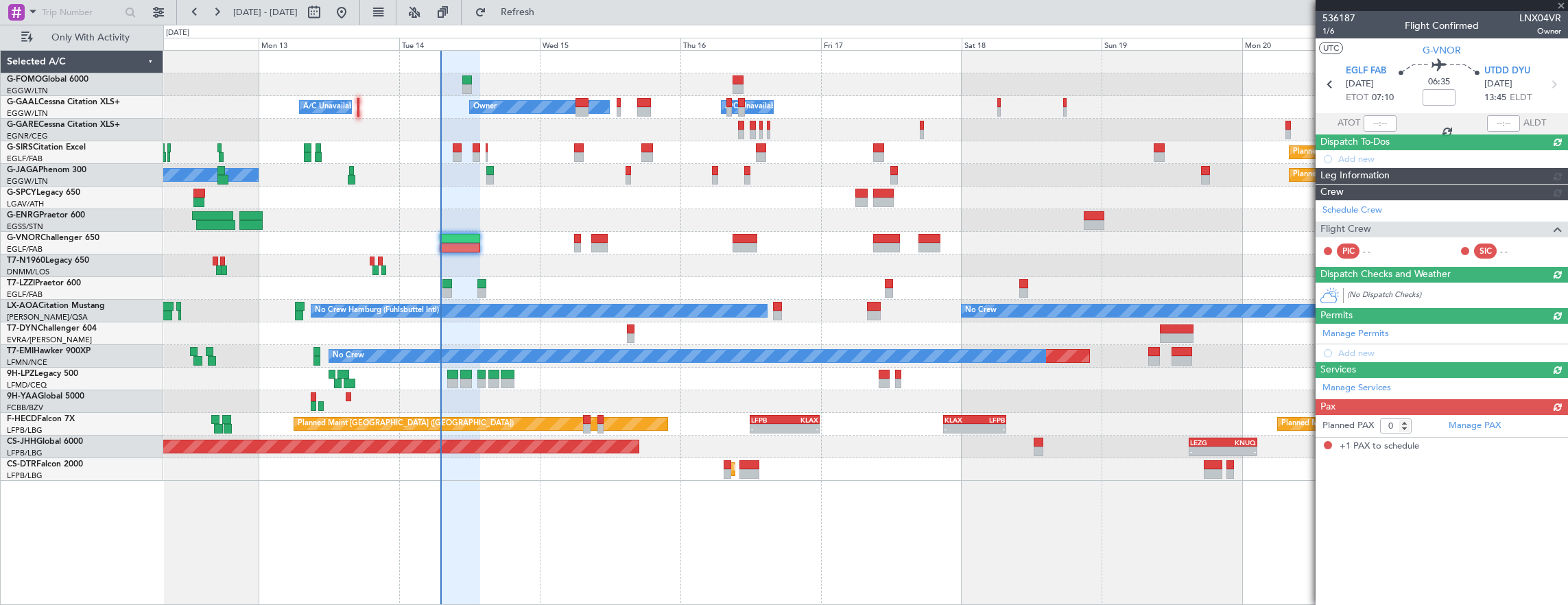
type input "-00:05"
type input "1"
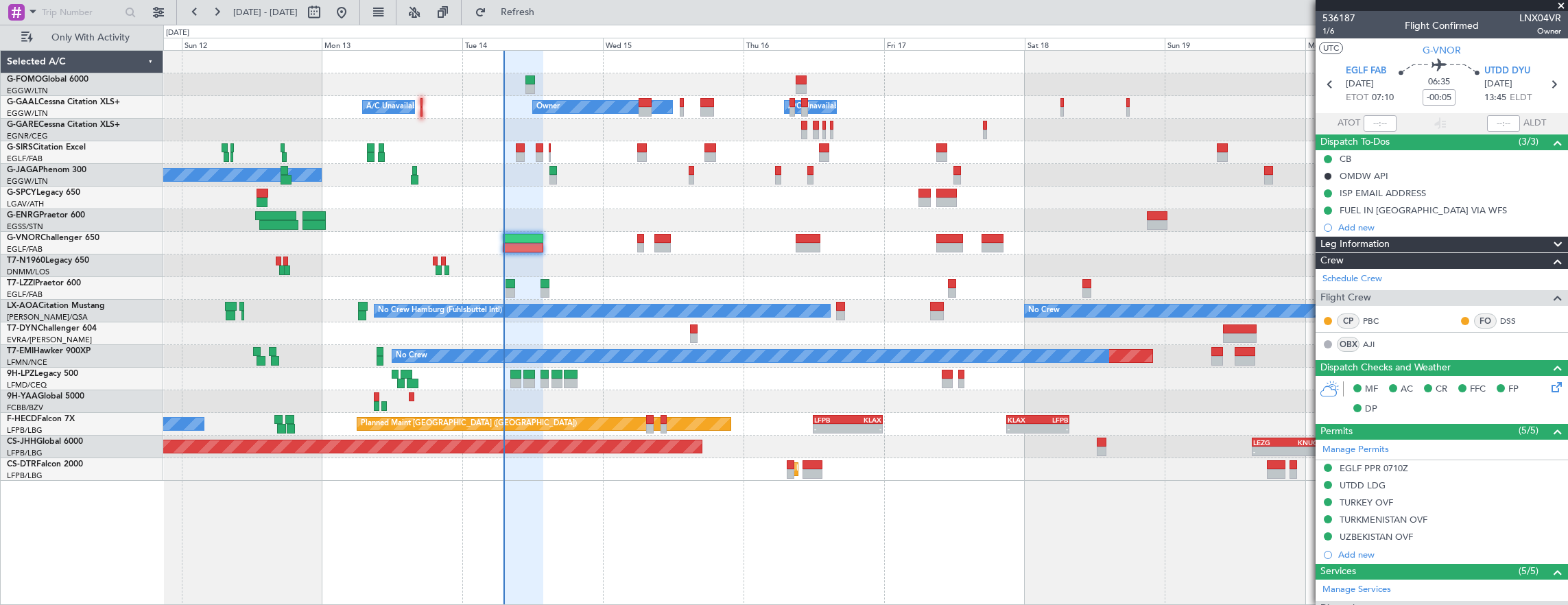
click at [0, 281] on html "[DATE] - [DATE] Refresh Quick Links Only With Activity - - EGGW 03:55 Z KSFO 14…" at bounding box center [784, 302] width 1568 height 605
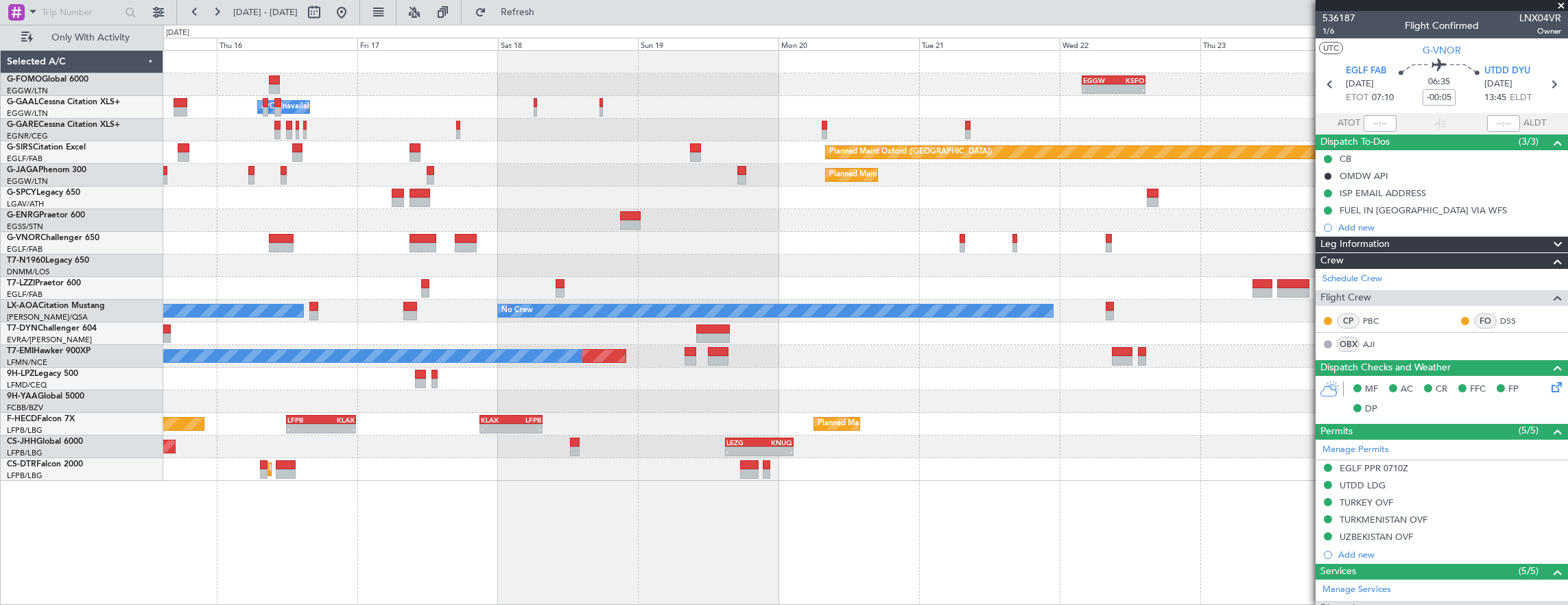
click at [589, 245] on div "- - EGGW 03:55 Z KSFO 14:45 Z - - KSFO 22:15 Z EGGW 08:00 Z Owner A/C Unavailab…" at bounding box center [865, 265] width 1405 height 430
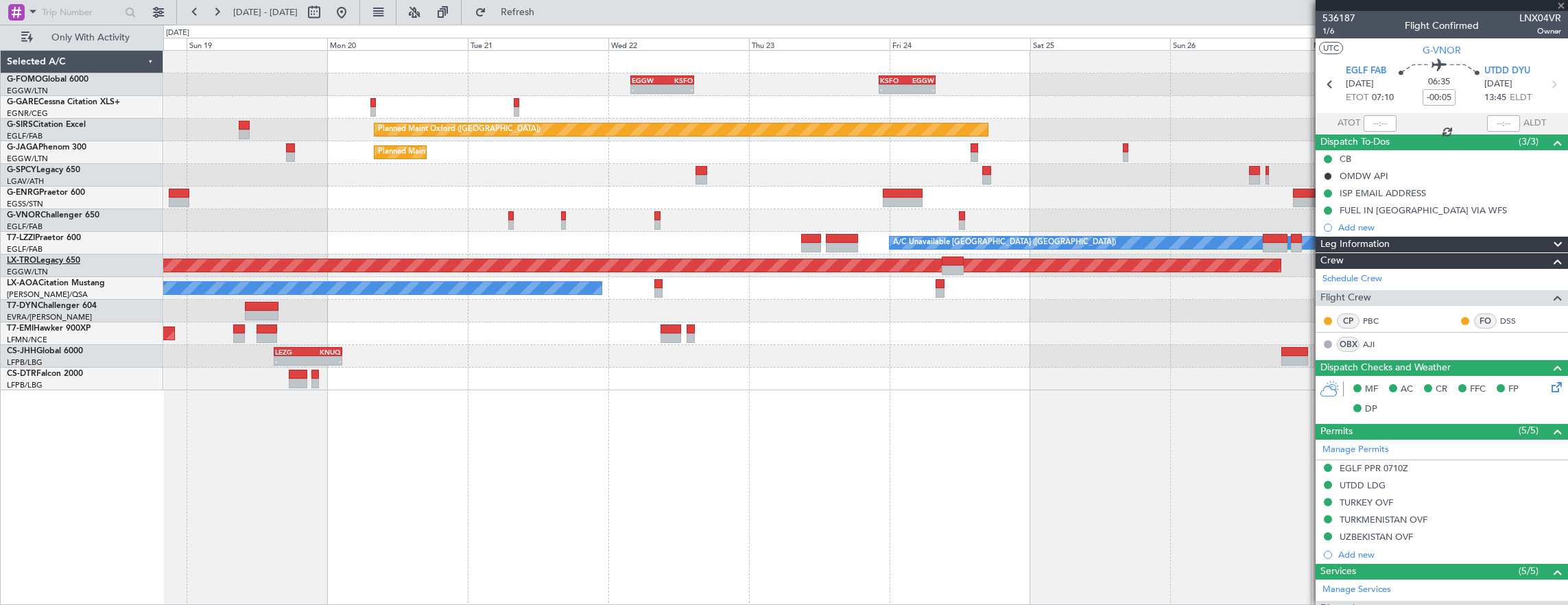
type input "0"
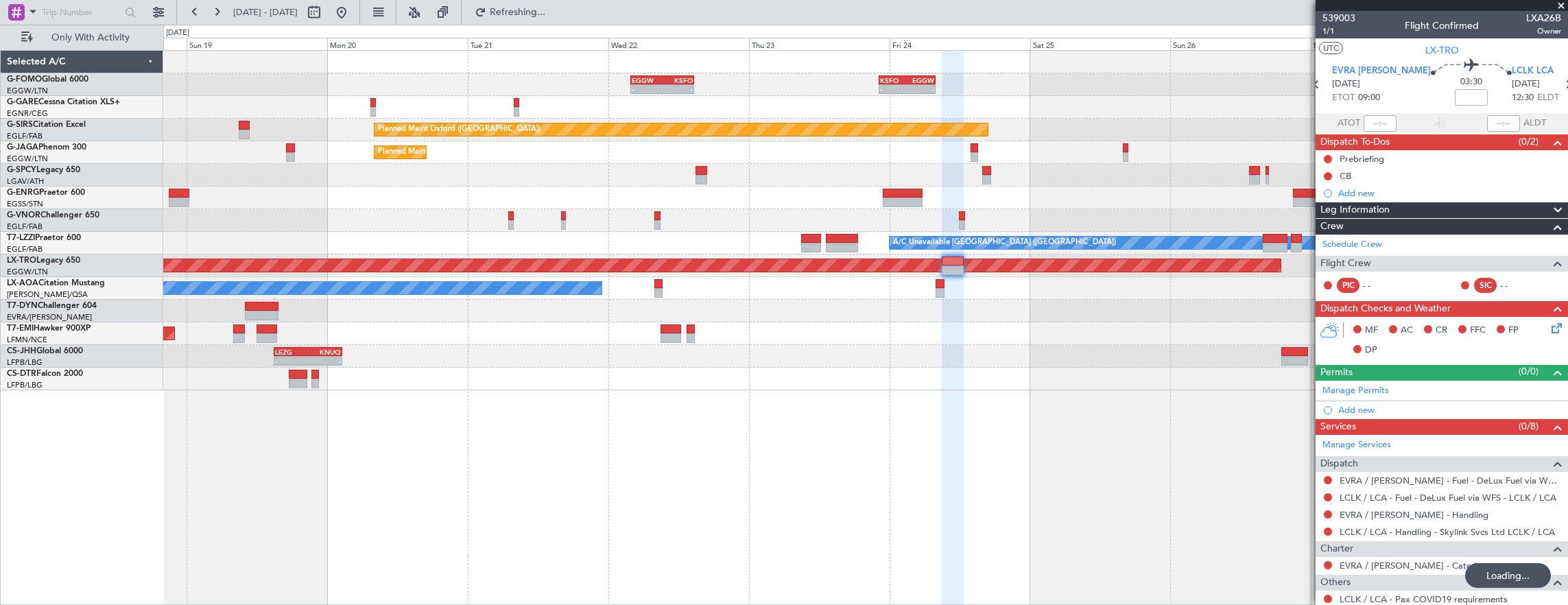
click at [905, 277] on div "- - EGGW 03:55 Z KSFO 14:45 Z - - KSFO 22:15 Z EGGW 08:00 Z Planned Maint [GEOG…" at bounding box center [865, 220] width 1405 height 339
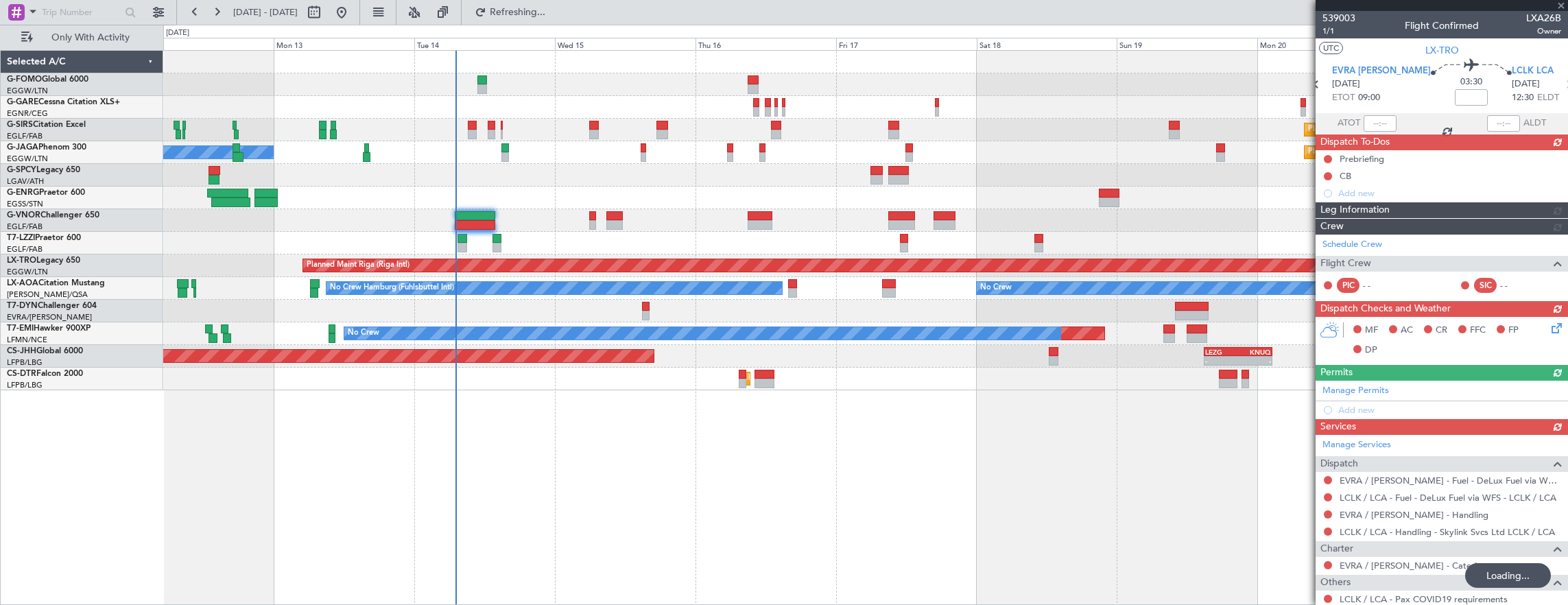
click at [700, 224] on div at bounding box center [865, 220] width 1405 height 22
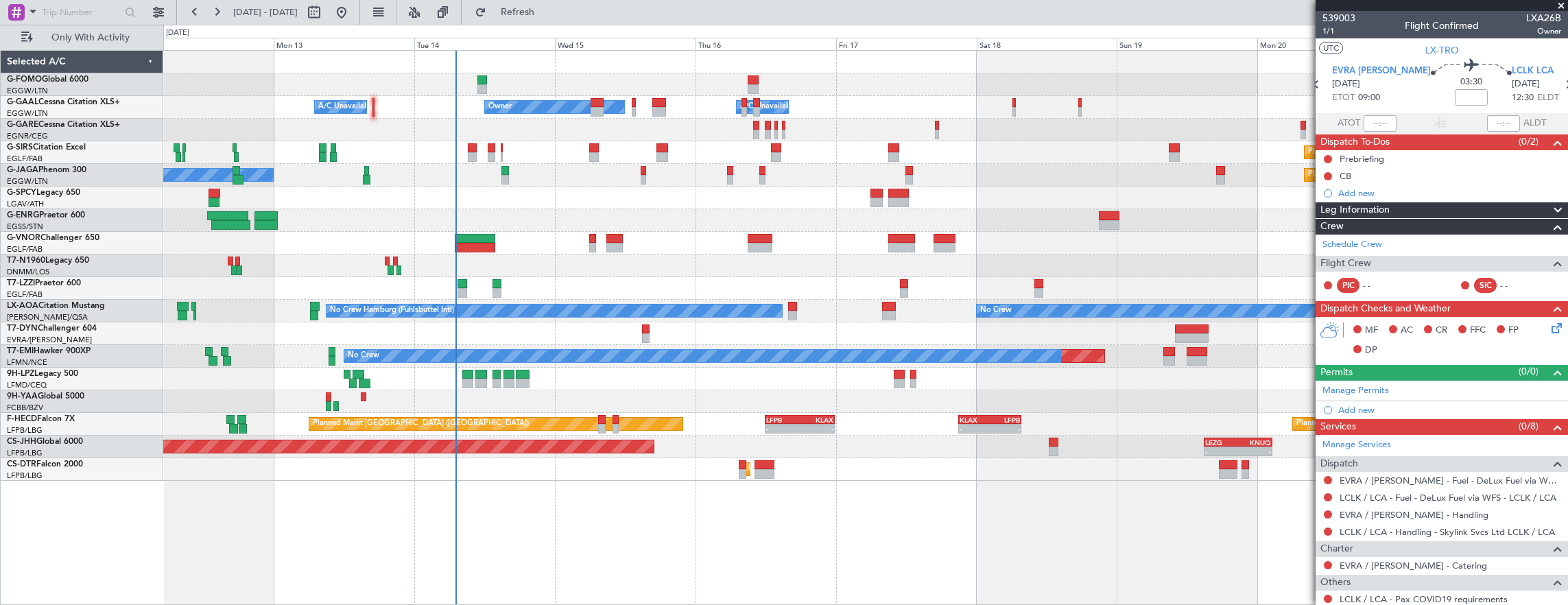
click at [705, 555] on div "- - EGGW 03:55 Z KSFO 14:45 Z - - KSFO 22:15 Z EGGW 08:00 Z Owner Owner A/C Una…" at bounding box center [865, 327] width 1406 height 555
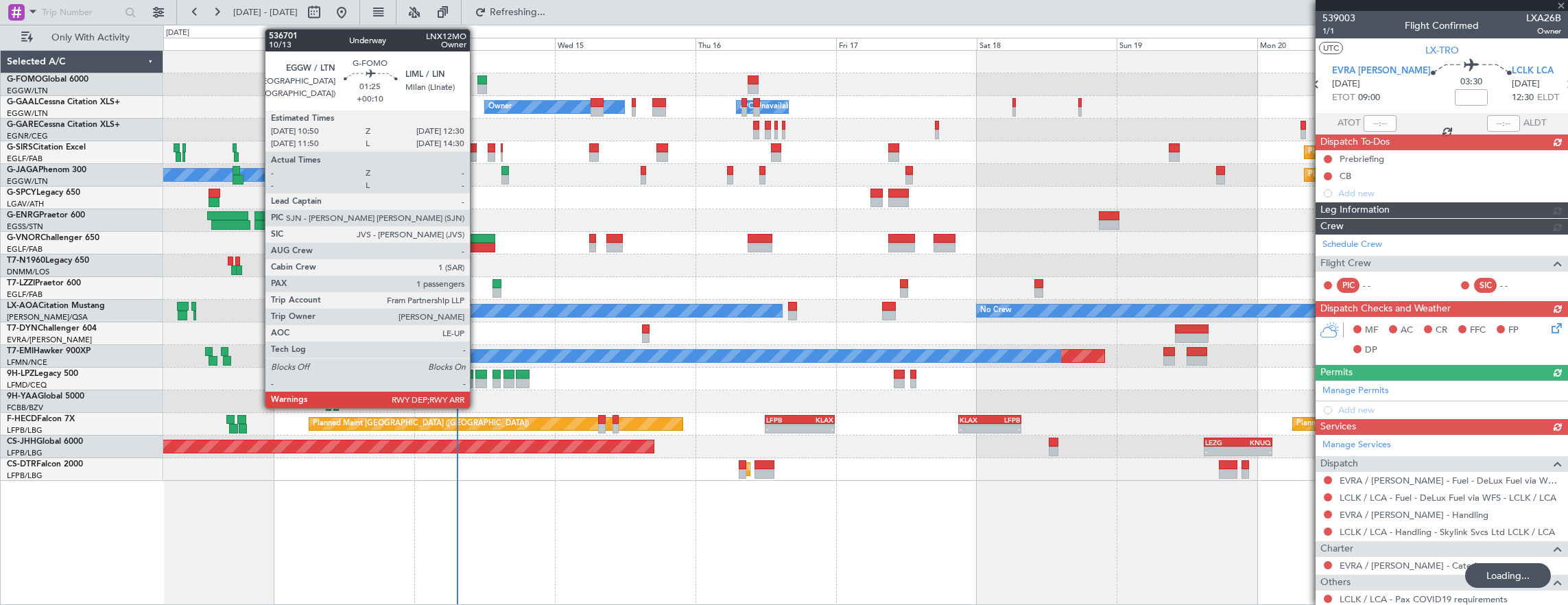
click at [477, 82] on div at bounding box center [482, 81] width 10 height 10
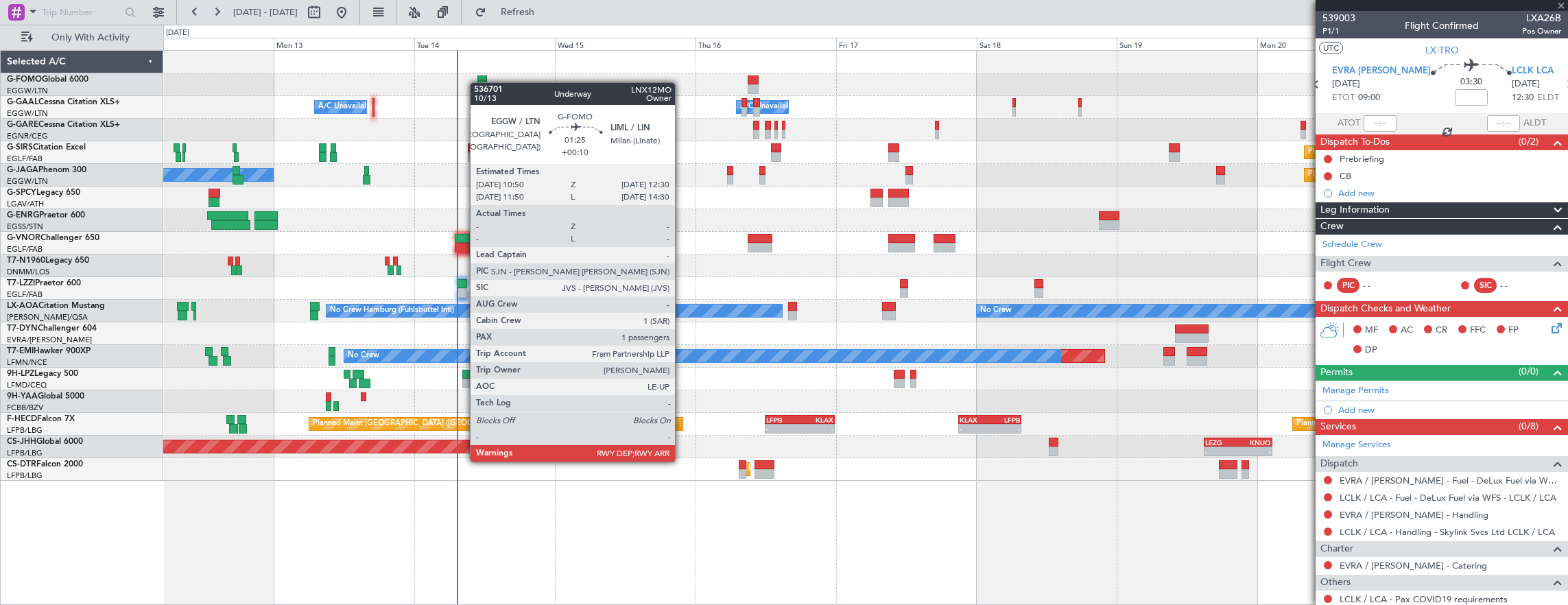
type input "+00:10"
type input "1"
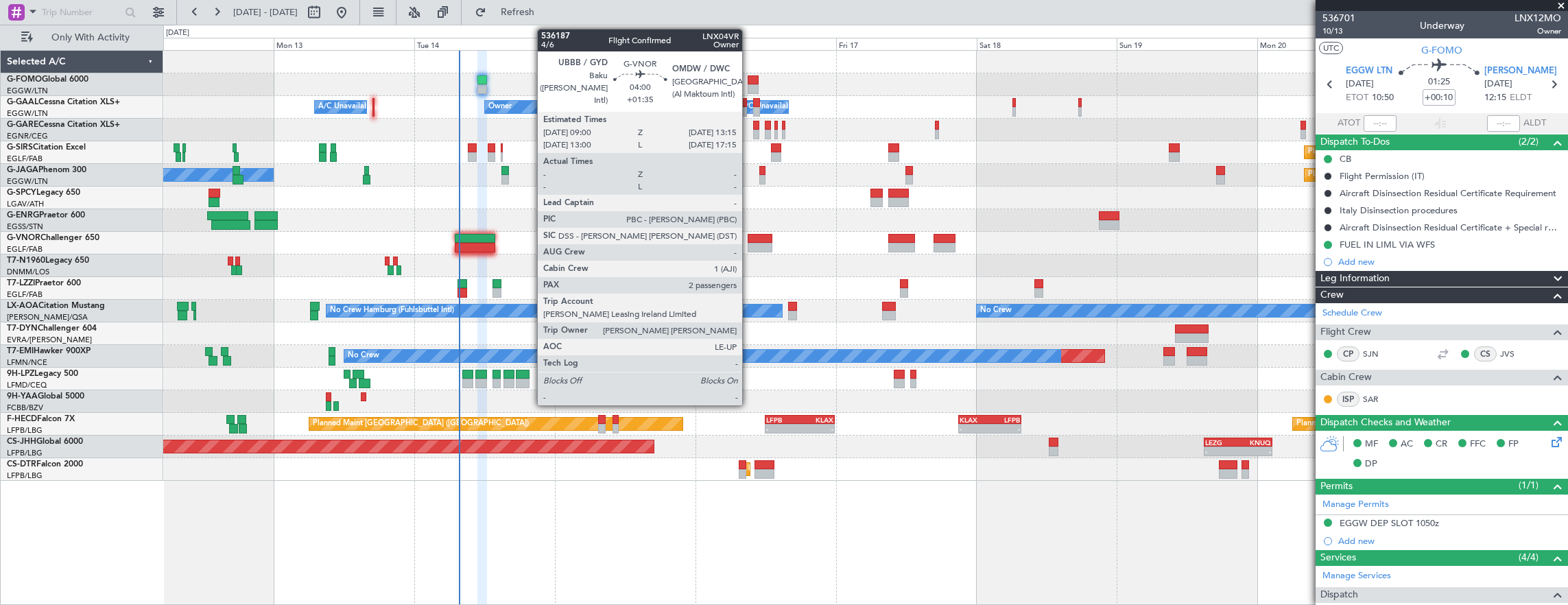
click at [749, 245] on div at bounding box center [760, 248] width 26 height 10
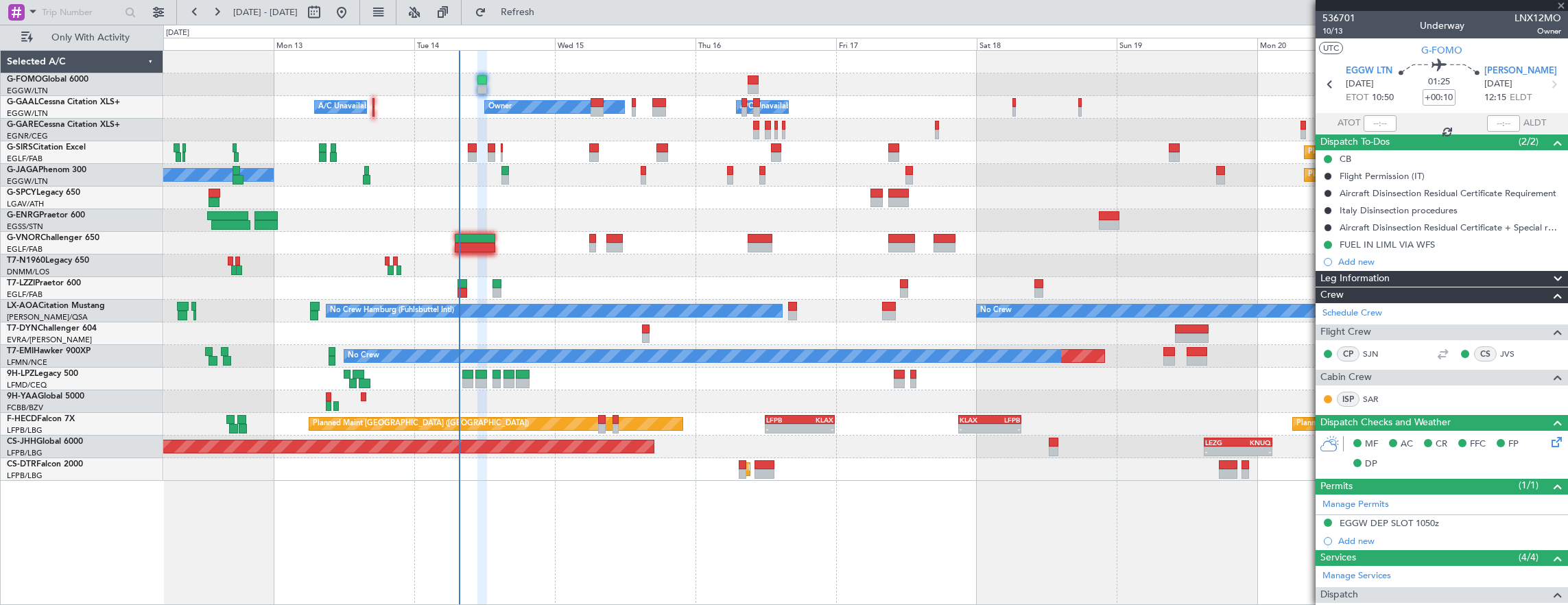
type input "+01:35"
type input "2"
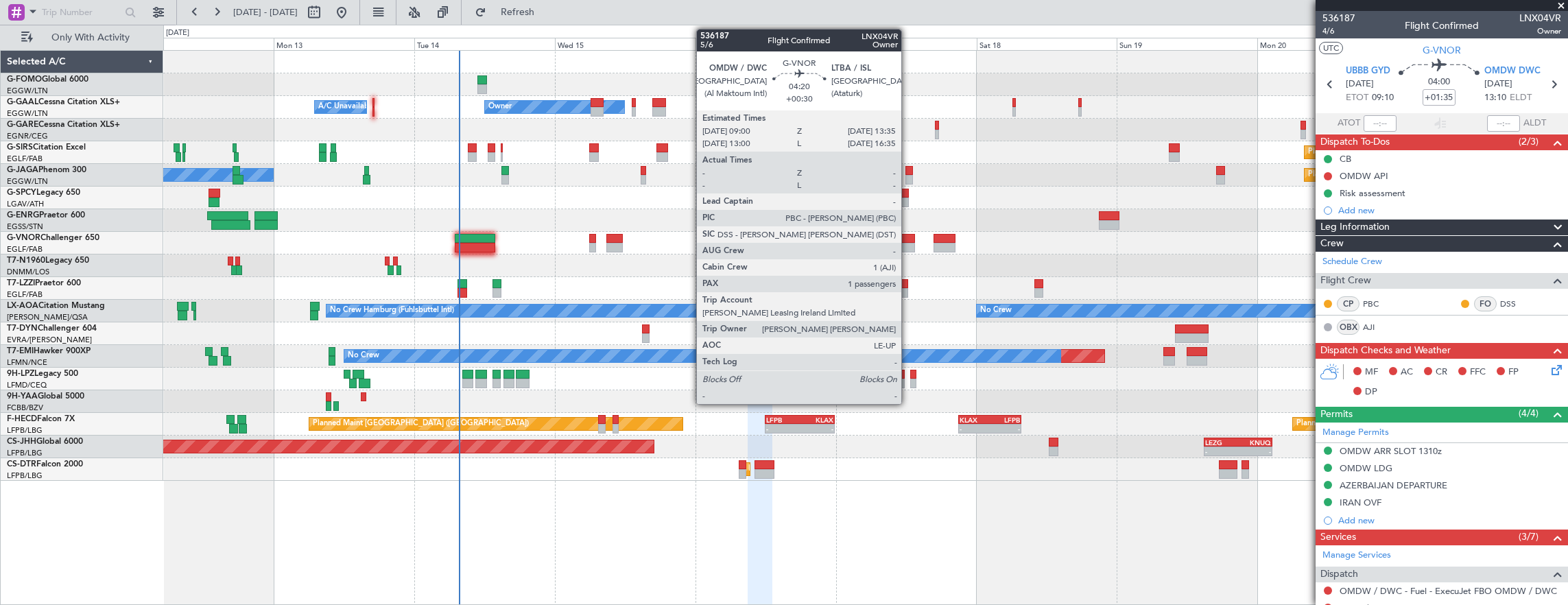
click at [909, 245] on div at bounding box center [902, 248] width 27 height 10
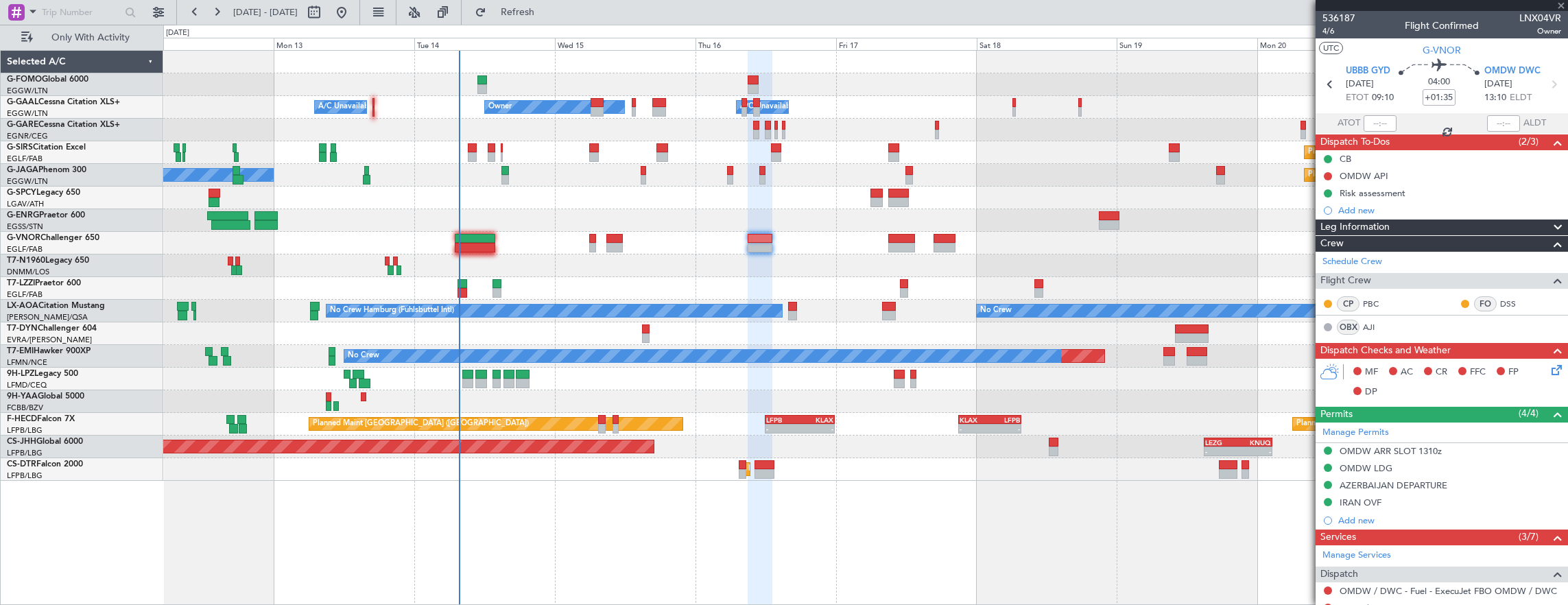
type input "+00:30"
type input "1"
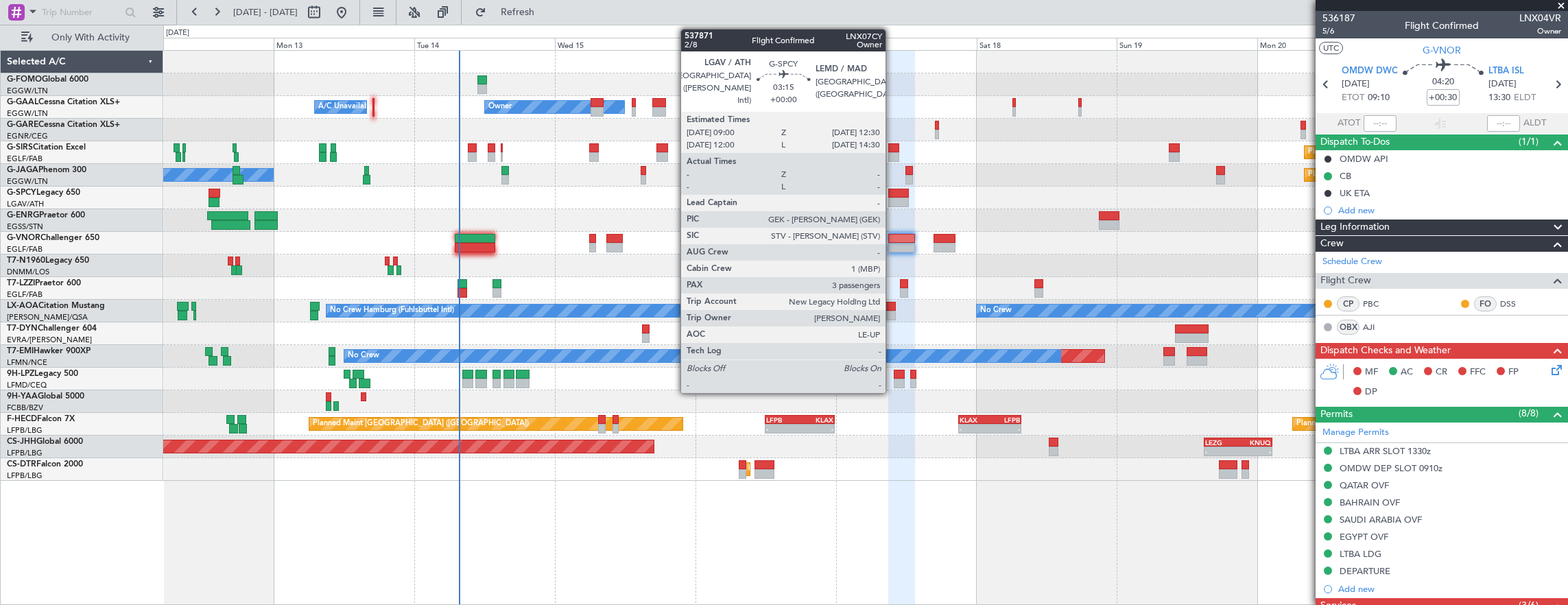
click at [893, 200] on div at bounding box center [899, 203] width 21 height 10
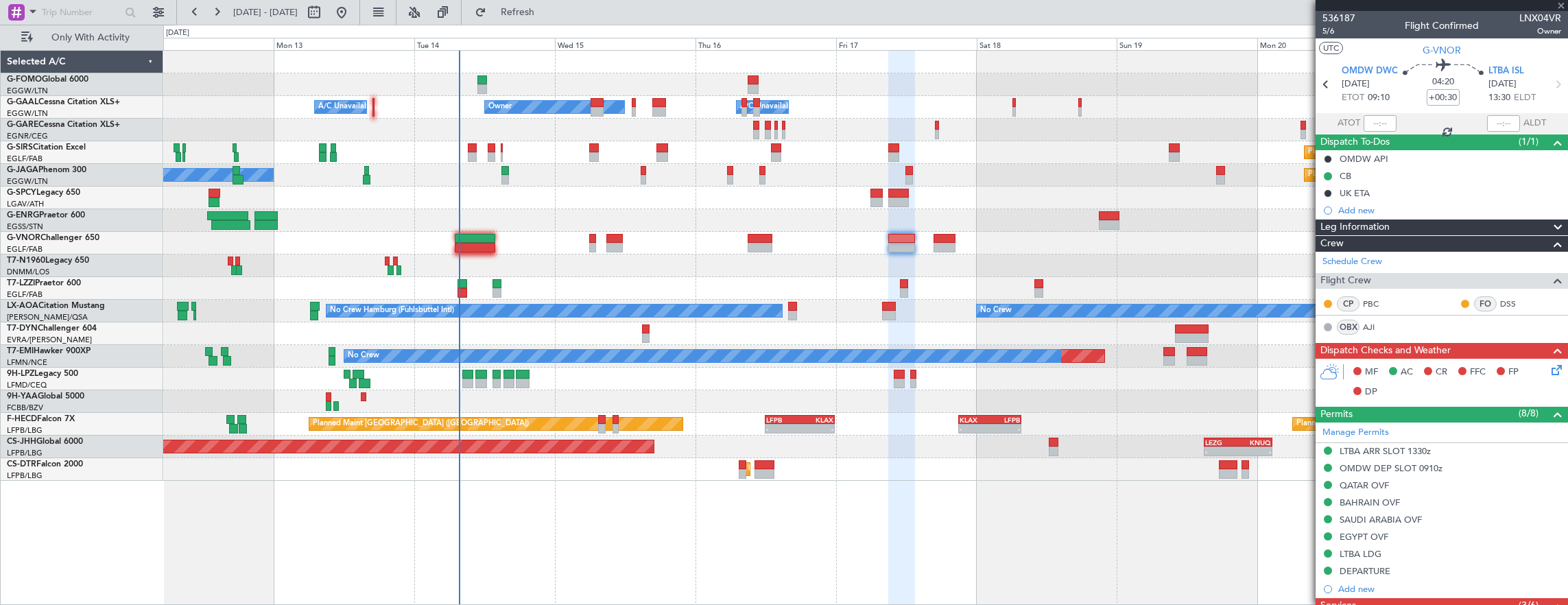
type input "3"
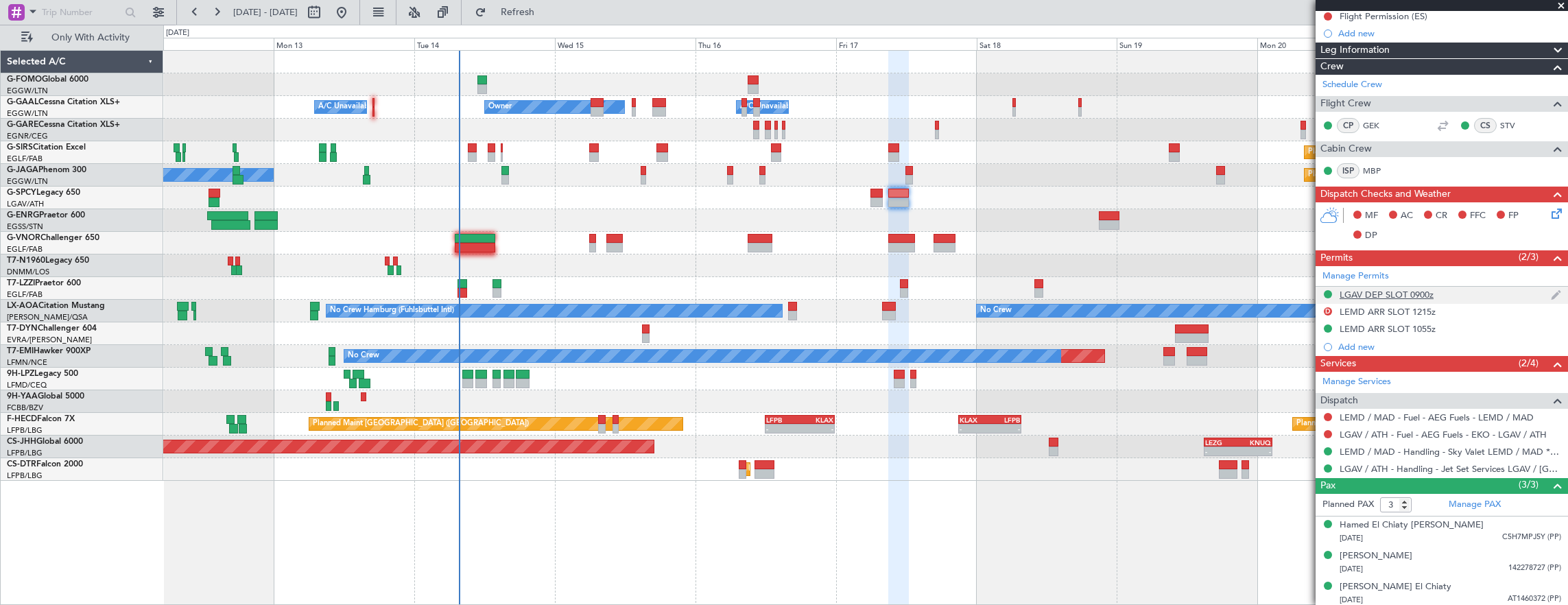
scroll to position [177, 0]
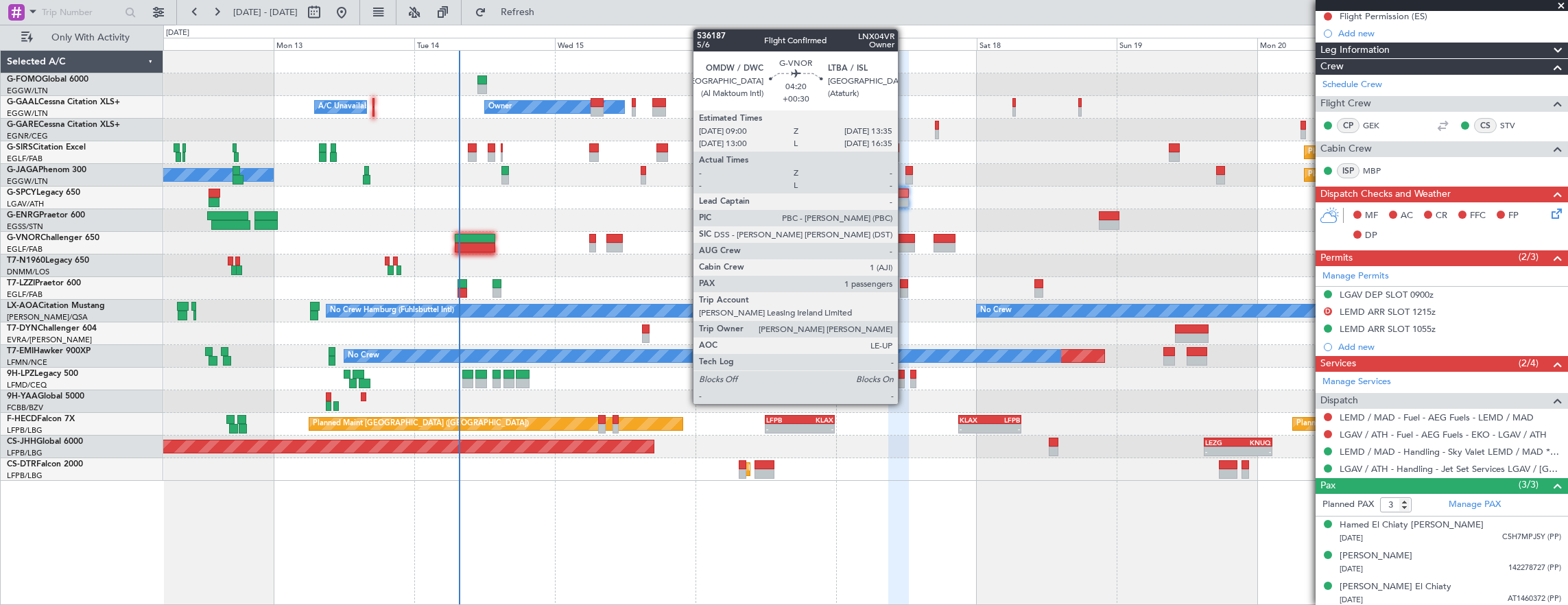
click at [905, 239] on div at bounding box center [902, 239] width 27 height 10
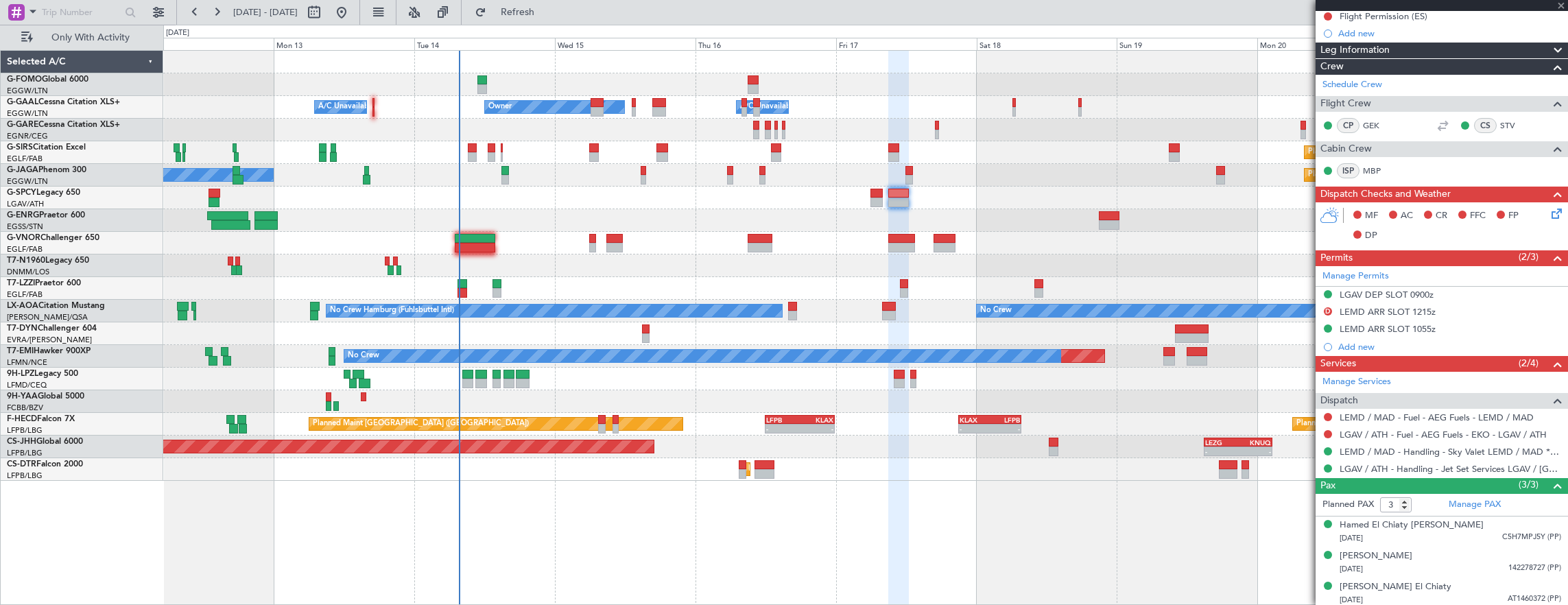
type input "+00:30"
type input "1"
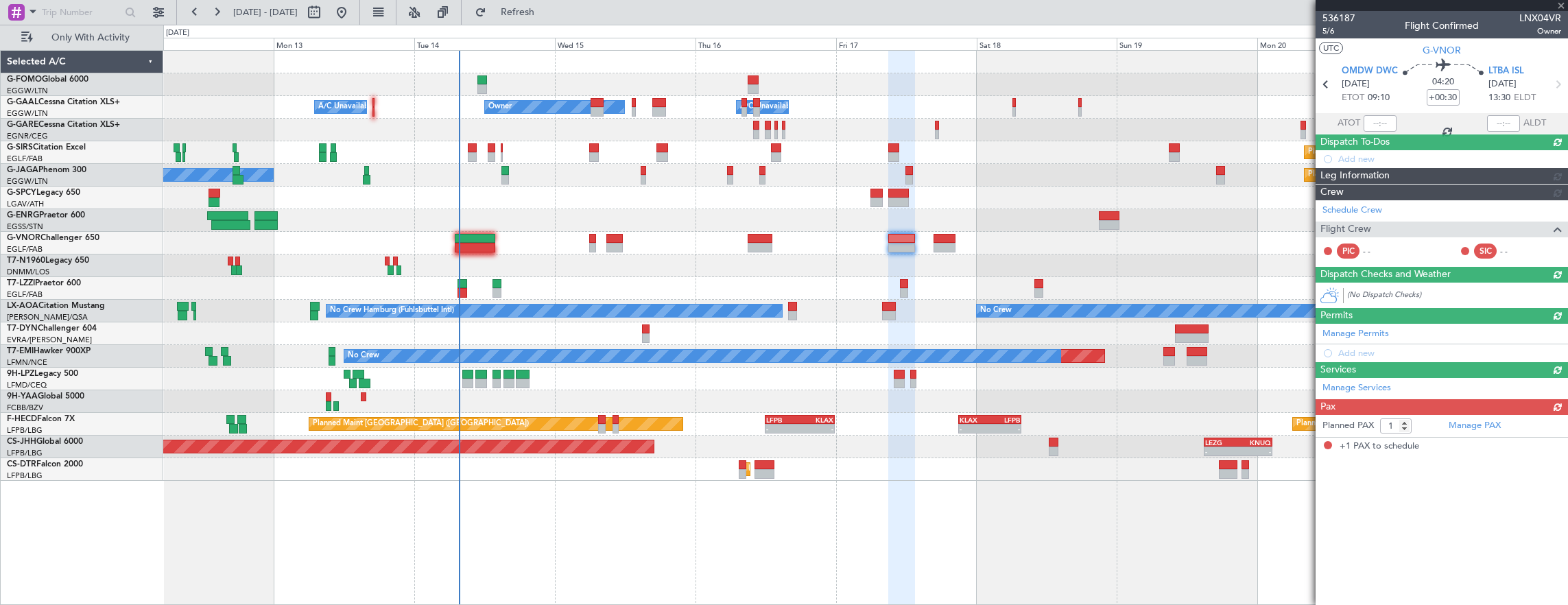
scroll to position [0, 0]
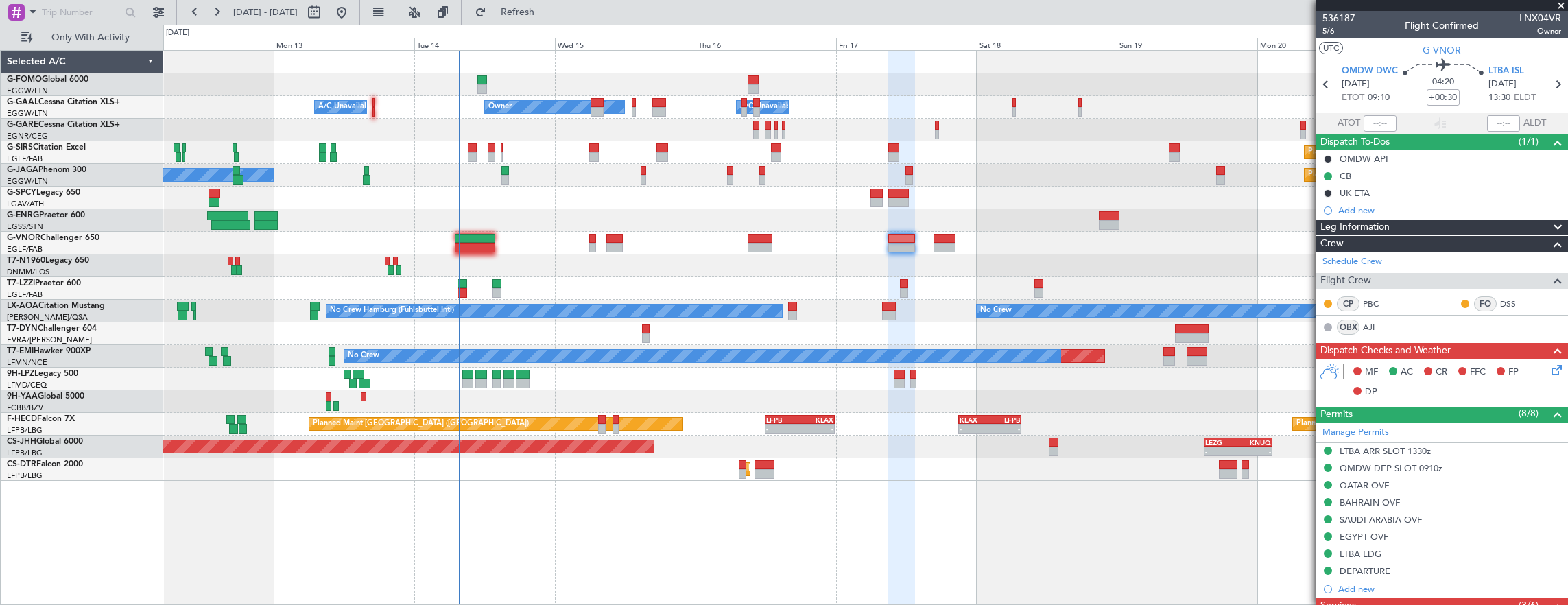
click at [509, 272] on div at bounding box center [865, 265] width 1405 height 22
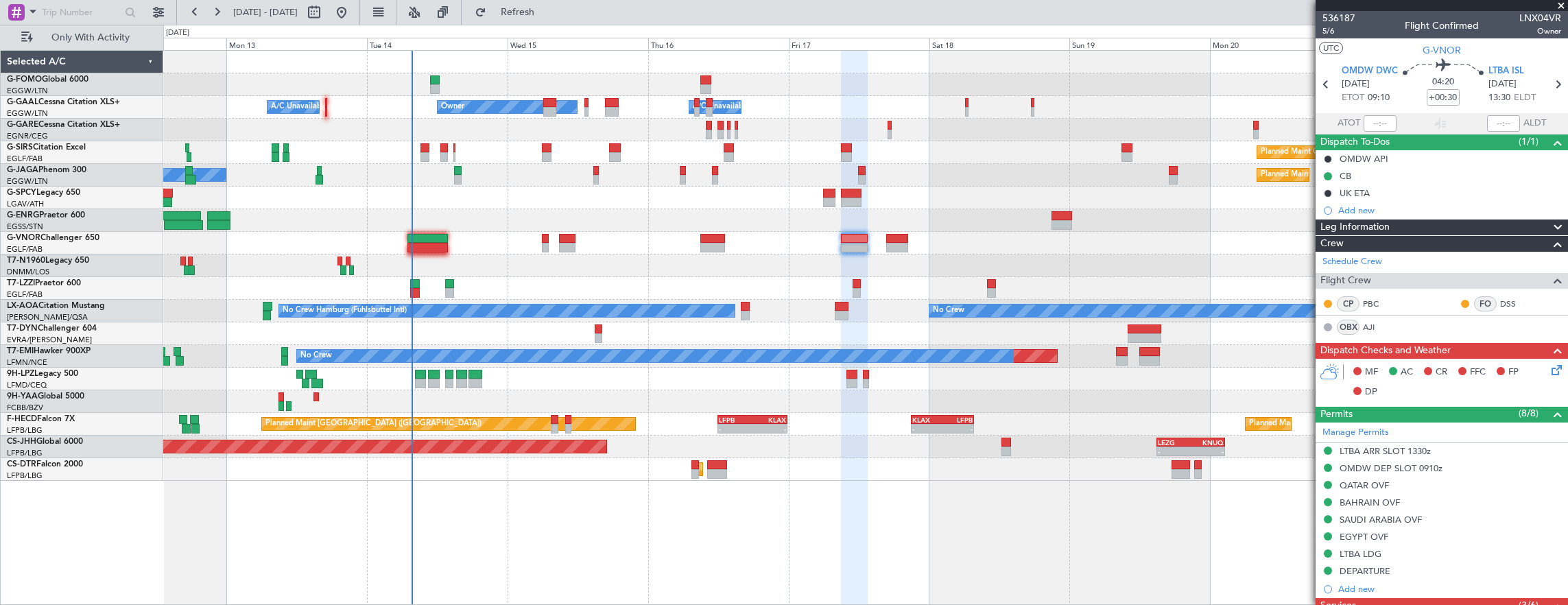
click at [465, 245] on div at bounding box center [865, 243] width 1405 height 22
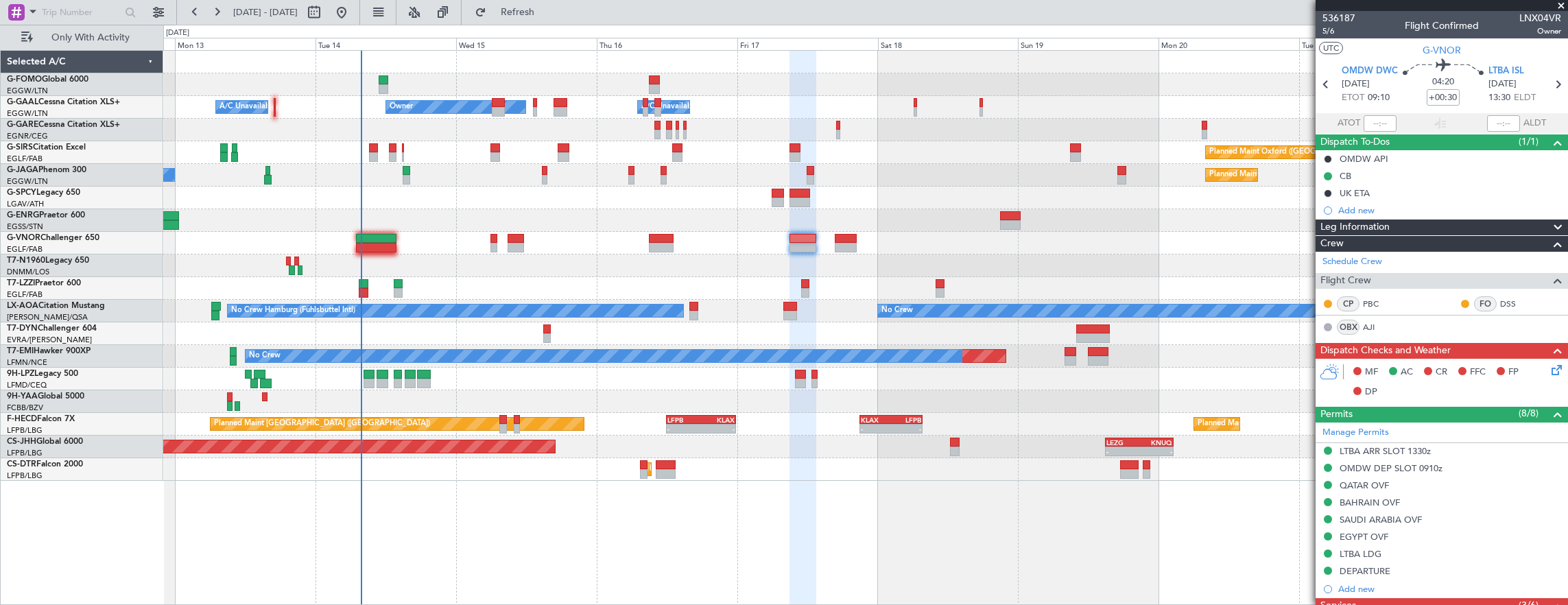
click at [235, 227] on div at bounding box center [865, 220] width 1405 height 22
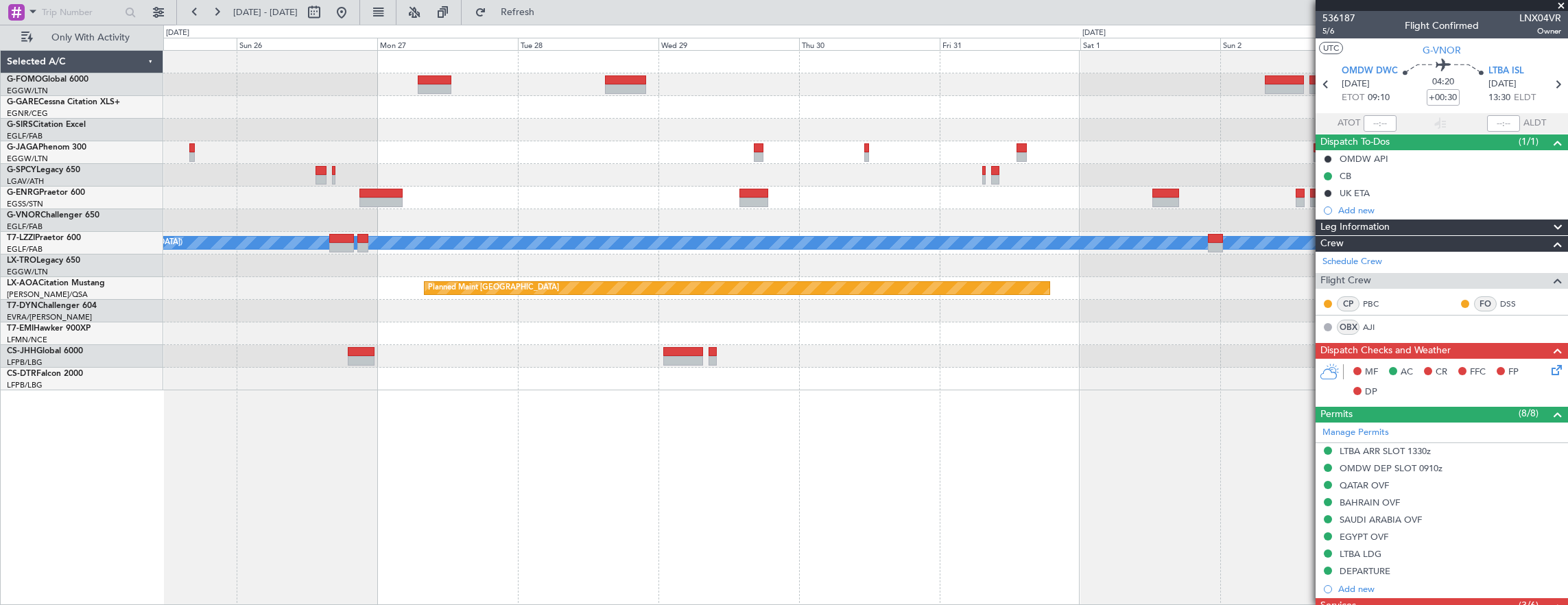
click at [135, 211] on div "KSFO 22:15 Z EGGW 08:00 Z - - Planned Maint Bournemouth Planned Maint Bournemou…" at bounding box center [784, 315] width 1568 height 580
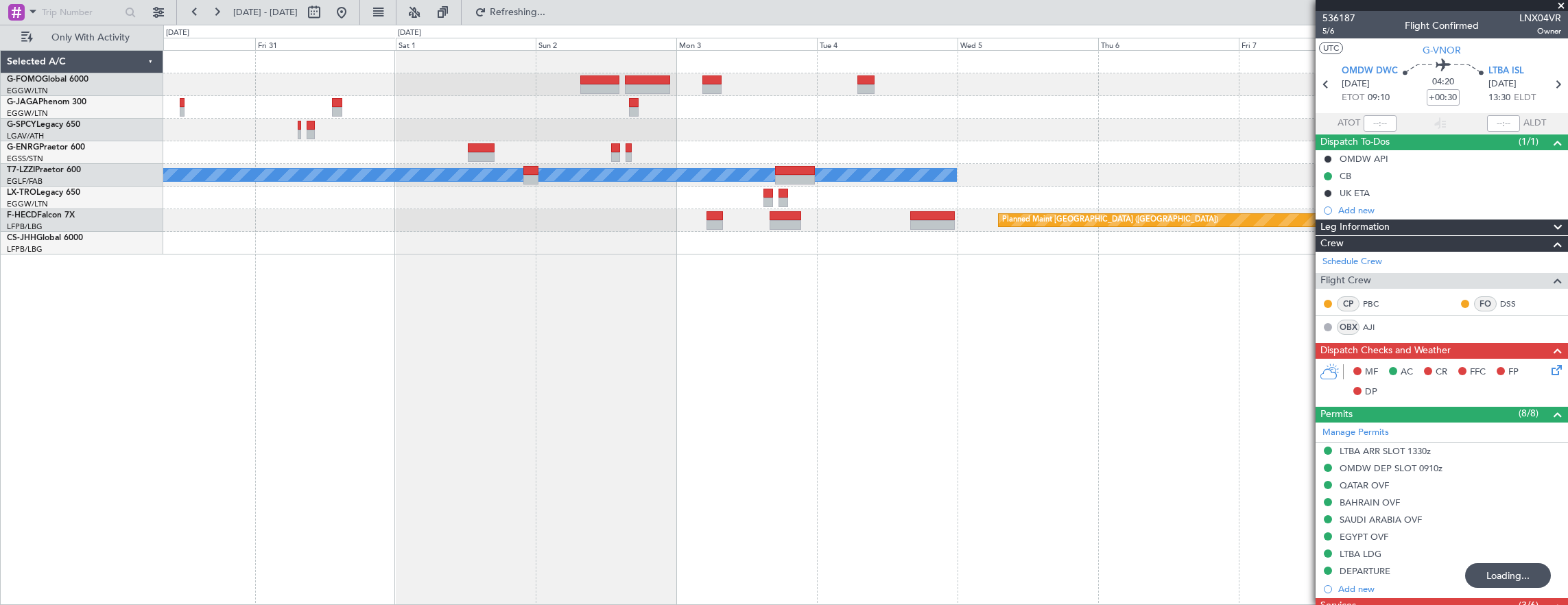
click at [0, 179] on html "26 Oct 2025 - 05 Nov 2025 Refreshing... Quick Links Only With Activity A/C Unav…" at bounding box center [784, 302] width 1568 height 605
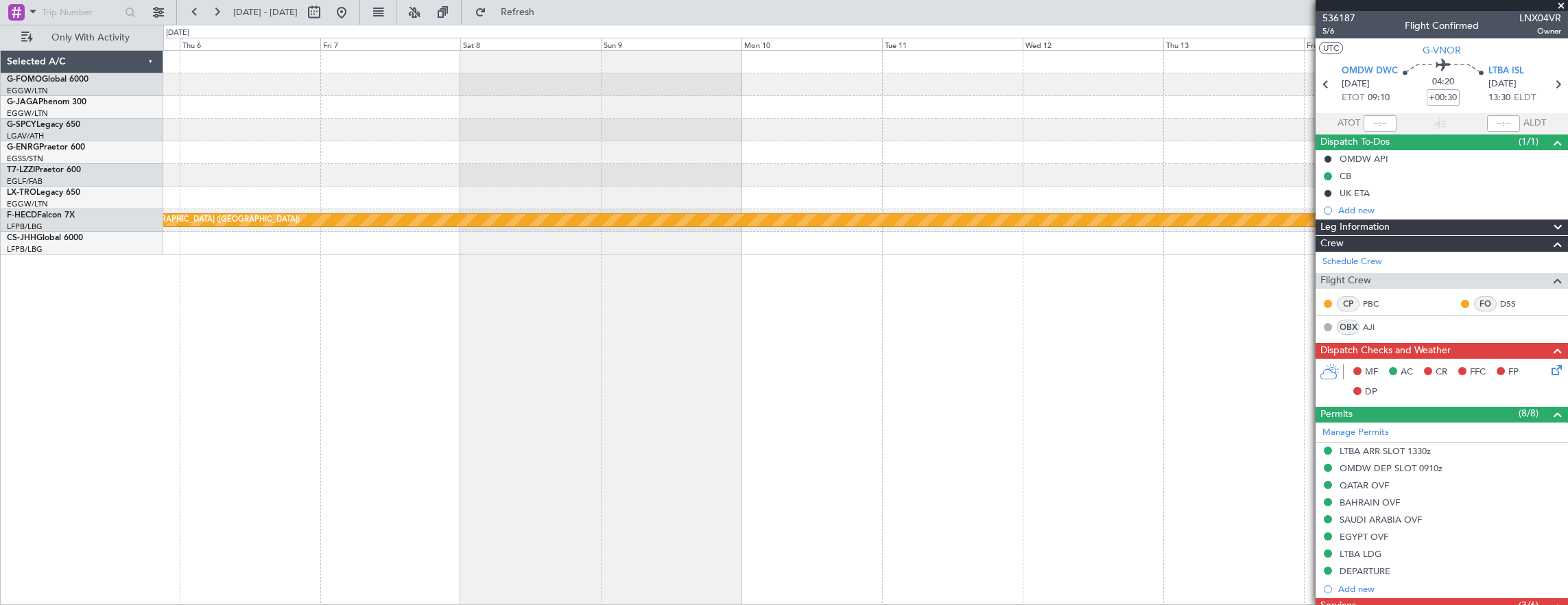
click at [0, 137] on html "26 Oct 2025 - 05 Nov 2025 Refresh Quick Links Only With Activity A/C Unavailabl…" at bounding box center [784, 302] width 1568 height 605
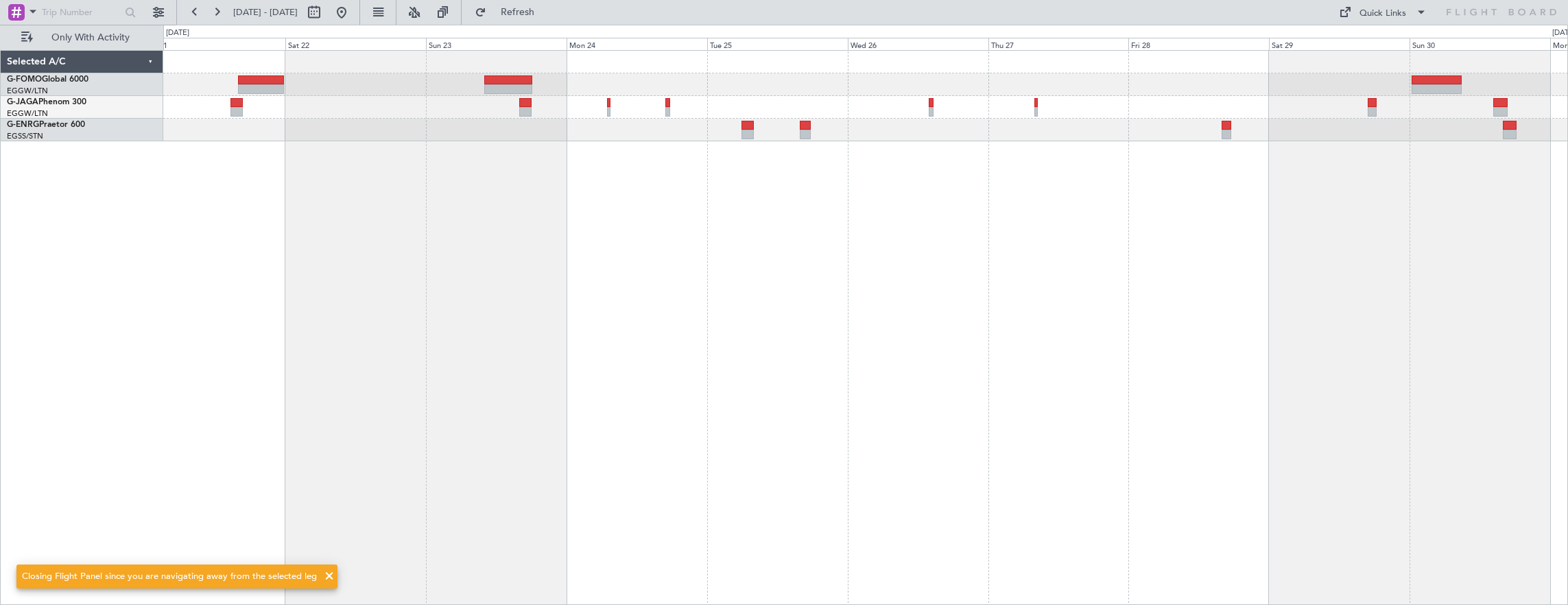
click at [999, 124] on div at bounding box center [865, 96] width 1405 height 91
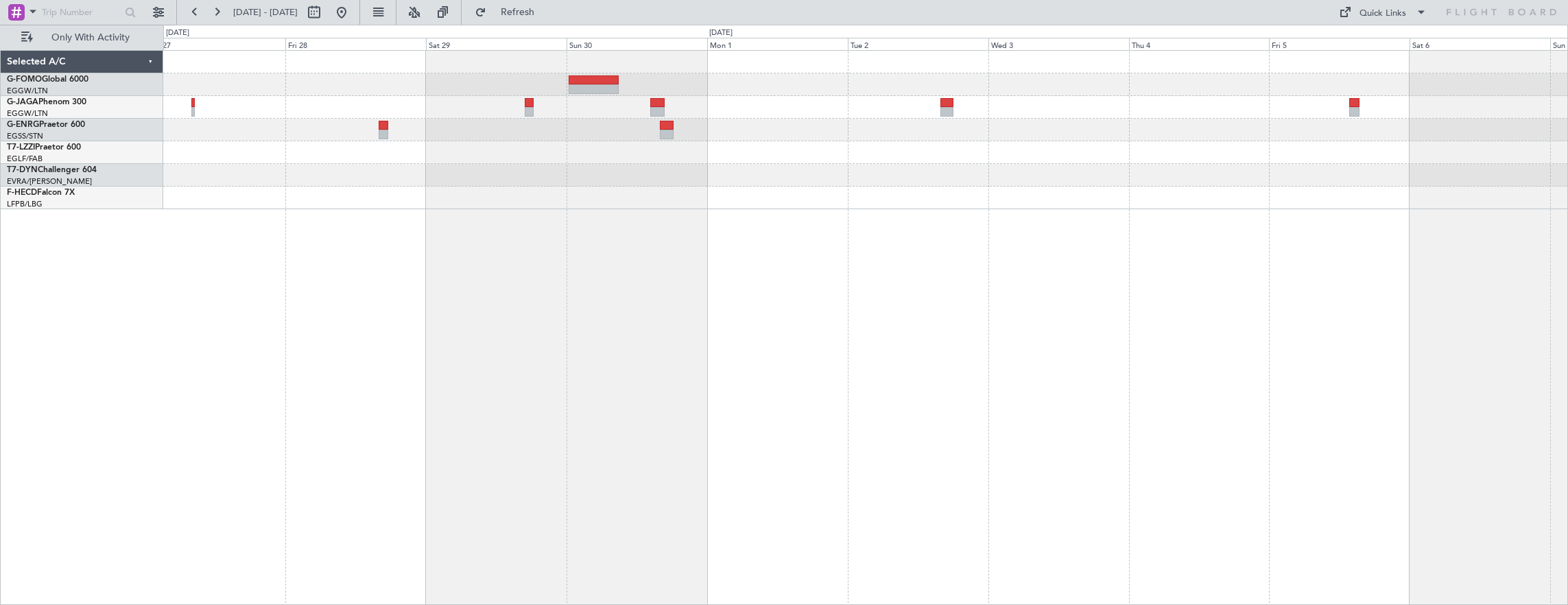
click at [0, 116] on html "20 Nov 2025 - 30 Nov 2025 Refresh Quick Links Only With Activity Selected A/C G…" at bounding box center [784, 302] width 1568 height 605
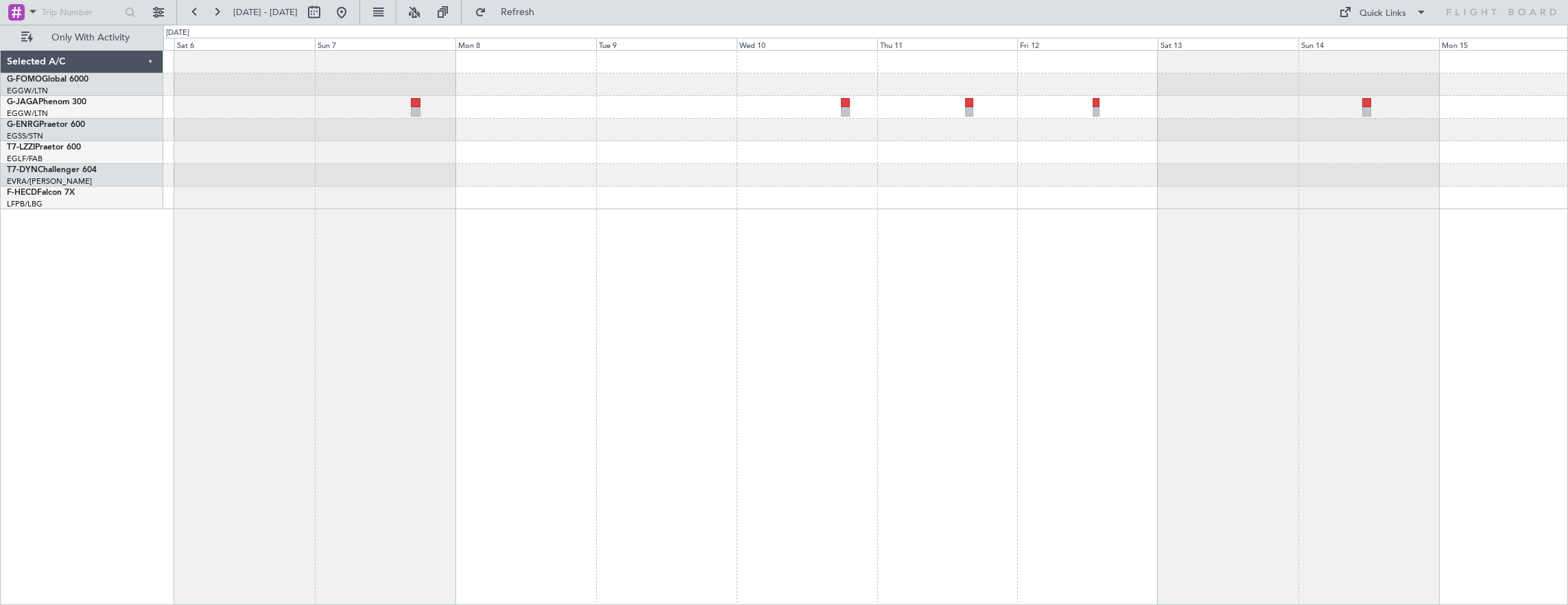
click at [0, 129] on html "20 Nov 2025 - 30 Nov 2025 Refresh Quick Links Only With Activity Selected A/C G…" at bounding box center [784, 302] width 1568 height 605
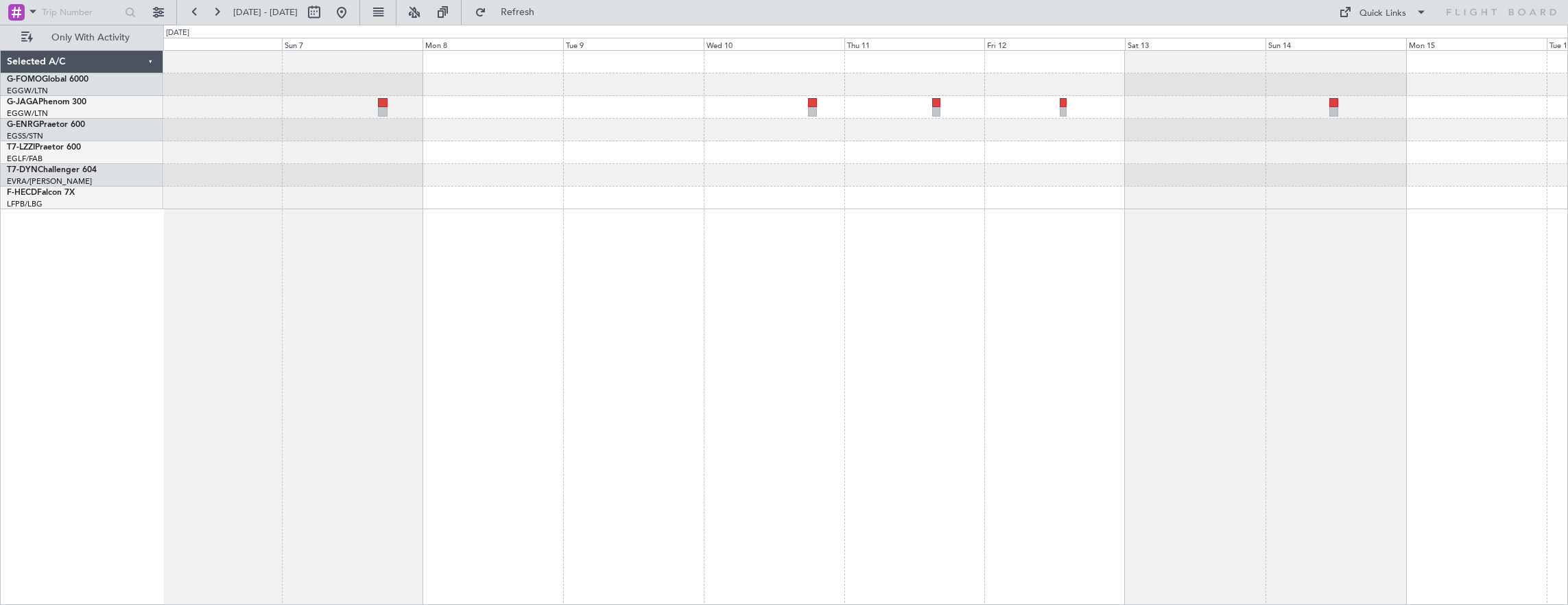
click at [490, 175] on div at bounding box center [865, 130] width 1405 height 159
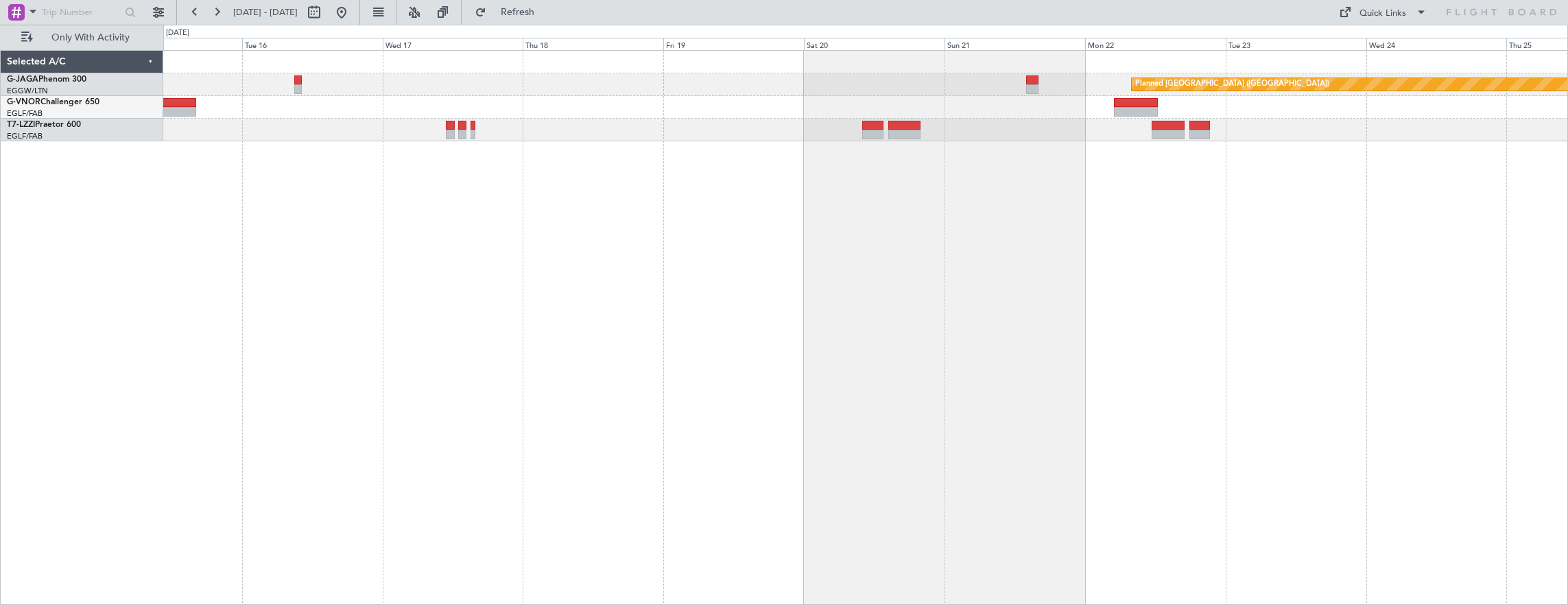
click at [595, 116] on div at bounding box center [865, 107] width 1405 height 22
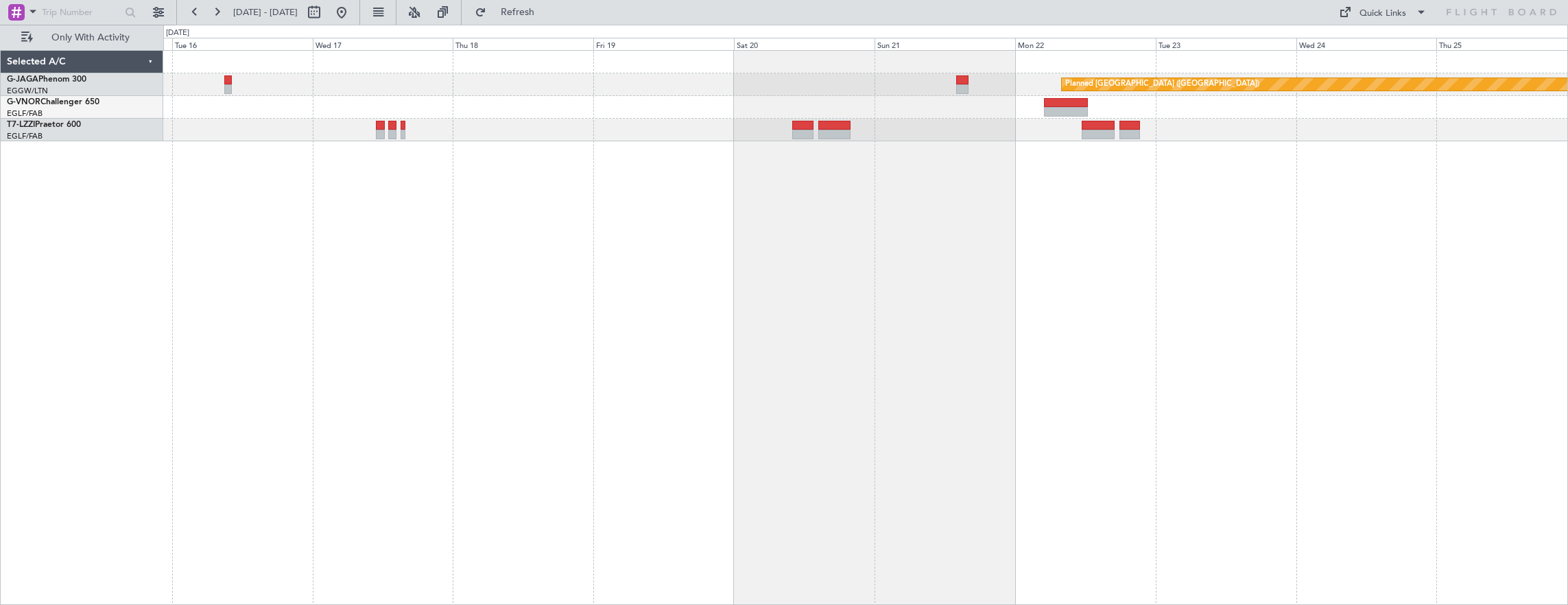
click at [1091, 101] on div "Planned Maint St Gallen (Altenrhein)" at bounding box center [865, 96] width 1405 height 91
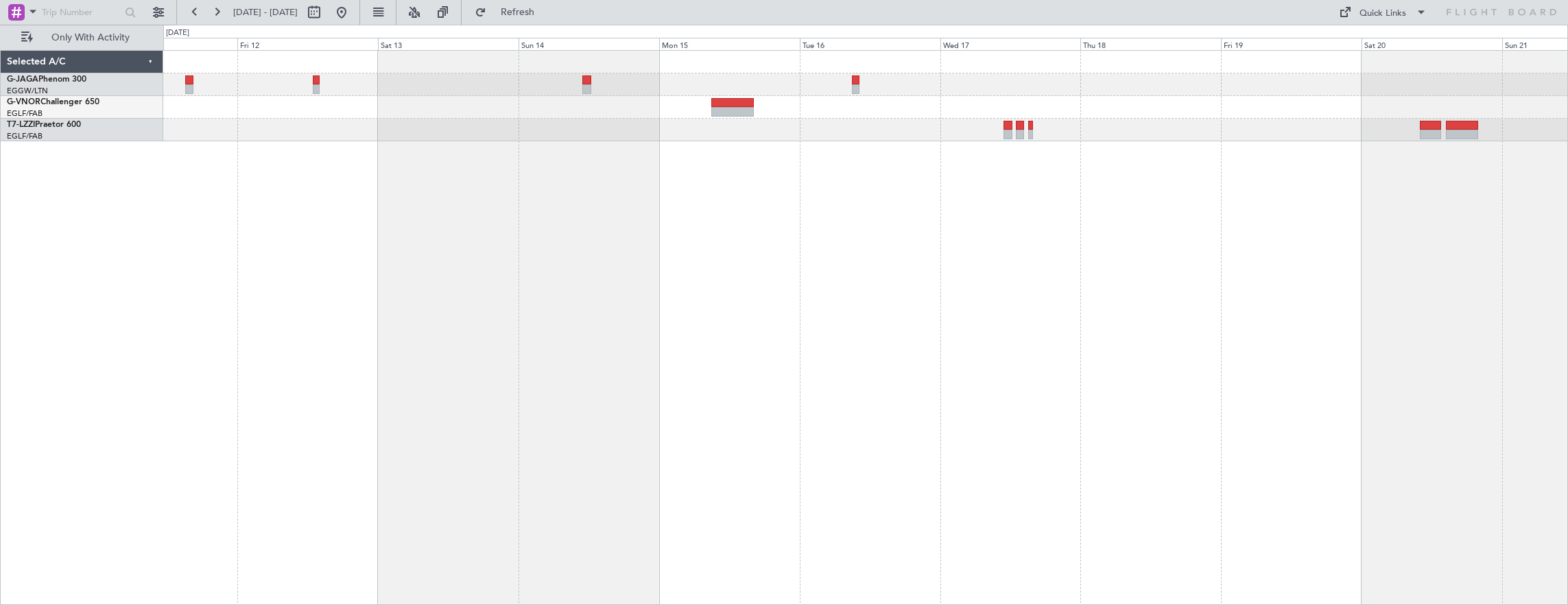
click at [1175, 149] on div "Planned Maint St Gallen (Altenrhein)" at bounding box center [865, 327] width 1406 height 555
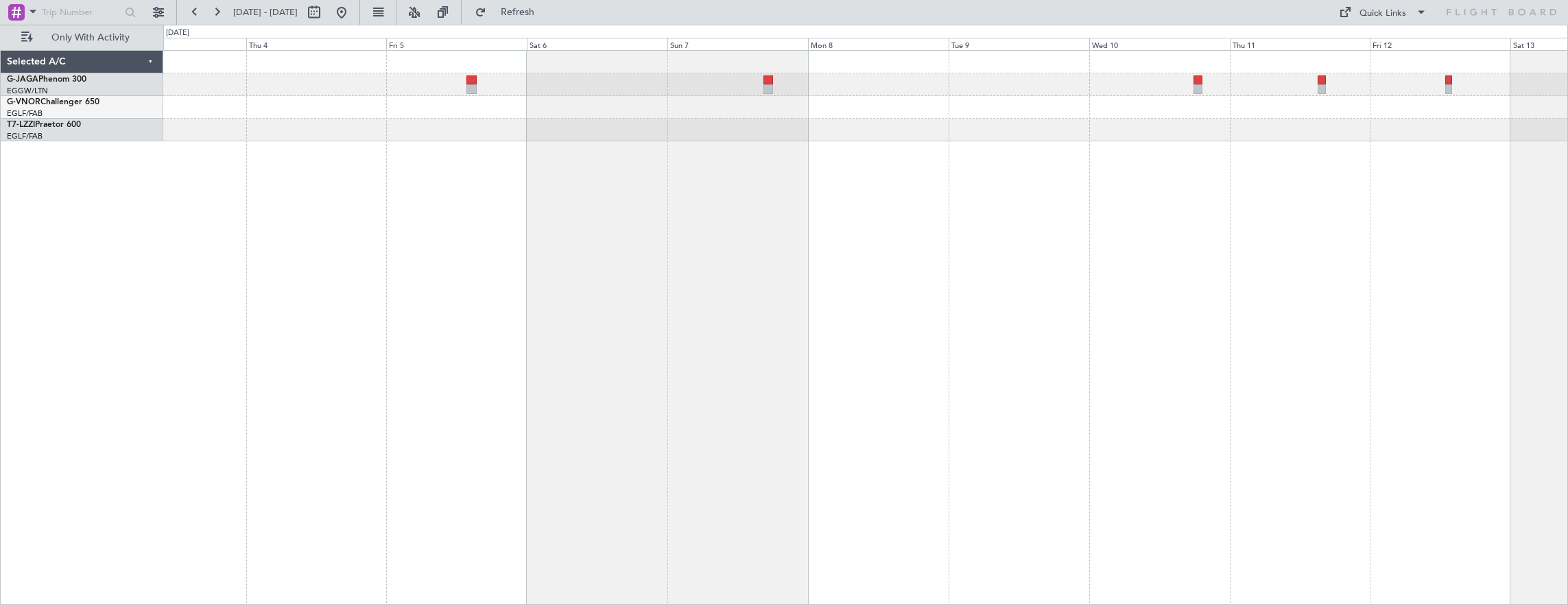
click at [1195, 268] on div at bounding box center [865, 327] width 1406 height 555
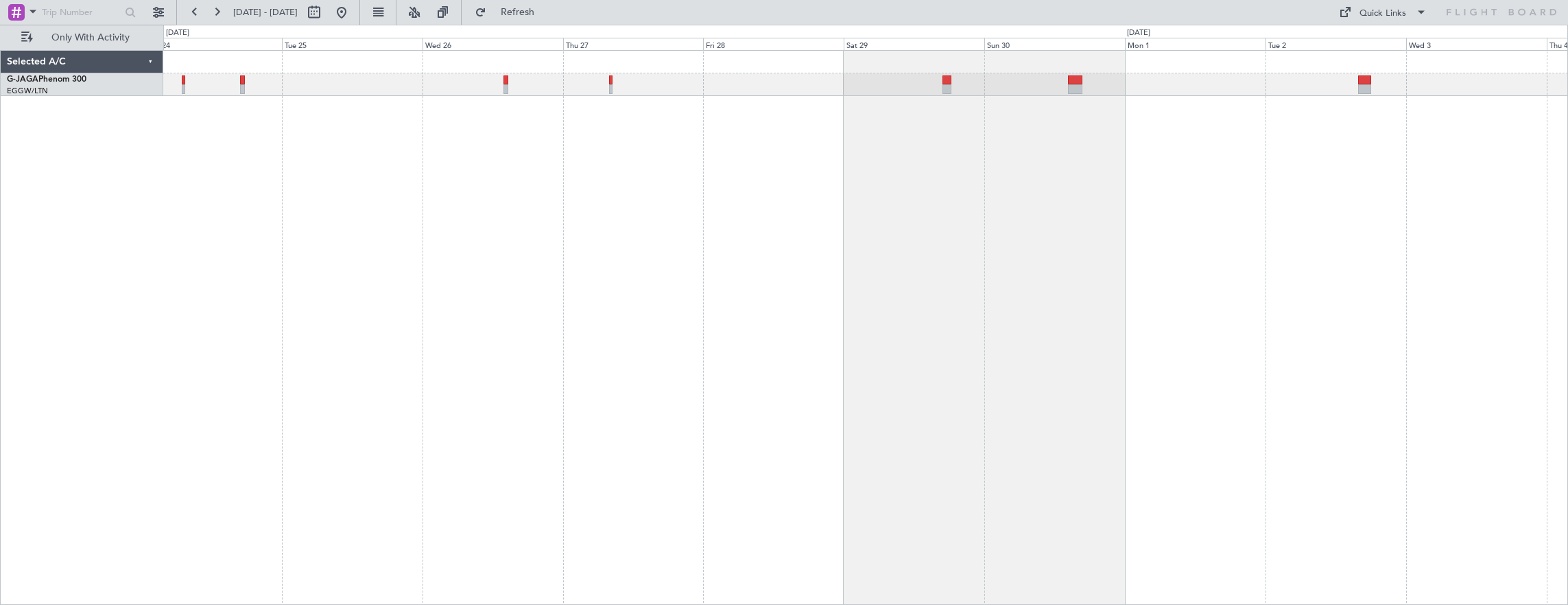
click at [1332, 359] on div at bounding box center [865, 327] width 1406 height 555
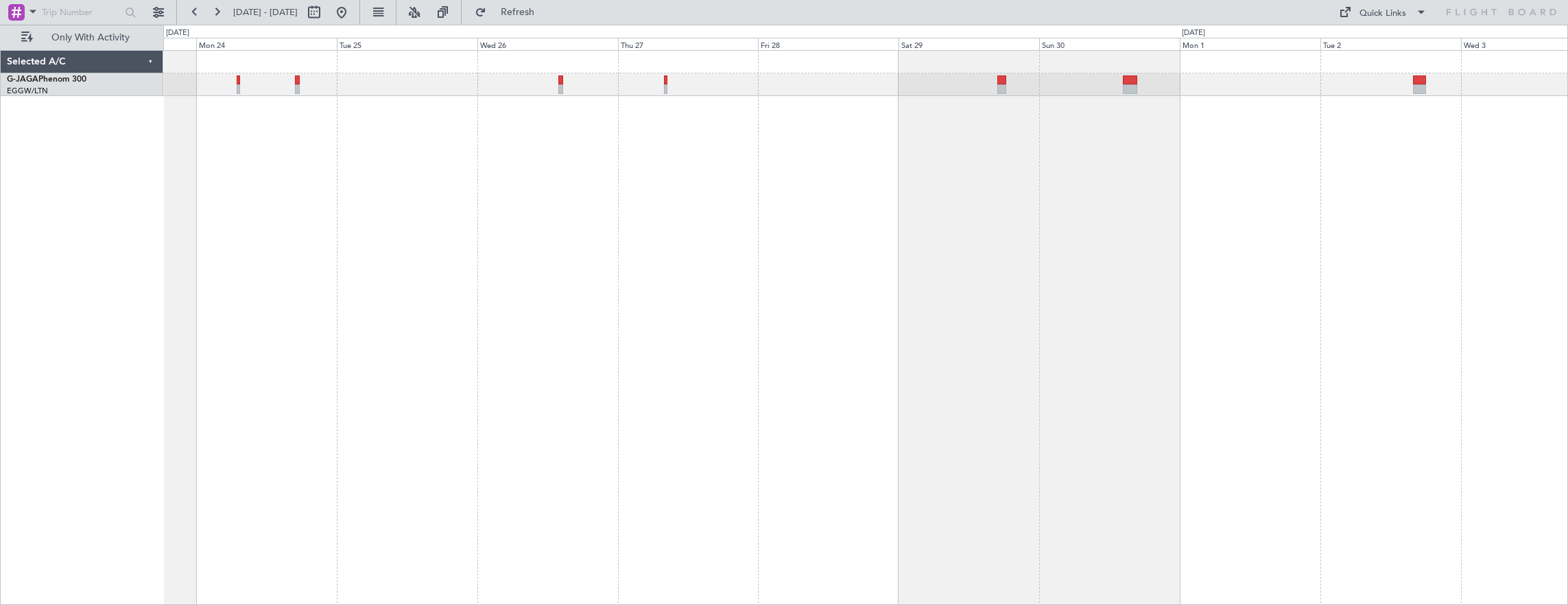
click at [832, 365] on div at bounding box center [865, 327] width 1406 height 555
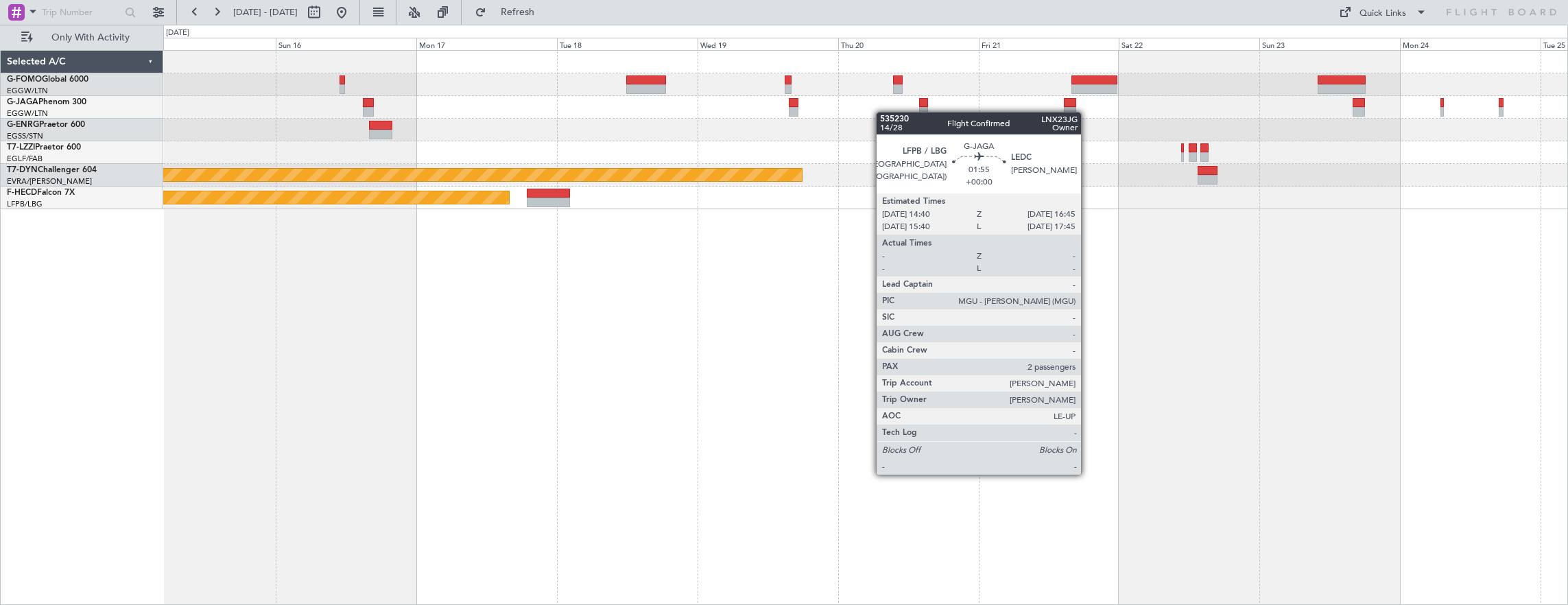
click at [966, 111] on div at bounding box center [865, 107] width 1405 height 22
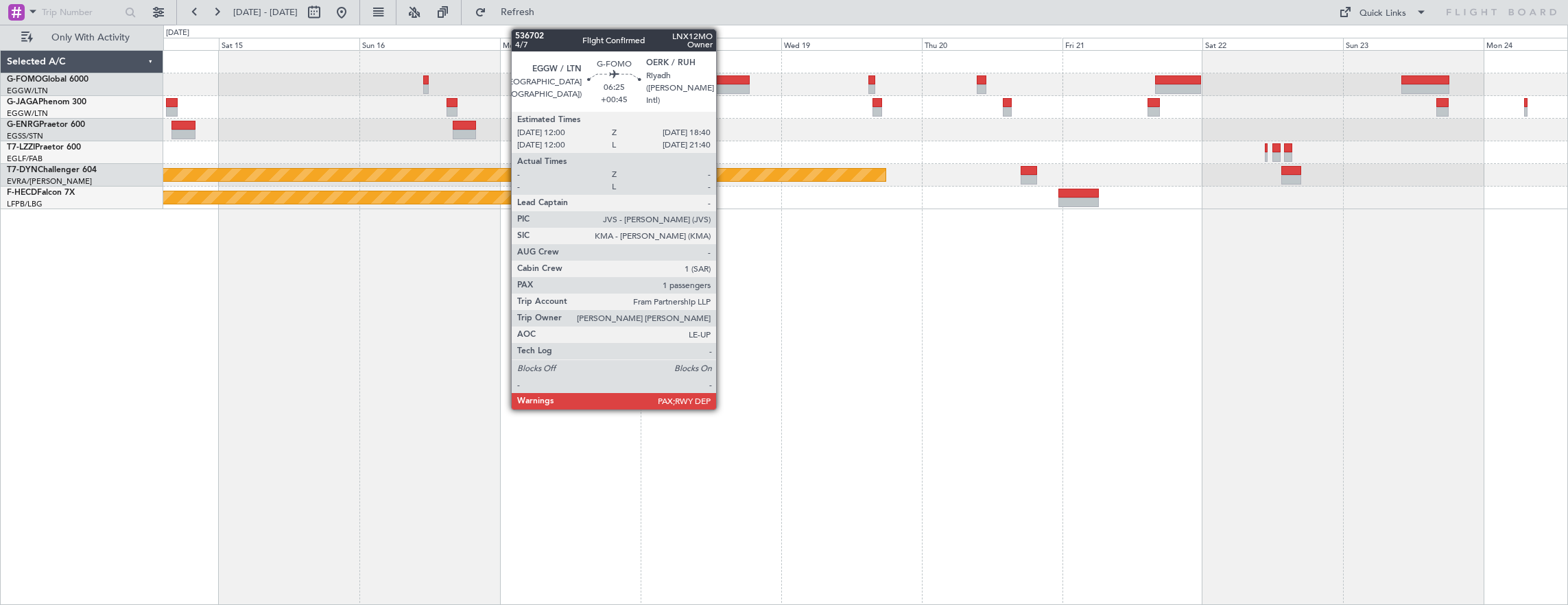
click at [723, 88] on div at bounding box center [729, 89] width 39 height 10
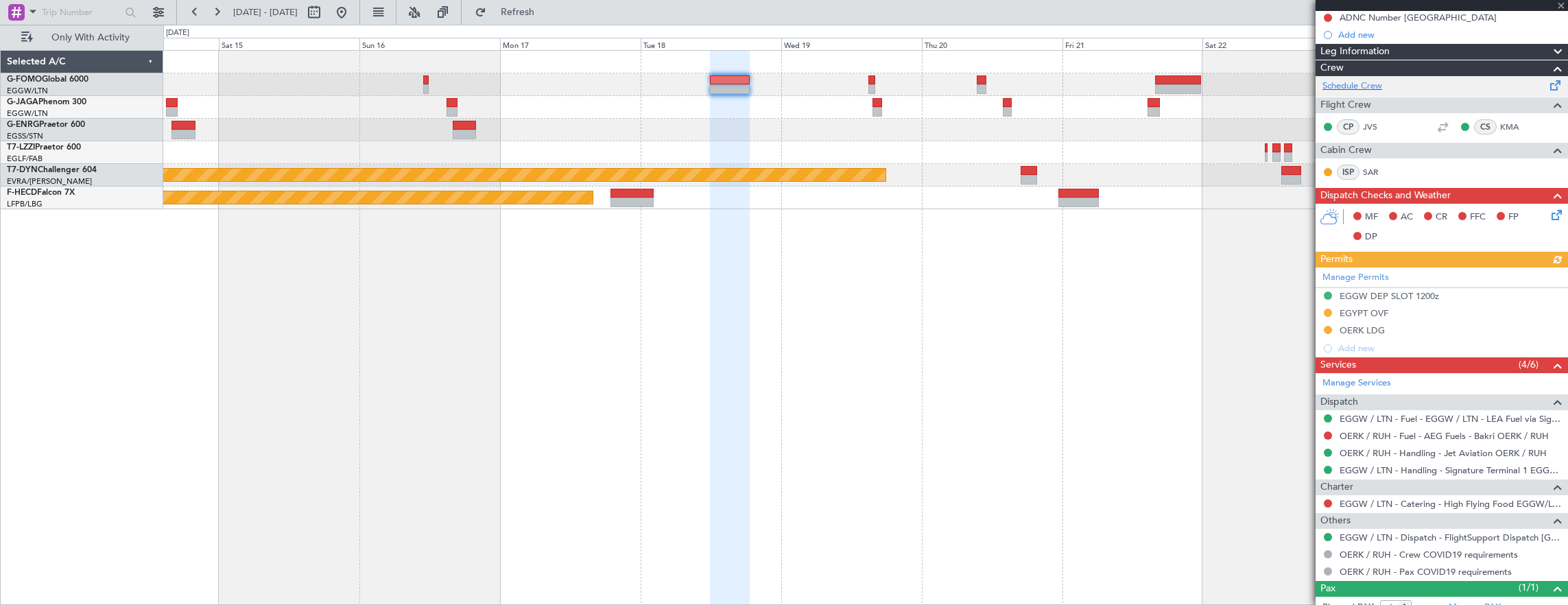
scroll to position [217, 0]
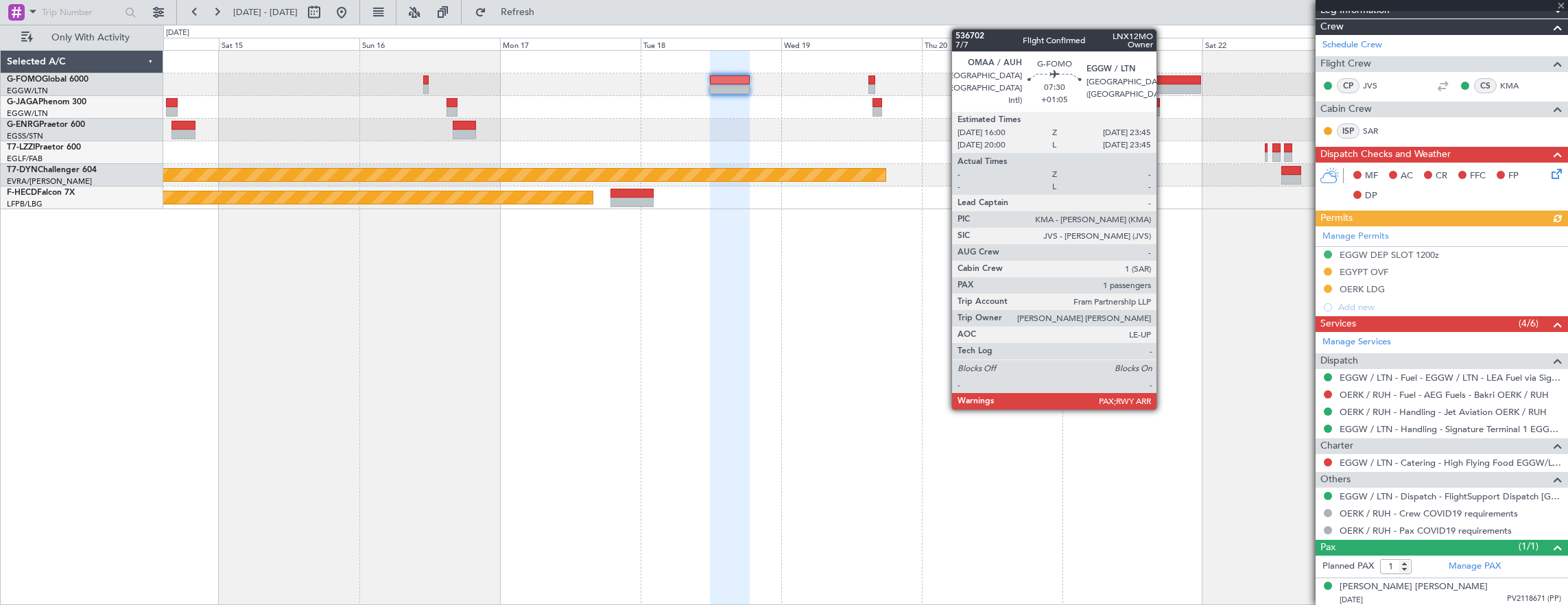
click at [1163, 86] on div at bounding box center [1178, 89] width 46 height 10
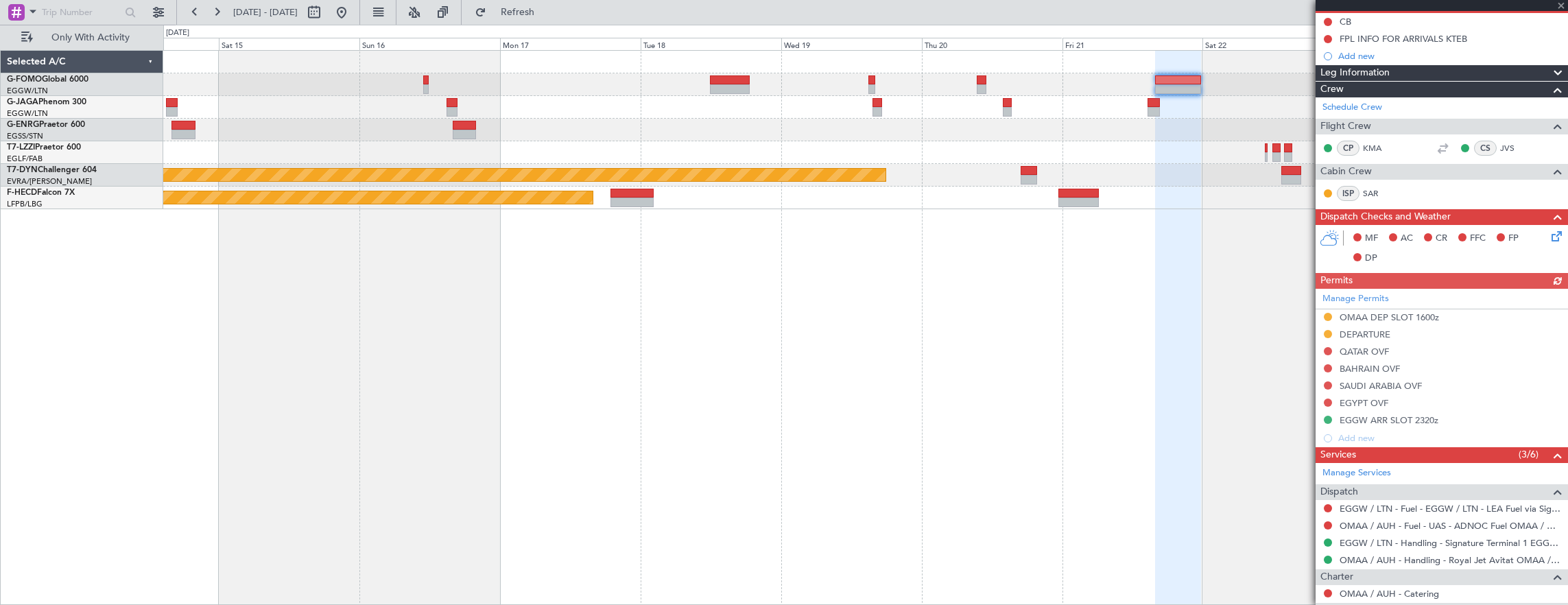
scroll to position [0, 0]
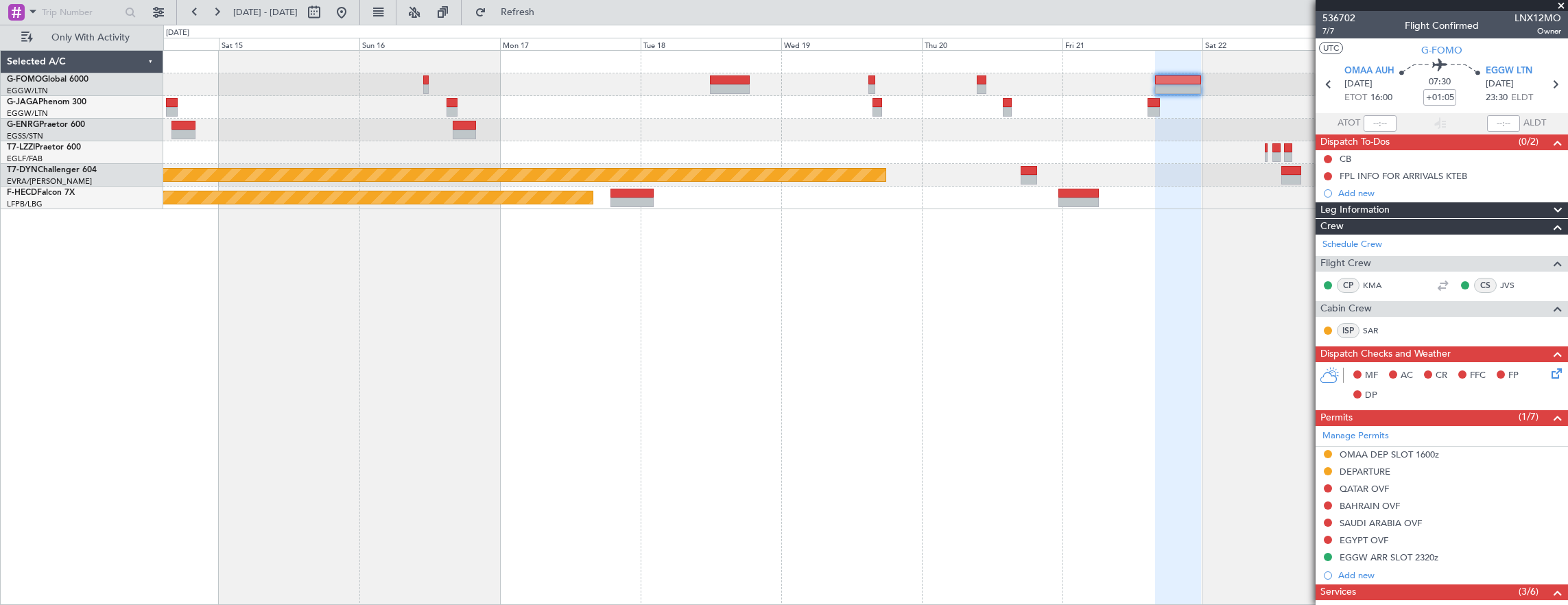
click at [84, 93] on div "EGGW/LTN London (Luton)" at bounding box center [84, 91] width 155 height 12
click at [84, 98] on link "G-JAGA Phenom 300" at bounding box center [47, 102] width 80 height 8
click at [1393, 317] on fb-app "14 Nov 2025 - 24 Nov 2025 Refreshing... Quick Links Only With Activity Planned …" at bounding box center [784, 307] width 1568 height 594
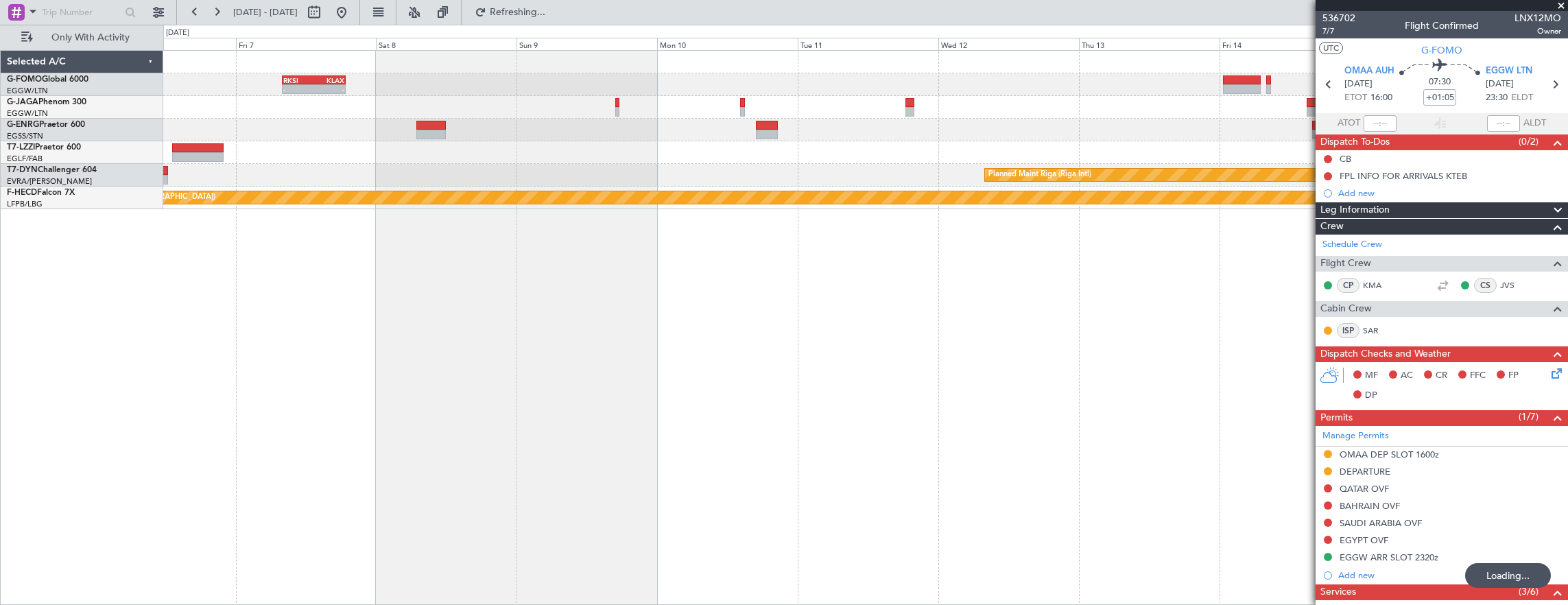
click at [1053, 418] on div "RKSI 08:00 Z KLAX 18:50 Z - - A/C Unavailable London (Luton) Planned Maint Riga…" at bounding box center [865, 327] width 1406 height 555
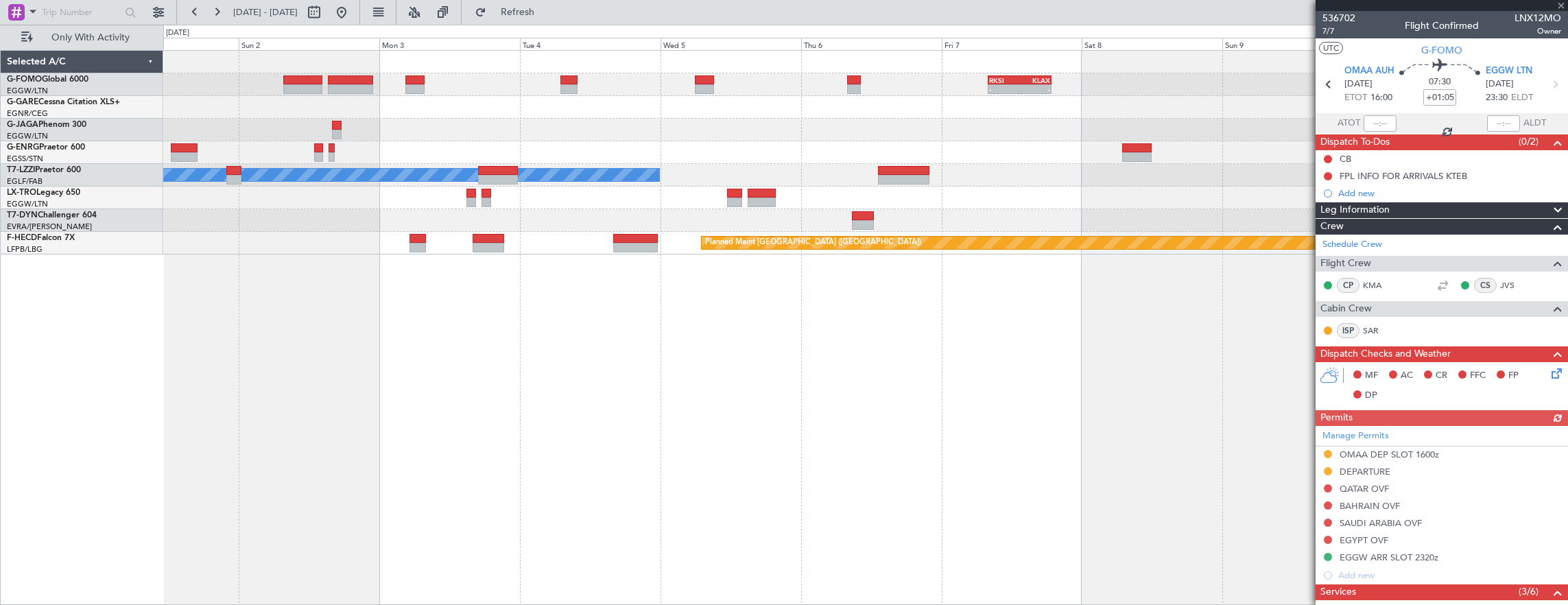
click at [669, 343] on div "- - RKSI 08:00 Z KLAX 18:50 Z A/C Unavailable London (Luton) Planned Maint Riga…" at bounding box center [865, 327] width 1406 height 555
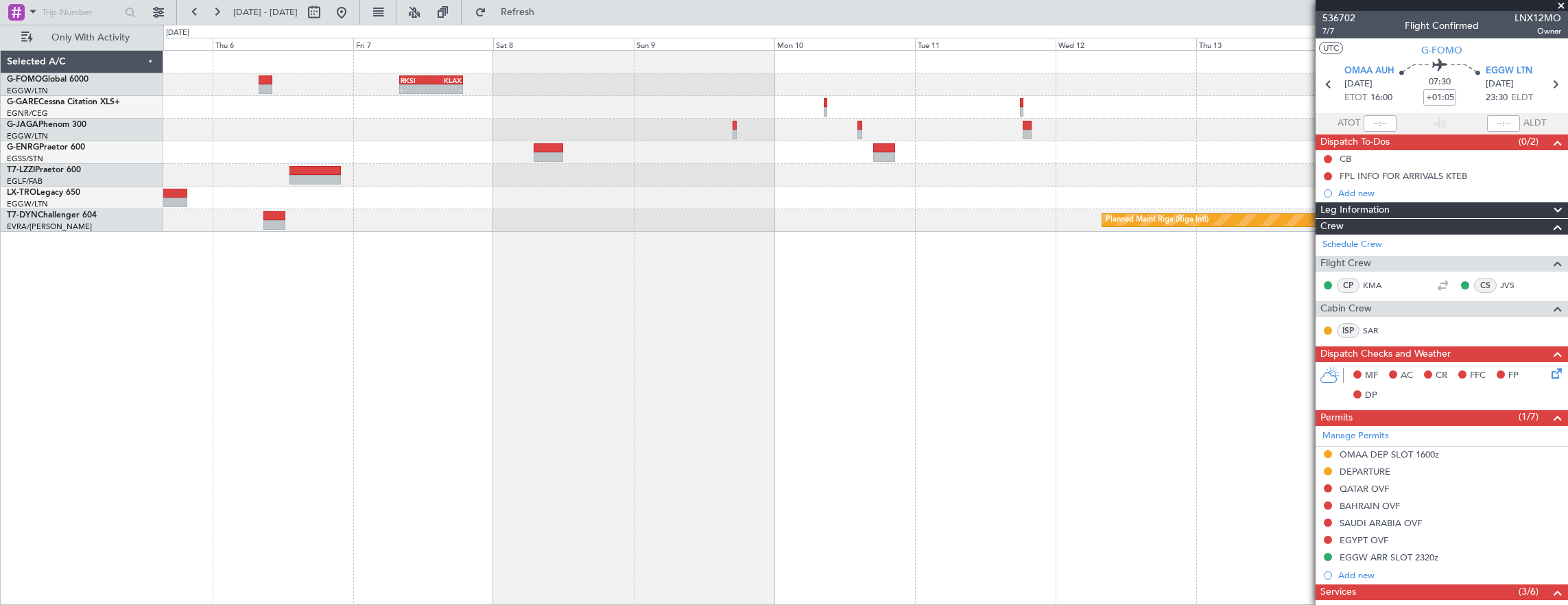
click at [1181, 369] on div "- - RKSI 08:00 Z KLAX 18:50 Z A/C Unavailable London (Luton) Planned Maint Riga…" at bounding box center [865, 327] width 1406 height 555
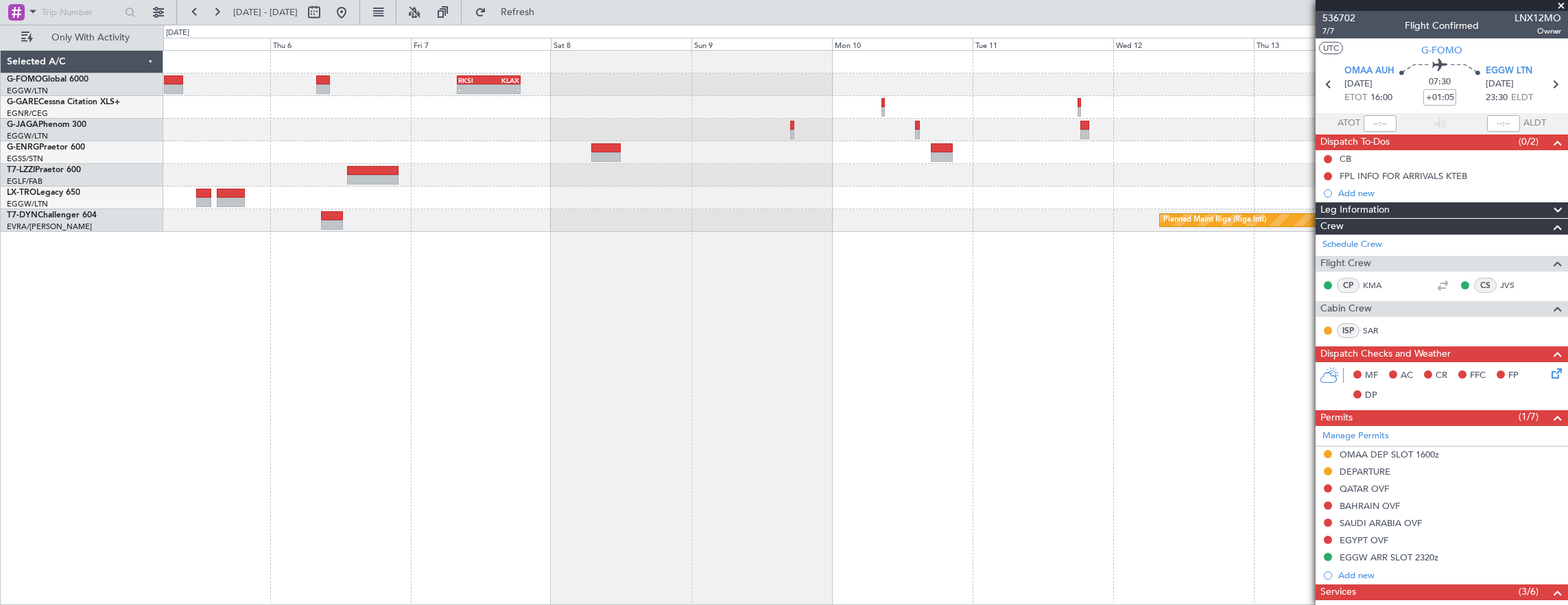
click at [1018, 295] on div "- - RKSI 08:00 Z KLAX 18:50 Z A/C Unavailable London (Luton) Planned Maint Riga…" at bounding box center [865, 327] width 1406 height 555
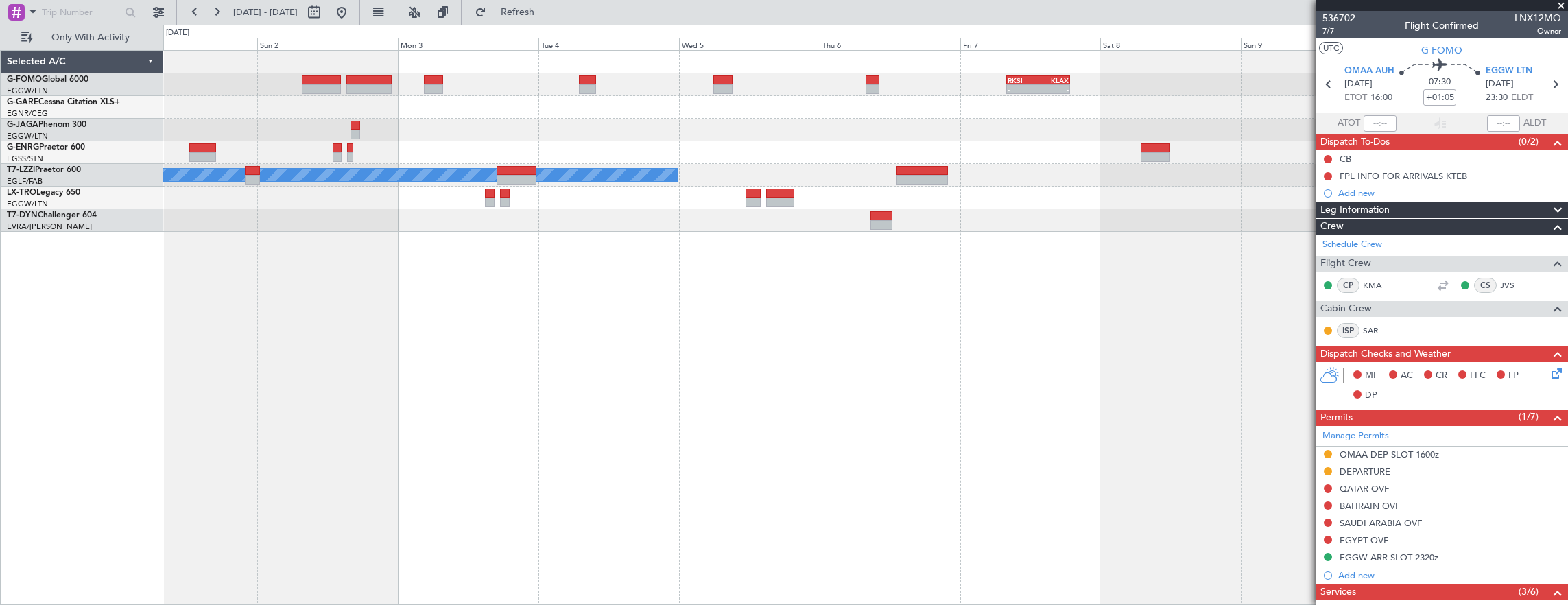
click at [378, 256] on div "- - RKSI 08:00 Z KLAX 18:50 Z A/C Unavailable London (Luton) Planned Maint Riga…" at bounding box center [865, 327] width 1406 height 555
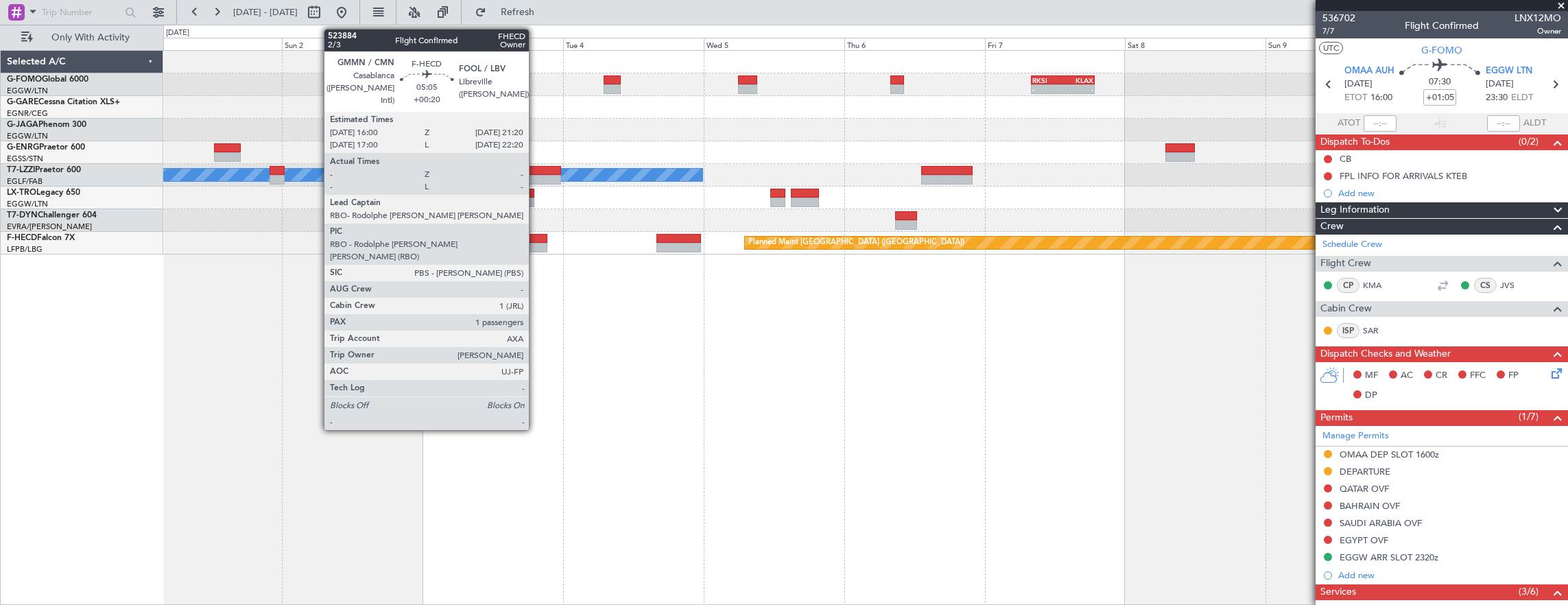
click at [535, 248] on div at bounding box center [532, 248] width 32 height 10
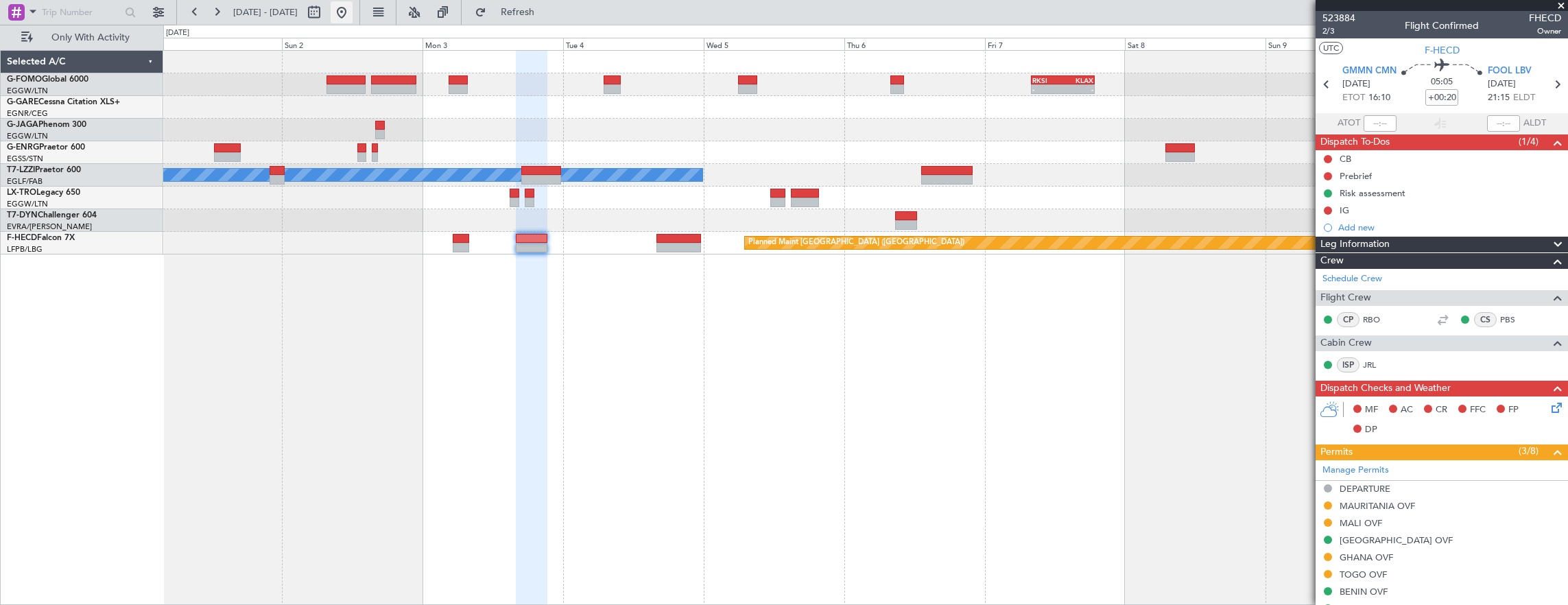
click at [353, 16] on button at bounding box center [342, 12] width 22 height 22
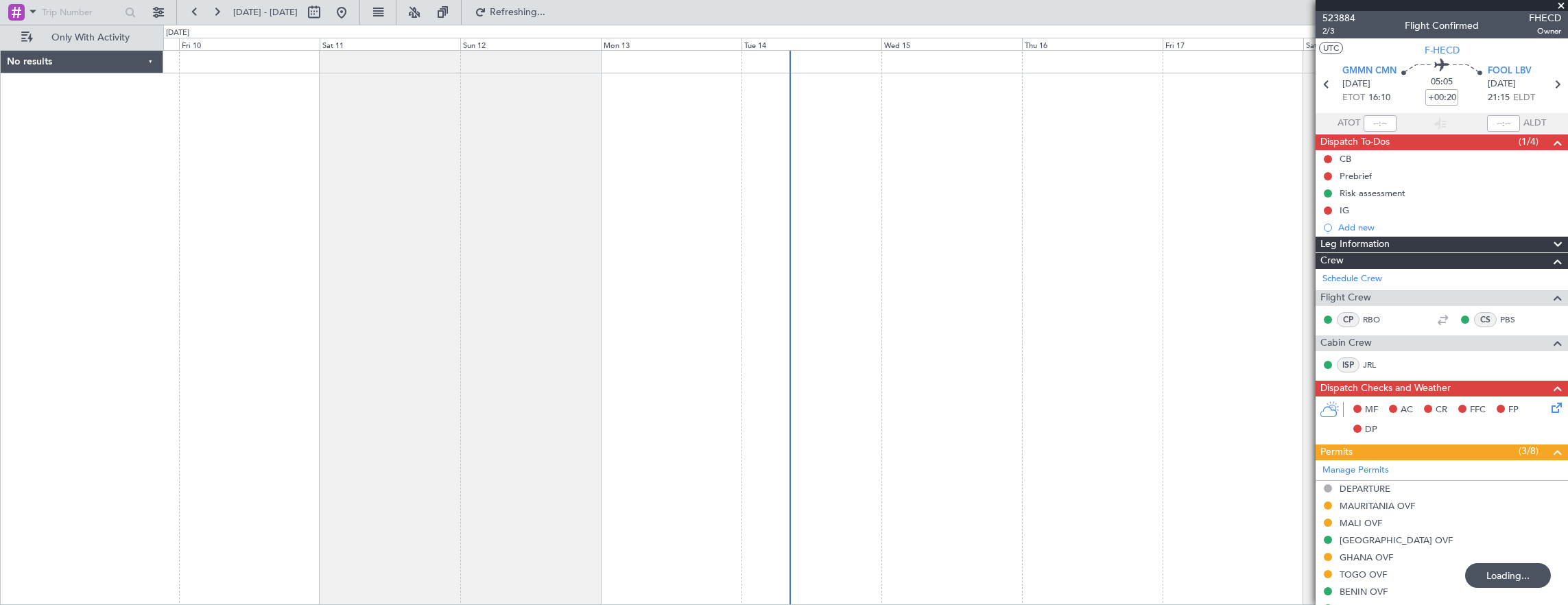
click at [270, 130] on div at bounding box center [865, 327] width 1406 height 555
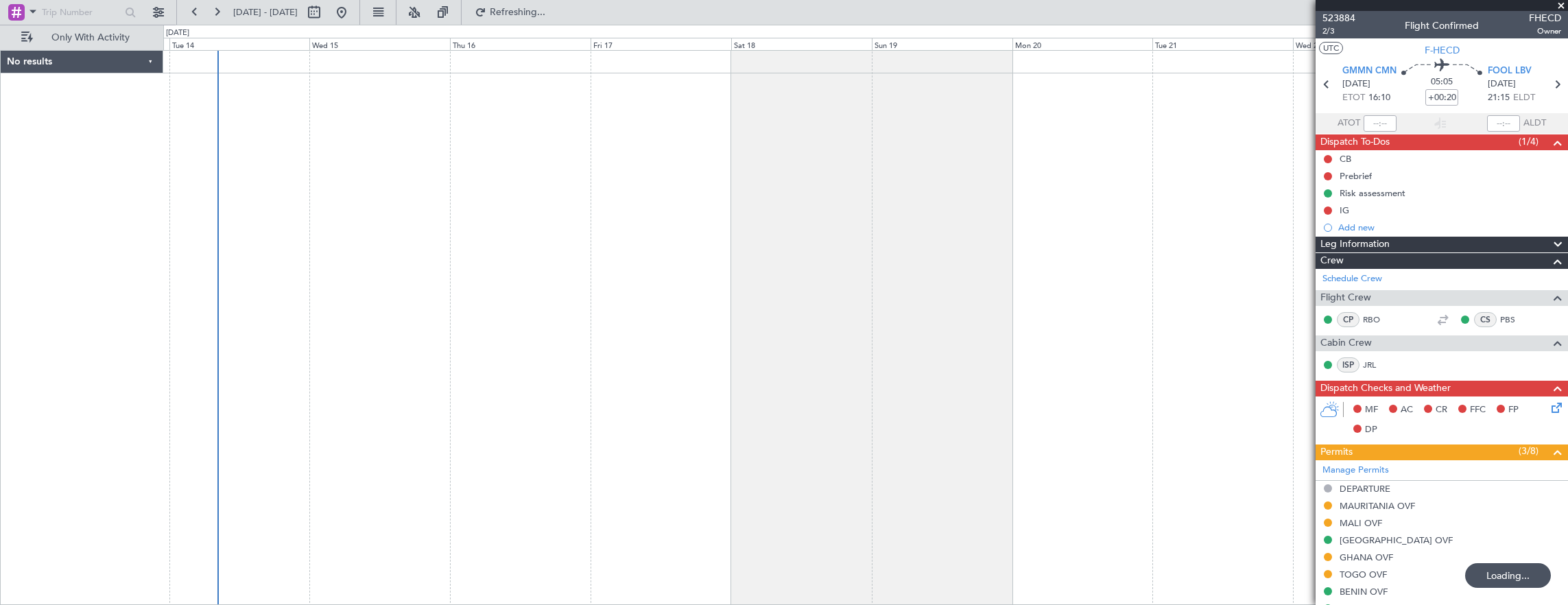
click at [614, 153] on div at bounding box center [865, 327] width 1406 height 555
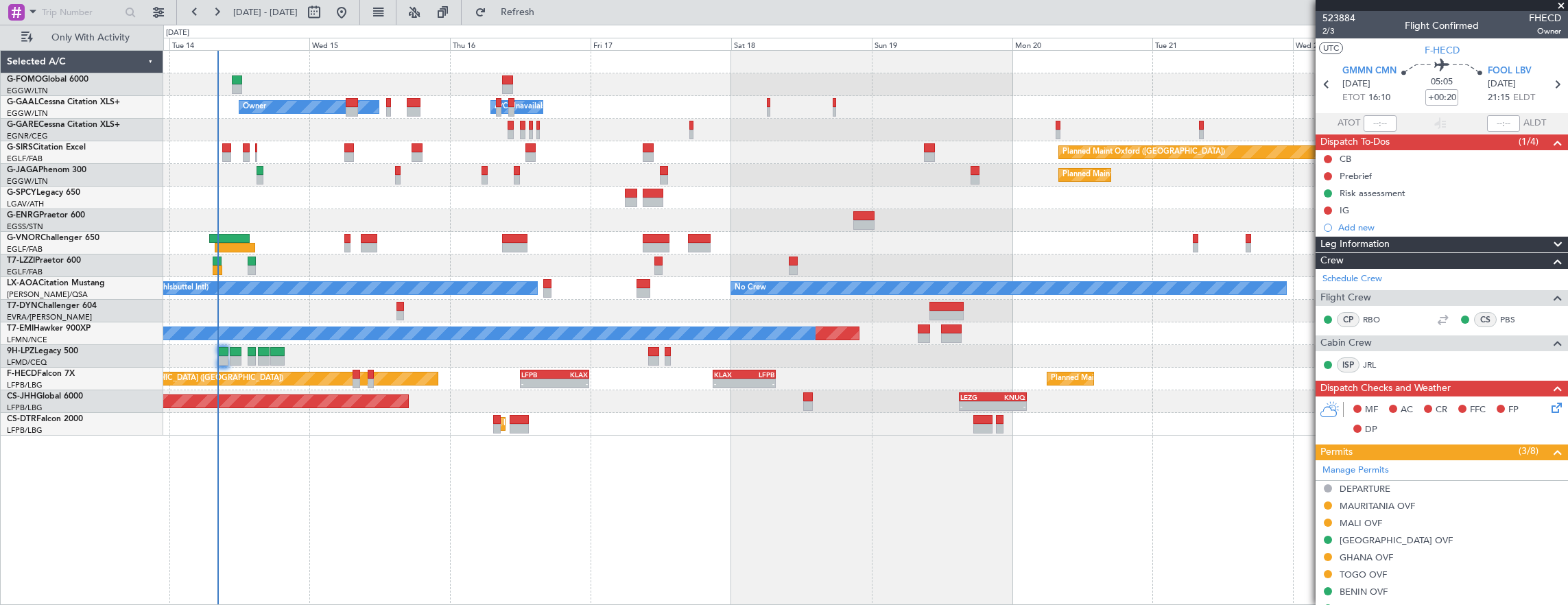
click at [524, 133] on div at bounding box center [522, 135] width 6 height 10
type input "-00:10"
type input "4"
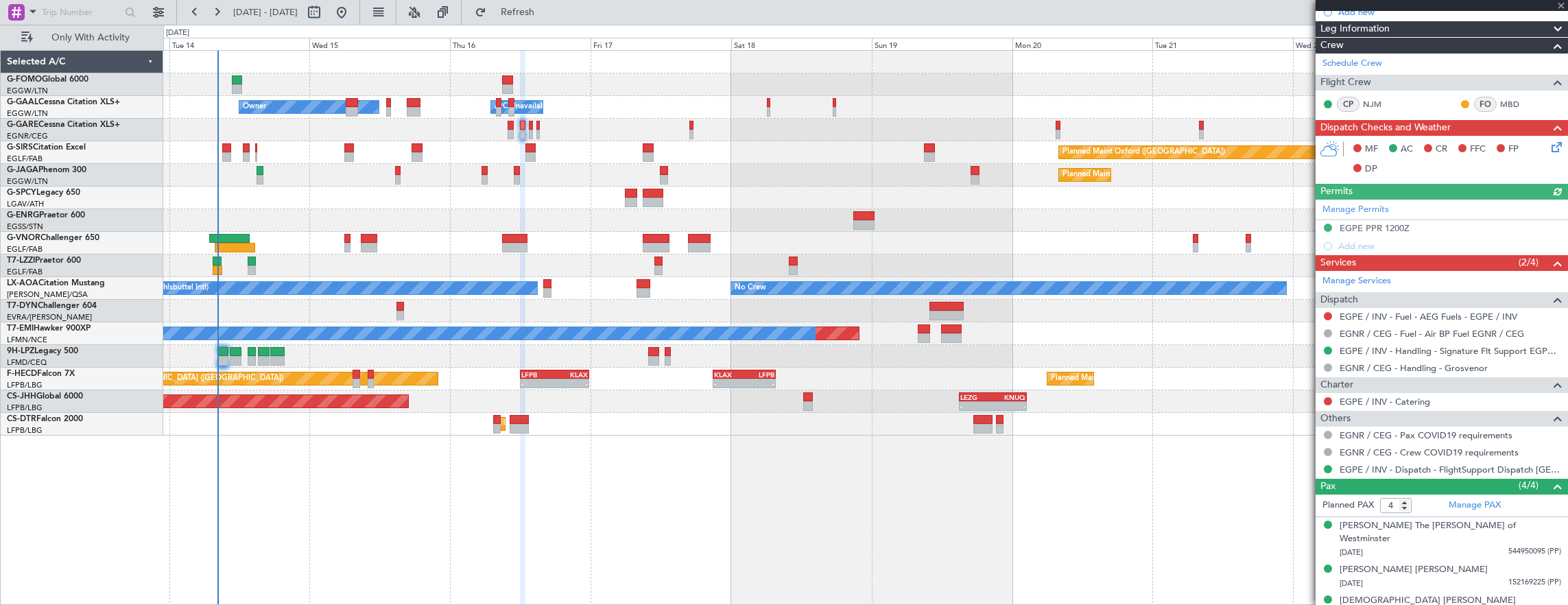
scroll to position [247, 0]
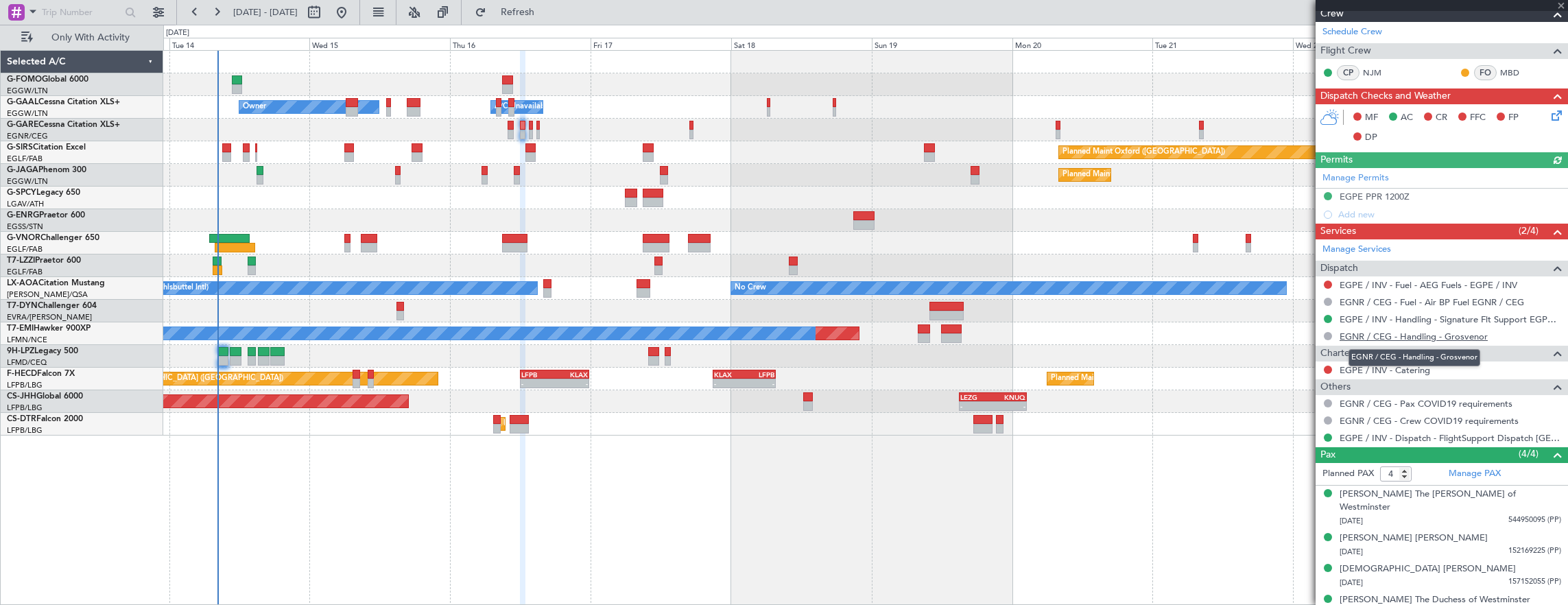
click at [1418, 334] on link "EGNR / CEG - Handling - Grosvenor" at bounding box center [1414, 337] width 148 height 12
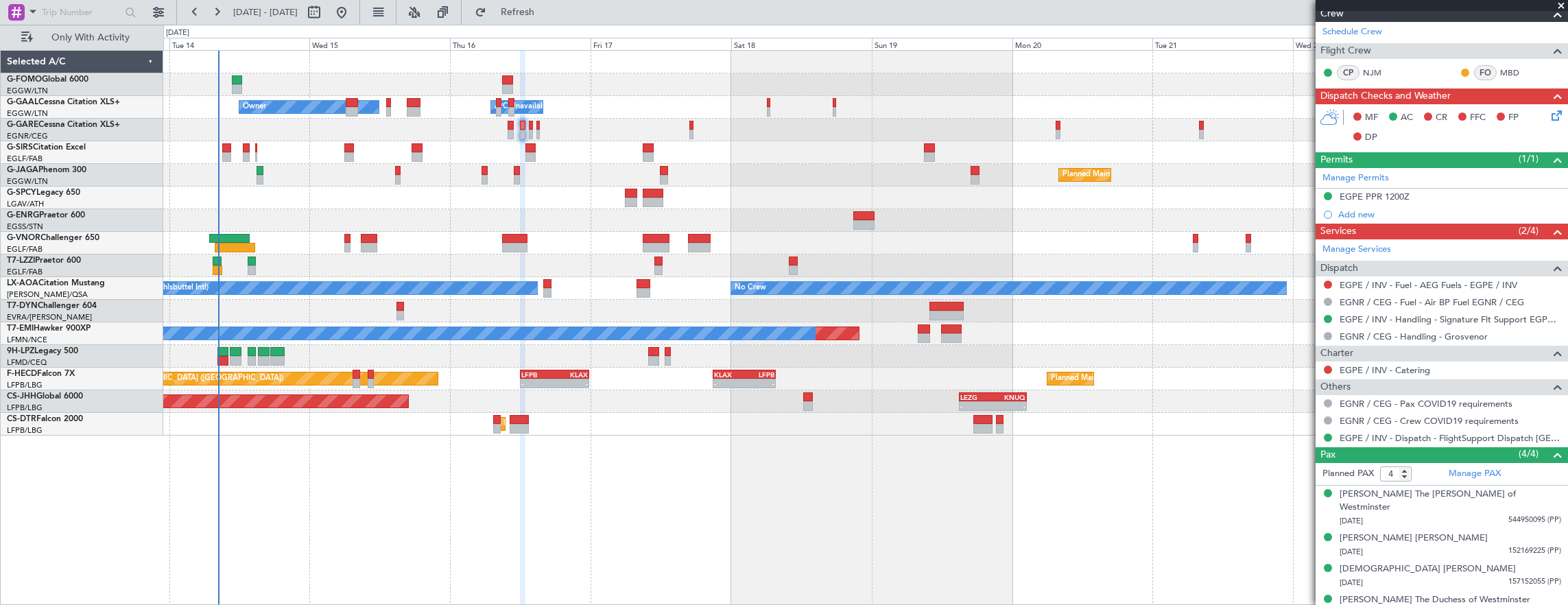
click at [425, 150] on div at bounding box center [865, 152] width 1405 height 22
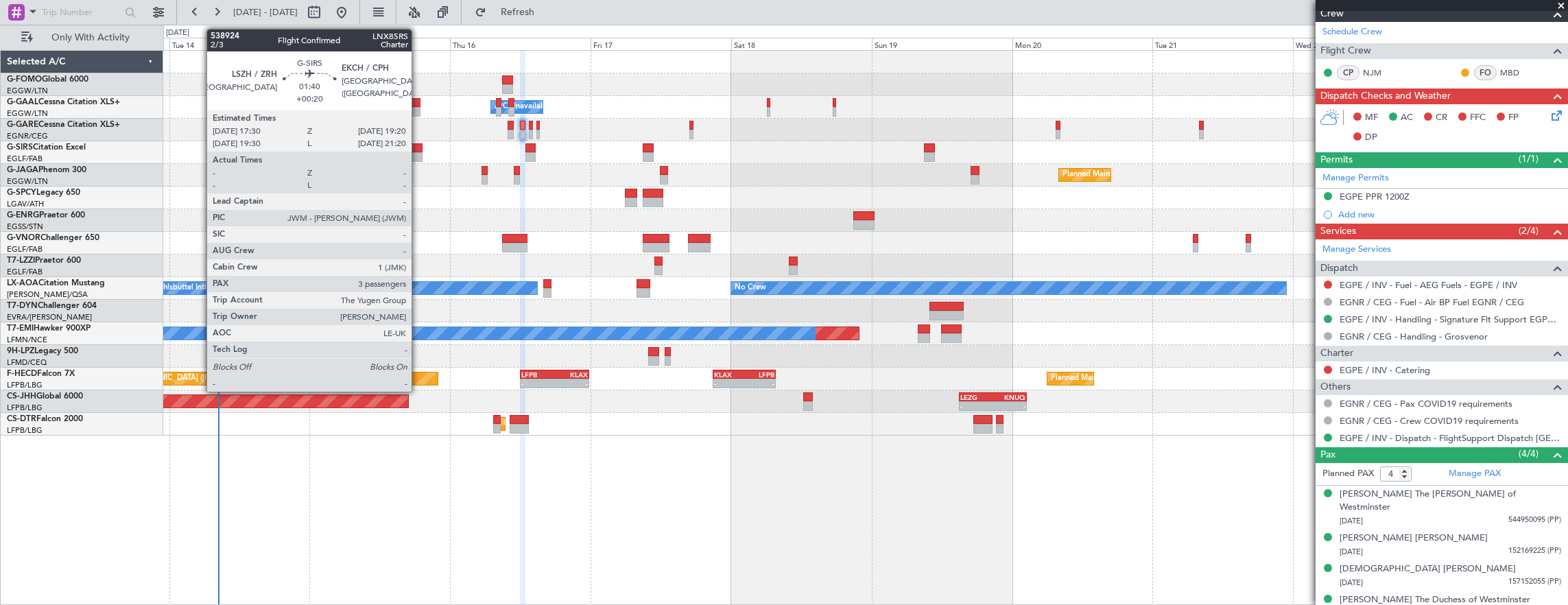
click at [418, 149] on div at bounding box center [417, 148] width 11 height 10
type input "+00:20"
type input "3"
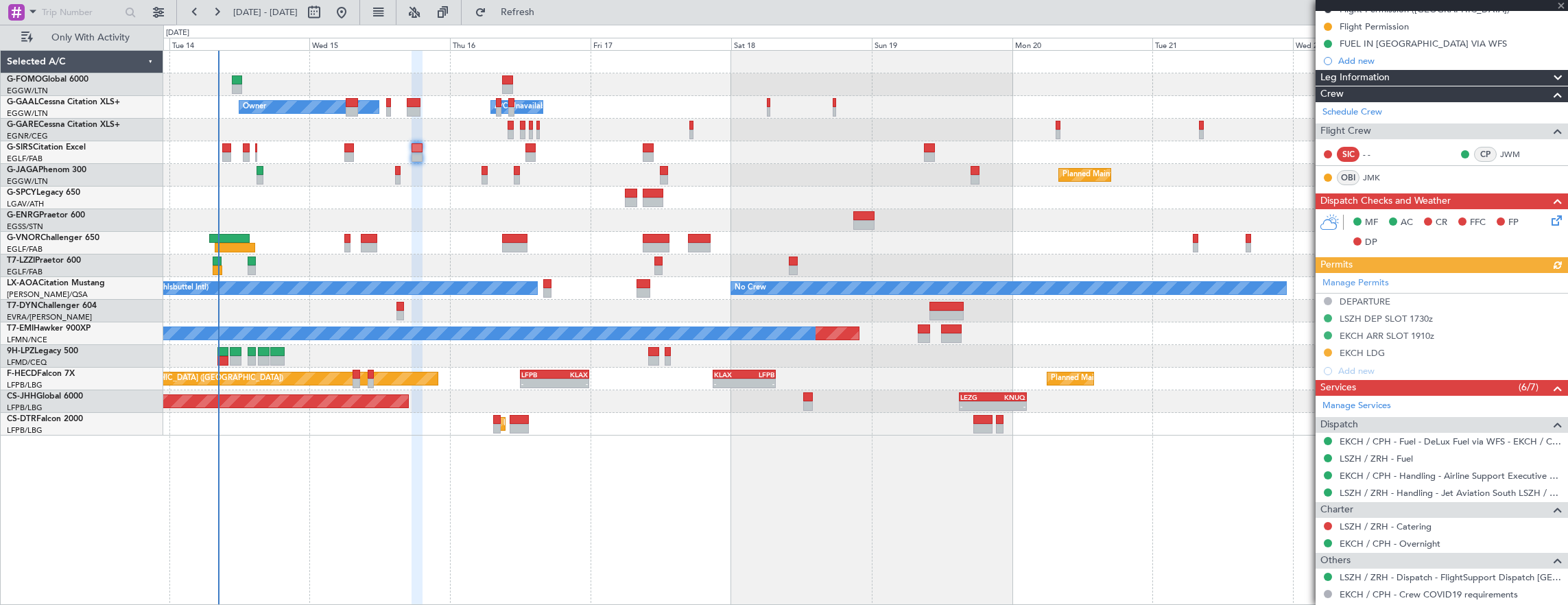
scroll to position [274, 0]
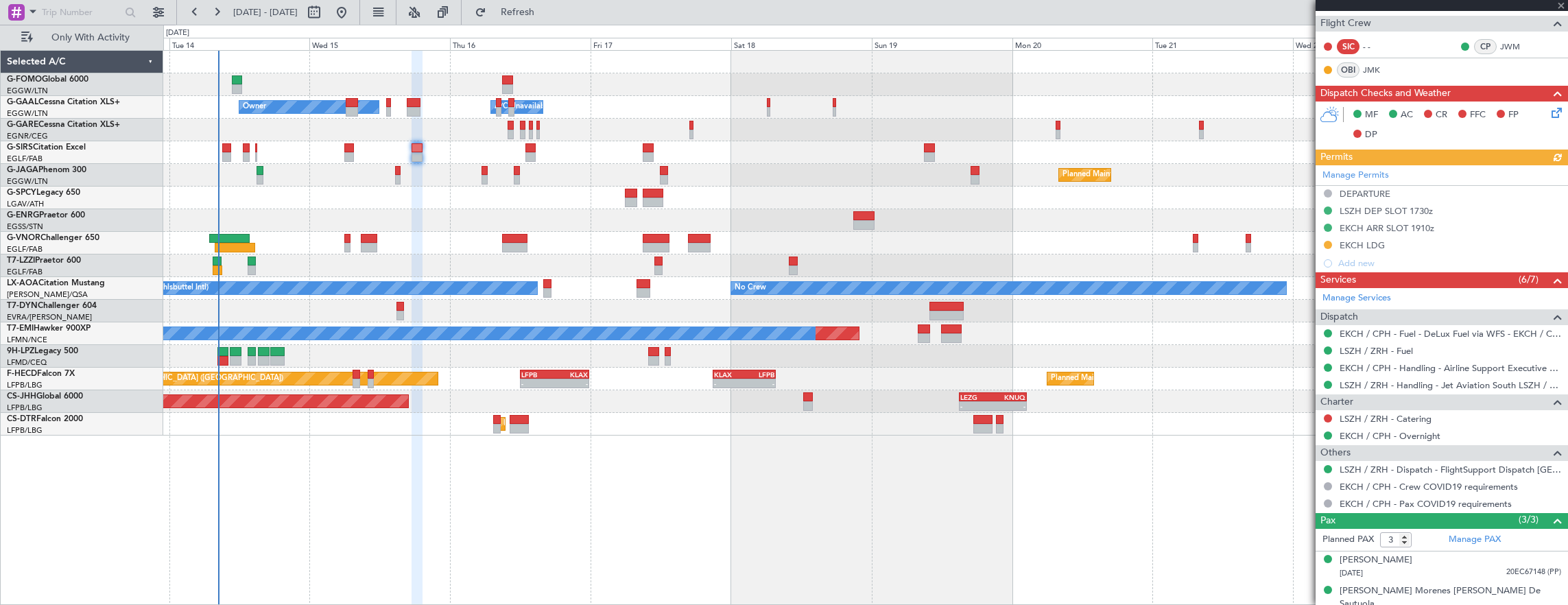
click at [1325, 245] on div "Manage Permits DEPARTURE LSZH DEP SLOT 1730z EKCH ARR SLOT 1910z EKCH LDG Add n…" at bounding box center [1442, 219] width 253 height 107
click at [1331, 244] on div "Manage Permits DEPARTURE LSZH DEP SLOT 1730z EKCH ARR SLOT 1910z EKCH LDG Add n…" at bounding box center [1442, 219] width 253 height 107
click at [1329, 244] on div "Manage Permits DEPARTURE LSZH DEP SLOT 1730z EKCH ARR SLOT 1910z EKCH LDG Add n…" at bounding box center [1442, 219] width 253 height 107
click at [1326, 243] on button at bounding box center [1329, 245] width 8 height 8
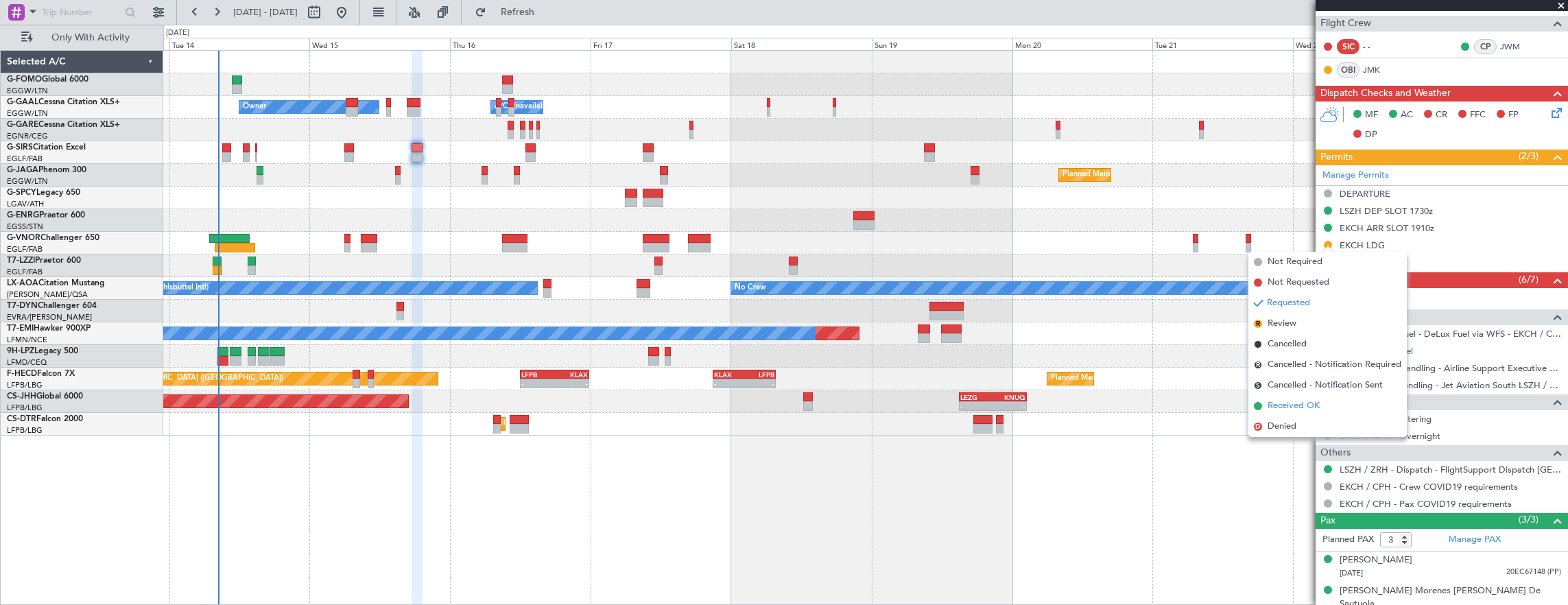
click at [1320, 410] on span "Received OK" at bounding box center [1294, 406] width 52 height 14
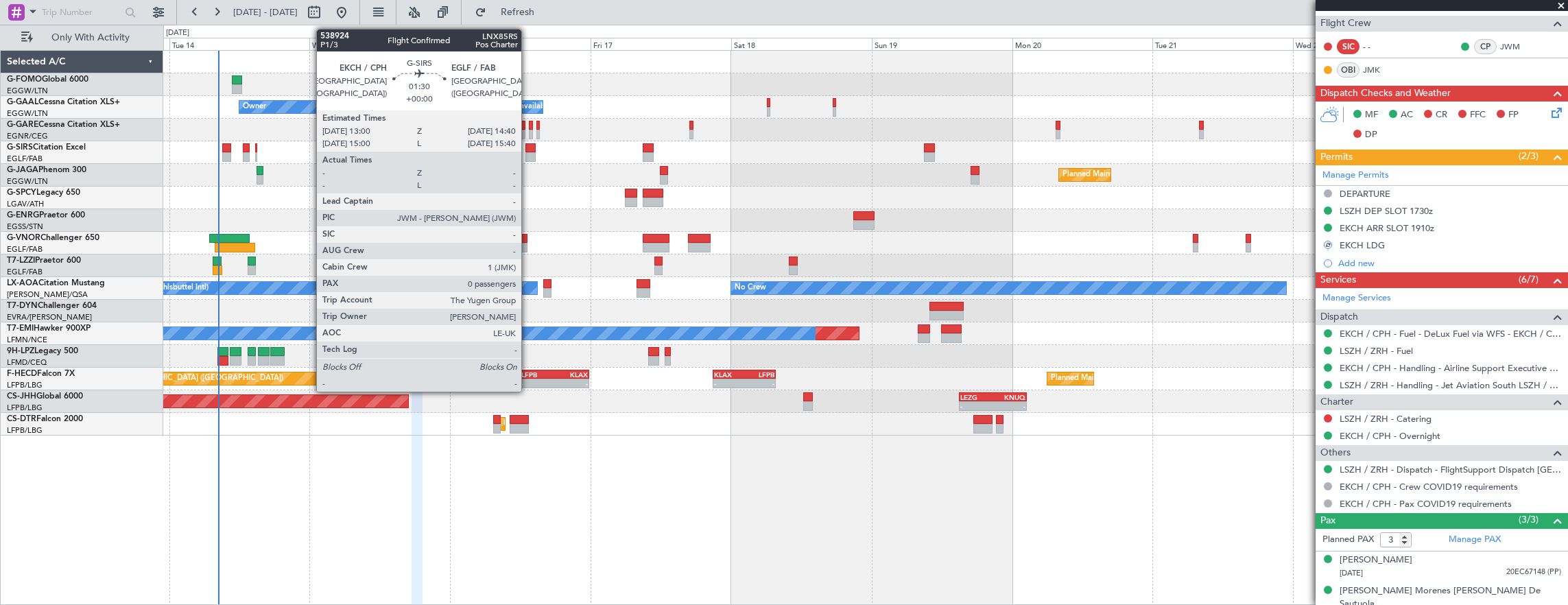
click at [528, 144] on div at bounding box center [530, 148] width 10 height 10
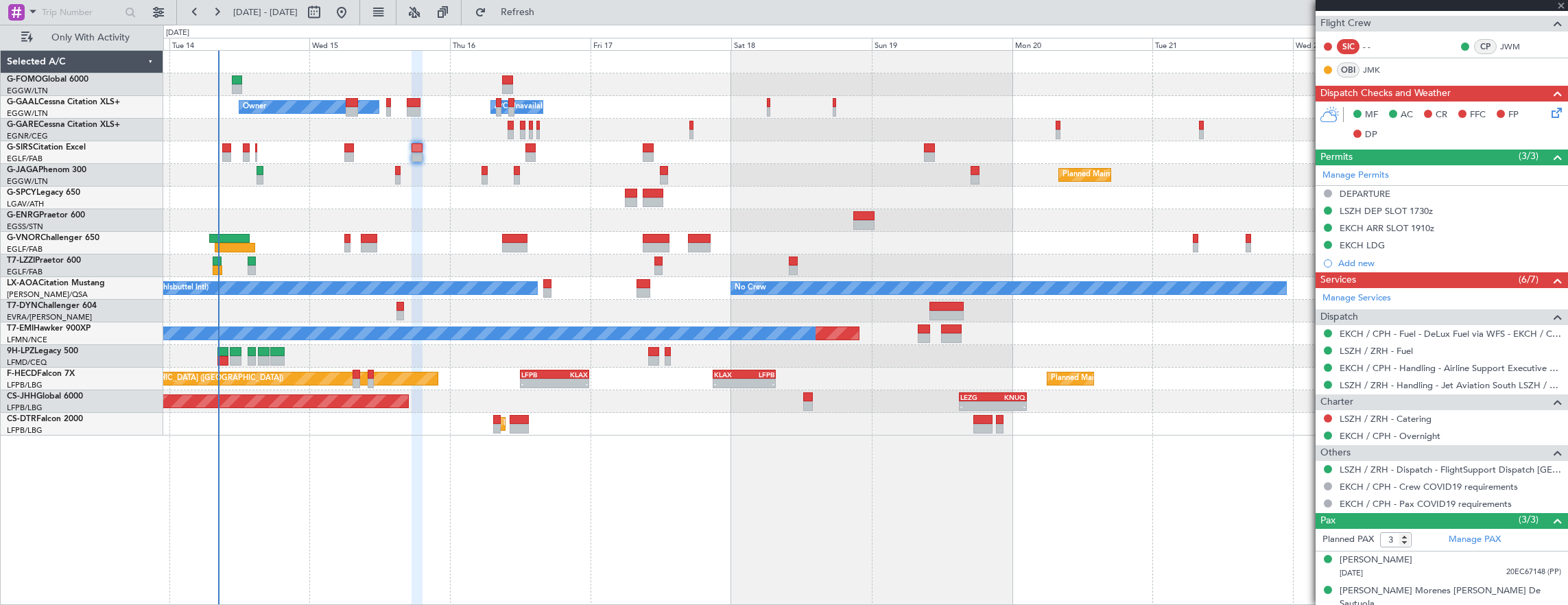
type input "0"
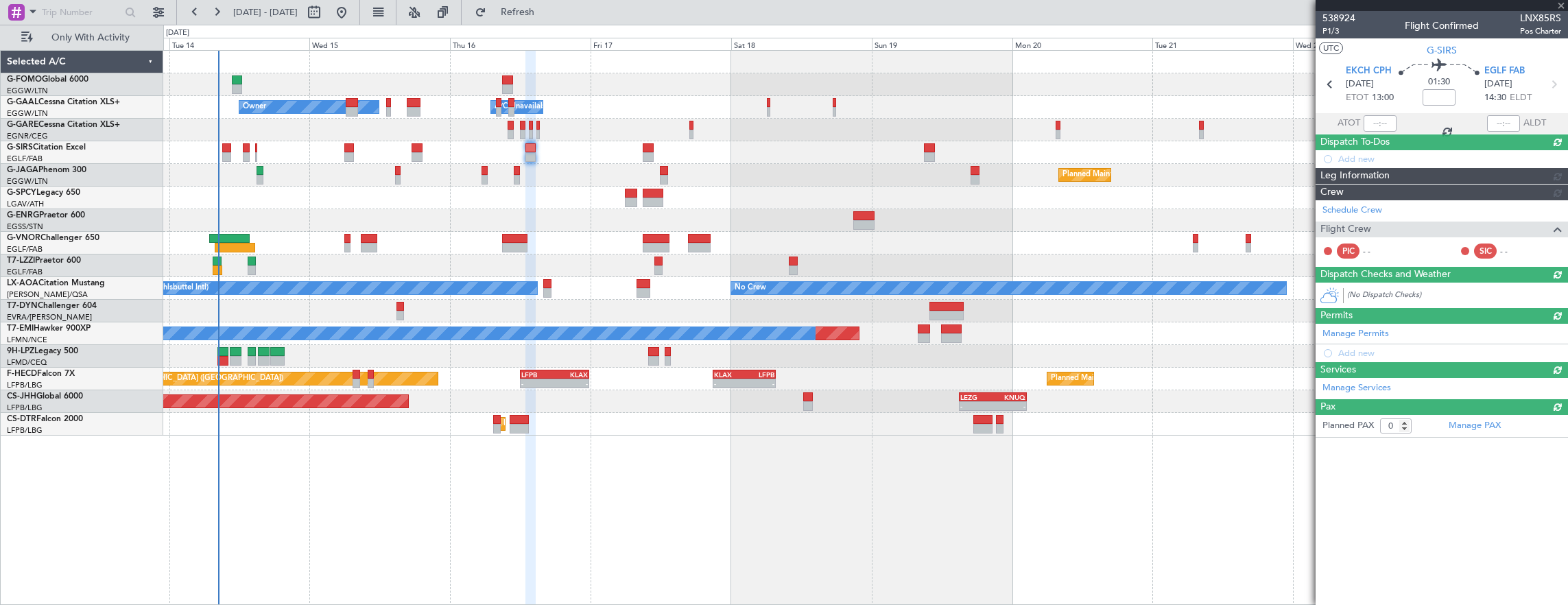
scroll to position [0, 0]
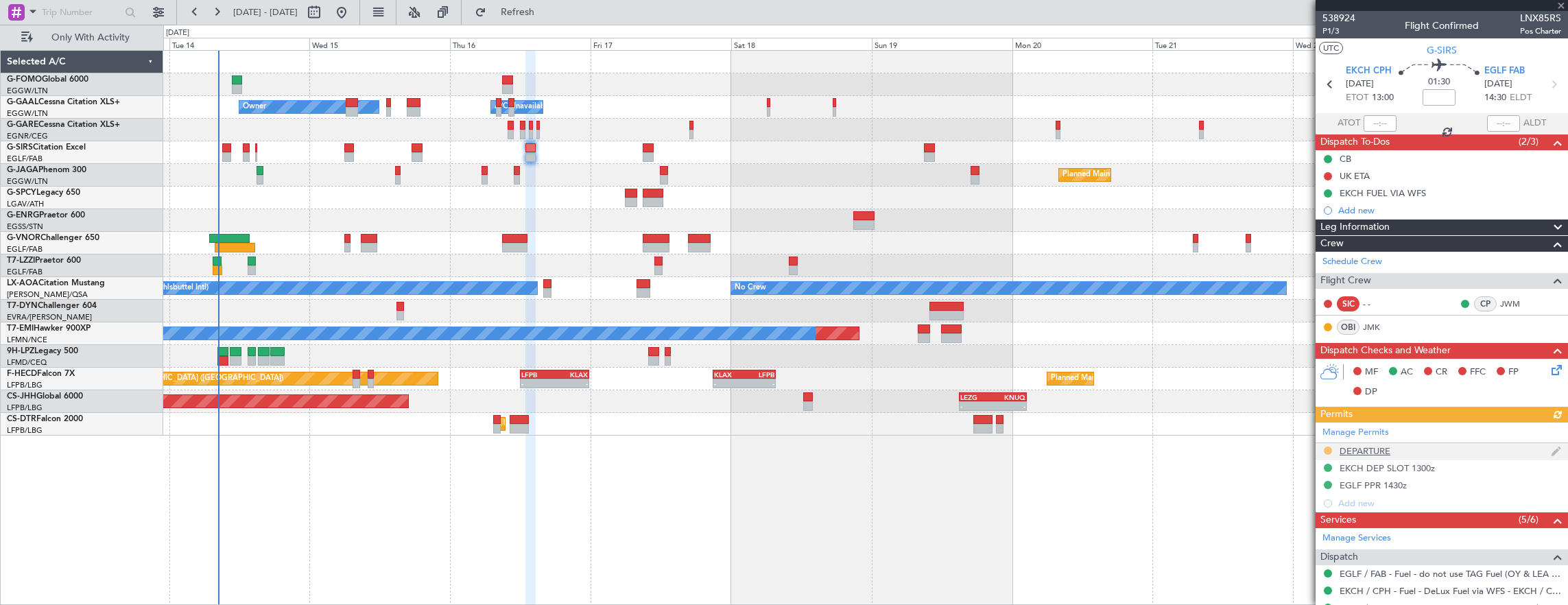
click at [1329, 450] on div "Manage Permits DEPARTURE EKCH DEP SLOT 1300z EGLF PPR 1430z Add new" at bounding box center [1442, 467] width 253 height 90
click at [1328, 450] on button at bounding box center [1329, 450] width 8 height 8
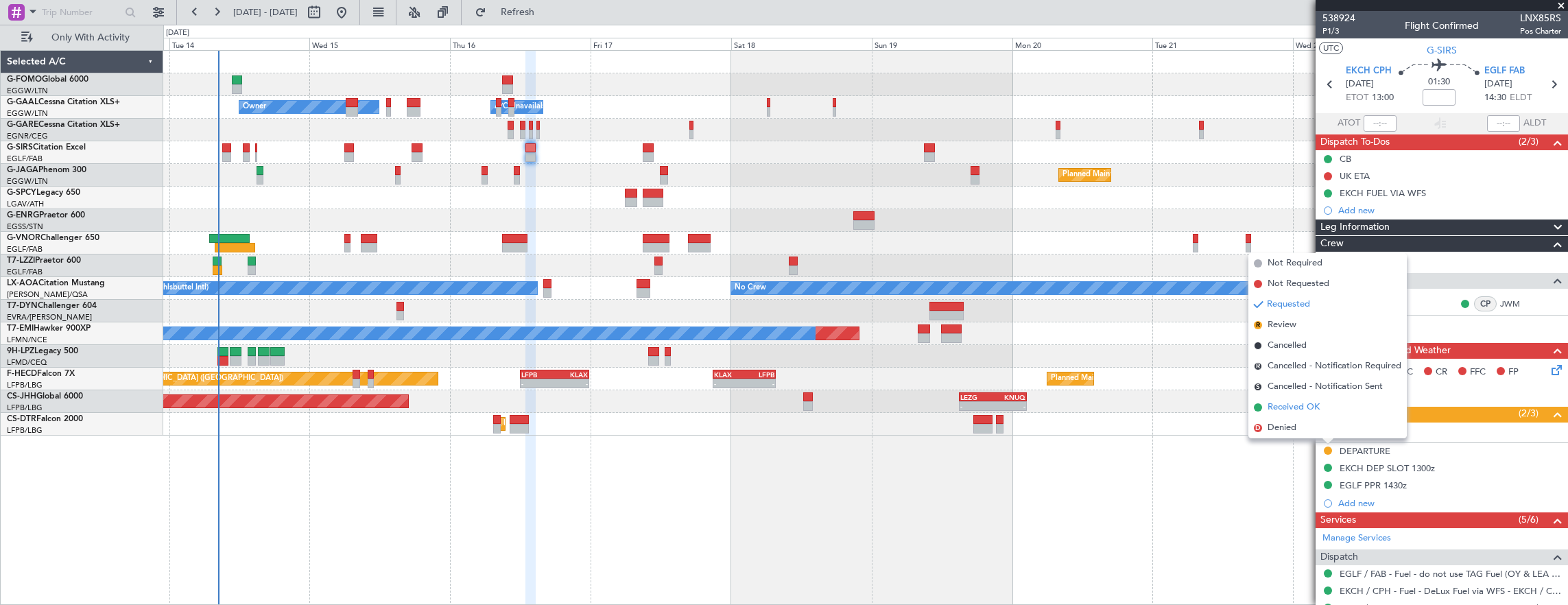
click at [1333, 411] on li "Received OK" at bounding box center [1328, 407] width 159 height 21
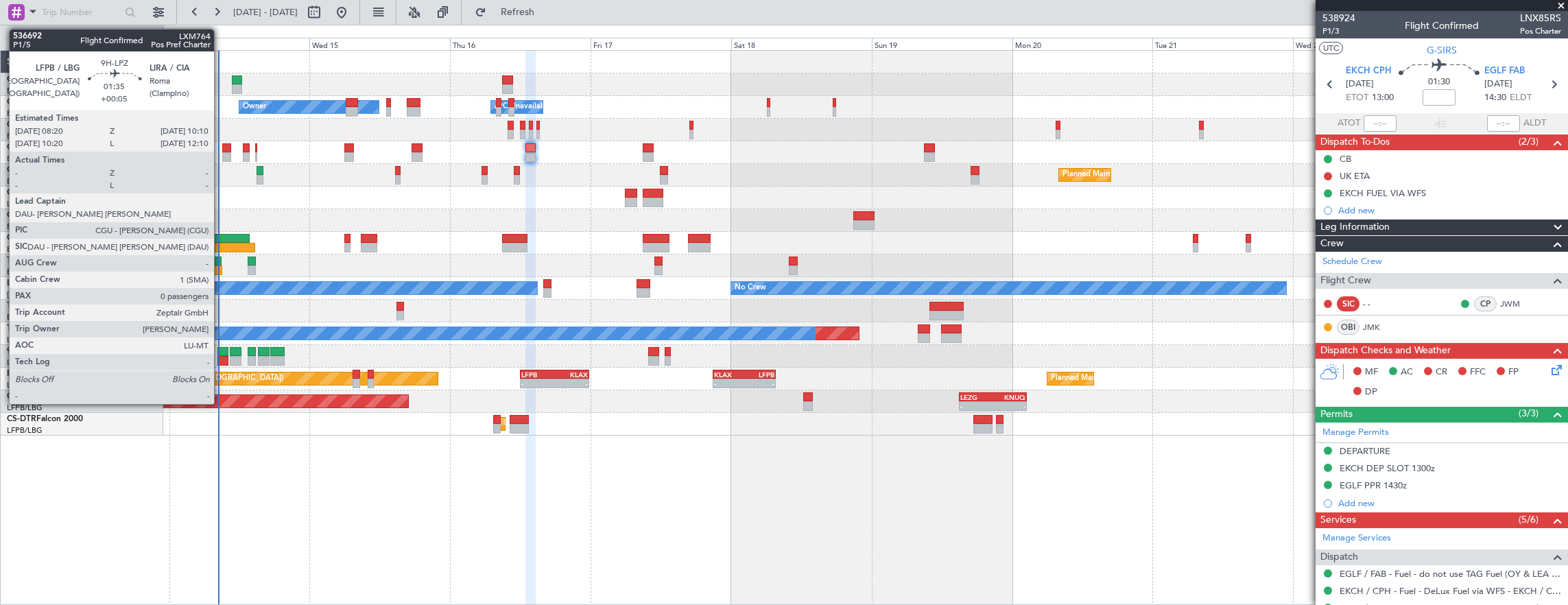
click at [221, 359] on div at bounding box center [223, 361] width 11 height 10
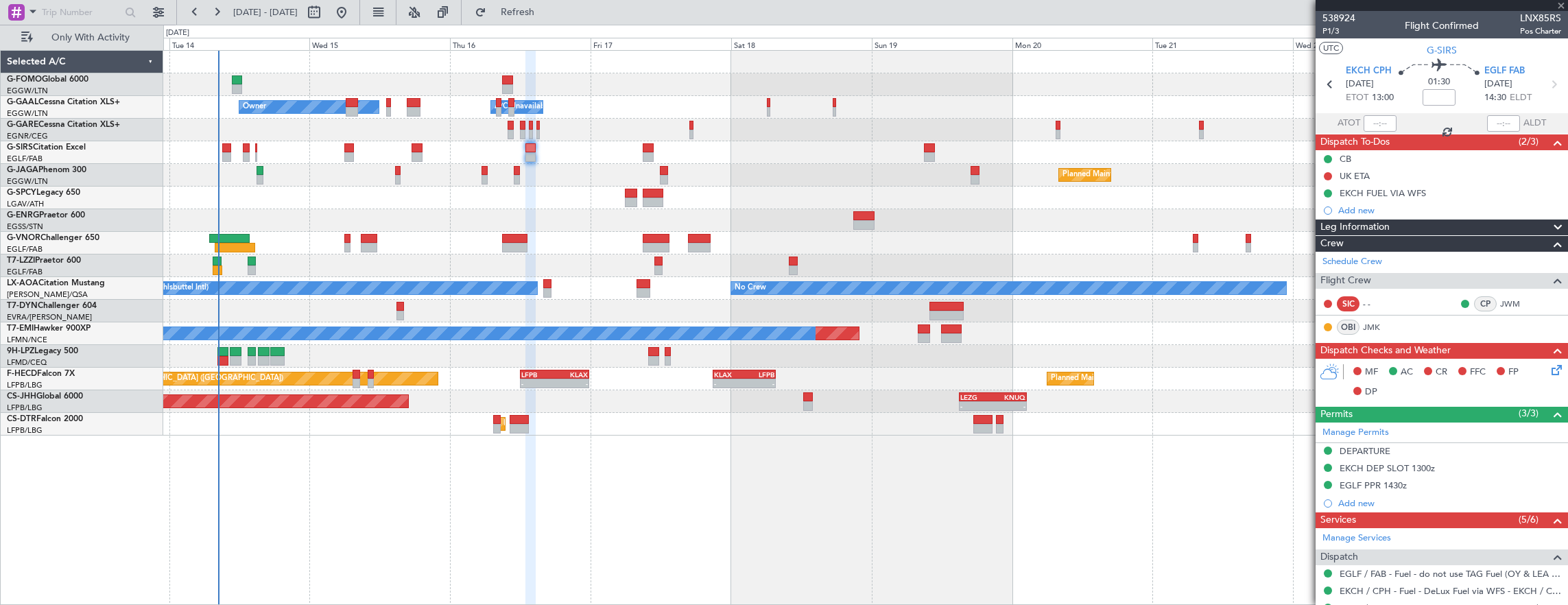
type input "+00:05"
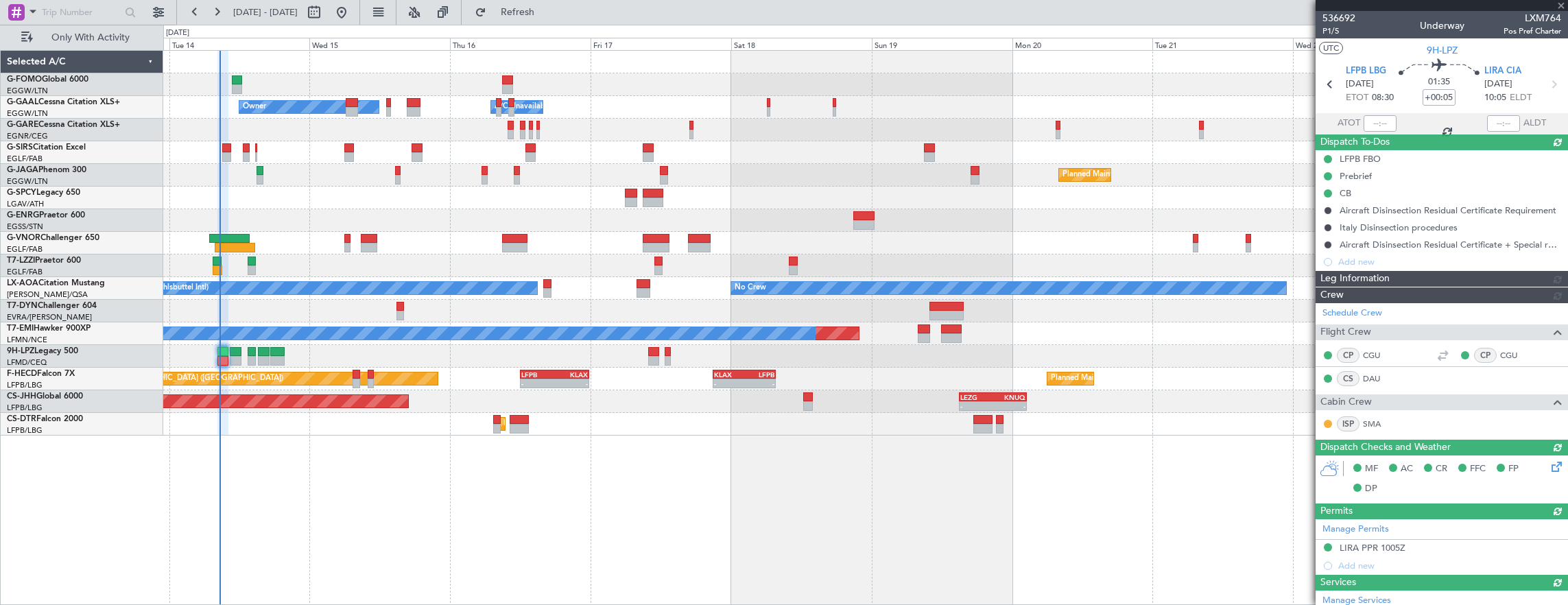
type input "08:30"
